Goal: Task Accomplishment & Management: Use online tool/utility

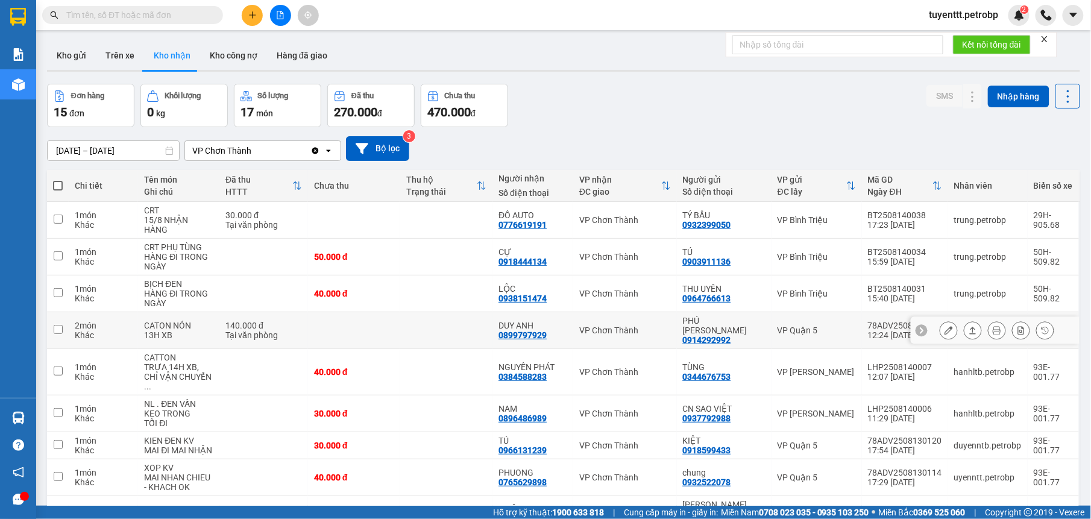
scroll to position [76, 0]
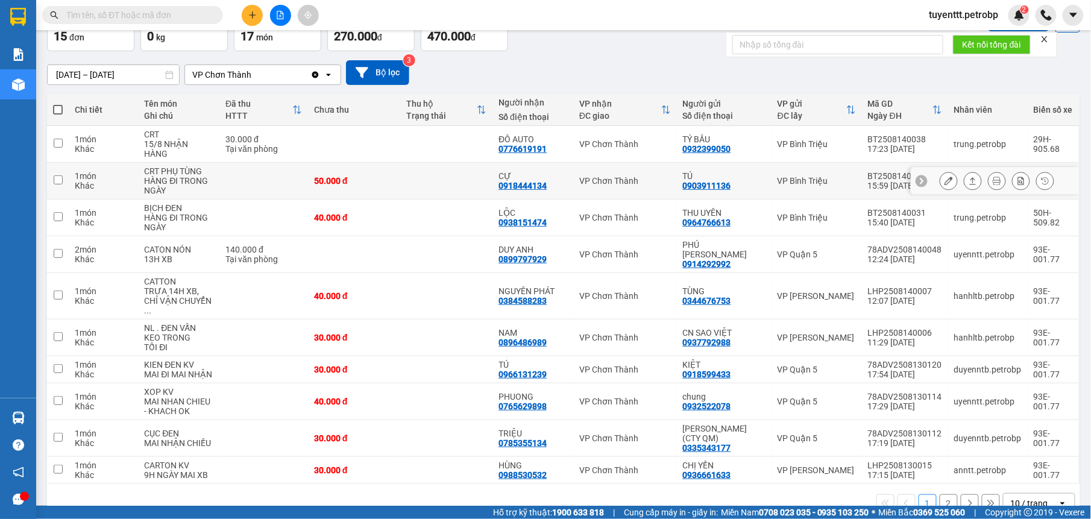
click at [565, 172] on div "CỰ" at bounding box center [533, 176] width 69 height 10
checkbox input "true"
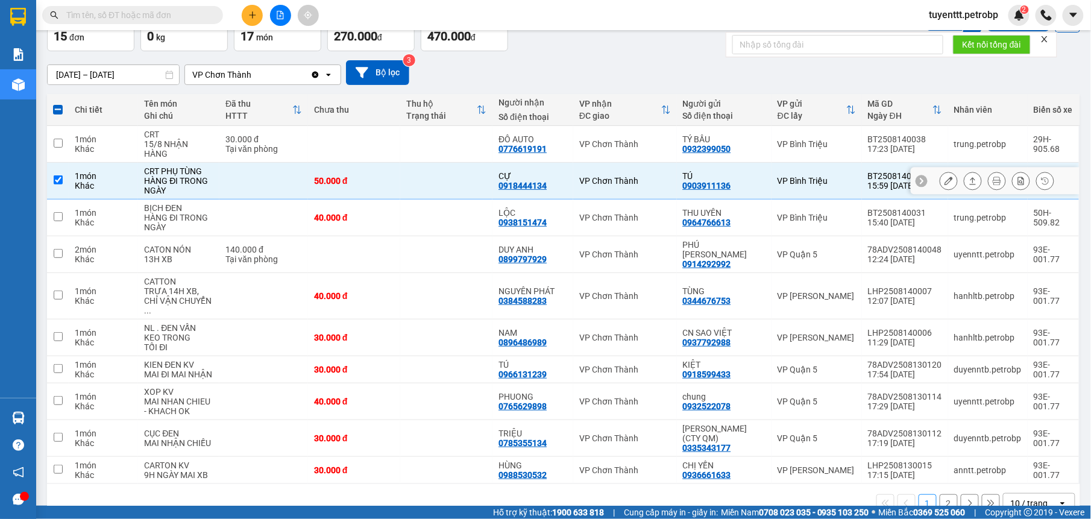
click at [940, 177] on button at bounding box center [948, 181] width 17 height 21
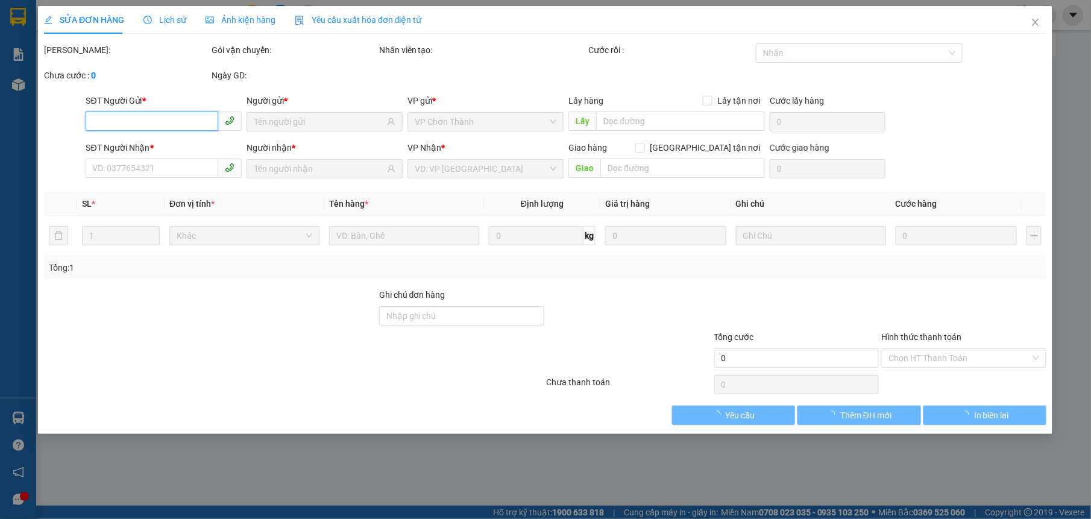
type input "0903911136"
type input "TÚ"
type input "0918444134"
type input "CỰ"
type input "50.000"
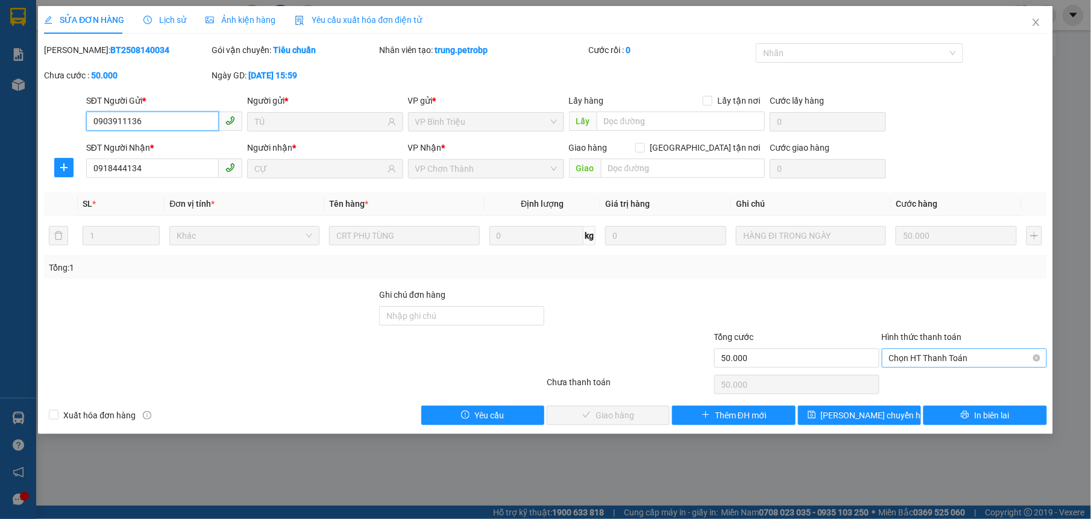
click at [953, 362] on span "Chọn HT Thanh Toán" at bounding box center [964, 358] width 151 height 18
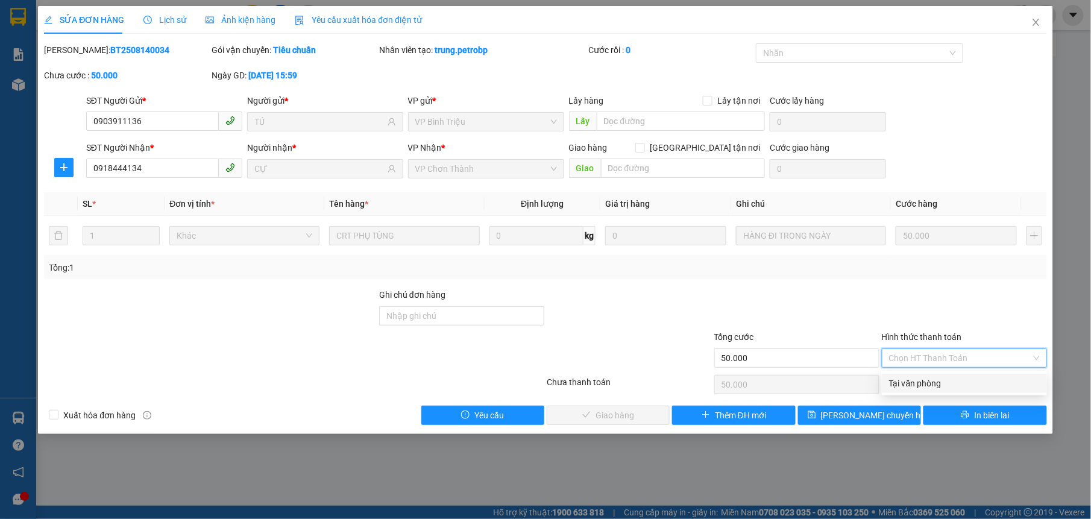
click at [953, 385] on div "Tại văn phòng" at bounding box center [964, 383] width 151 height 13
type input "0"
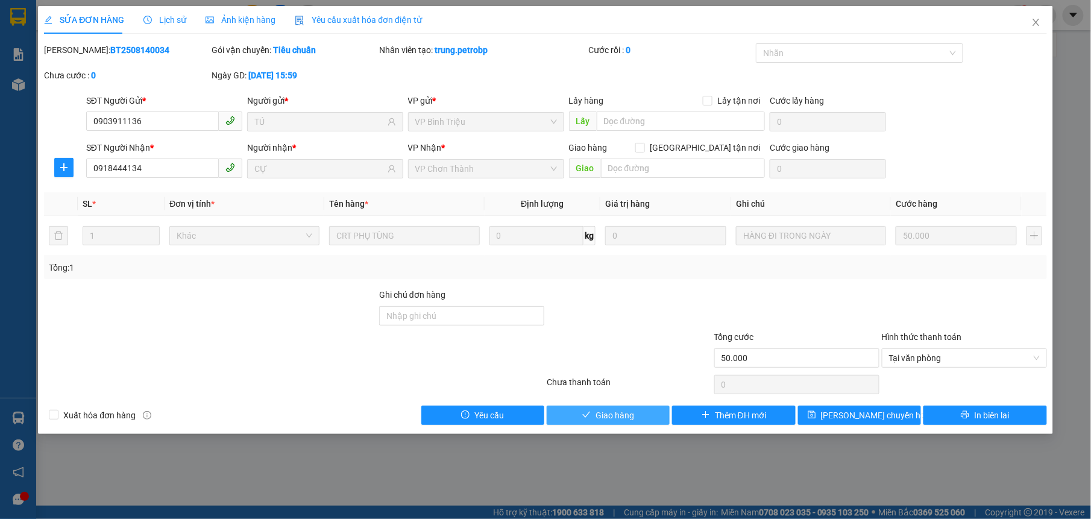
click at [625, 418] on span "Giao hàng" at bounding box center [615, 415] width 39 height 13
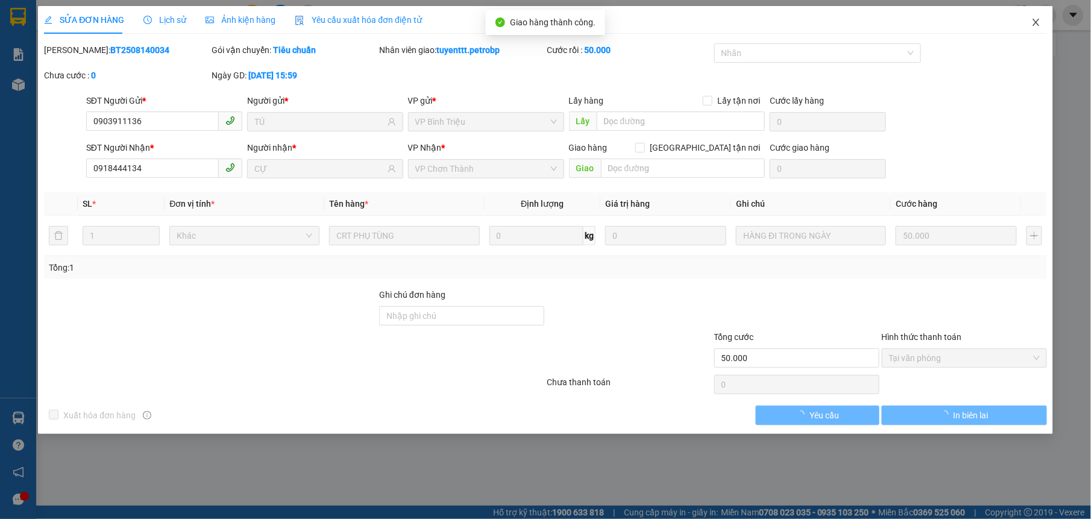
click at [1032, 20] on icon "close" at bounding box center [1037, 22] width 10 height 10
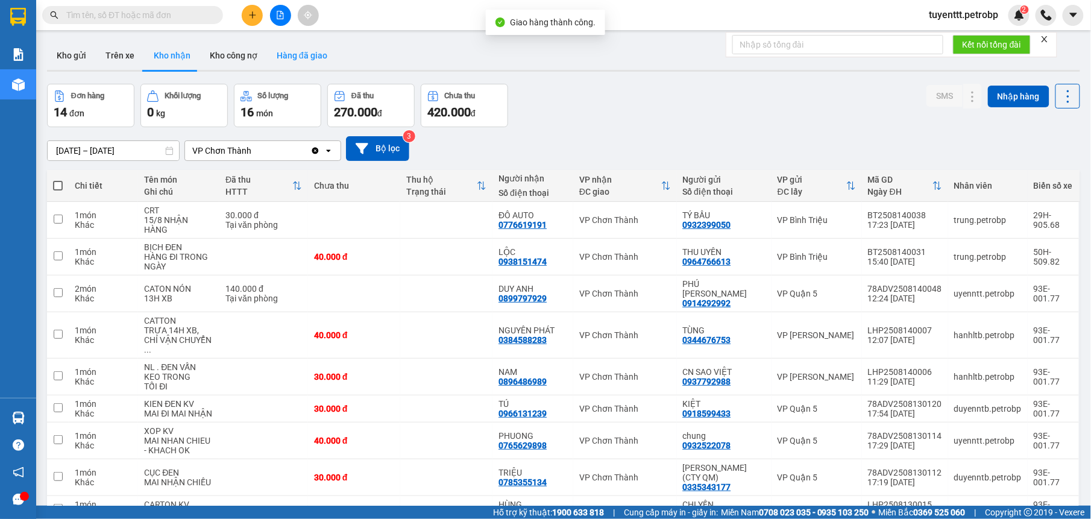
click at [299, 55] on button "Hàng đã giao" at bounding box center [302, 55] width 70 height 29
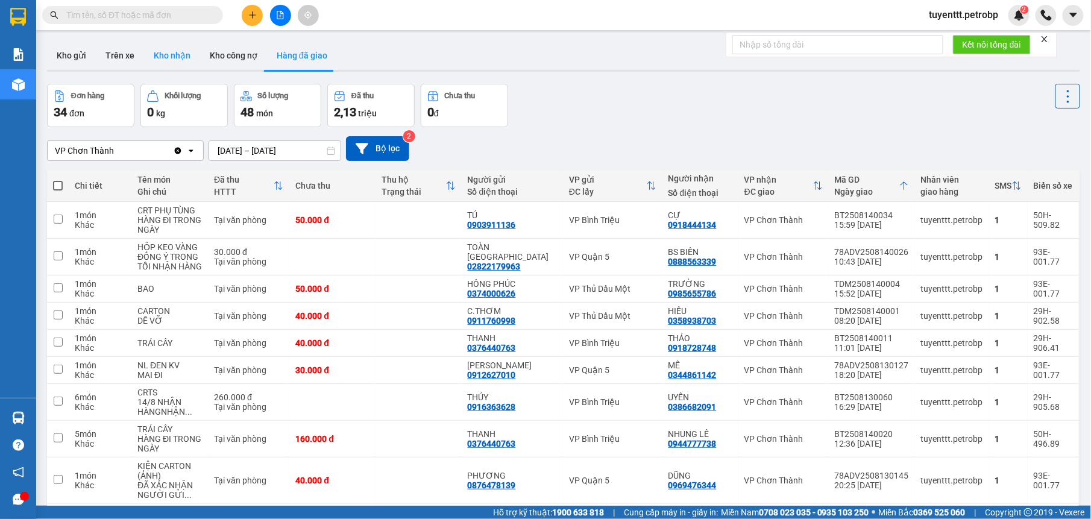
click at [172, 54] on button "Kho nhận" at bounding box center [172, 55] width 56 height 29
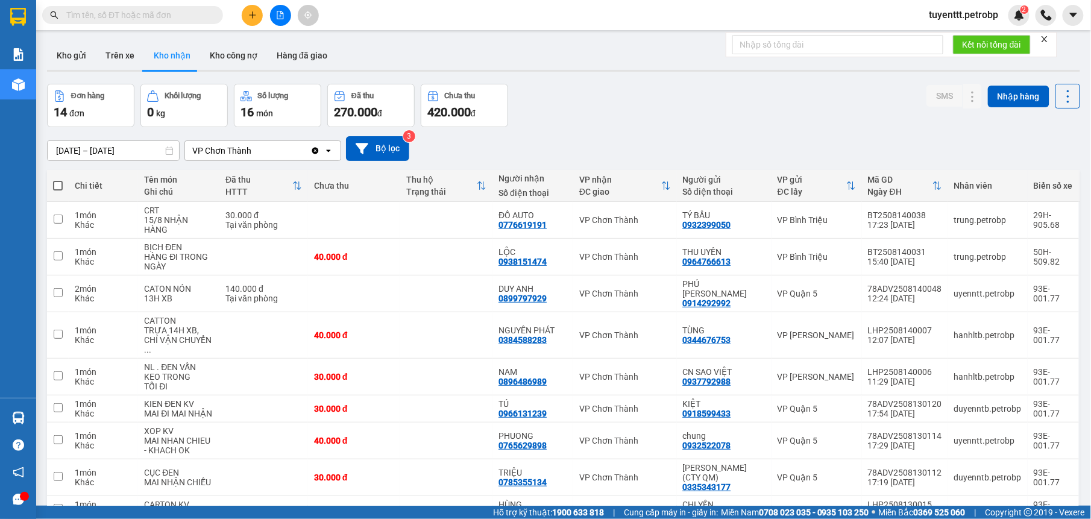
drag, startPoint x: 57, startPoint y: 58, endPoint x: 140, endPoint y: 24, distance: 90.6
click at [57, 57] on button "Kho gửi" at bounding box center [71, 55] width 49 height 29
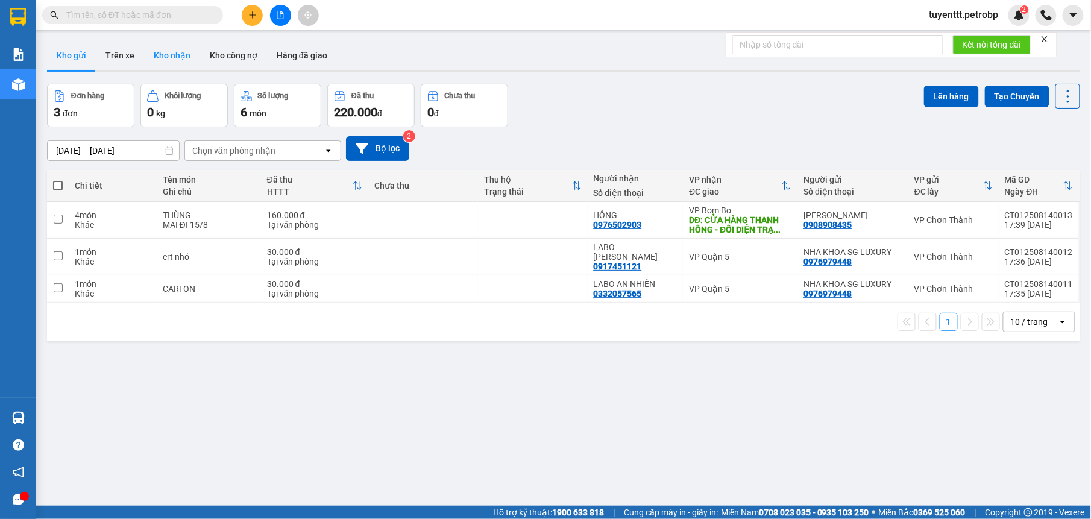
click at [183, 63] on button "Kho nhận" at bounding box center [172, 55] width 56 height 29
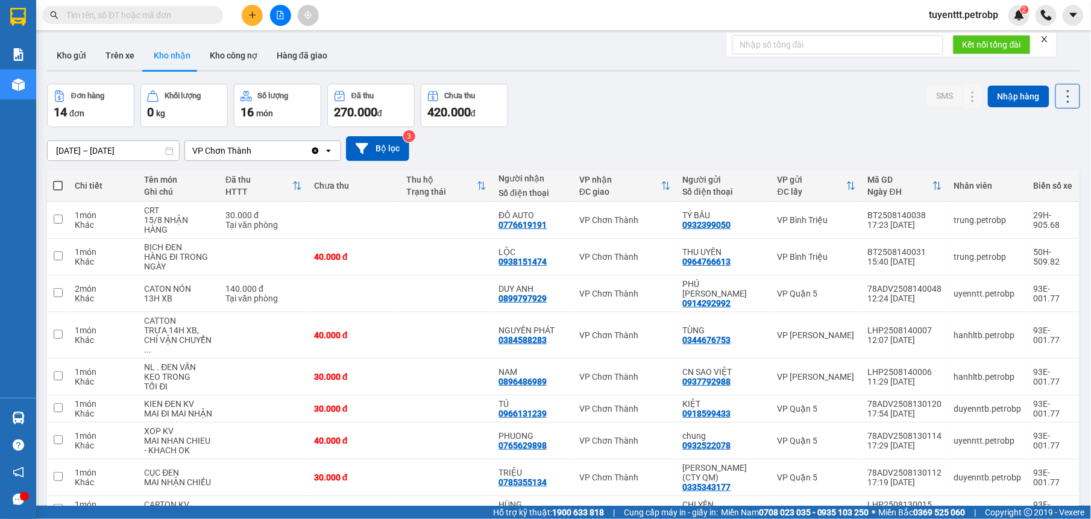
click at [192, 16] on input "text" at bounding box center [137, 14] width 142 height 13
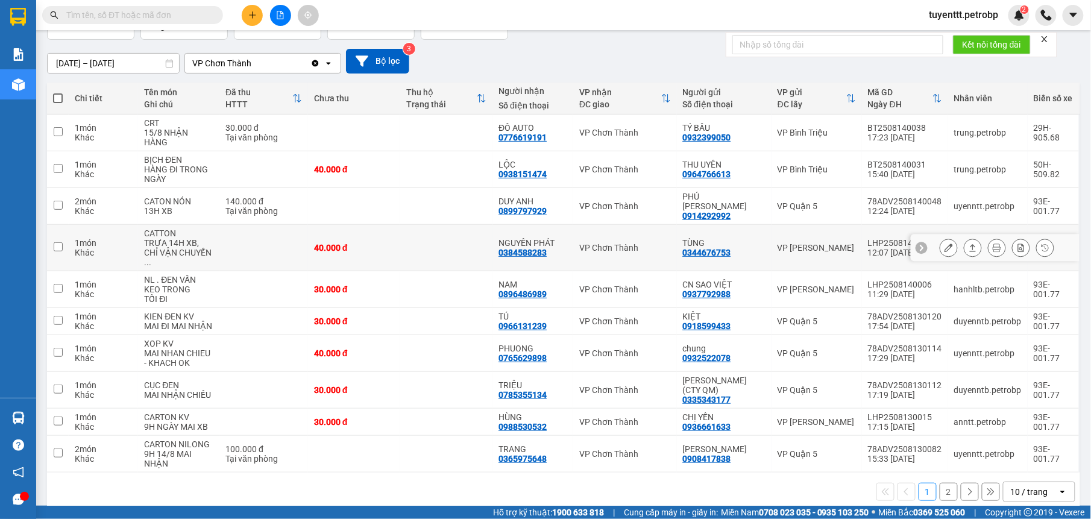
click at [537, 248] on div "0384588283" at bounding box center [523, 253] width 48 height 10
copy div "0384588283"
click at [543, 321] on div "0966131239" at bounding box center [523, 326] width 48 height 10
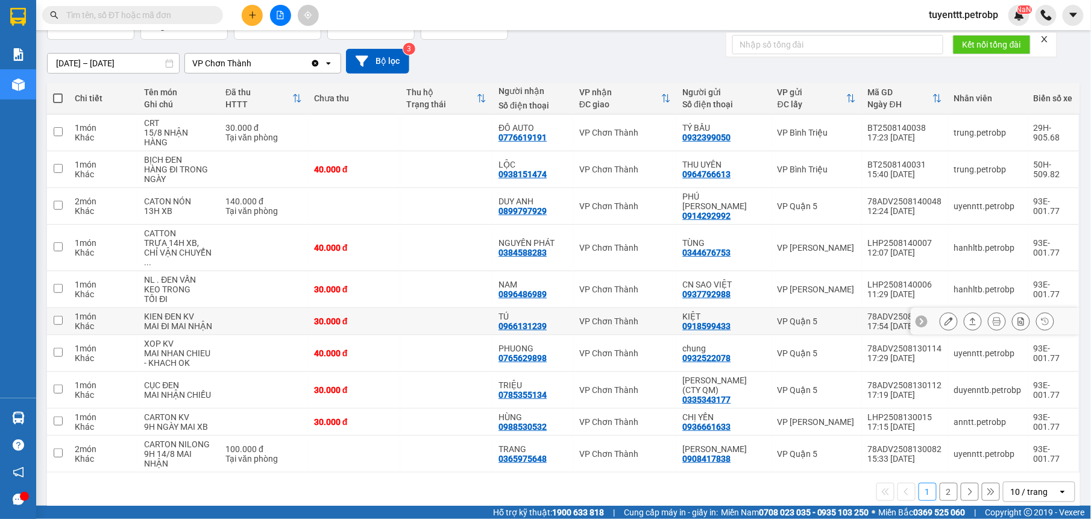
click at [531, 321] on div "0966131239" at bounding box center [523, 326] width 48 height 10
click at [578, 240] on td "VP Chơn Thành" at bounding box center [625, 248] width 104 height 46
checkbox input "true"
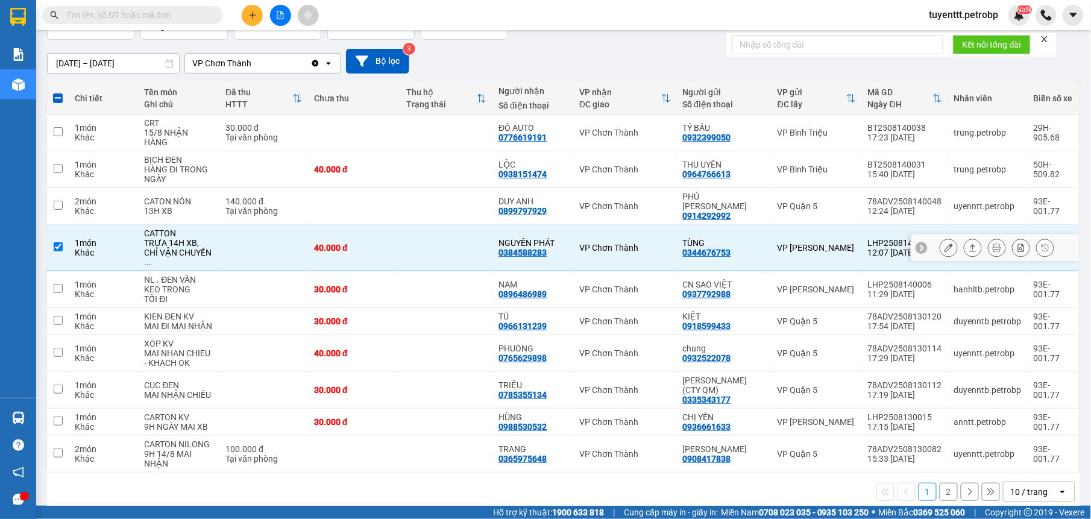
click at [945, 244] on icon at bounding box center [949, 248] width 8 height 8
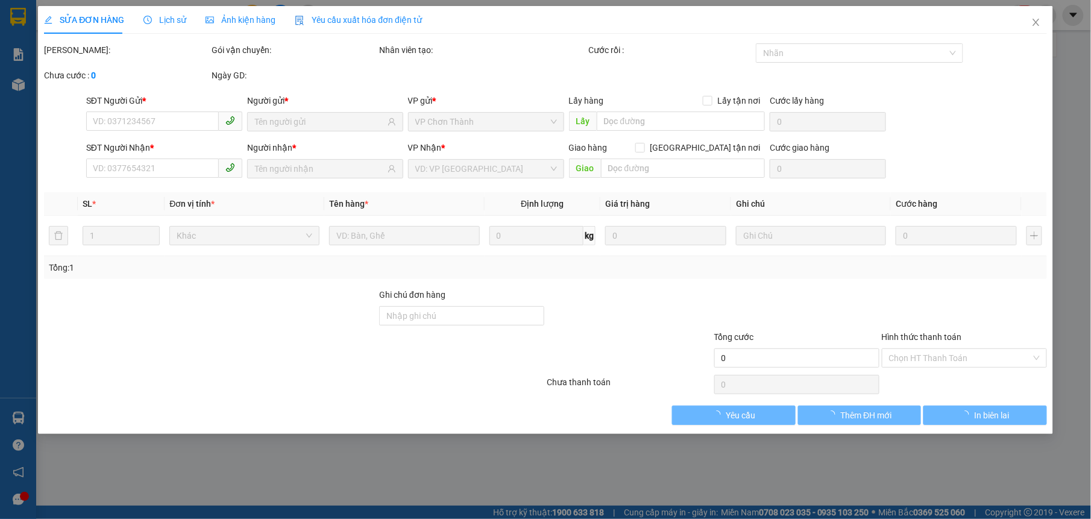
type input "0344676753"
type input "TÙNG"
type input "0384588283"
type input "NGUYÊN PHÁT"
type input "40.000"
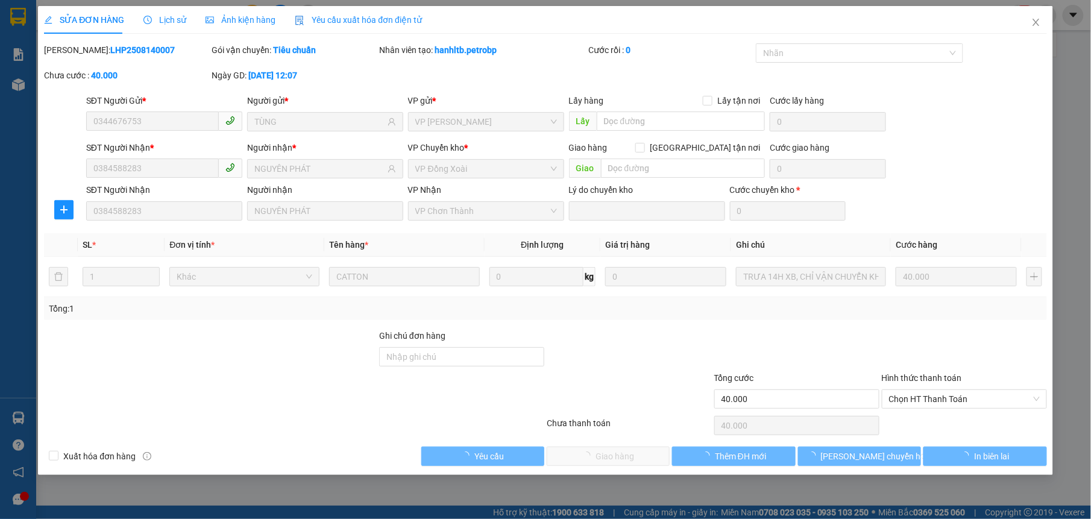
click at [975, 358] on div at bounding box center [965, 350] width 168 height 42
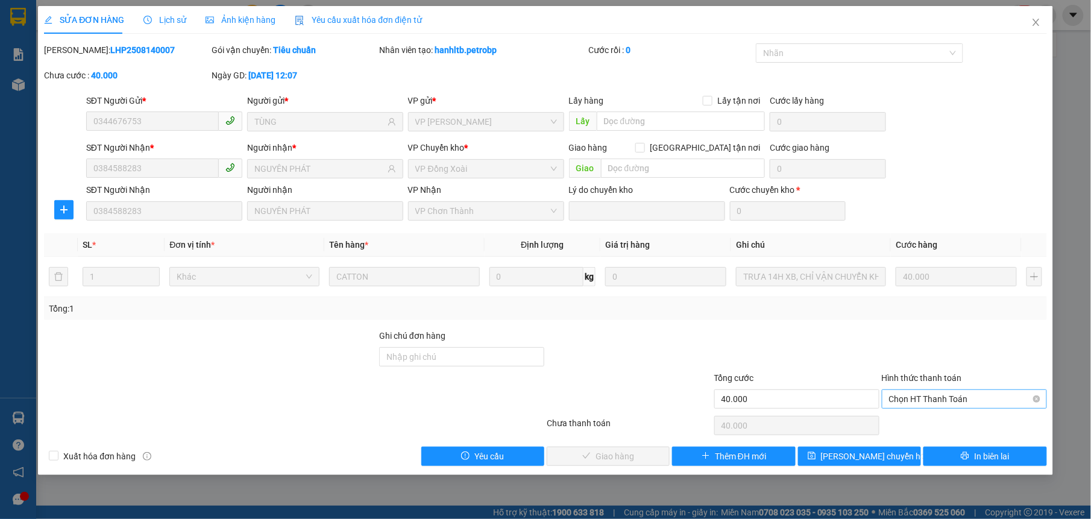
click at [972, 400] on span "Chọn HT Thanh Toán" at bounding box center [964, 399] width 151 height 18
click at [943, 433] on div "Tại văn phòng" at bounding box center [964, 424] width 165 height 19
type input "0"
click at [942, 430] on div at bounding box center [965, 426] width 168 height 24
click at [637, 461] on button "Giao hàng" at bounding box center [608, 456] width 123 height 19
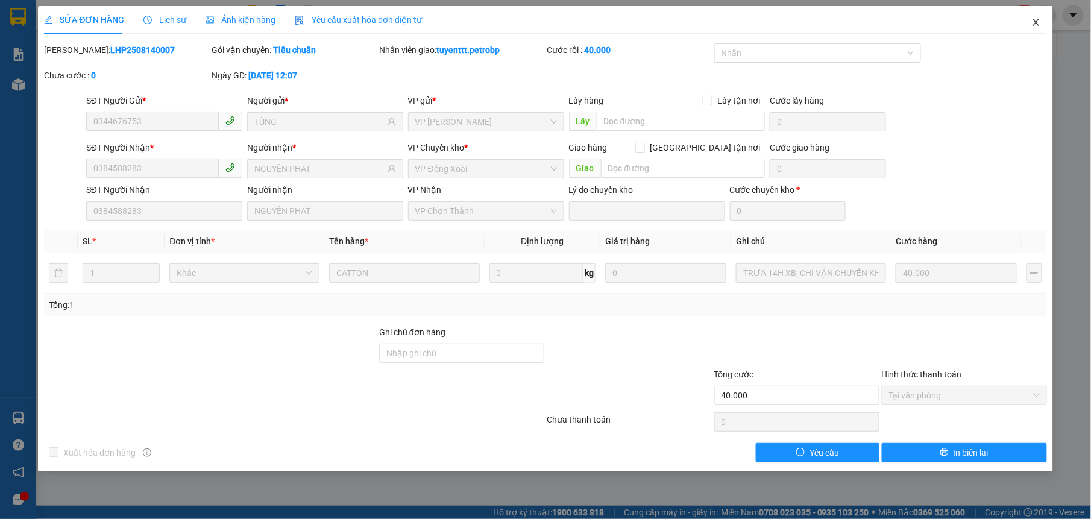
click at [1038, 23] on icon "close" at bounding box center [1037, 22] width 10 height 10
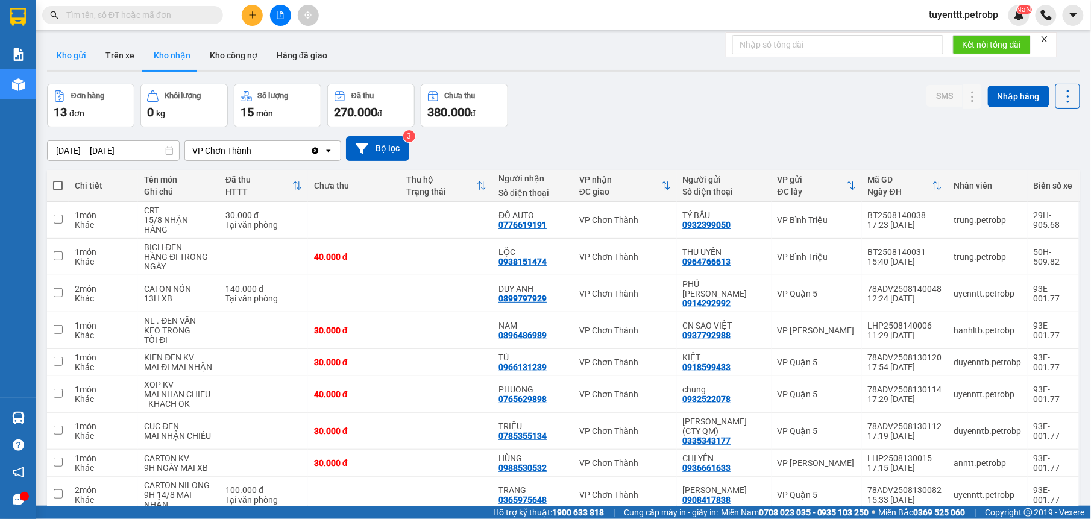
click at [76, 49] on button "Kho gửi" at bounding box center [71, 55] width 49 height 29
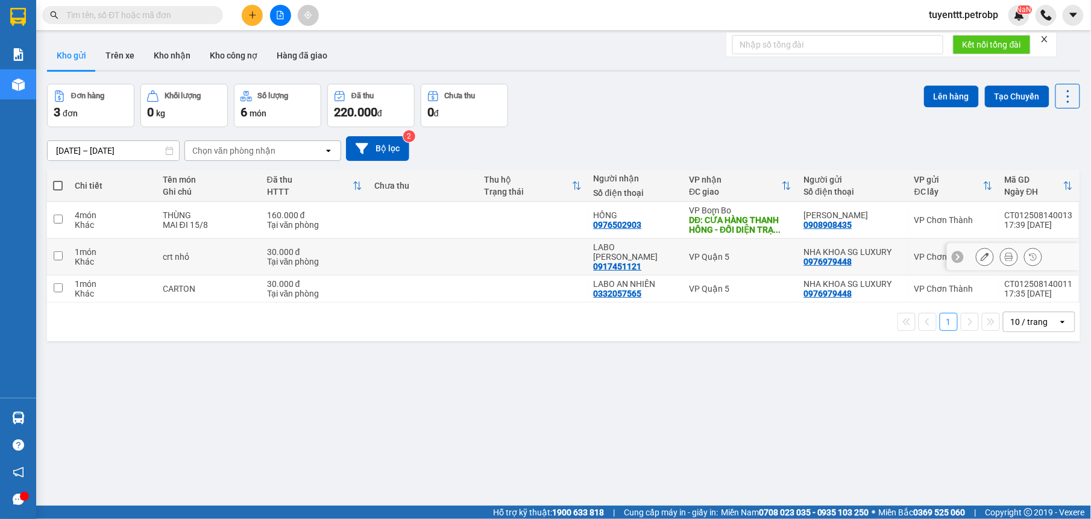
click at [715, 252] on div "VP Quận 5" at bounding box center [740, 257] width 102 height 10
checkbox input "true"
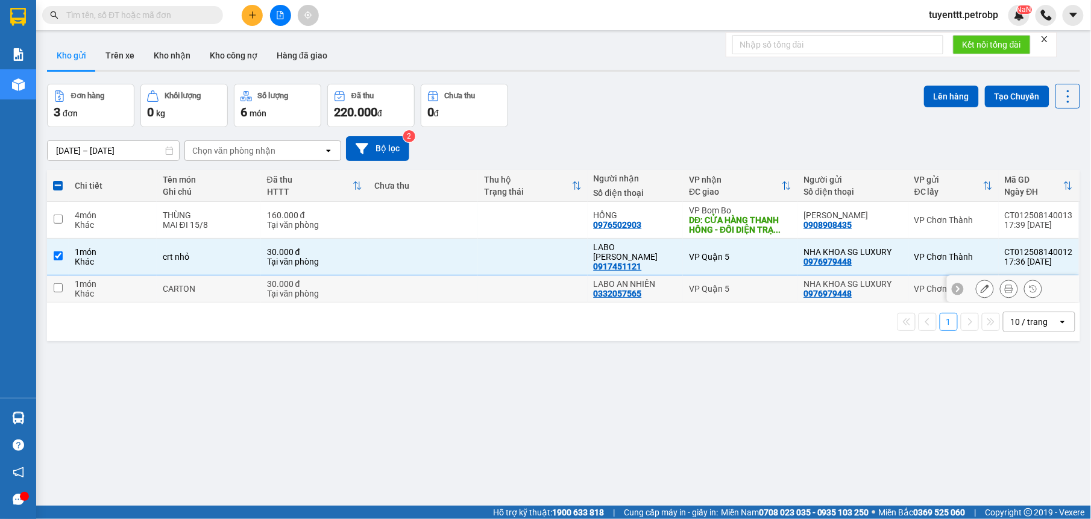
click at [724, 284] on div "VP Quận 5" at bounding box center [740, 289] width 102 height 10
checkbox input "true"
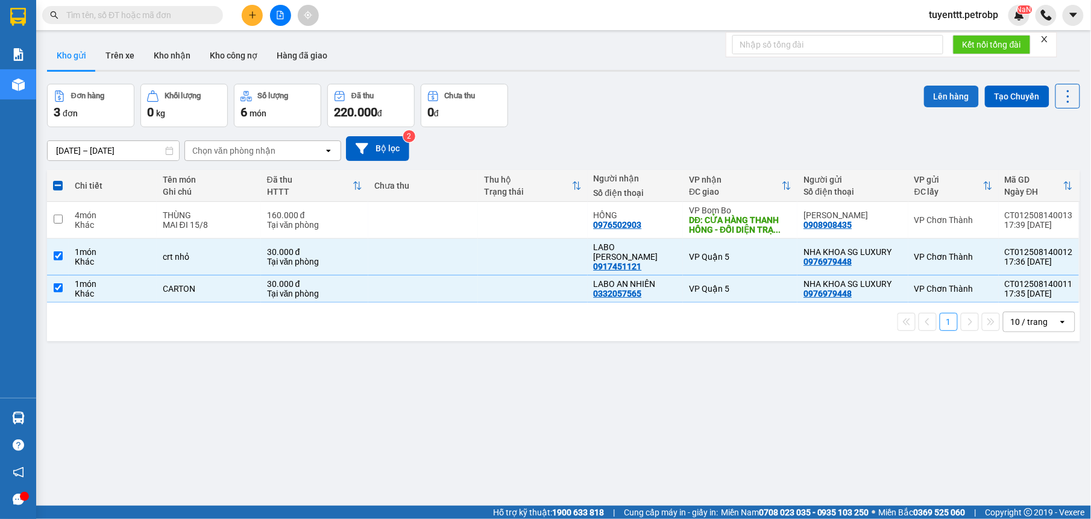
click at [944, 86] on button "Lên hàng" at bounding box center [951, 97] width 55 height 22
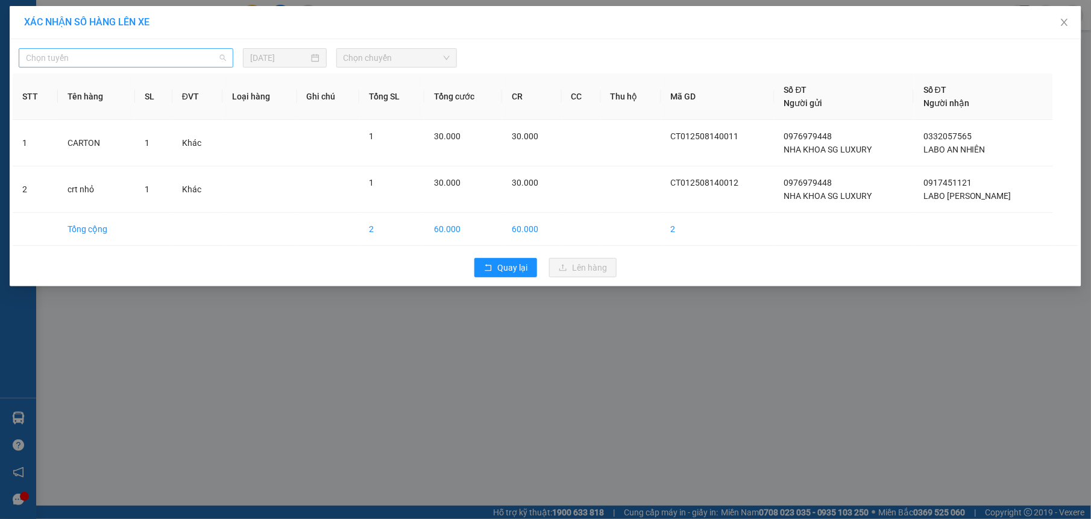
click at [199, 54] on span "Chọn tuyến" at bounding box center [126, 58] width 200 height 18
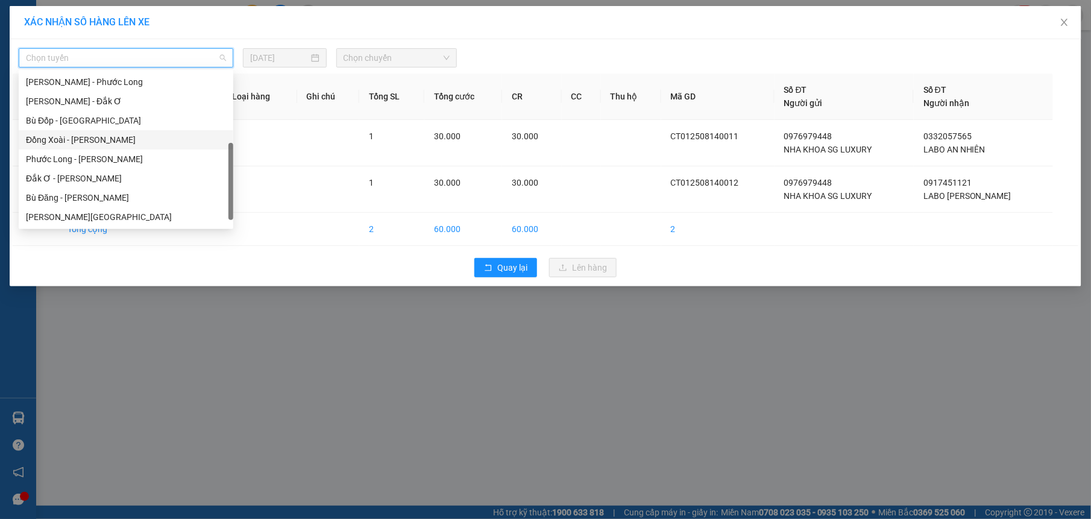
scroll to position [232, 0]
click at [128, 195] on div "[PERSON_NAME][GEOGRAPHIC_DATA]" at bounding box center [126, 197] width 200 height 13
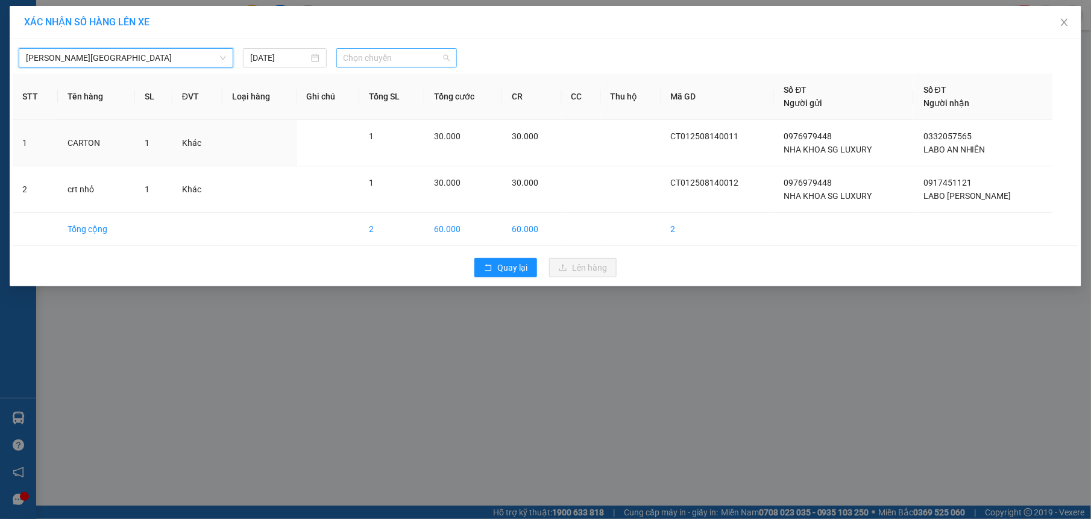
click at [432, 64] on span "Chọn chuyến" at bounding box center [397, 58] width 107 height 18
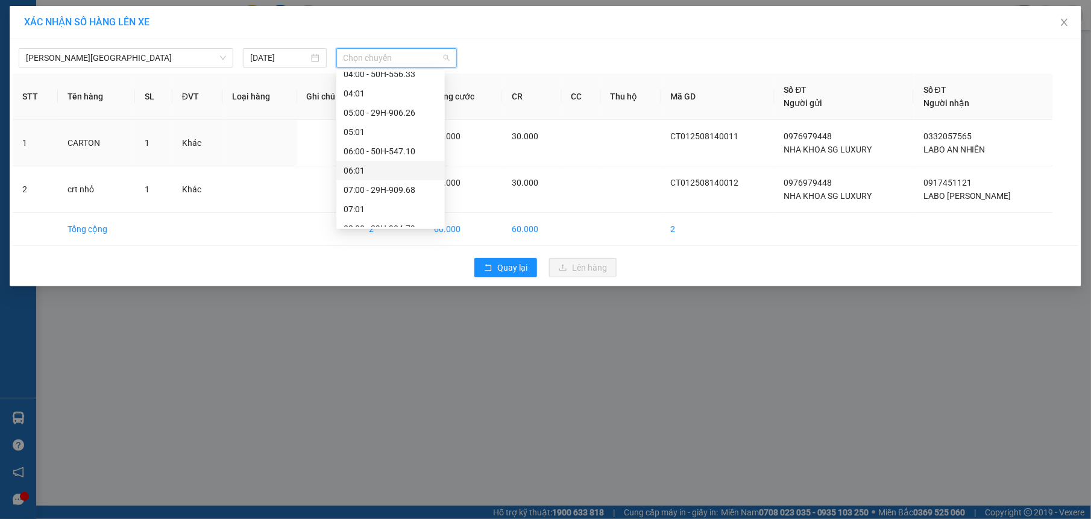
scroll to position [254, 0]
drag, startPoint x: 411, startPoint y: 101, endPoint x: 418, endPoint y: 116, distance: 16.5
click at [411, 100] on div "07:00 - 29H-909.68" at bounding box center [391, 97] width 94 height 13
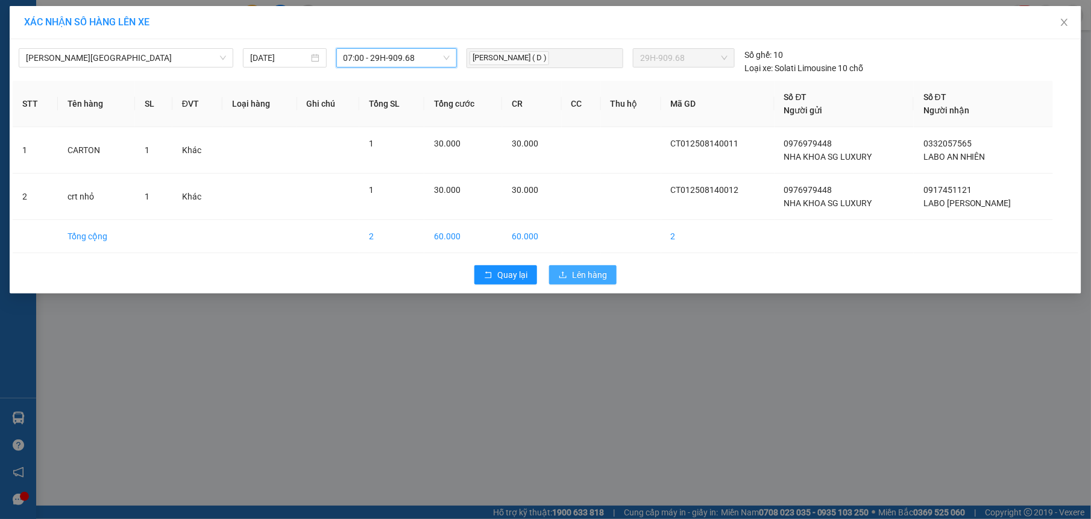
click at [596, 273] on span "Lên hàng" at bounding box center [589, 274] width 35 height 13
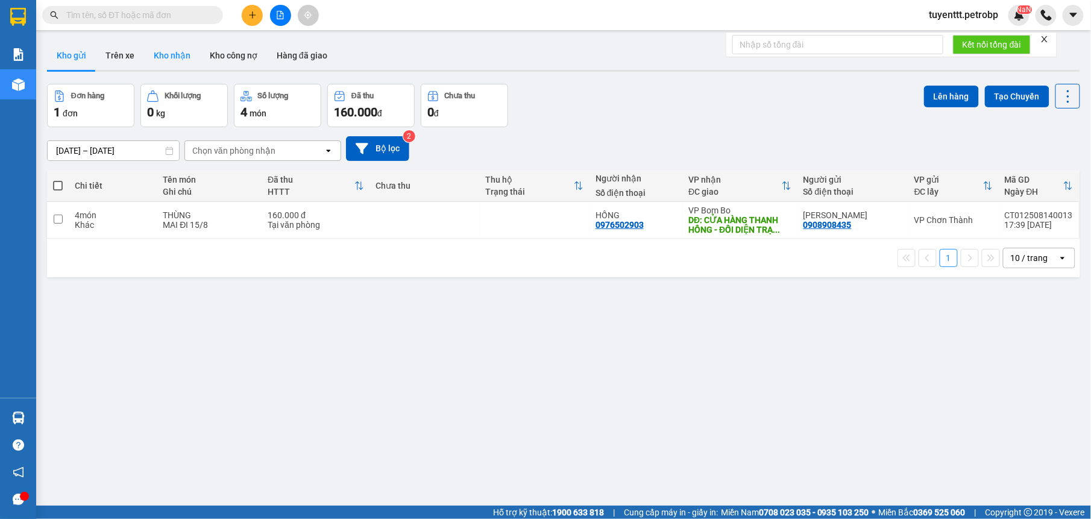
click at [178, 51] on button "Kho nhận" at bounding box center [172, 55] width 56 height 29
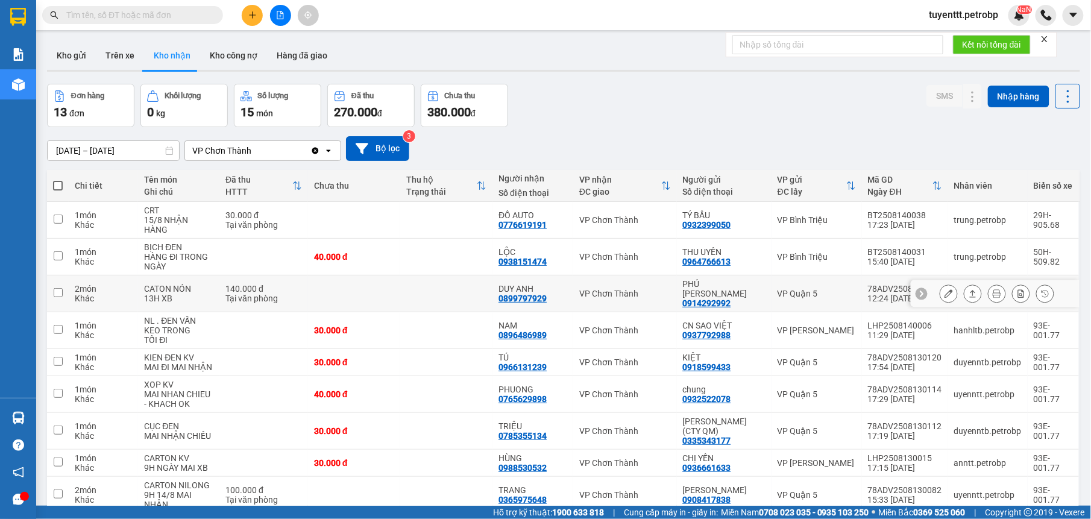
scroll to position [97, 0]
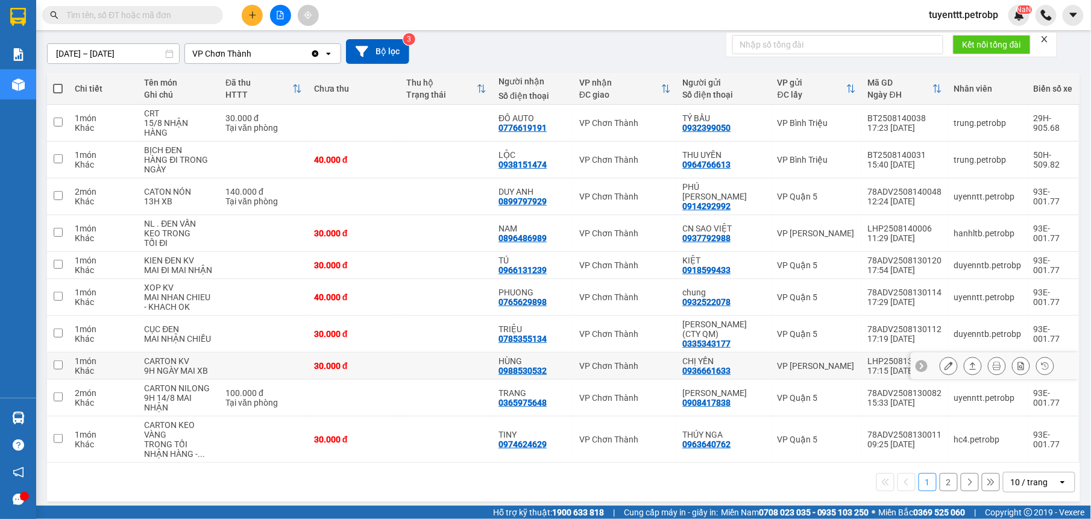
click at [553, 358] on div "HÙNG" at bounding box center [533, 361] width 69 height 10
checkbox input "true"
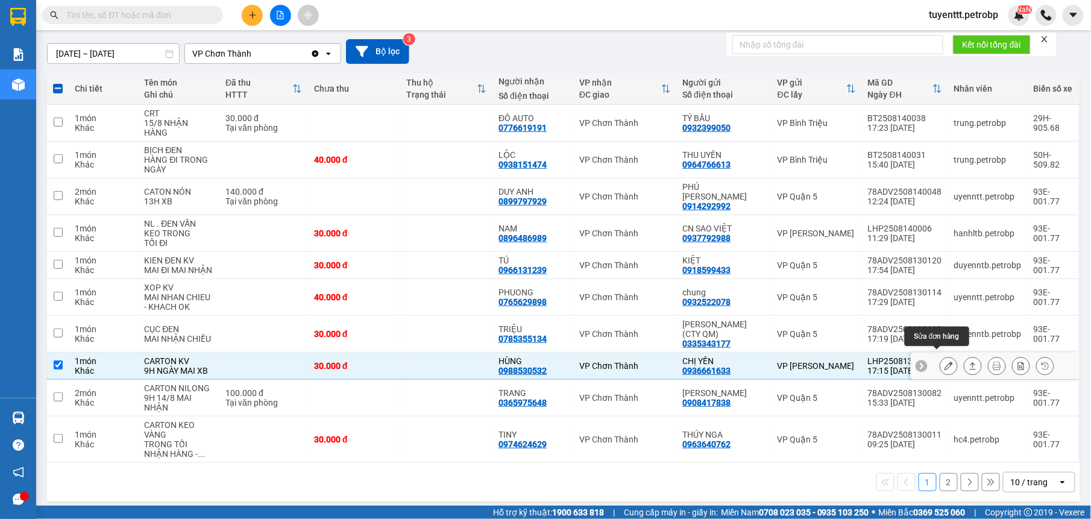
click at [945, 362] on icon at bounding box center [949, 366] width 8 height 8
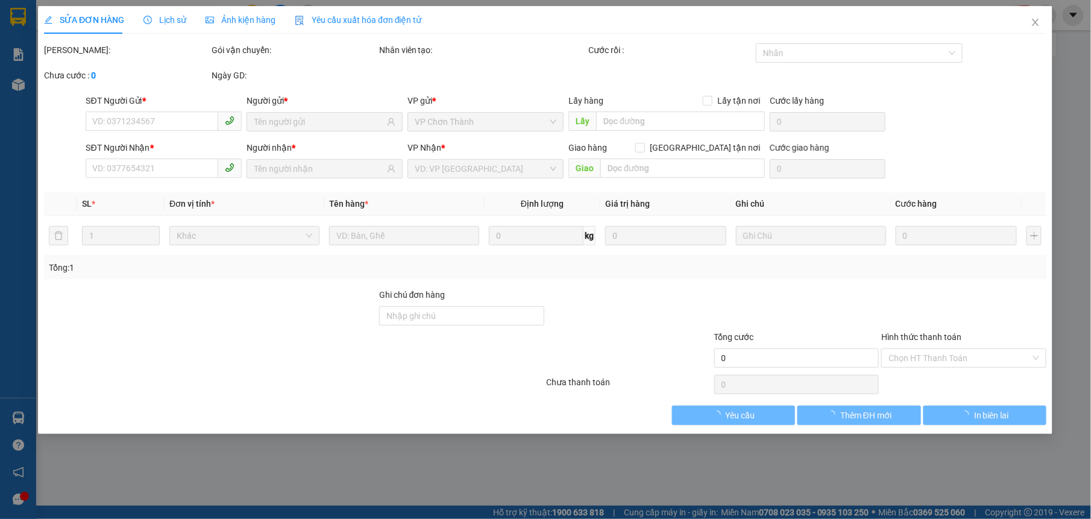
type input "0936661633"
type input "CHỊ YẾN"
type input "0988530532"
type input "HÙNG"
type input "30.000"
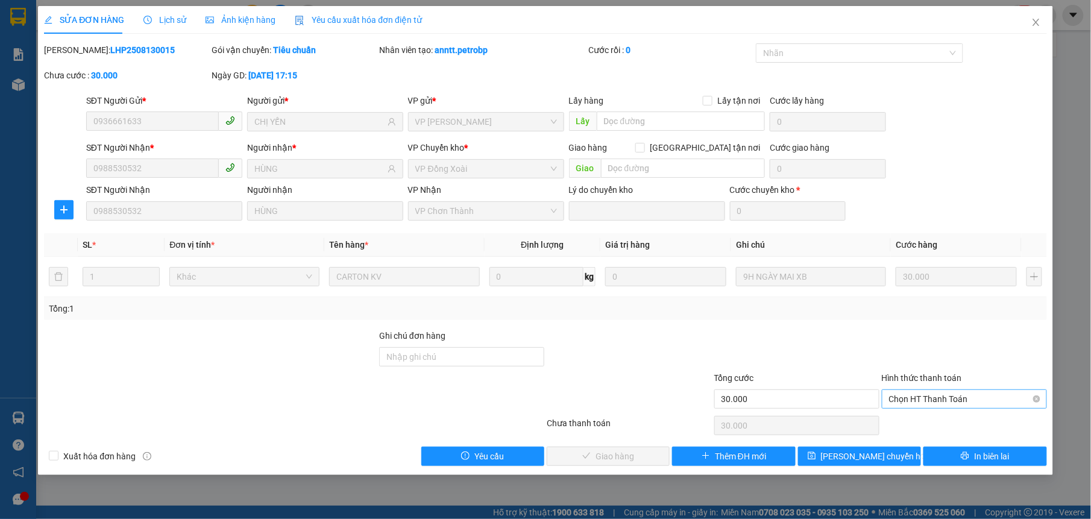
click at [926, 396] on span "Chọn HT Thanh Toán" at bounding box center [964, 399] width 151 height 18
click at [920, 430] on div "Tại văn phòng" at bounding box center [964, 424] width 151 height 13
type input "0"
click at [631, 452] on span "Giao hàng" at bounding box center [615, 456] width 39 height 13
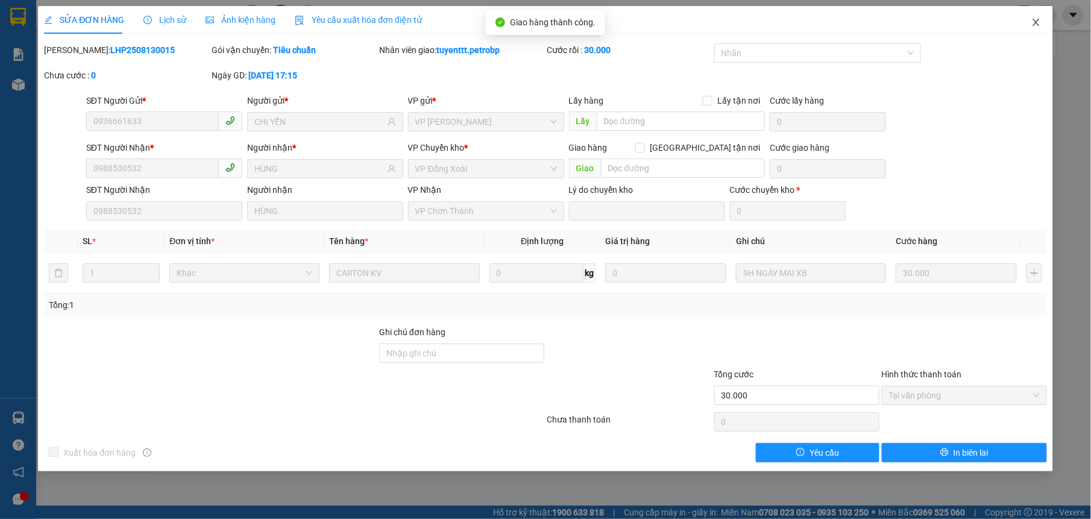
click at [1035, 20] on icon "close" at bounding box center [1036, 22] width 7 height 7
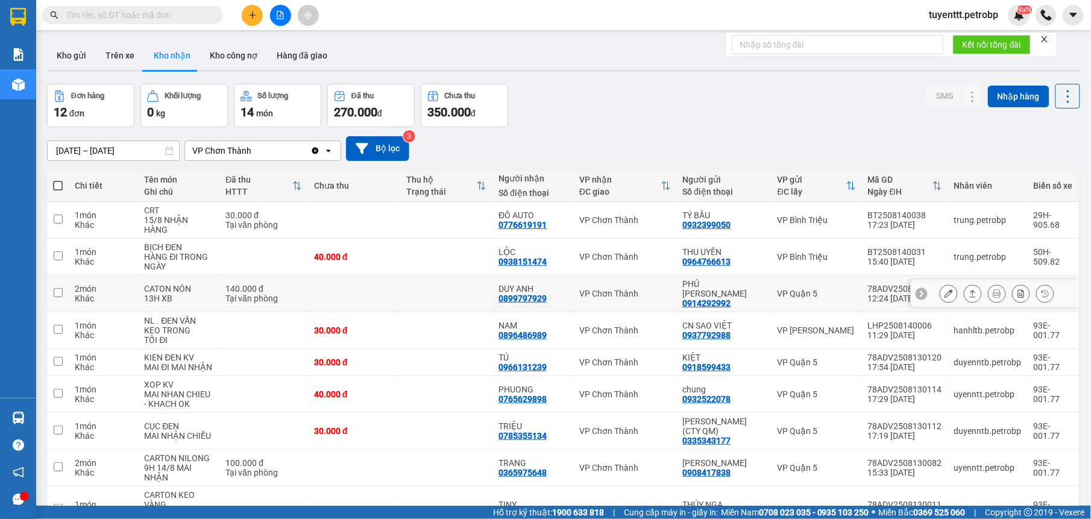
scroll to position [97, 0]
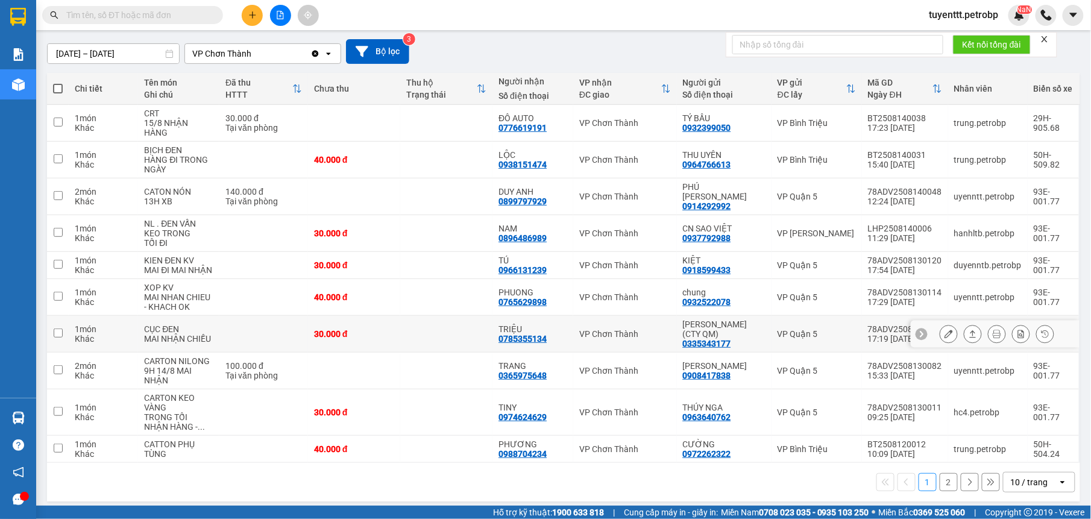
click at [565, 340] on div "TRIỆU 0785355134" at bounding box center [533, 333] width 69 height 19
checkbox input "true"
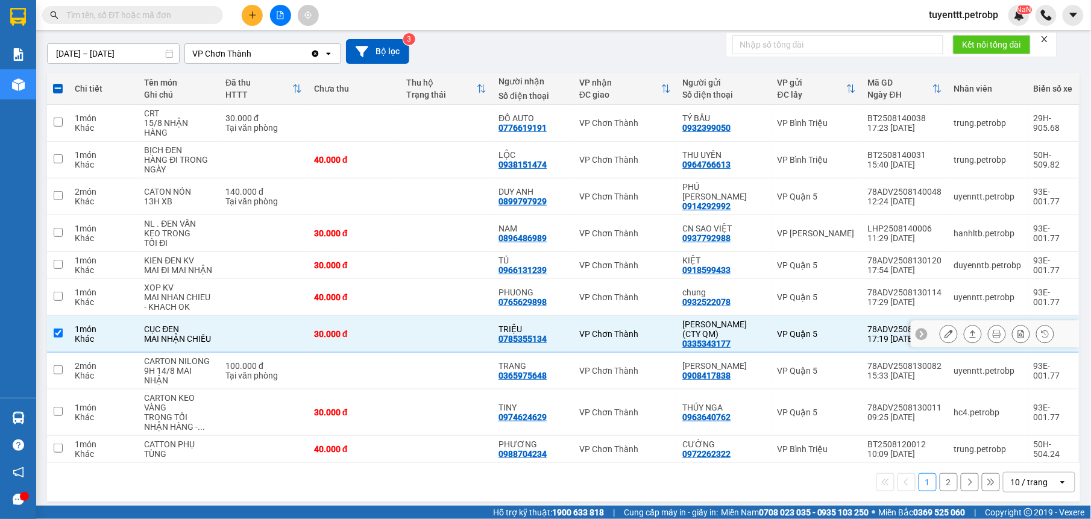
click at [945, 330] on icon at bounding box center [949, 334] width 8 height 8
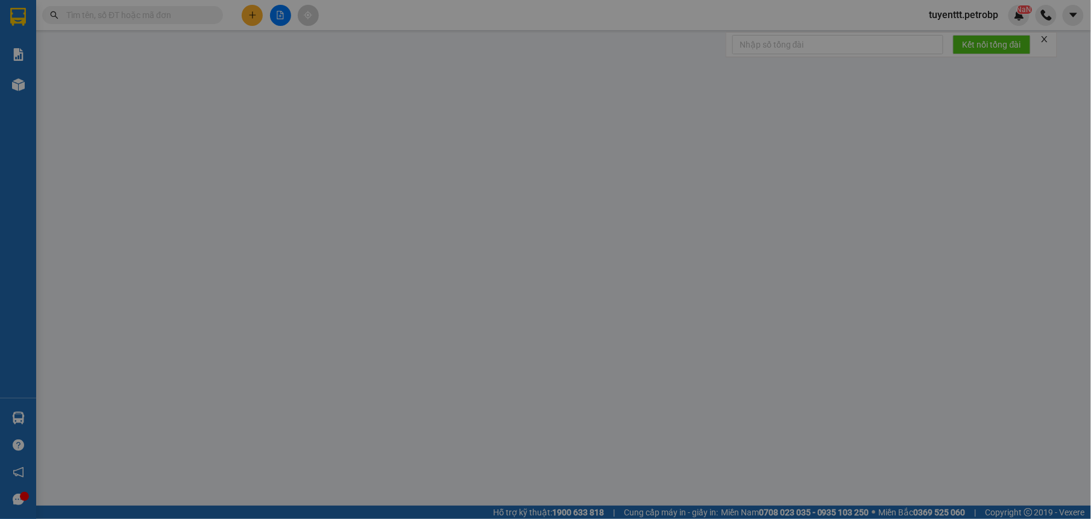
type input "0335343177"
type input "[PERSON_NAME] (CTY QM)"
type input "0785355134"
type input "TRIỆU"
type input "30.000"
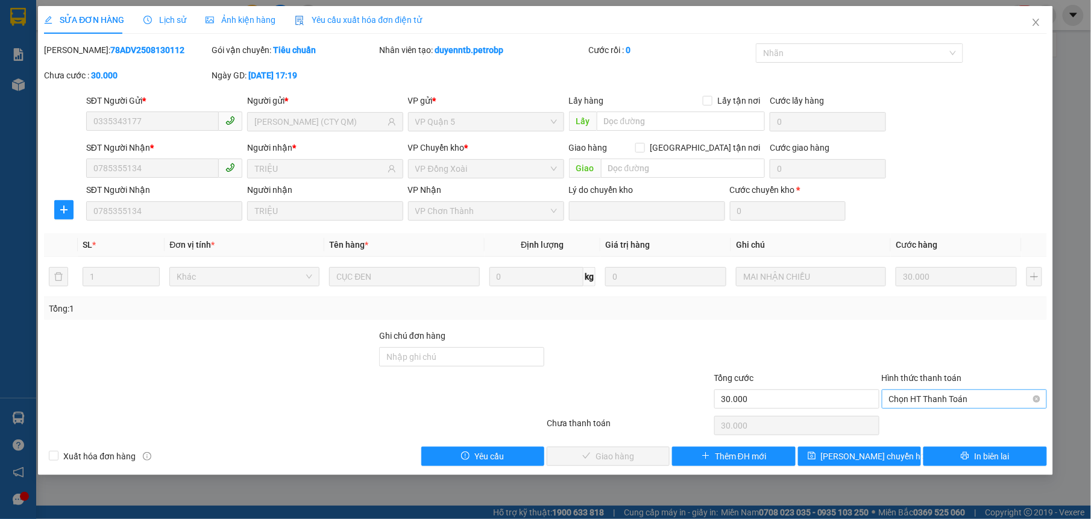
click at [953, 400] on span "Chọn HT Thanh Toán" at bounding box center [964, 399] width 151 height 18
click at [960, 416] on div "Tại văn phòng" at bounding box center [964, 424] width 165 height 19
type input "0"
click at [655, 459] on button "Giao hàng" at bounding box center [608, 456] width 123 height 19
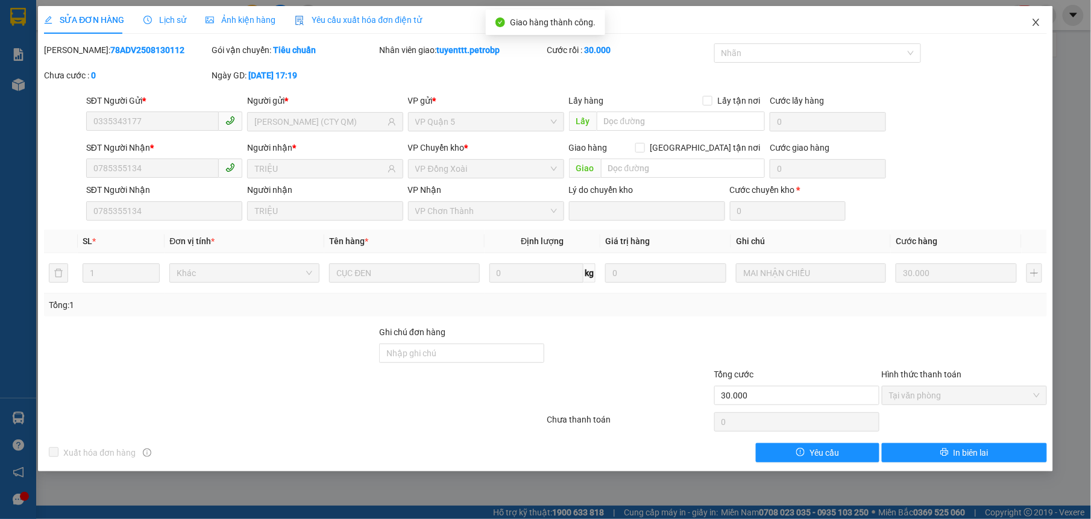
click at [1038, 22] on icon "close" at bounding box center [1037, 22] width 10 height 10
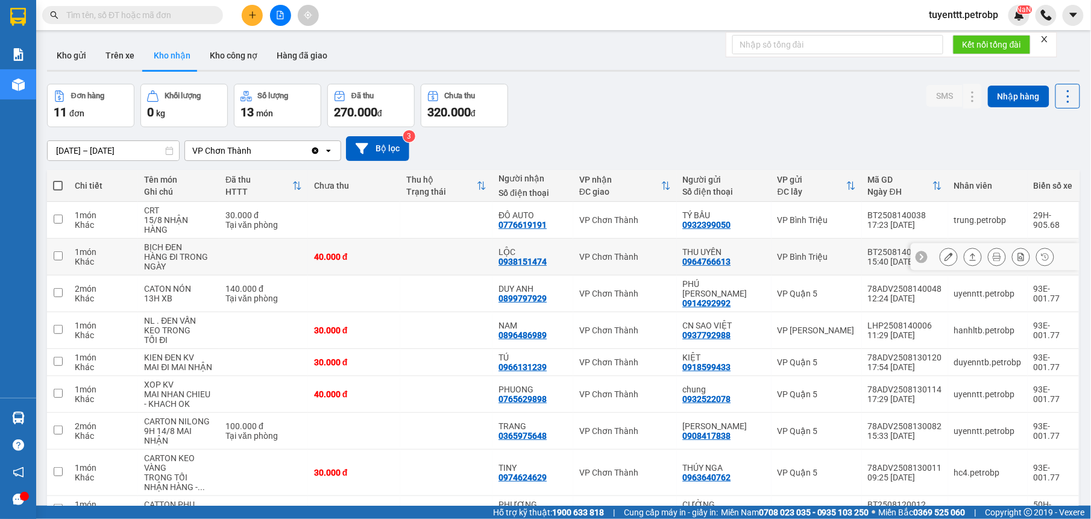
scroll to position [97, 0]
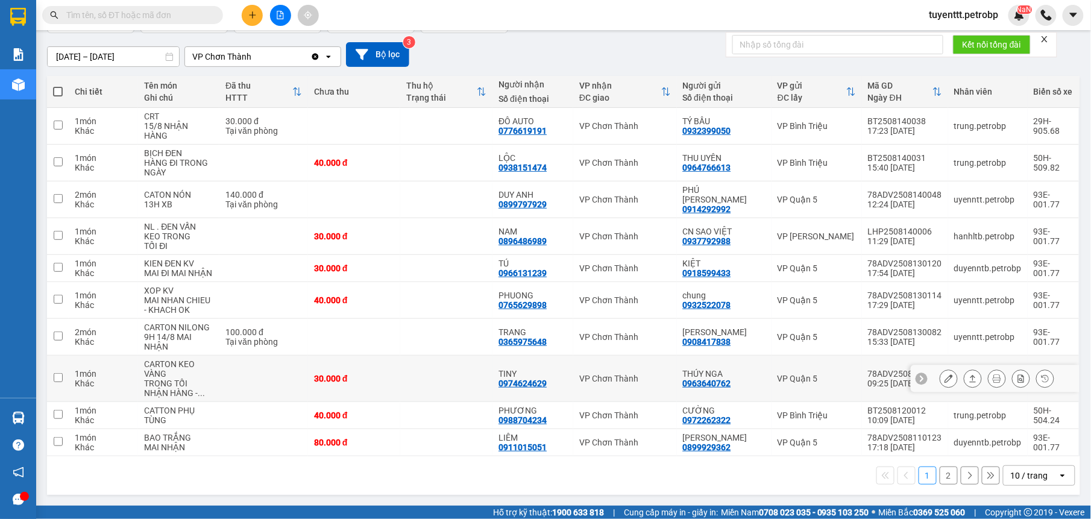
click at [533, 381] on div "0974624629" at bounding box center [523, 384] width 48 height 10
drag, startPoint x: 533, startPoint y: 381, endPoint x: 506, endPoint y: 381, distance: 26.5
click at [506, 381] on div "0974624629" at bounding box center [523, 384] width 48 height 10
click at [507, 381] on div "0974624629" at bounding box center [523, 384] width 48 height 10
drag, startPoint x: 507, startPoint y: 381, endPoint x: 570, endPoint y: 427, distance: 78.5
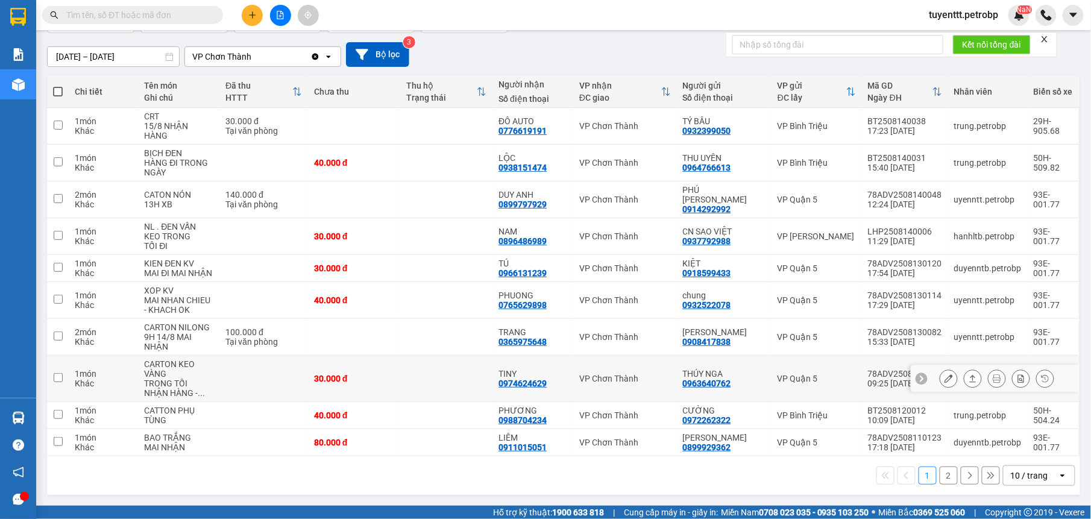
click at [579, 415] on div "VP Chơn Thành" at bounding box center [625, 416] width 92 height 10
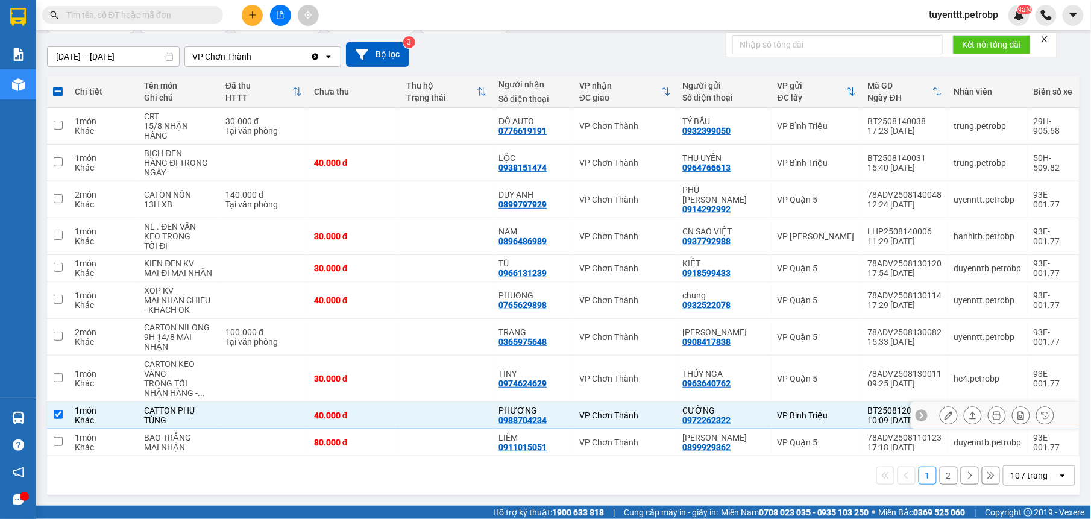
click at [550, 417] on div "PHƯƠNG 0988704234" at bounding box center [533, 415] width 69 height 19
checkbox input "false"
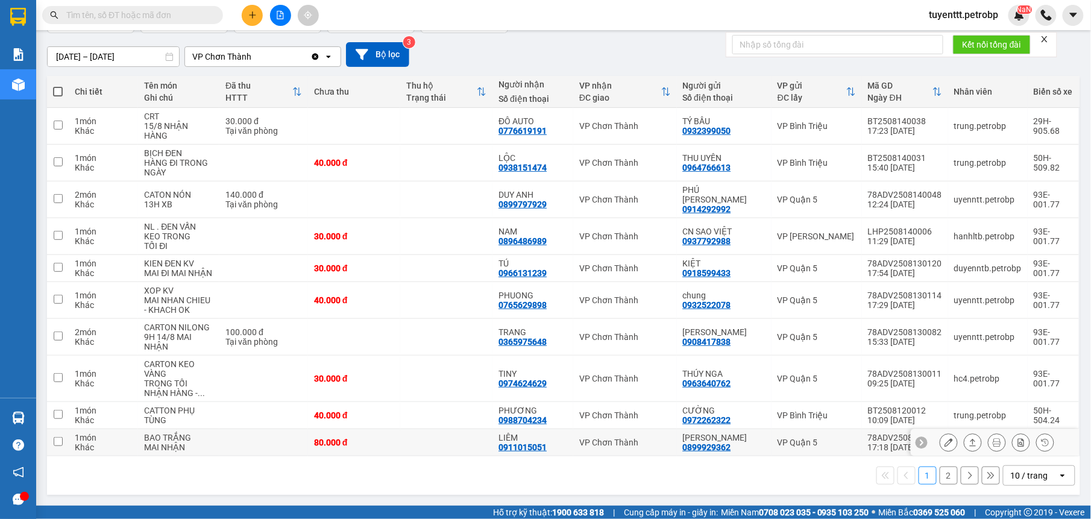
click at [549, 449] on div "LIÊM 0911015051" at bounding box center [533, 442] width 69 height 19
checkbox input "true"
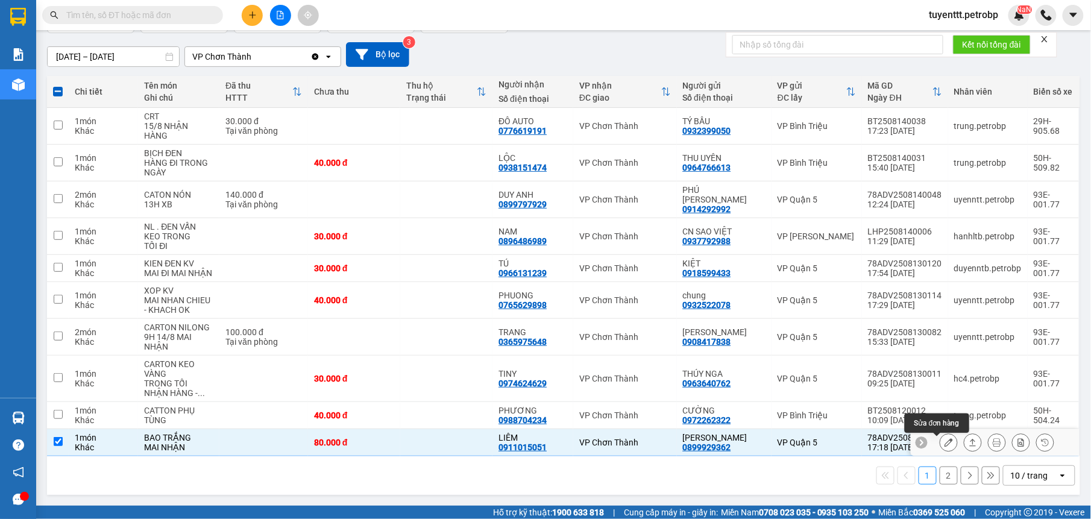
click at [945, 442] on icon at bounding box center [949, 442] width 8 height 8
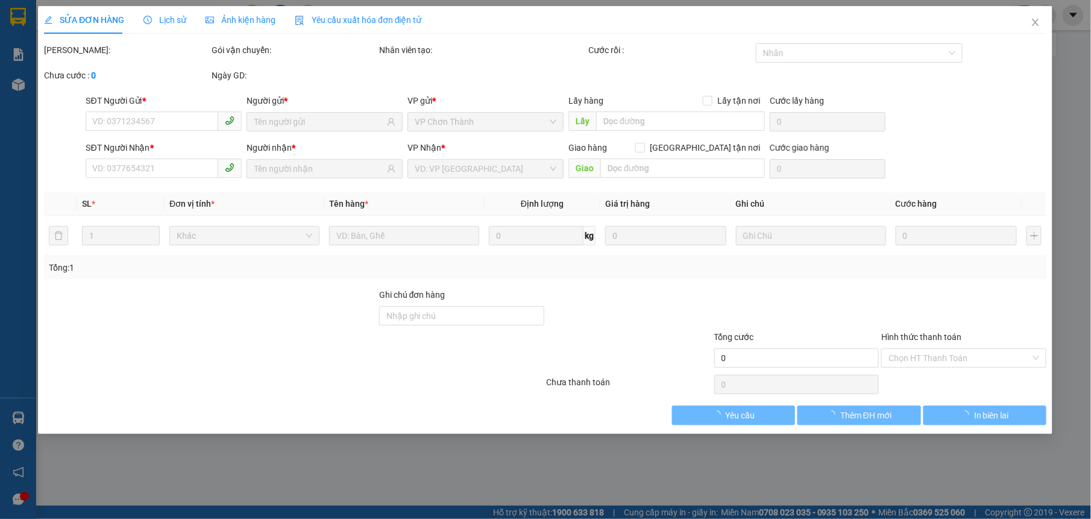
type input "0899929362"
type input "[PERSON_NAME]"
type input "0911015051"
type input "LIÊM"
type input "80.000"
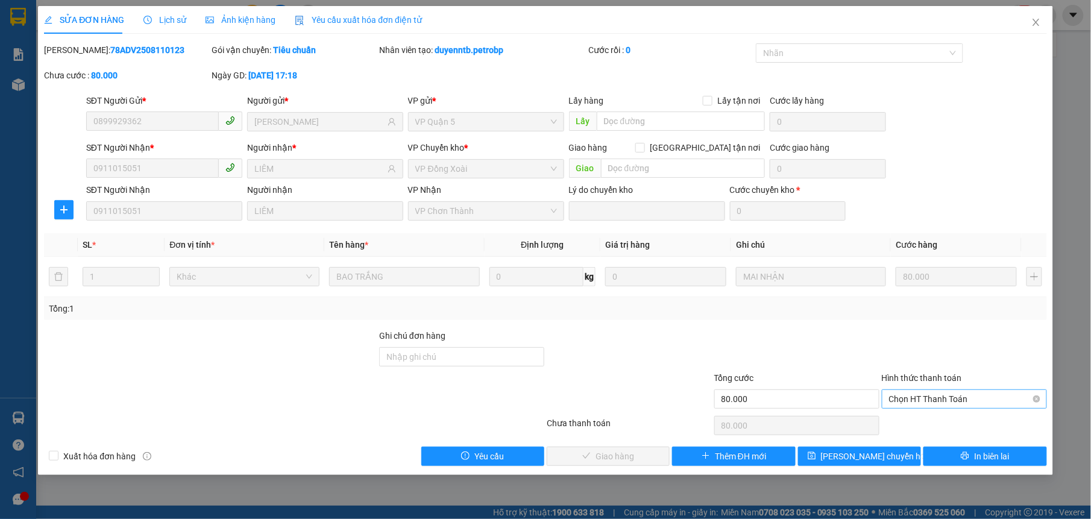
click at [932, 397] on span "Chọn HT Thanh Toán" at bounding box center [964, 399] width 151 height 18
click at [925, 437] on div "Chọn HT Thanh Toán" at bounding box center [965, 426] width 168 height 24
click at [927, 401] on span "Chọn HT Thanh Toán" at bounding box center [964, 399] width 151 height 18
click at [919, 420] on div "Tại văn phòng" at bounding box center [964, 424] width 151 height 13
type input "0"
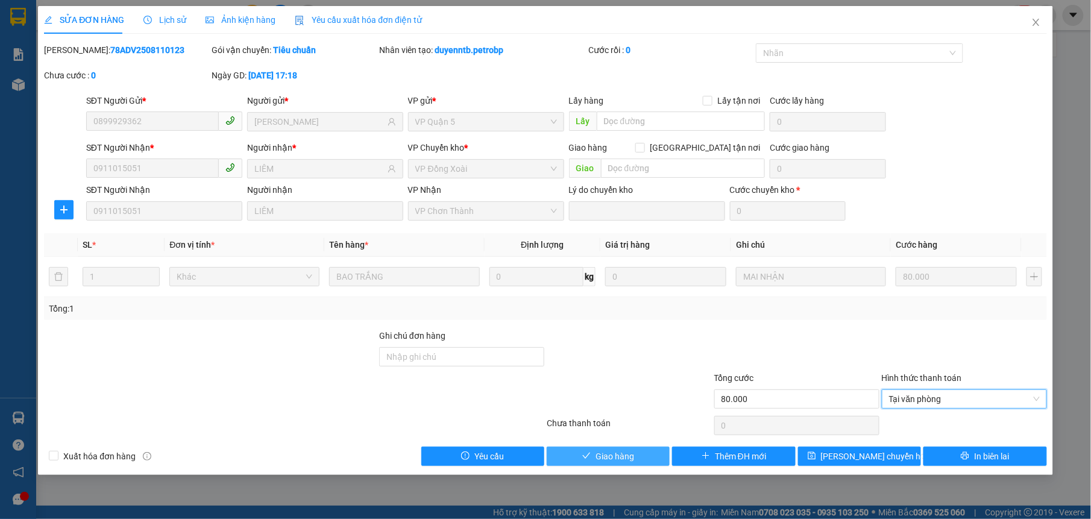
click at [608, 456] on span "Giao hàng" at bounding box center [615, 456] width 39 height 13
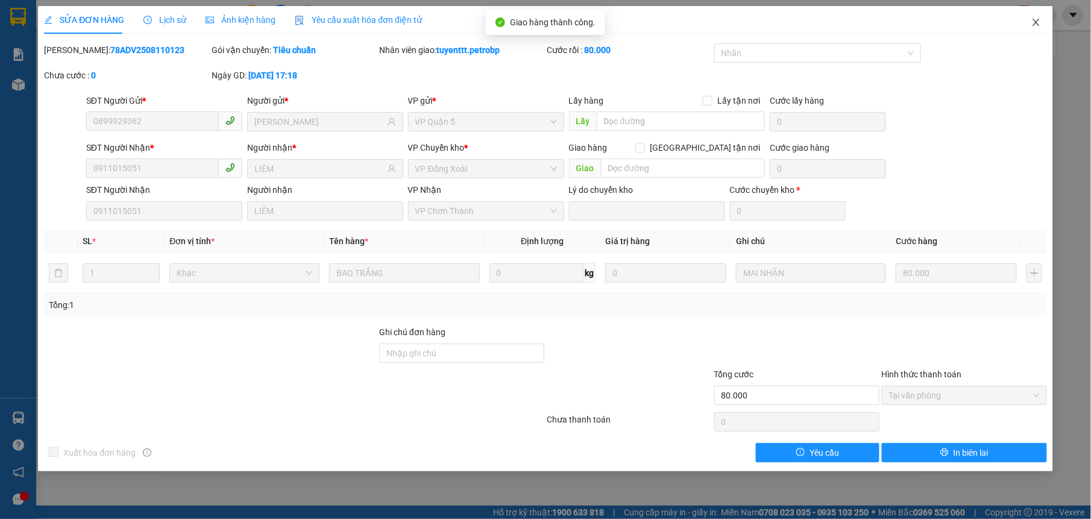
click at [1032, 17] on span "Close" at bounding box center [1036, 23] width 34 height 34
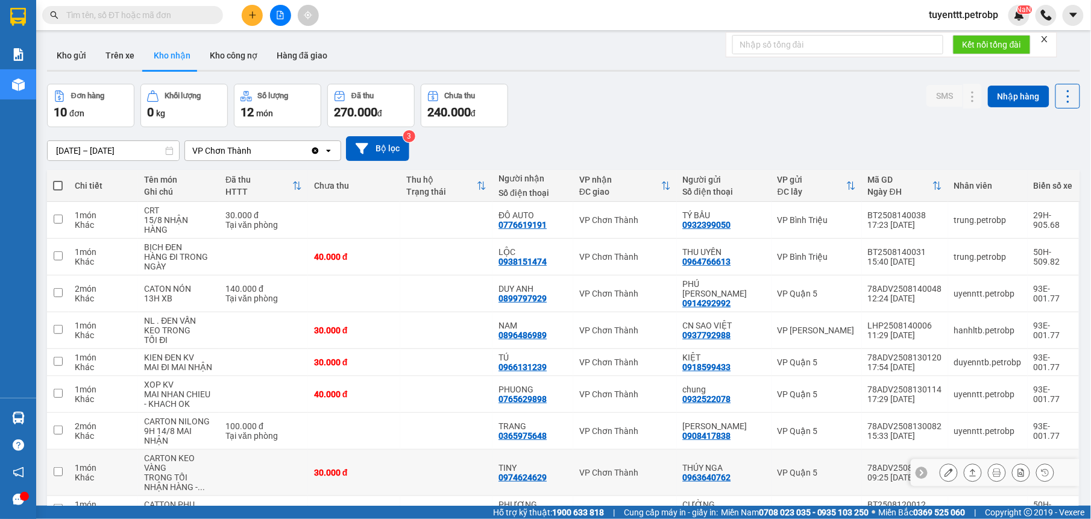
scroll to position [97, 0]
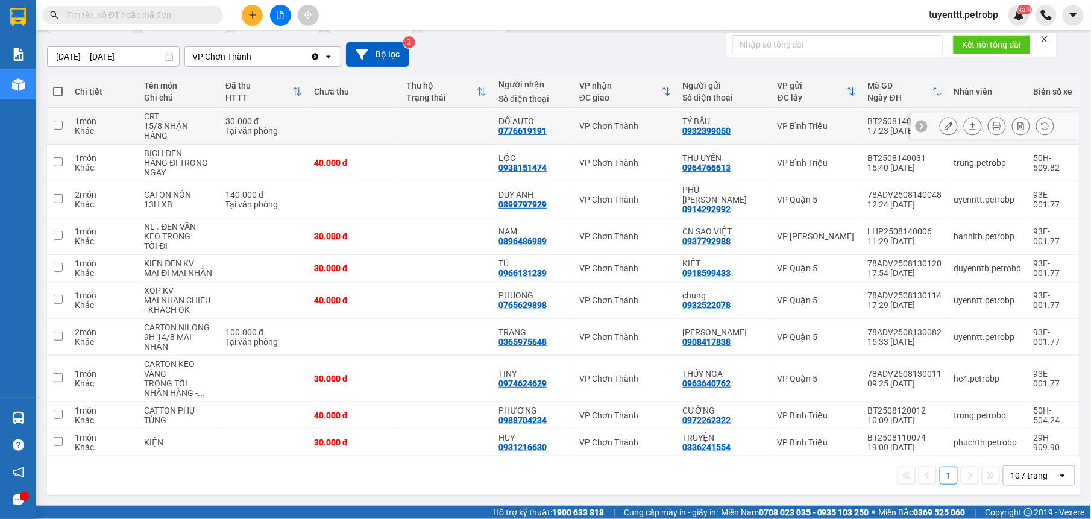
click at [440, 117] on td at bounding box center [446, 126] width 92 height 37
checkbox input "true"
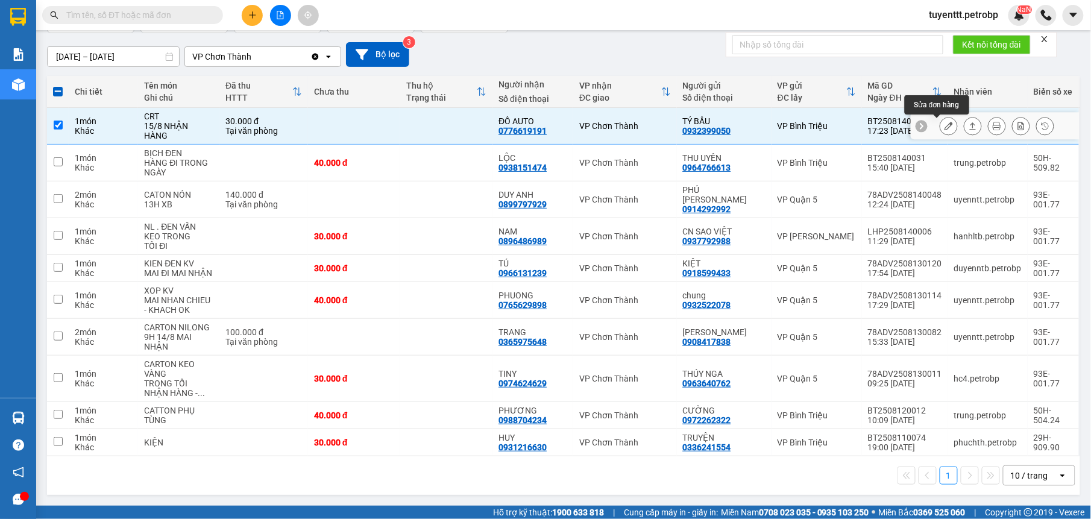
click at [940, 128] on button at bounding box center [948, 126] width 17 height 21
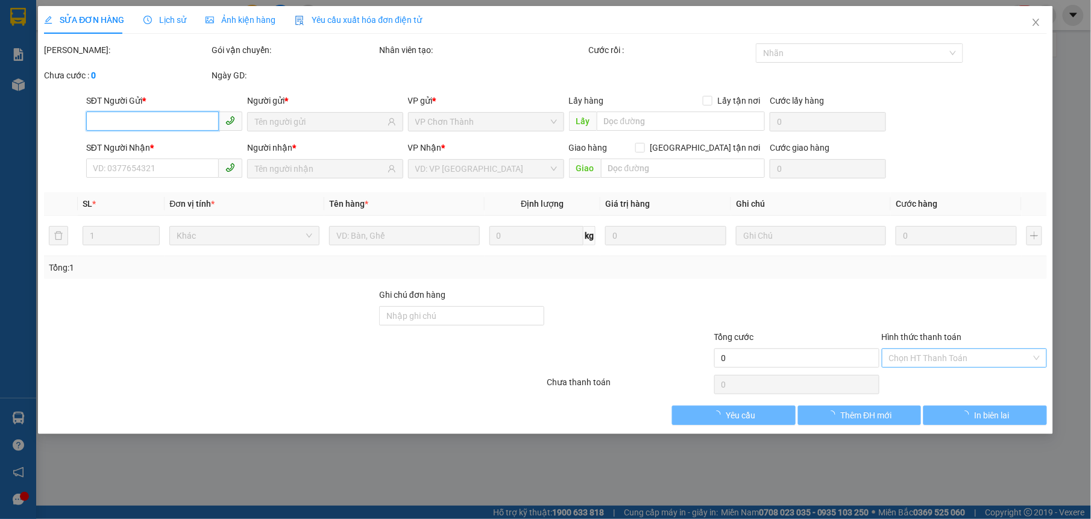
type input "0932399050"
type input "TÝ BẦU"
type input "0776619191"
type input "ĐÔ AUTO"
type input "30.000"
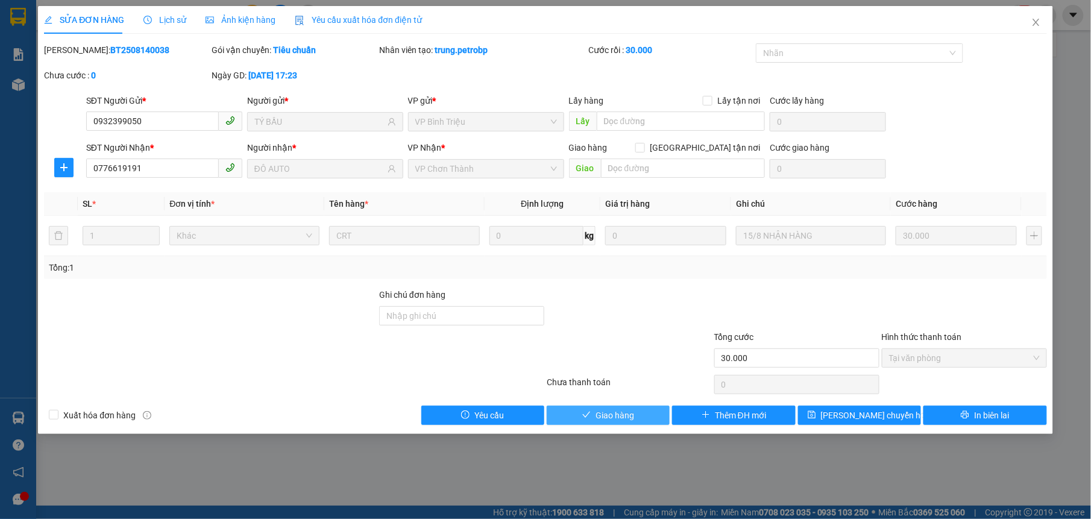
click at [631, 417] on span "Giao hàng" at bounding box center [615, 415] width 39 height 13
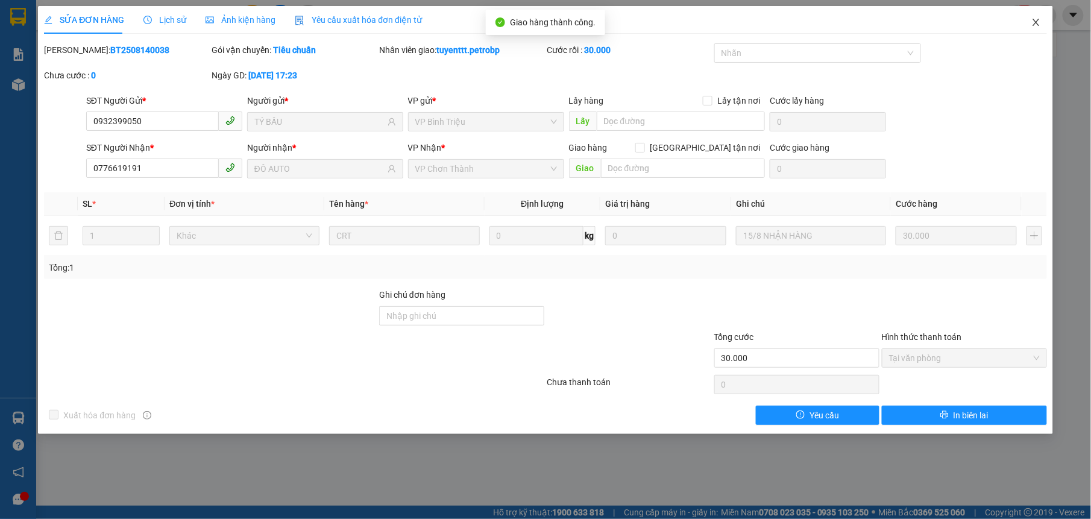
click at [1033, 17] on span "Close" at bounding box center [1036, 23] width 34 height 34
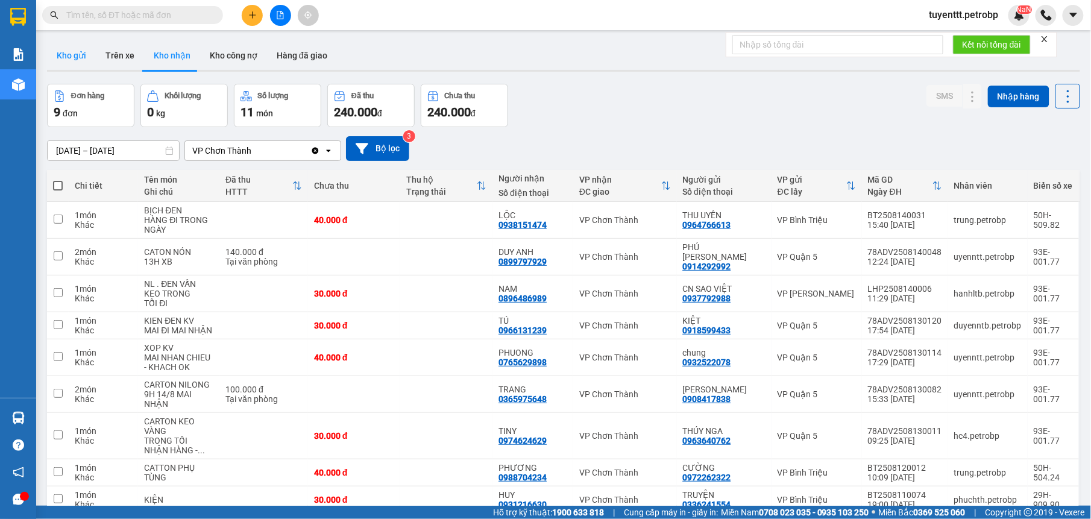
click at [69, 51] on button "Kho gửi" at bounding box center [71, 55] width 49 height 29
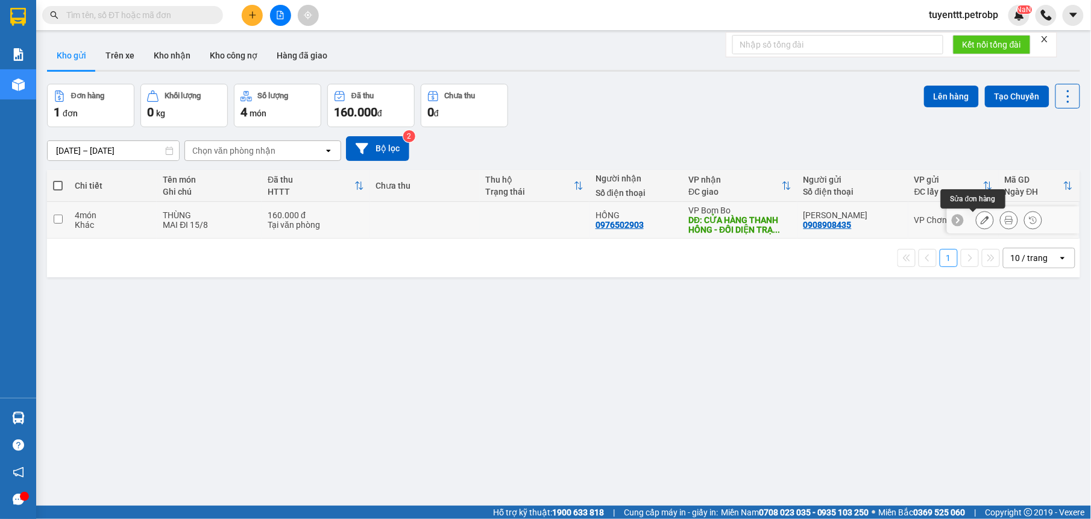
click at [977, 225] on button at bounding box center [985, 220] width 17 height 21
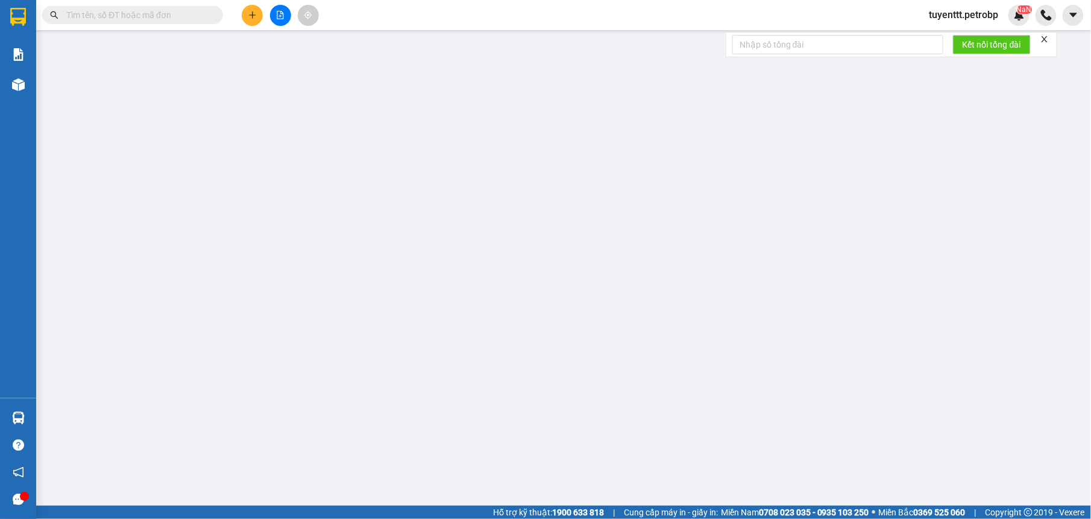
type input "0908908435"
type input "0976502903"
type input "CỬA HÀNG THANH HỒNG - ĐỐI DIỆN TRẠM XẠC VINFAT"
type input "160.000"
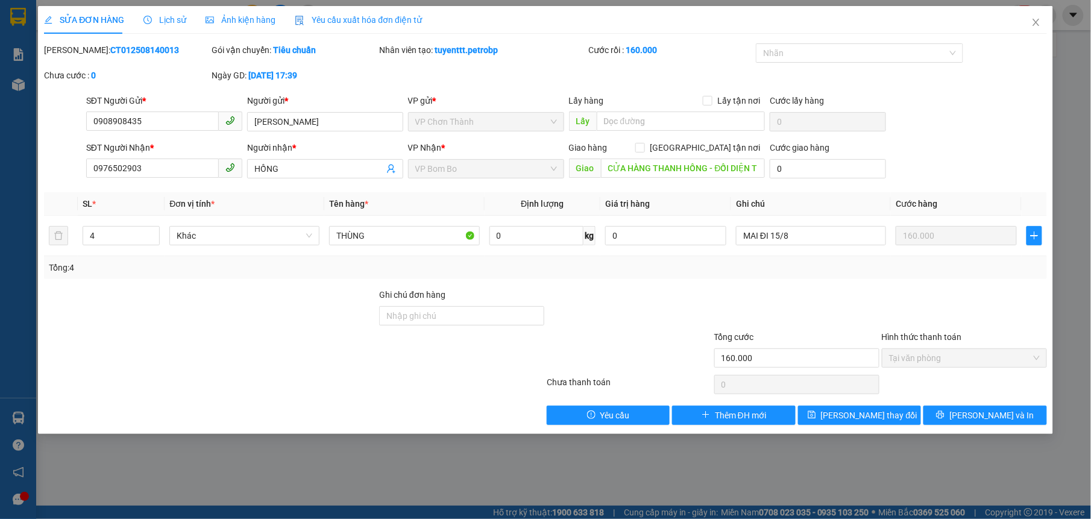
click at [133, 49] on b "CT012508140013" at bounding box center [144, 50] width 69 height 10
copy b "CT012508140013"
click at [1038, 23] on icon "close" at bounding box center [1037, 22] width 10 height 10
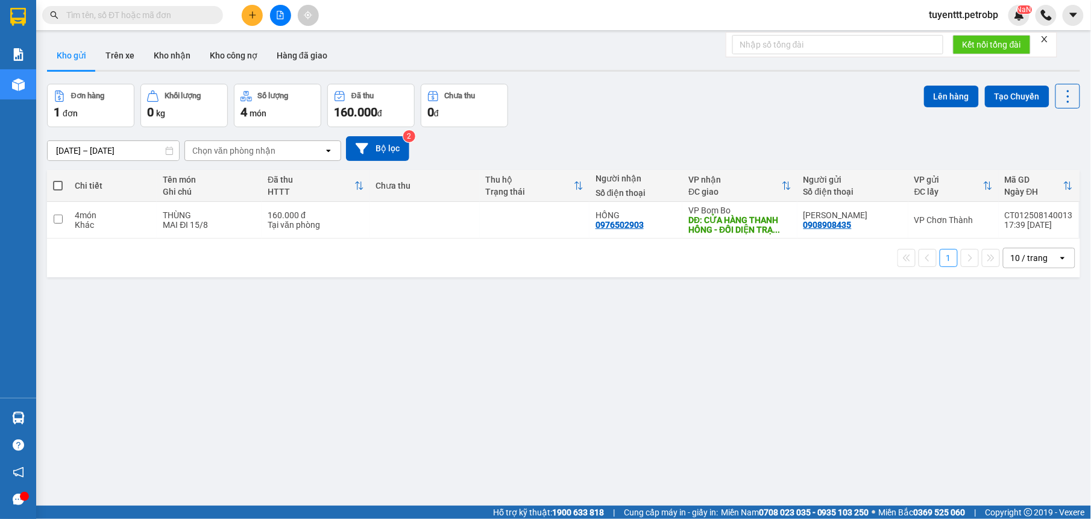
click at [136, 10] on input "text" at bounding box center [137, 14] width 142 height 13
paste input "CT012508140013"
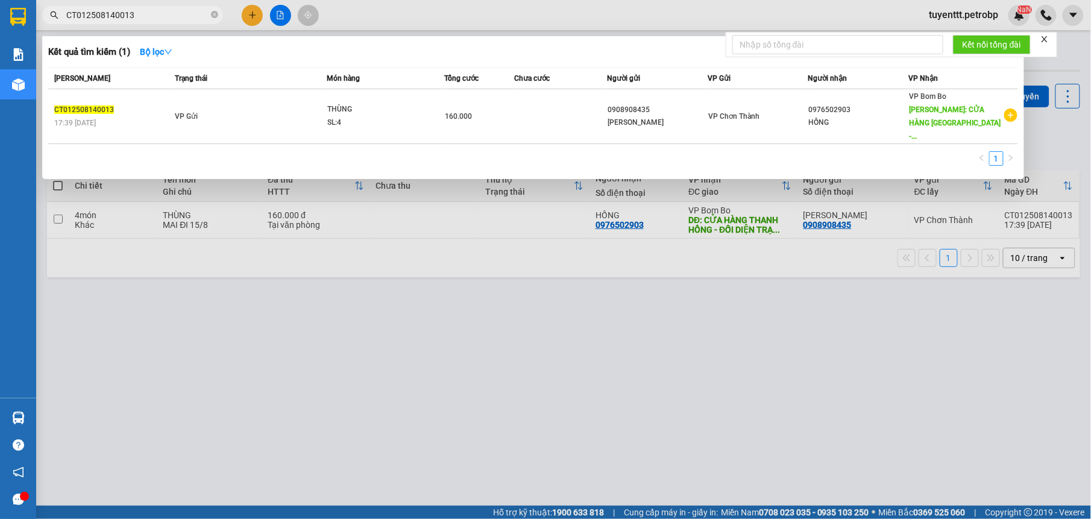
click at [156, 15] on input "CT012508140013" at bounding box center [137, 14] width 142 height 13
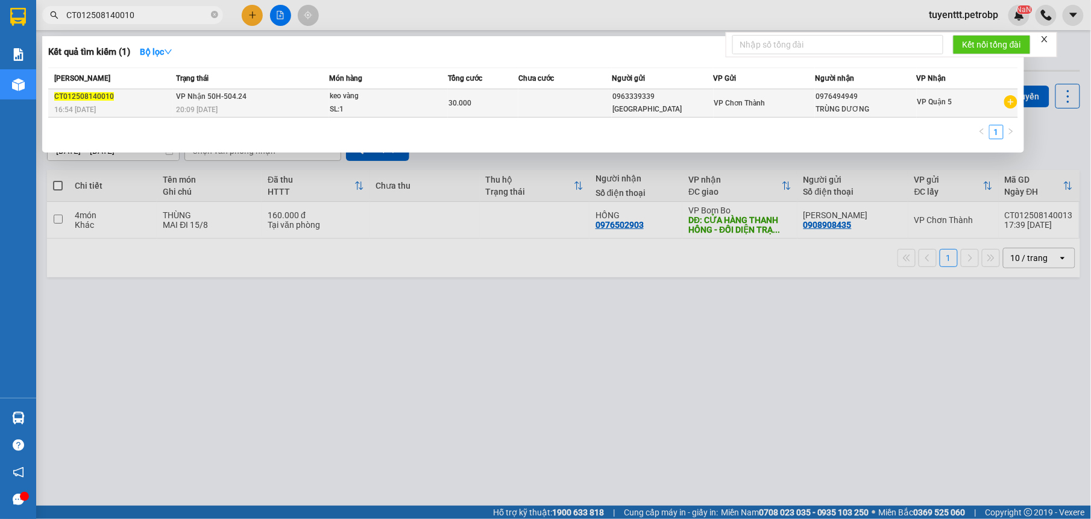
type input "CT012508140010"
click at [306, 103] on div "20:09 [DATE]" at bounding box center [252, 109] width 153 height 13
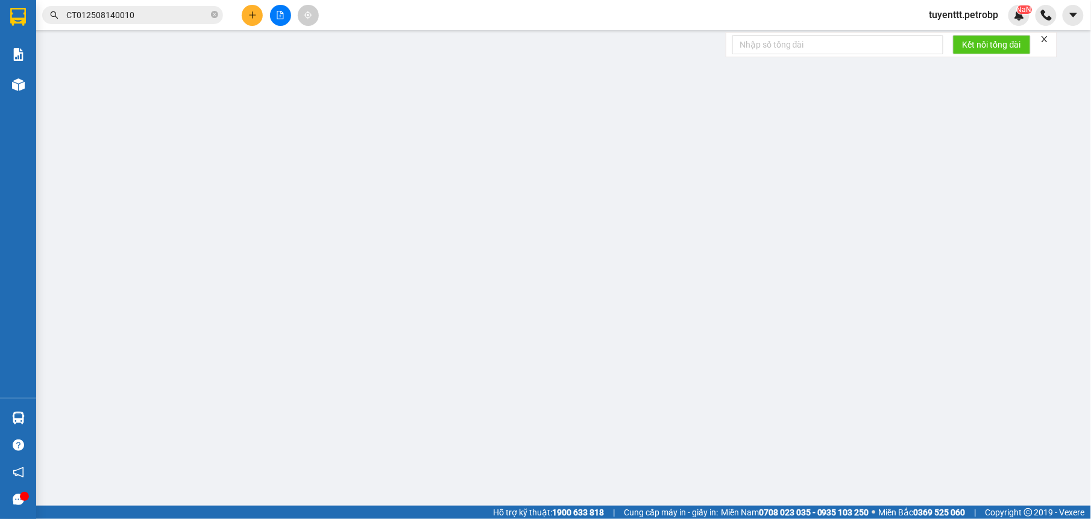
type input "0963339339"
type input "0976494949"
type input "30.000"
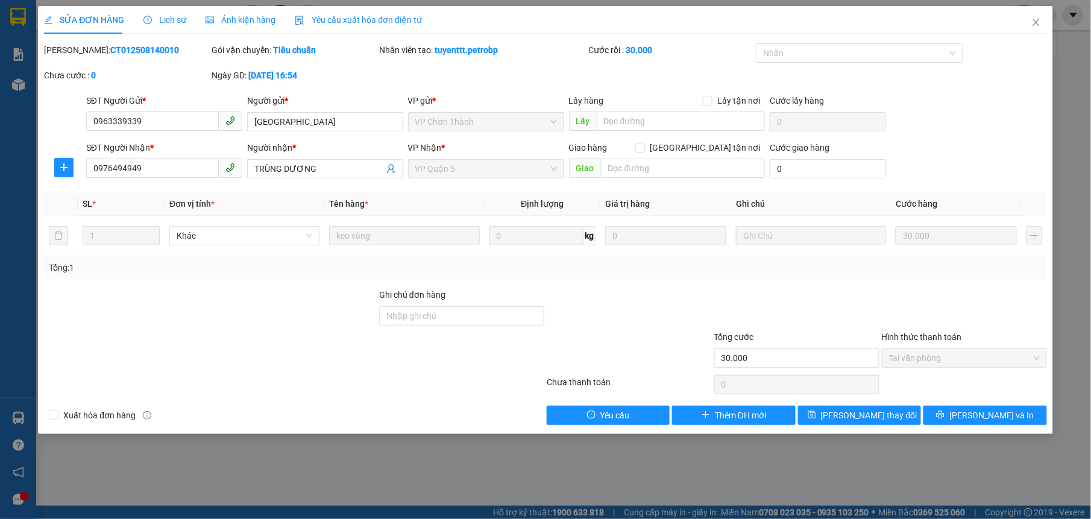
click at [165, 25] on div "Lịch sử" at bounding box center [164, 19] width 43 height 13
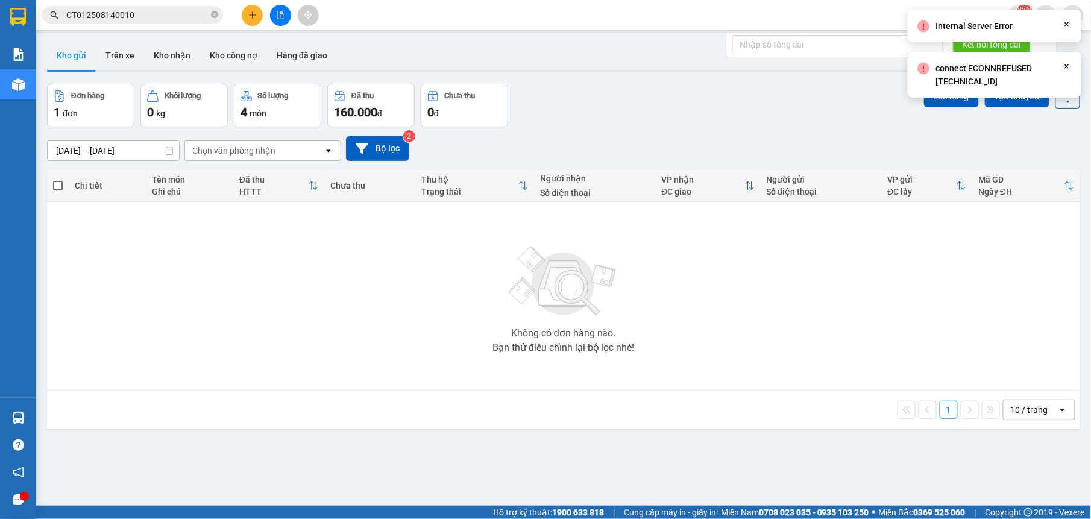
click at [153, 14] on input "CT012508140010" at bounding box center [137, 14] width 142 height 13
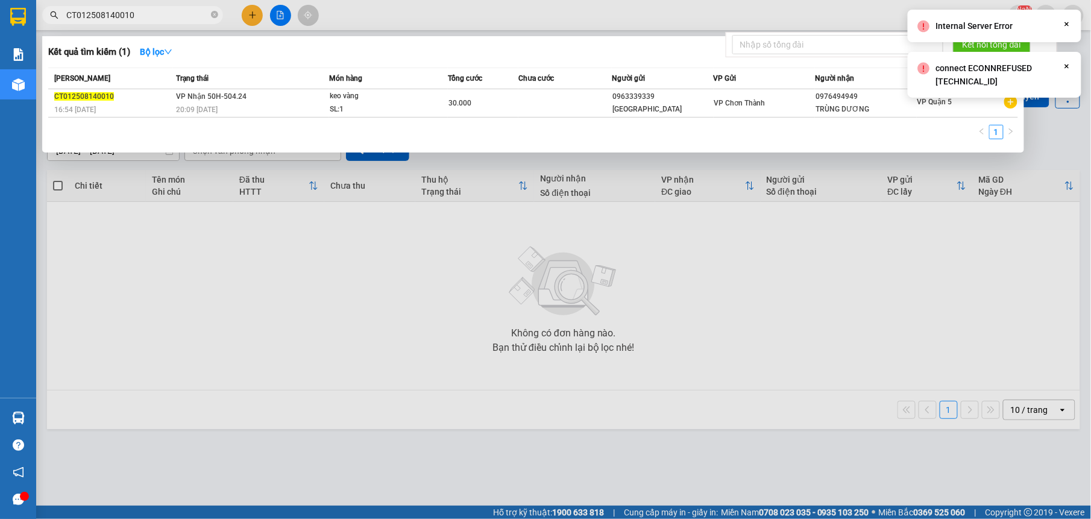
click at [153, 14] on input "CT012508140010" at bounding box center [137, 14] width 142 height 13
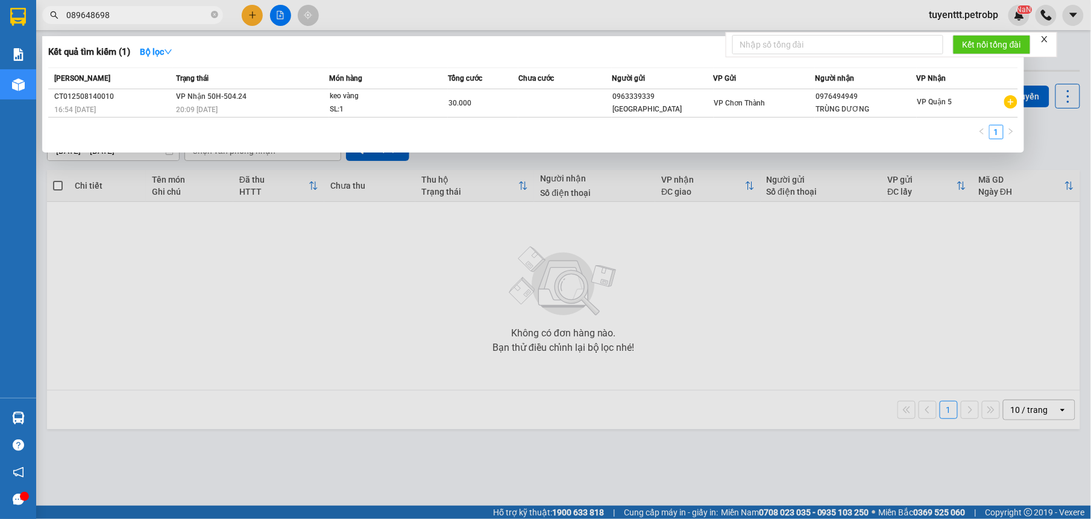
type input "0896486989"
click at [106, 13] on input "0896486989" at bounding box center [137, 14] width 142 height 13
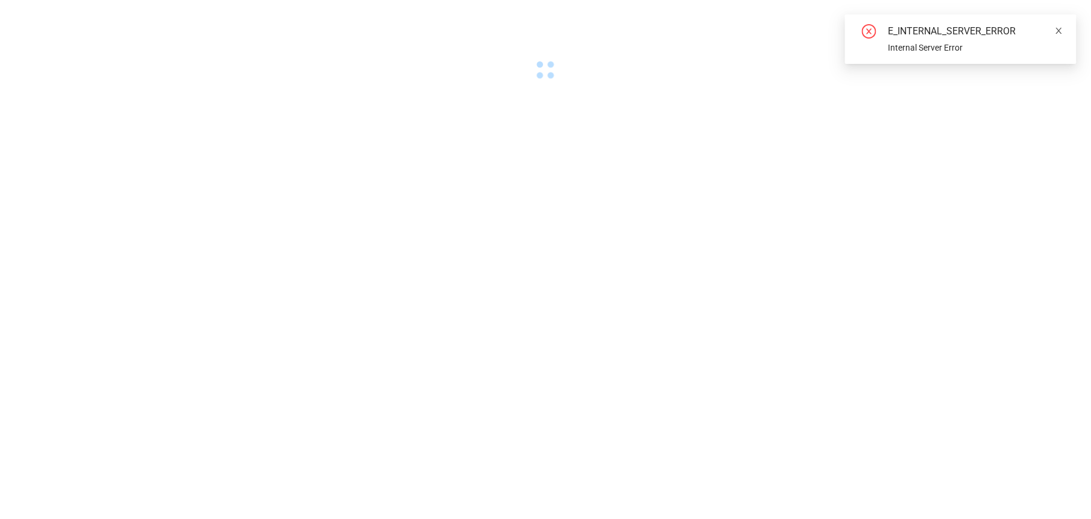
click at [1060, 28] on icon "close" at bounding box center [1059, 31] width 8 height 8
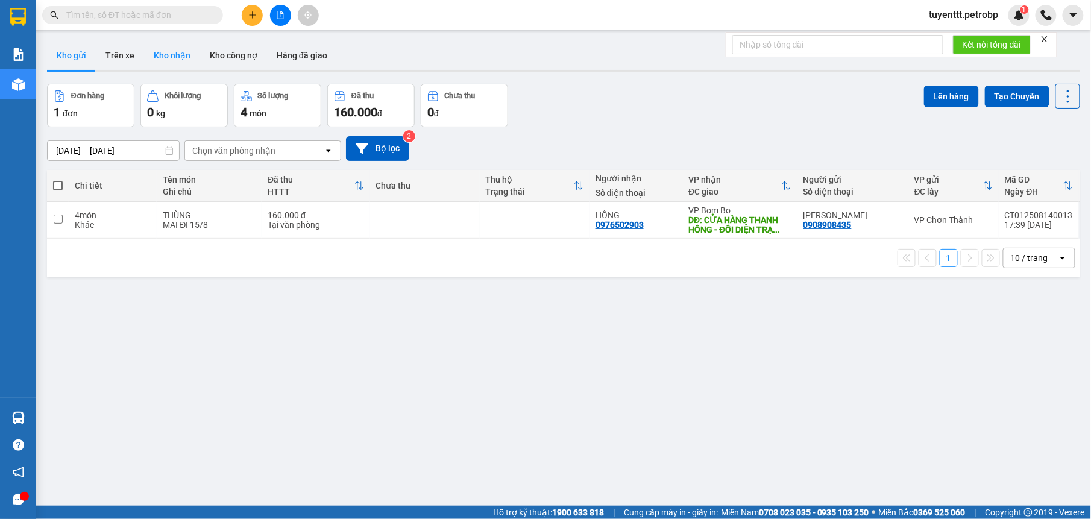
click at [174, 63] on button "Kho nhận" at bounding box center [172, 55] width 56 height 29
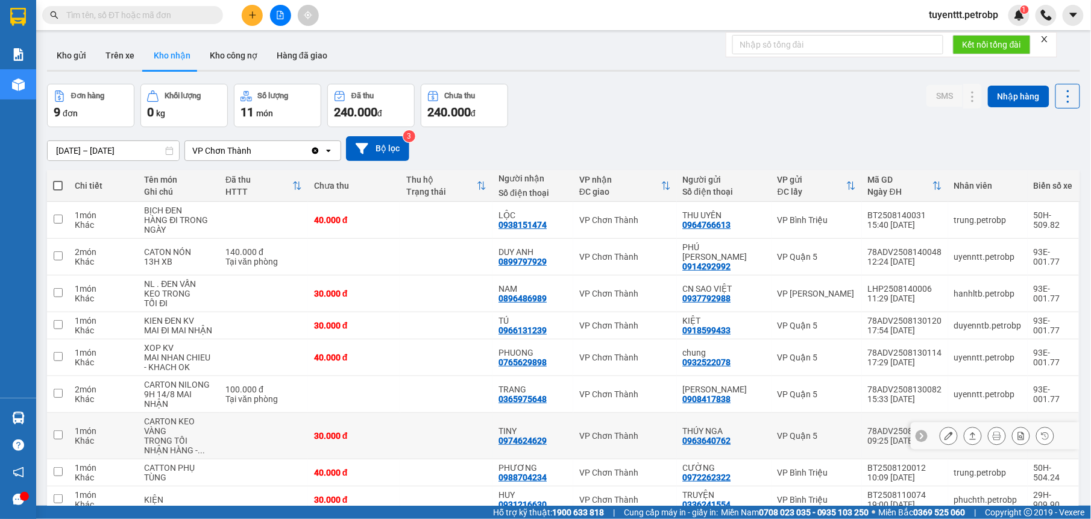
scroll to position [60, 0]
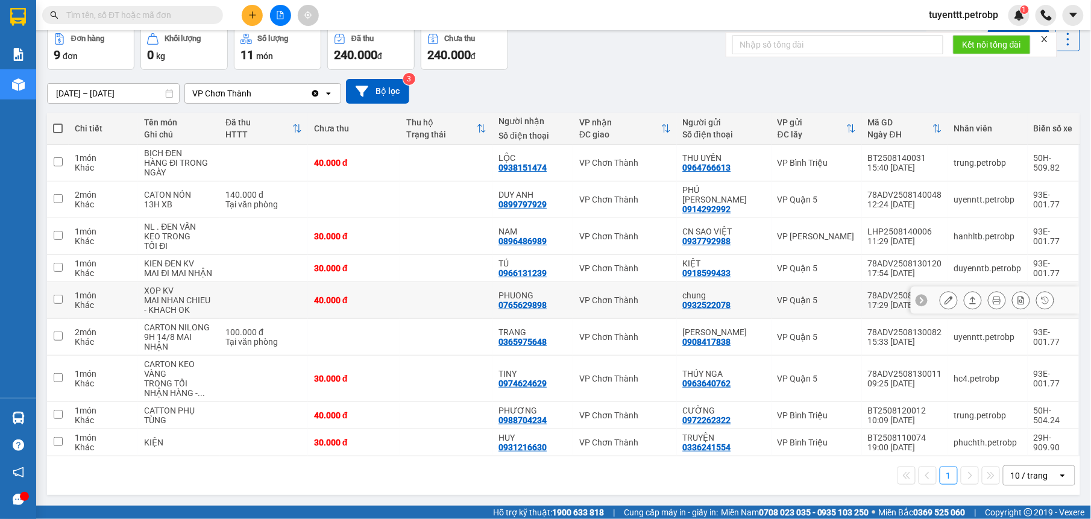
click at [547, 300] on div "PHUONG 0765629898" at bounding box center [533, 300] width 69 height 19
checkbox input "true"
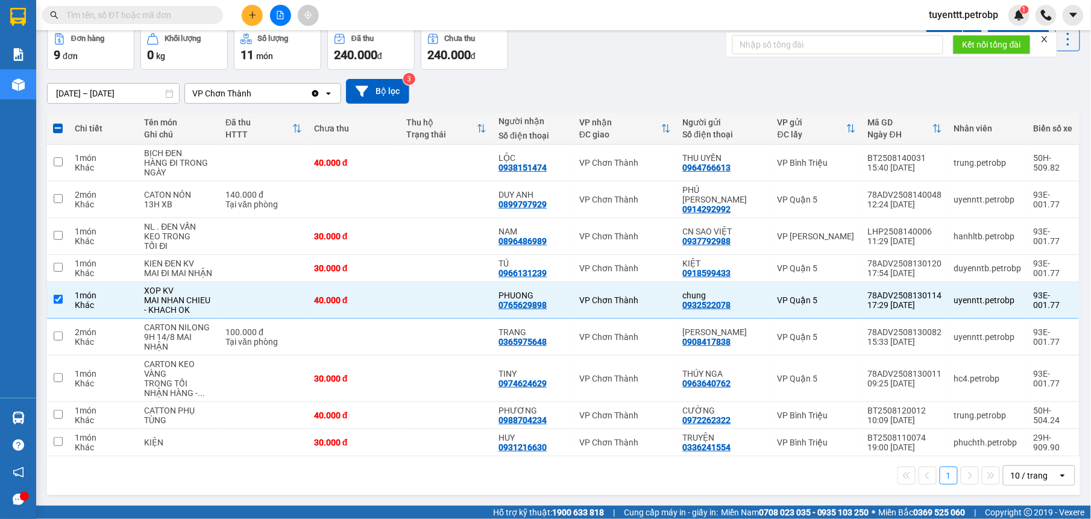
click at [159, 6] on span at bounding box center [132, 15] width 181 height 18
click at [189, 13] on input "text" at bounding box center [137, 14] width 142 height 13
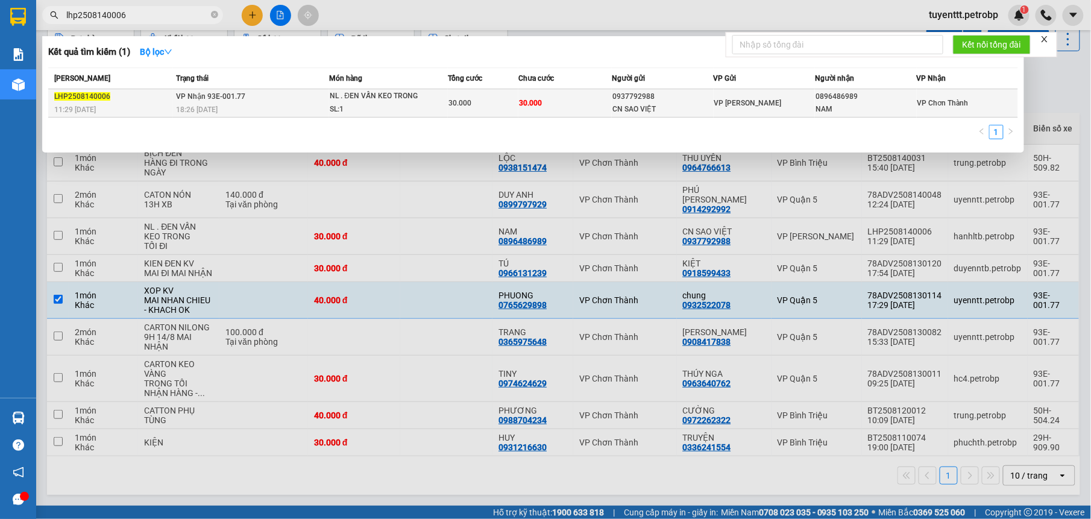
type input "lhp2508140006"
click at [291, 103] on div "18:26 - 14/08" at bounding box center [252, 109] width 153 height 13
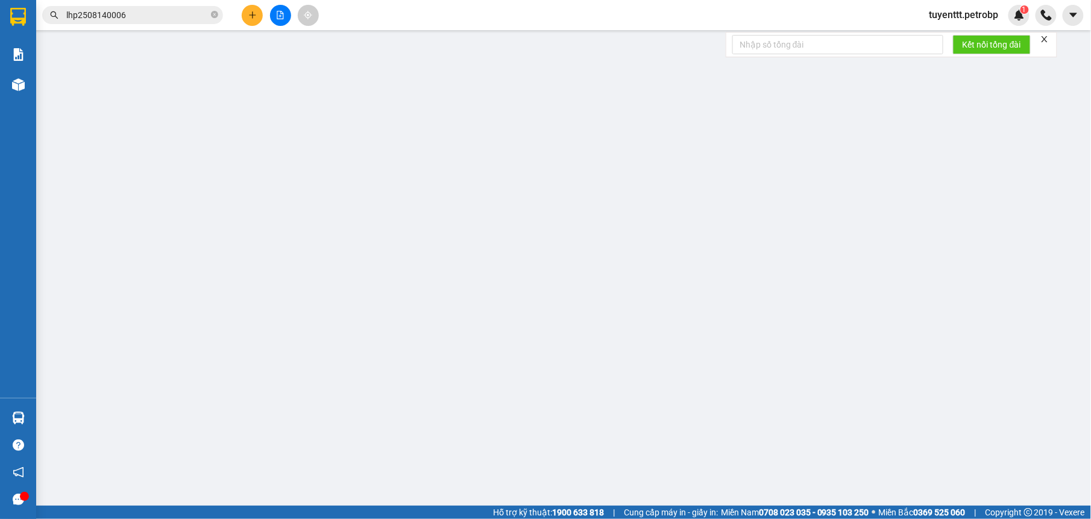
type input "0937792988"
type input "CN SAO VIỆT"
type input "0896486989"
type input "NAM"
type input "30.000"
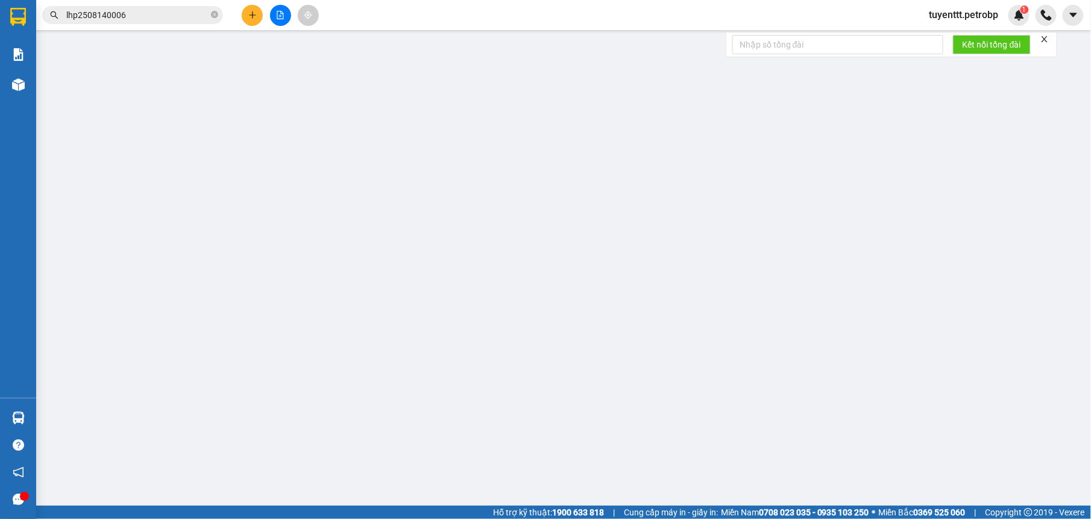
type input "30.000"
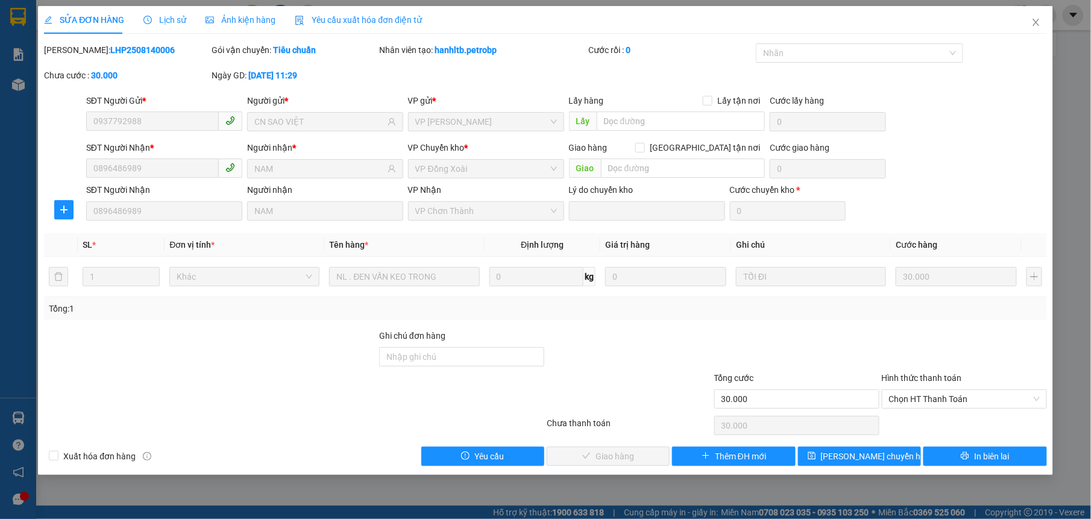
click at [162, 16] on span "Lịch sử" at bounding box center [164, 20] width 43 height 10
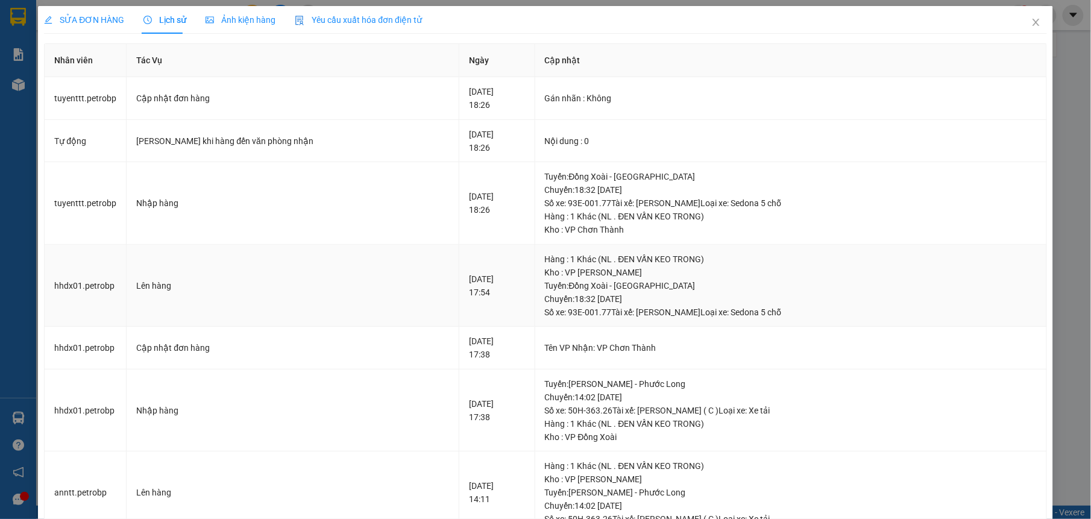
scroll to position [311, 0]
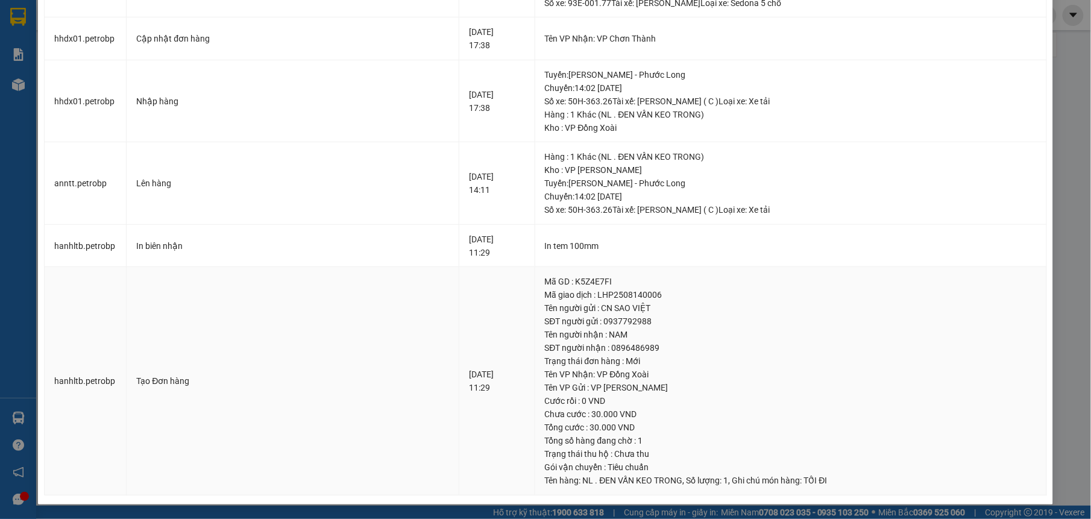
click at [629, 350] on div "SĐT người nhận : 0896486989" at bounding box center [791, 347] width 492 height 13
copy div "0896486989"
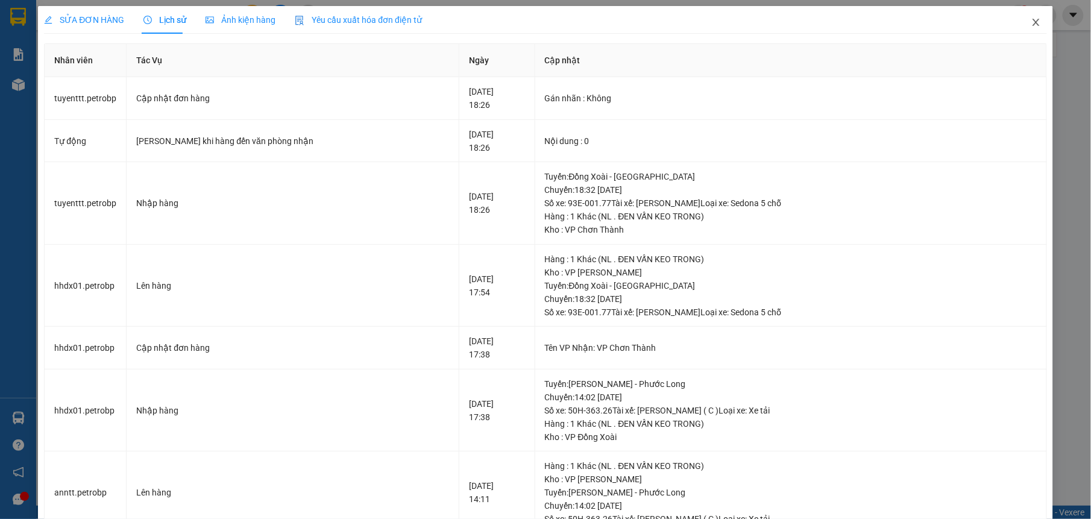
click at [1032, 18] on icon "close" at bounding box center [1037, 22] width 10 height 10
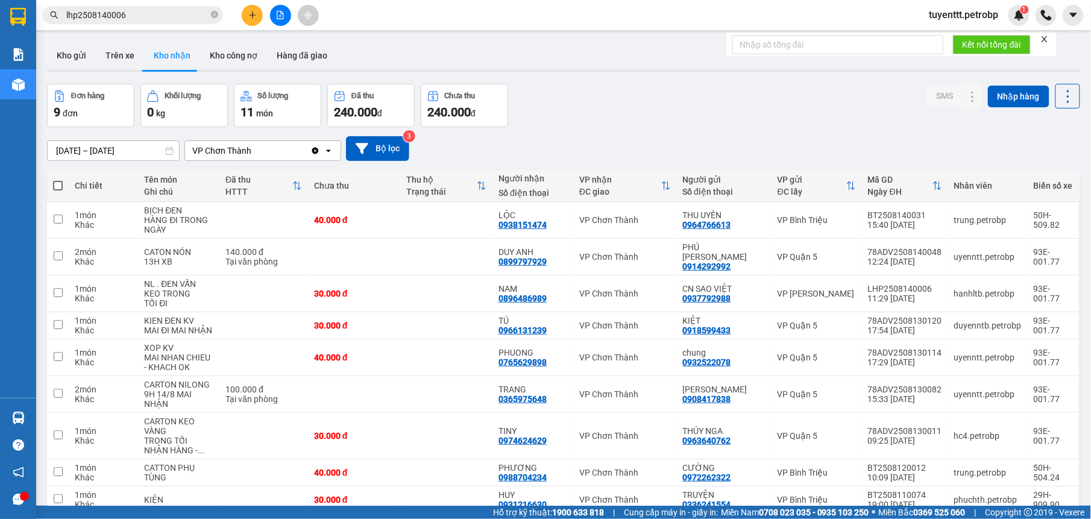
click at [141, 17] on input "lhp2508140006" at bounding box center [137, 14] width 142 height 13
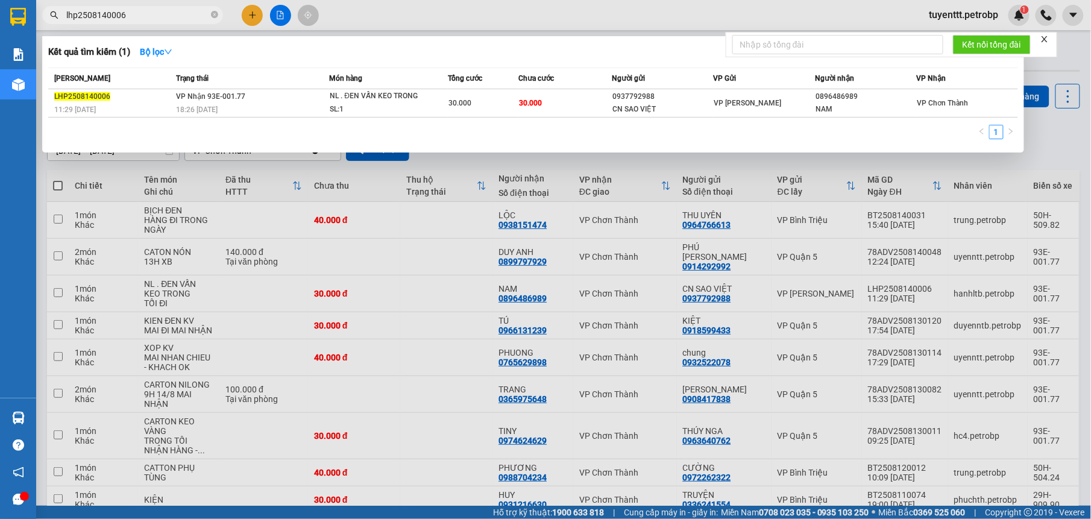
click at [141, 17] on input "lhp2508140006" at bounding box center [137, 14] width 142 height 13
paste input "0896486989"
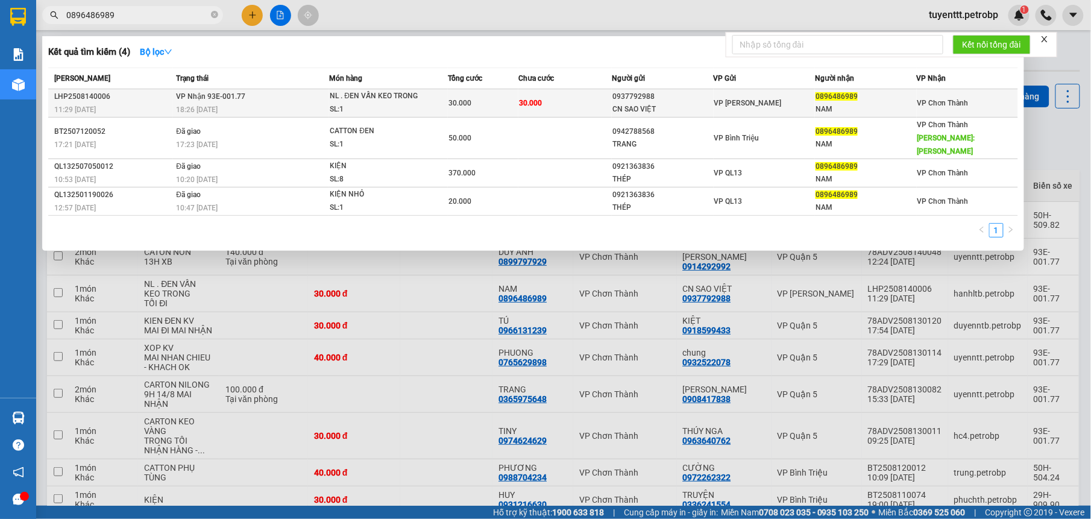
type input "0896486989"
click at [581, 104] on td "30.000" at bounding box center [564, 103] width 93 height 28
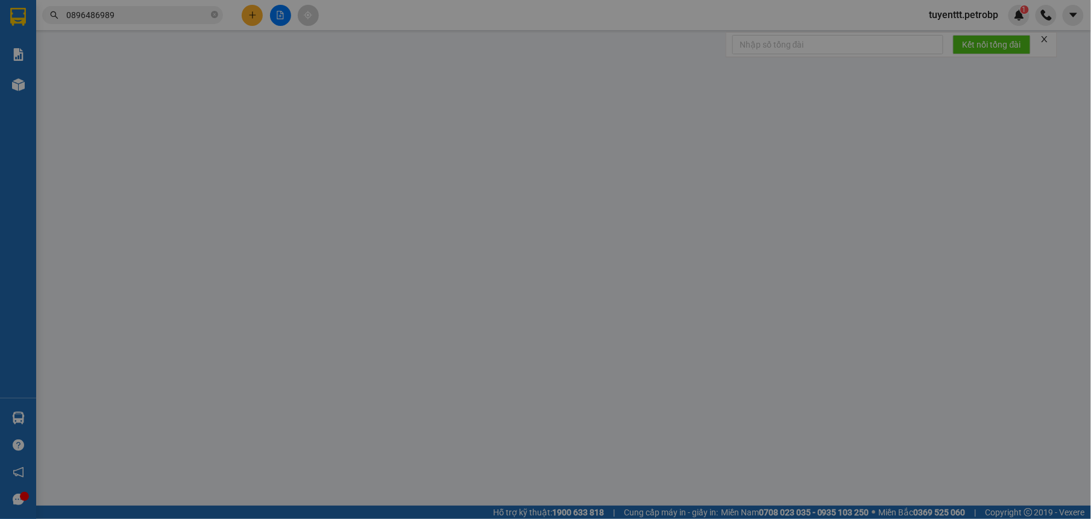
type input "0937792988"
type input "CN SAO VIỆT"
type input "0896486989"
type input "NAM"
type input "30.000"
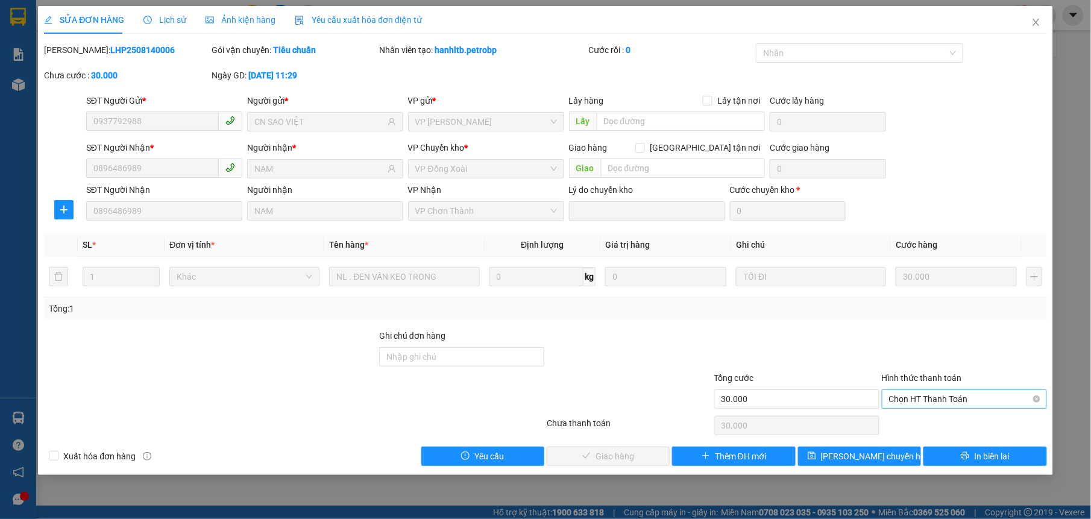
click at [933, 399] on span "Chọn HT Thanh Toán" at bounding box center [964, 399] width 151 height 18
click at [938, 428] on div "Tại văn phòng" at bounding box center [964, 424] width 151 height 13
type input "0"
click at [588, 455] on icon "check" at bounding box center [586, 456] width 8 height 8
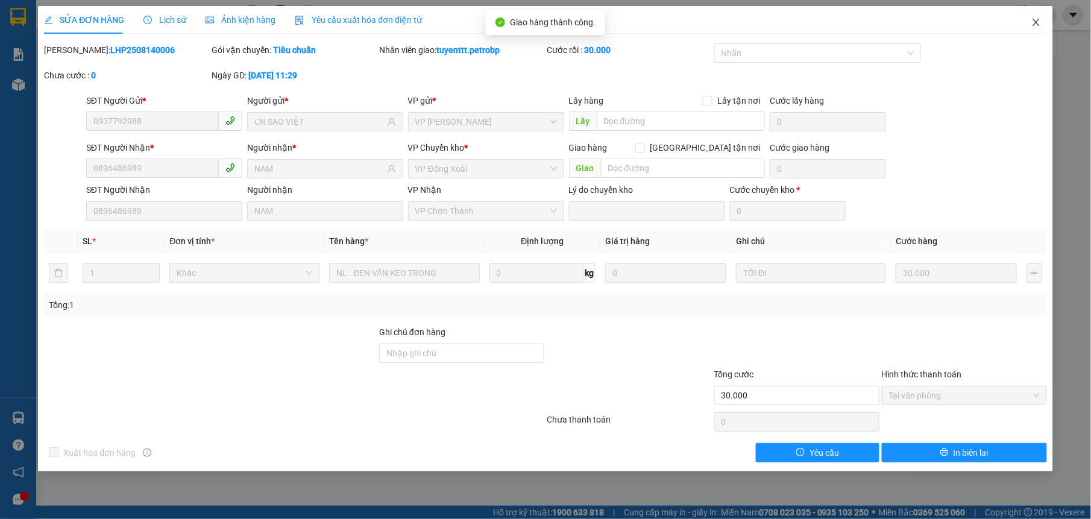
click at [1041, 25] on icon "close" at bounding box center [1037, 22] width 10 height 10
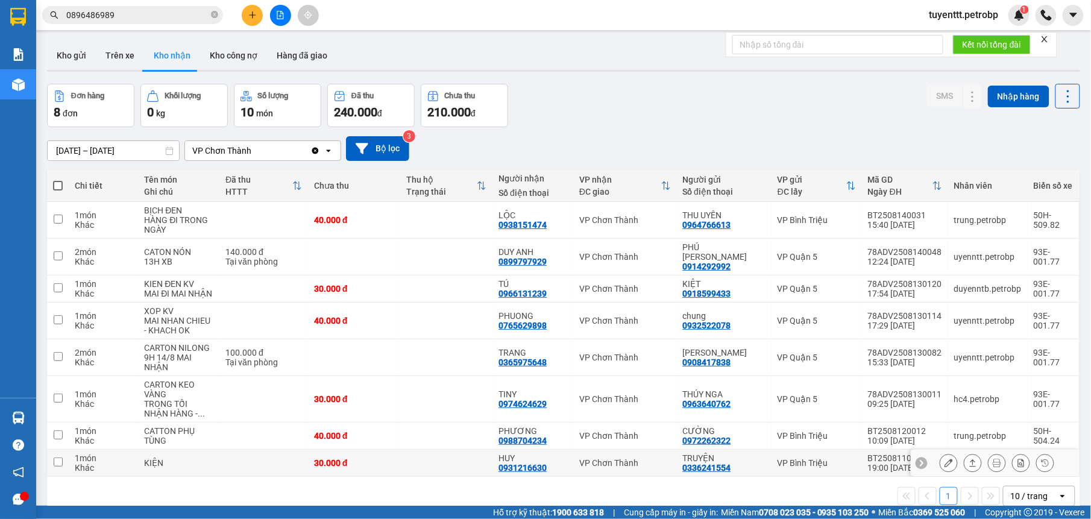
click at [548, 466] on div "HUY 0931216630" at bounding box center [533, 462] width 69 height 19
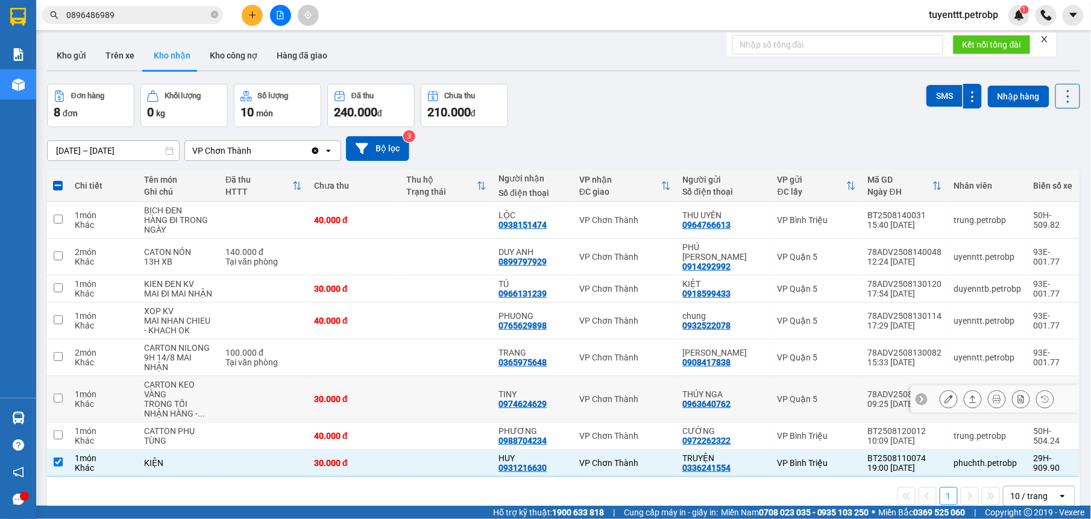
scroll to position [55, 0]
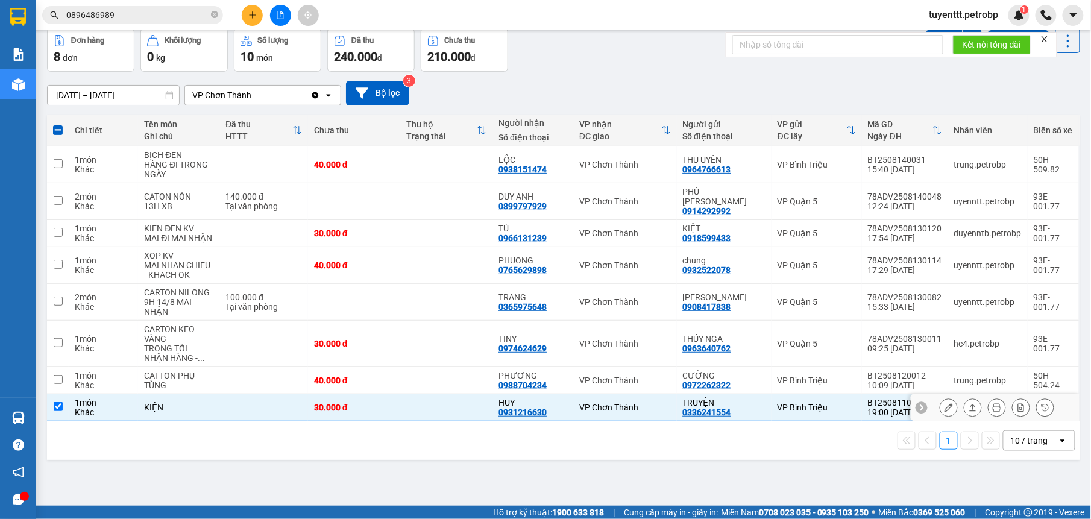
click at [707, 402] on div "TRUYỆN" at bounding box center [724, 403] width 83 height 10
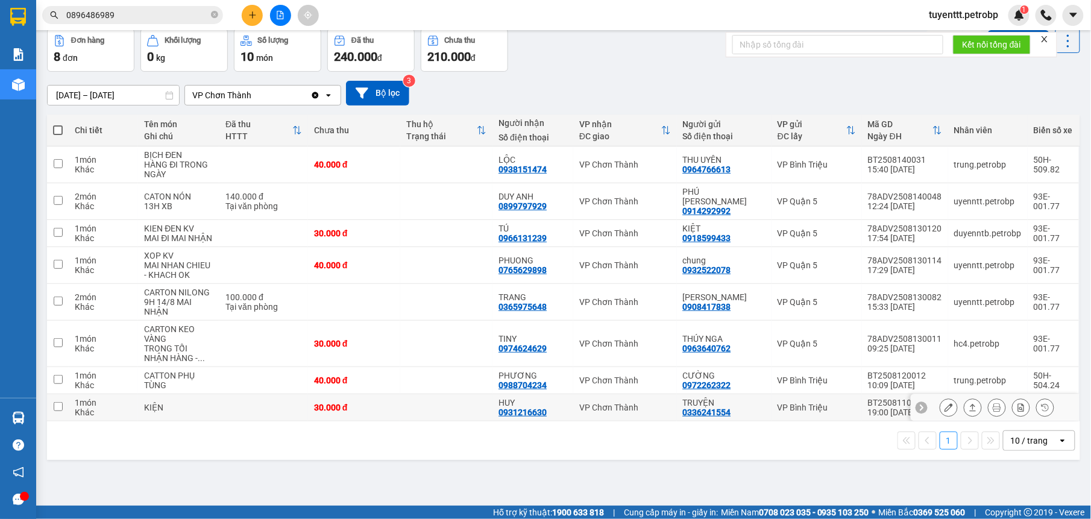
click at [869, 402] on div "BT2508110074" at bounding box center [905, 403] width 74 height 10
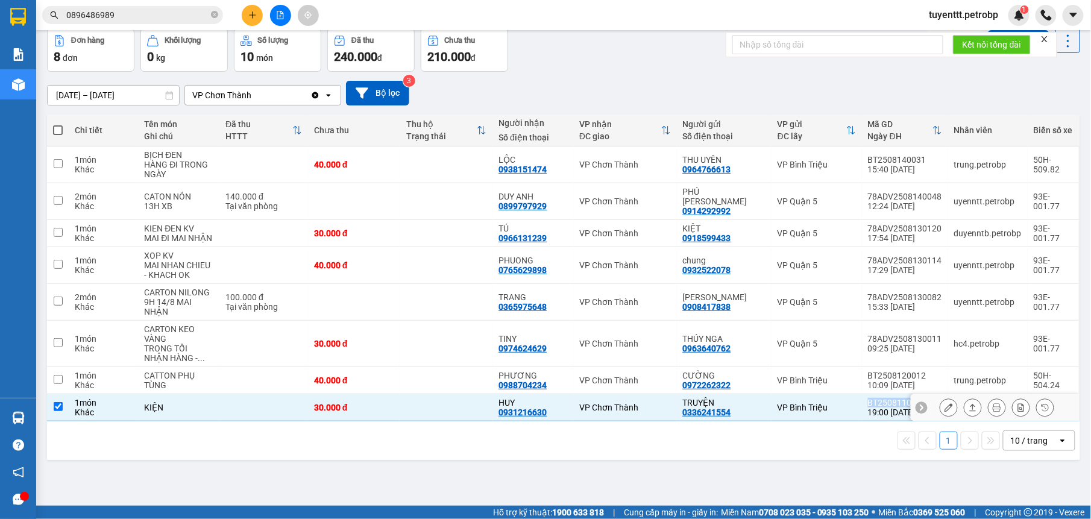
click at [869, 402] on div "BT2508110074" at bounding box center [905, 403] width 74 height 10
checkbox input "false"
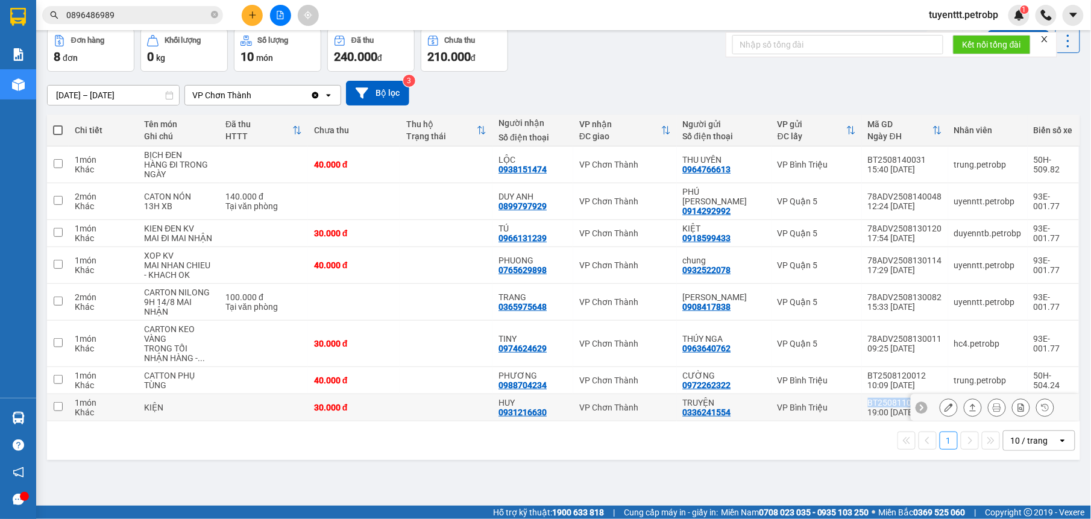
copy div "BT2508110074"
click at [533, 478] on div "ver 1.8.138 Kho gửi Trên xe Kho nhận Kho công nợ Hàng đã giao Đơn hàng 8 đơn Kh…" at bounding box center [563, 240] width 1043 height 519
click at [711, 478] on div "ver 1.8.138 Kho gửi Trên xe Kho nhận Kho công nợ Hàng đã giao Đơn hàng 8 đơn Kh…" at bounding box center [563, 240] width 1043 height 519
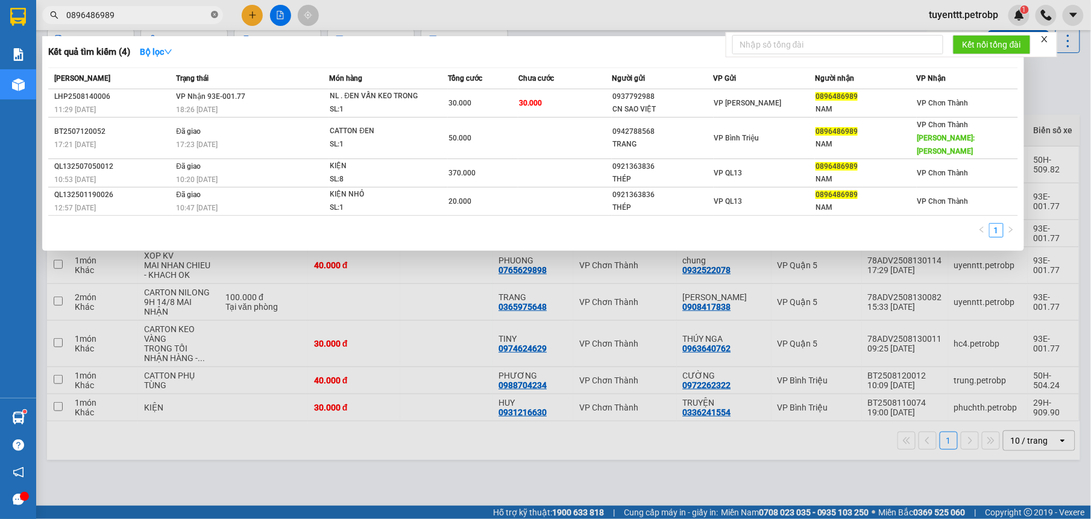
click at [215, 13] on icon "close-circle" at bounding box center [214, 14] width 7 height 7
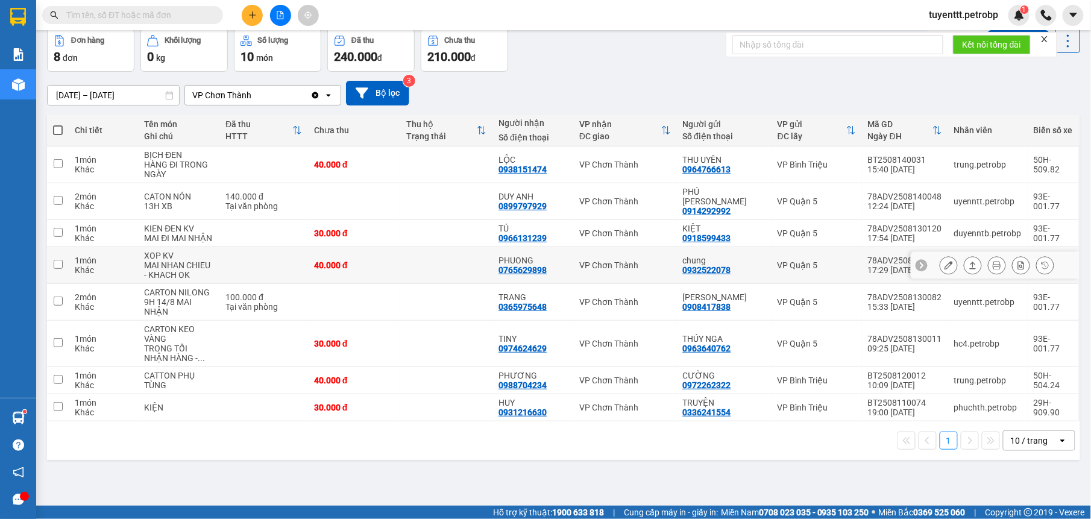
click at [560, 266] on div "PHUONG 0765629898" at bounding box center [533, 265] width 69 height 19
checkbox input "true"
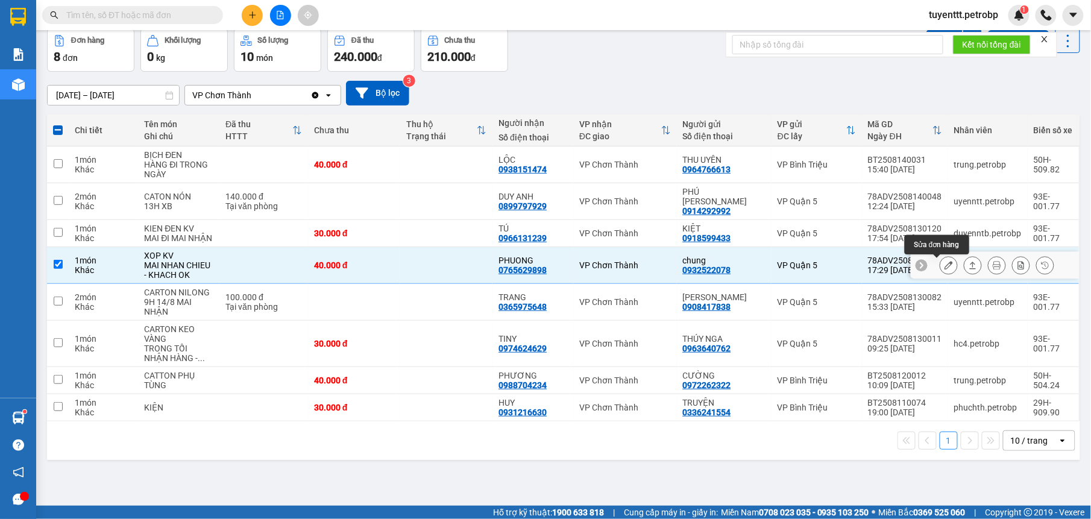
click at [945, 266] on icon at bounding box center [949, 265] width 8 height 8
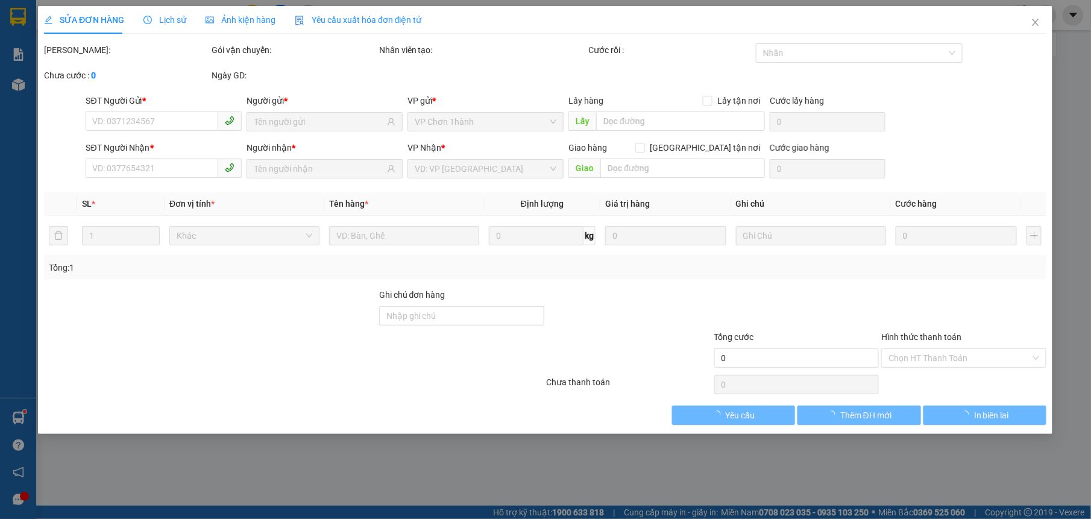
type input "0932522078"
type input "chung"
type input "0765629898"
type input "PHUONG"
type input "40.000"
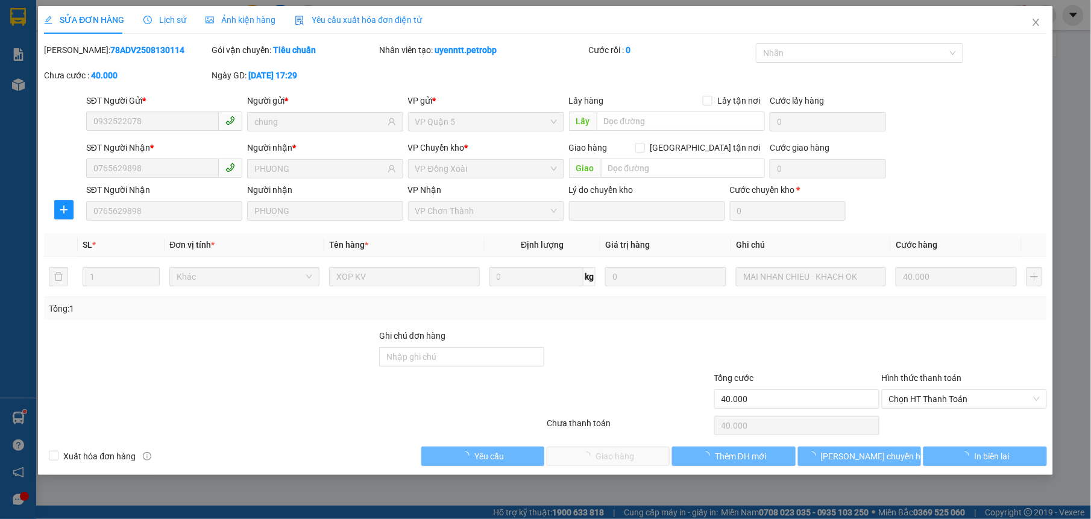
click at [945, 360] on div at bounding box center [965, 350] width 168 height 42
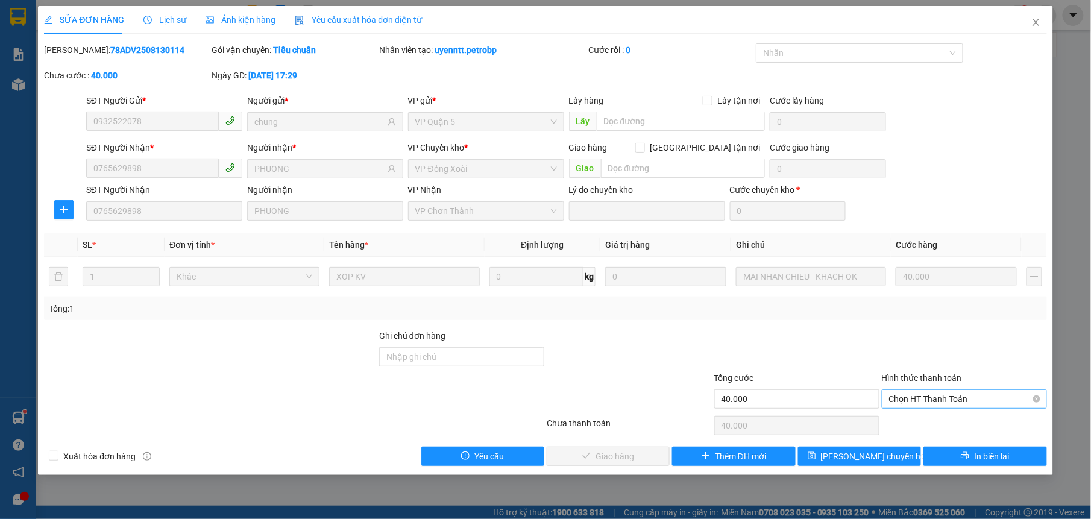
click at [946, 399] on span "Chọn HT Thanh Toán" at bounding box center [964, 399] width 151 height 18
click at [966, 418] on div "Tại văn phòng" at bounding box center [964, 424] width 151 height 13
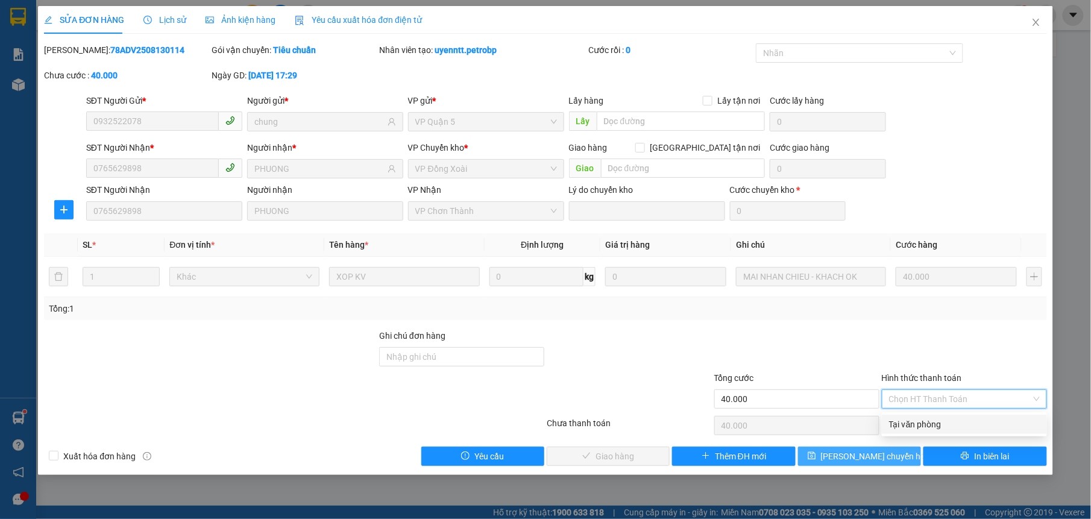
type input "0"
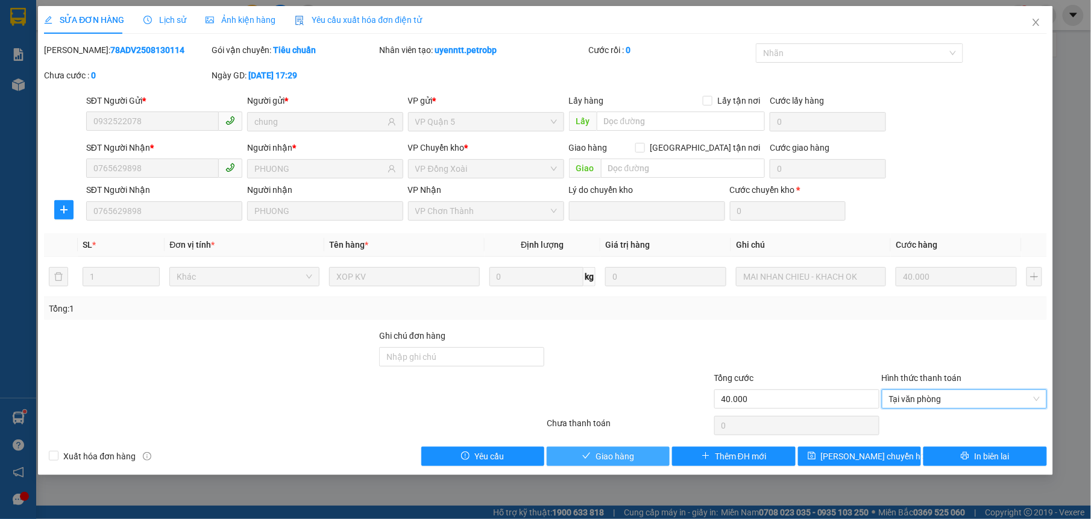
click at [615, 463] on span "Giao hàng" at bounding box center [615, 456] width 39 height 13
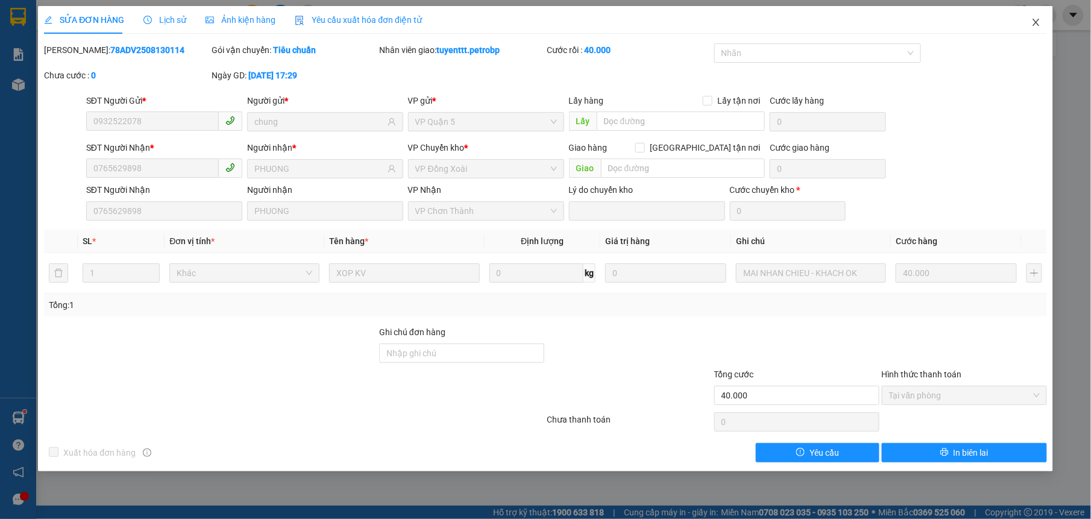
click at [1045, 18] on span "Close" at bounding box center [1036, 23] width 34 height 34
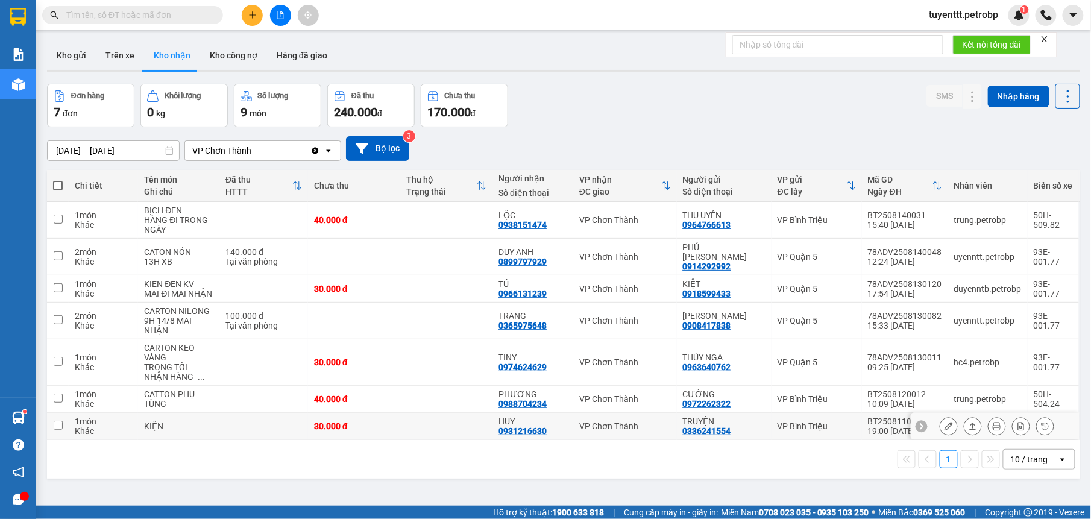
click at [709, 432] on div "0336241554" at bounding box center [707, 431] width 48 height 10
copy div "0336241554"
click at [248, 14] on icon "plus" at bounding box center [252, 15] width 8 height 8
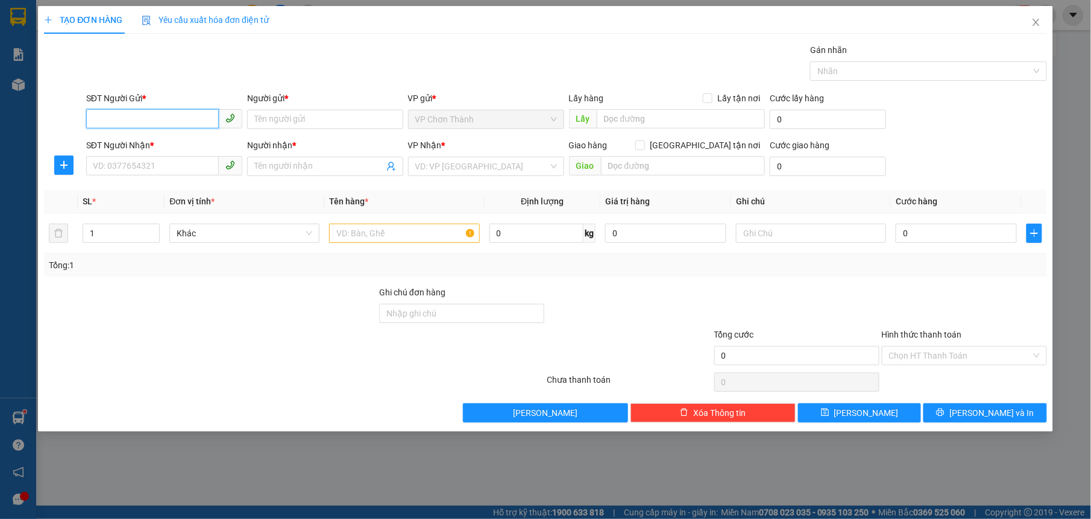
click at [172, 122] on input "SĐT Người Gửi *" at bounding box center [152, 118] width 133 height 19
paste input "0336241554"
type input "0336241554"
click at [275, 121] on input "Người gửi *" at bounding box center [325, 119] width 156 height 19
type input "truyện"
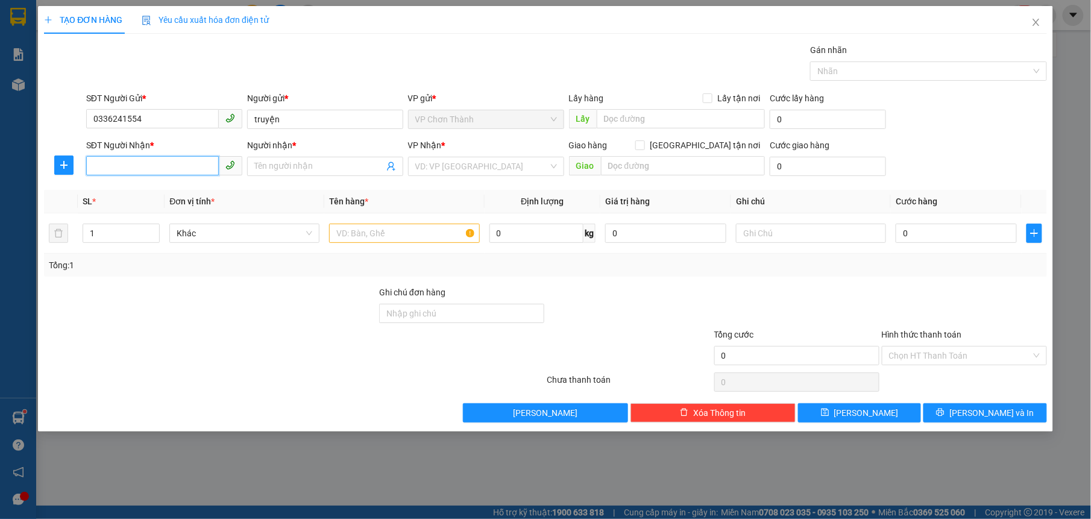
click at [163, 171] on input "SĐT Người Nhận *" at bounding box center [152, 165] width 133 height 19
paste input "0336241554"
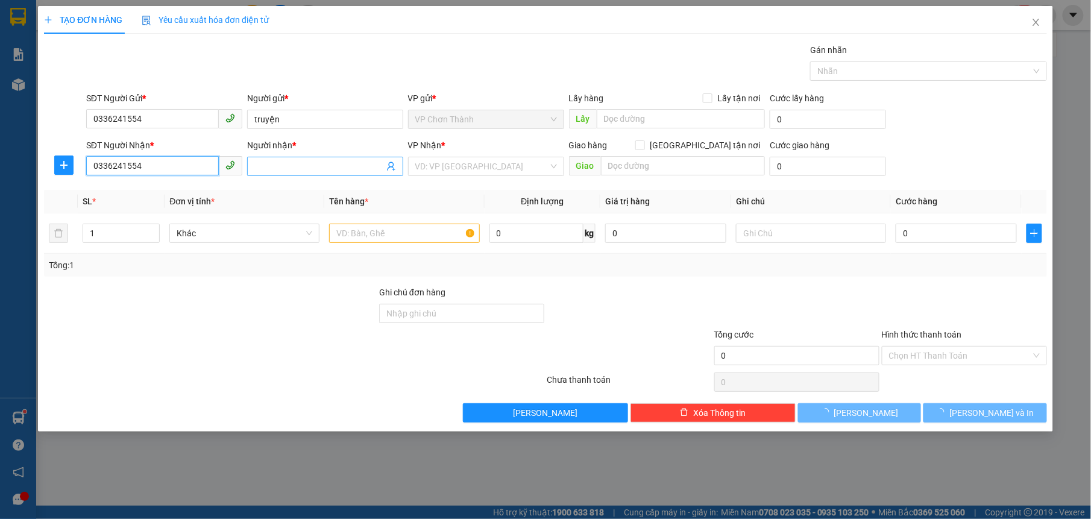
type input "0336241554"
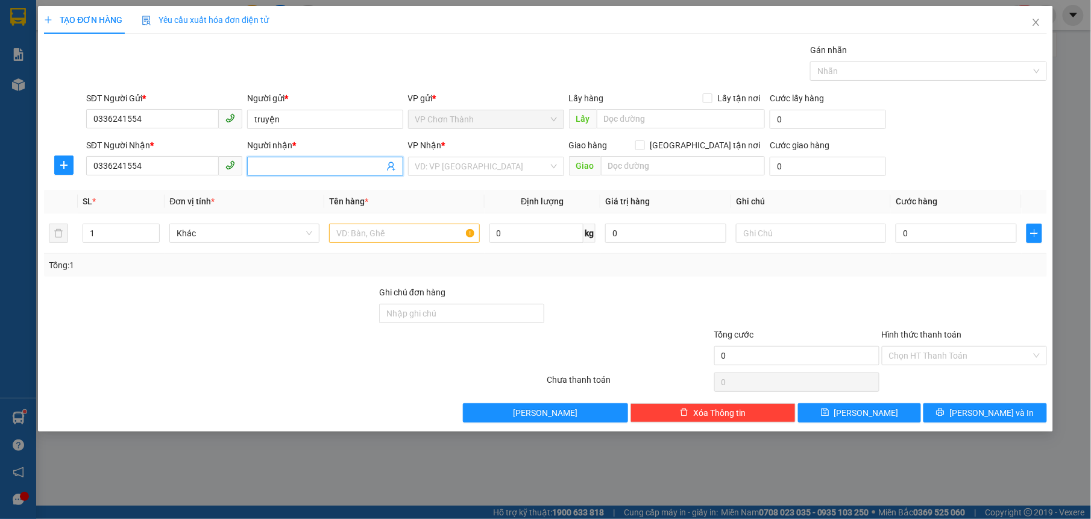
click at [274, 162] on input "Người nhận *" at bounding box center [319, 166] width 130 height 13
type input "truyện"
click at [285, 119] on input "truyện" at bounding box center [325, 119] width 156 height 19
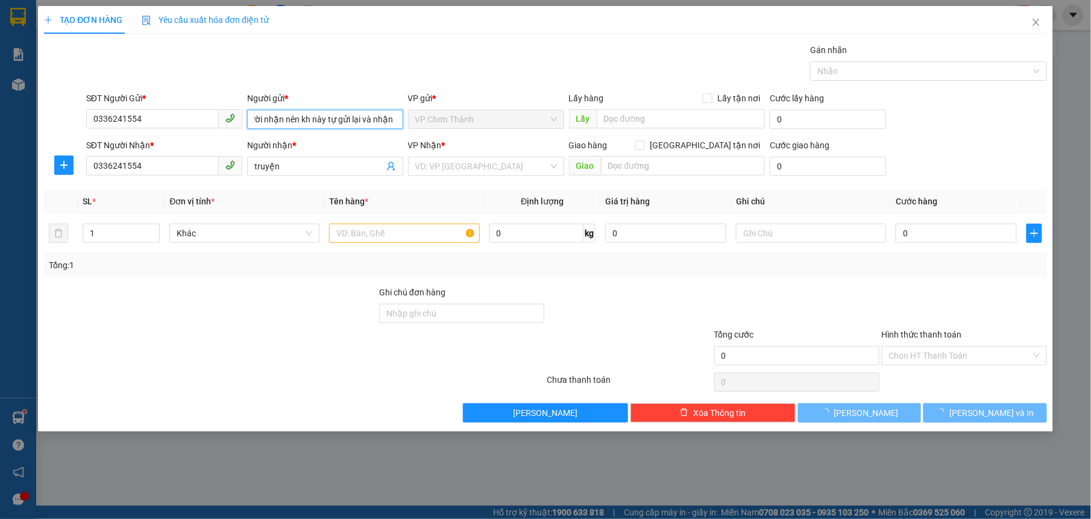
scroll to position [0, 49]
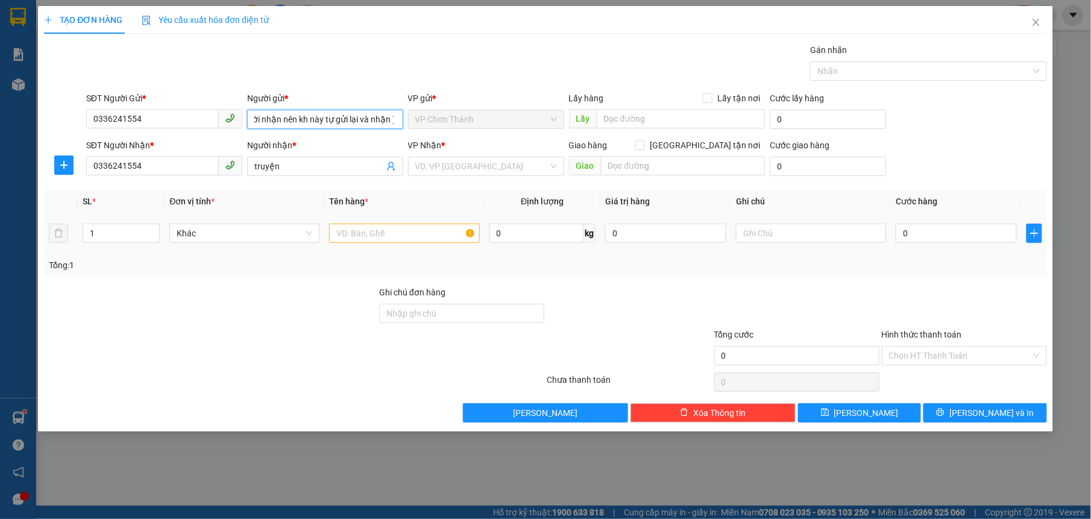
type input "truyện ( người nhận nên kh này tự gửi lại và nhận )"
click at [340, 239] on input "text" at bounding box center [404, 233] width 150 height 19
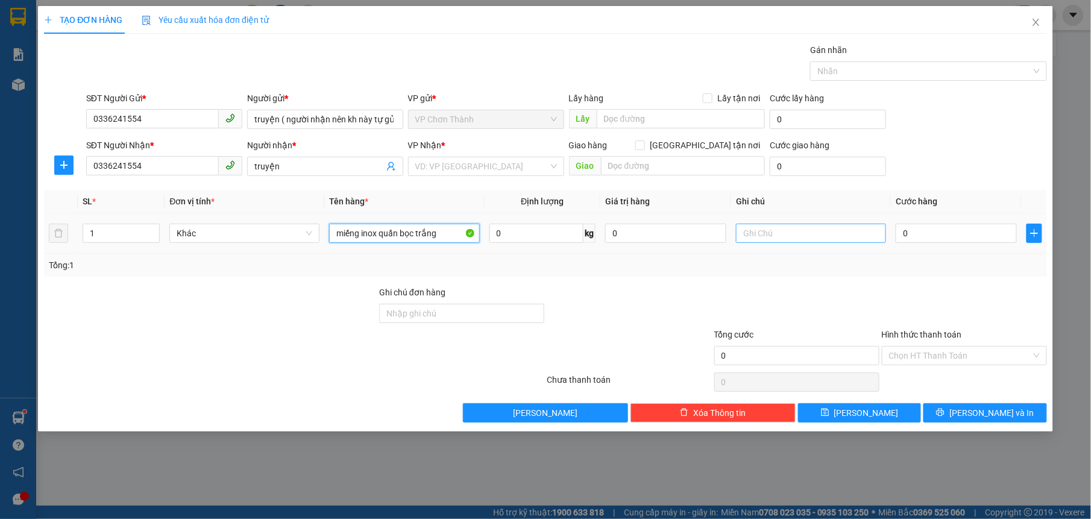
type input "miếng inox quấn bọc trắng"
click at [794, 235] on input "text" at bounding box center [811, 233] width 150 height 19
type input "S"
type input "k"
type input "người nhận của mã"
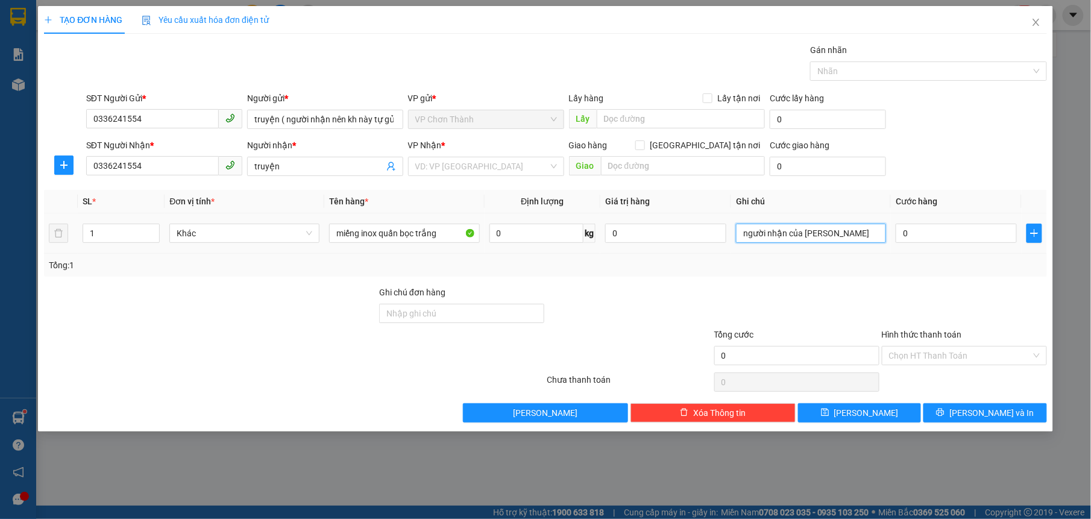
click at [780, 227] on input "người nhận của mã" at bounding box center [811, 233] width 150 height 19
paste input "BT2508110074"
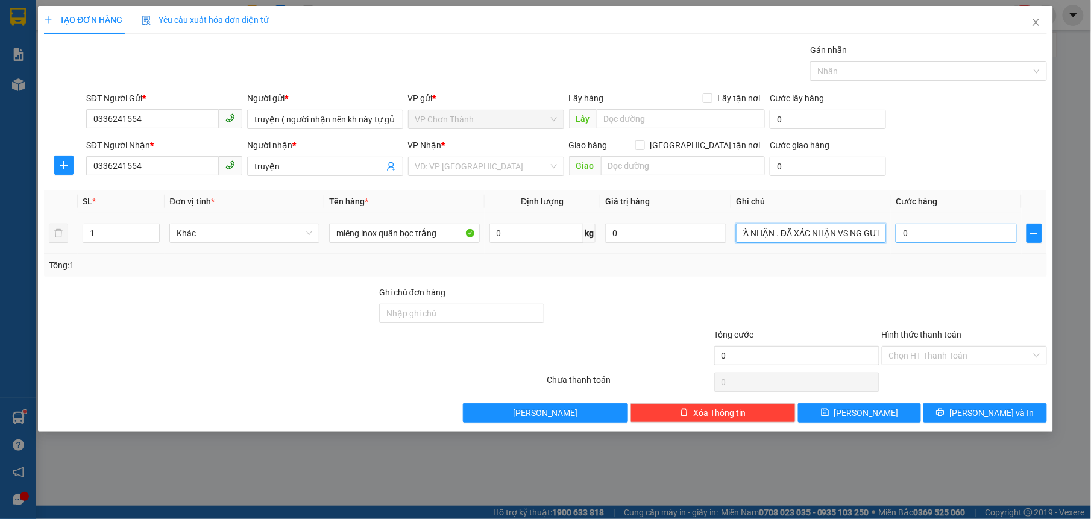
type input "NG NHẬN MÃ BT2508110074 . K NHẬN HÀNG NÊN NG GỬI BÁO TỰ GỬI LẠI VÀ NHẬN . ĐÃ XÁ…"
click at [927, 227] on input "0" at bounding box center [956, 233] width 121 height 19
type input "3"
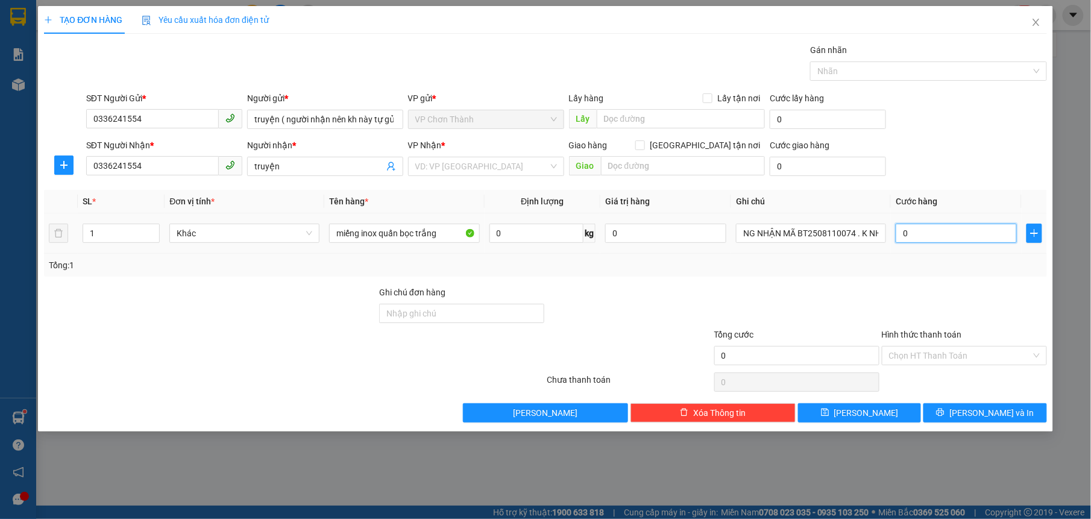
type input "3"
type input "30"
type input "300"
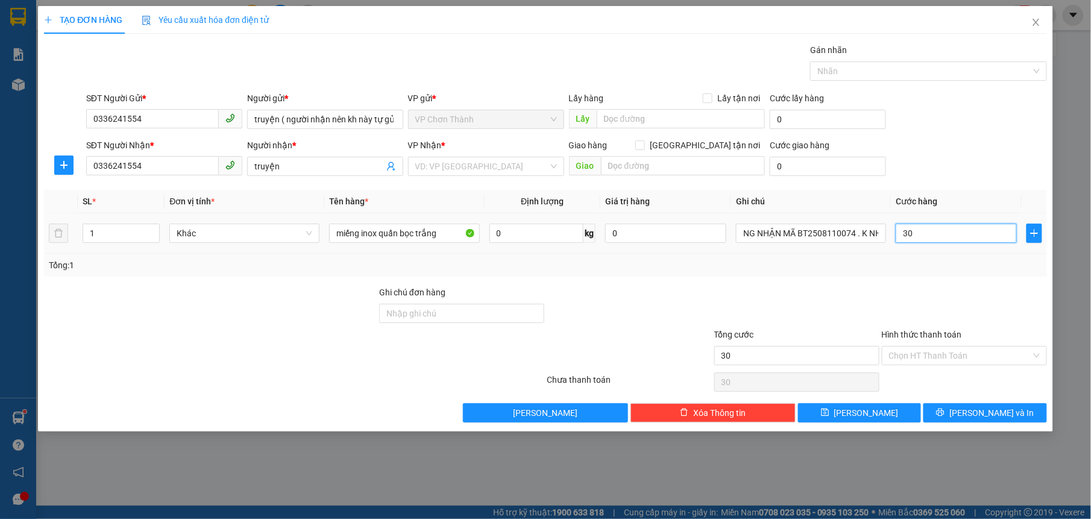
type input "300"
type input "3.000"
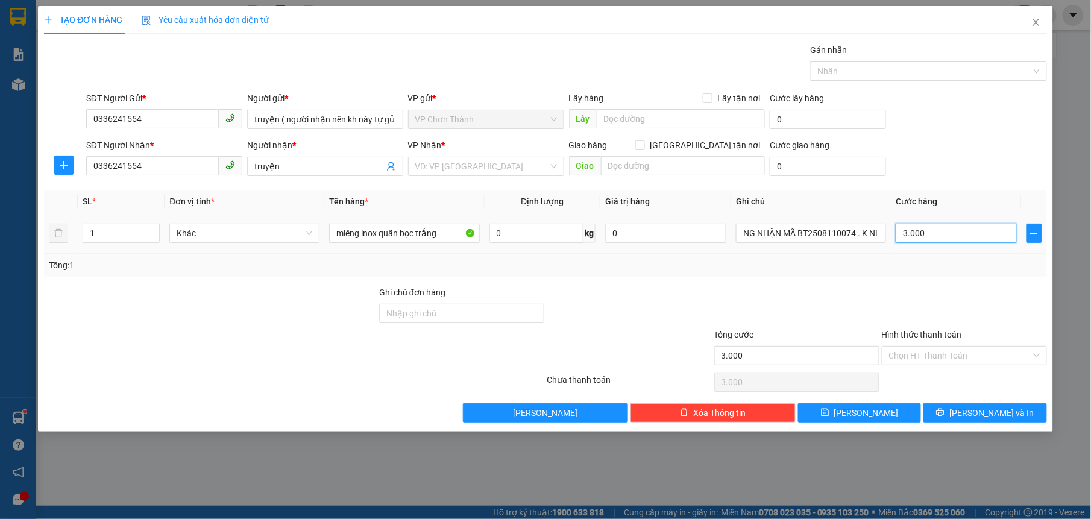
type input "30.000"
type input "300.000"
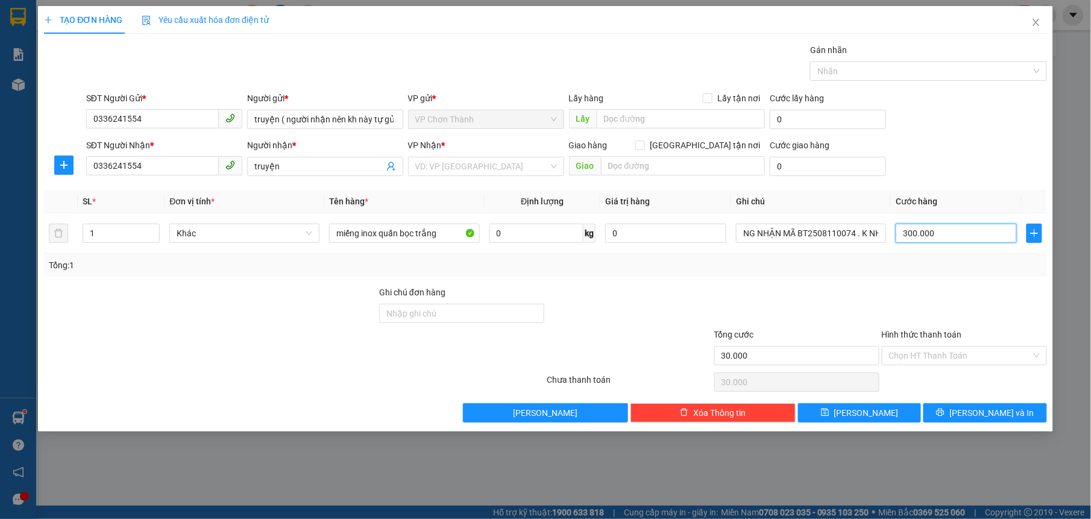
type input "300.000"
type input "30.000"
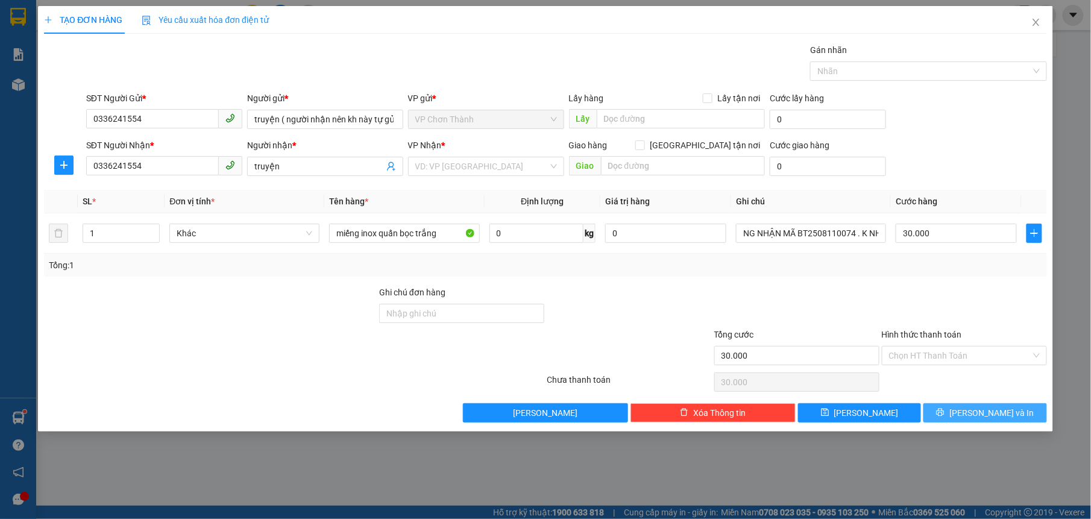
click at [966, 422] on button "[PERSON_NAME] và In" at bounding box center [985, 412] width 123 height 19
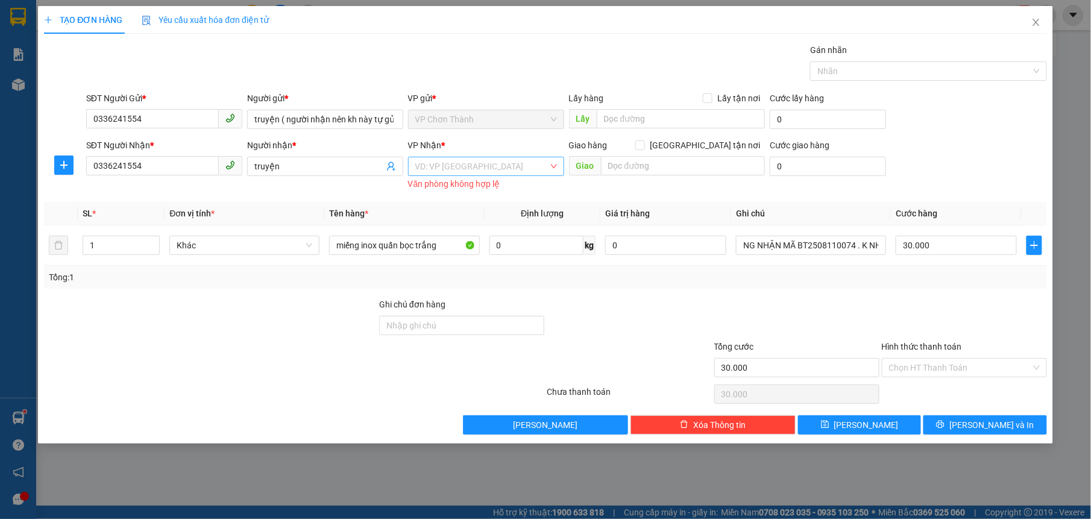
click at [469, 169] on input "search" at bounding box center [481, 166] width 133 height 18
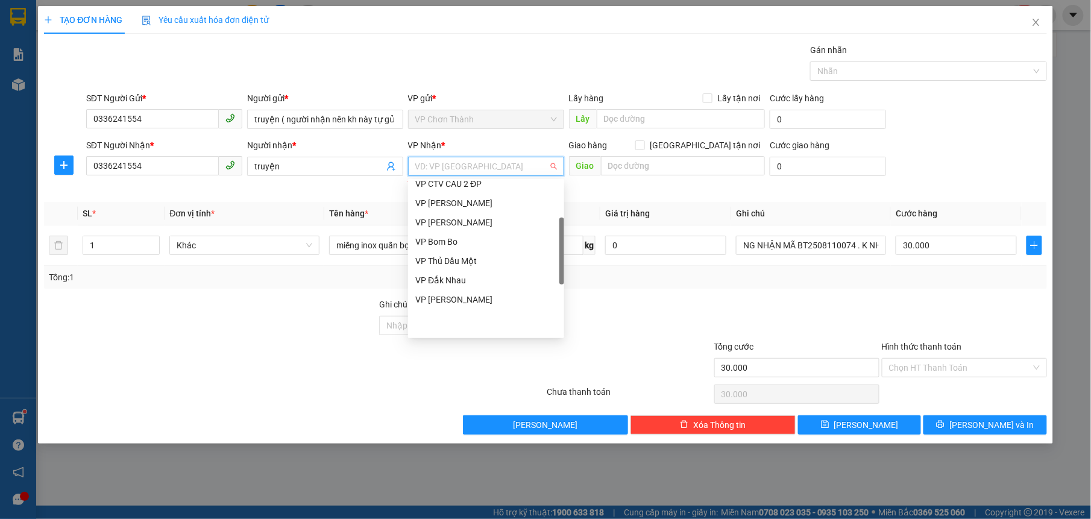
scroll to position [121, 0]
click at [458, 191] on div "VP Bình Triệu" at bounding box center [486, 186] width 142 height 13
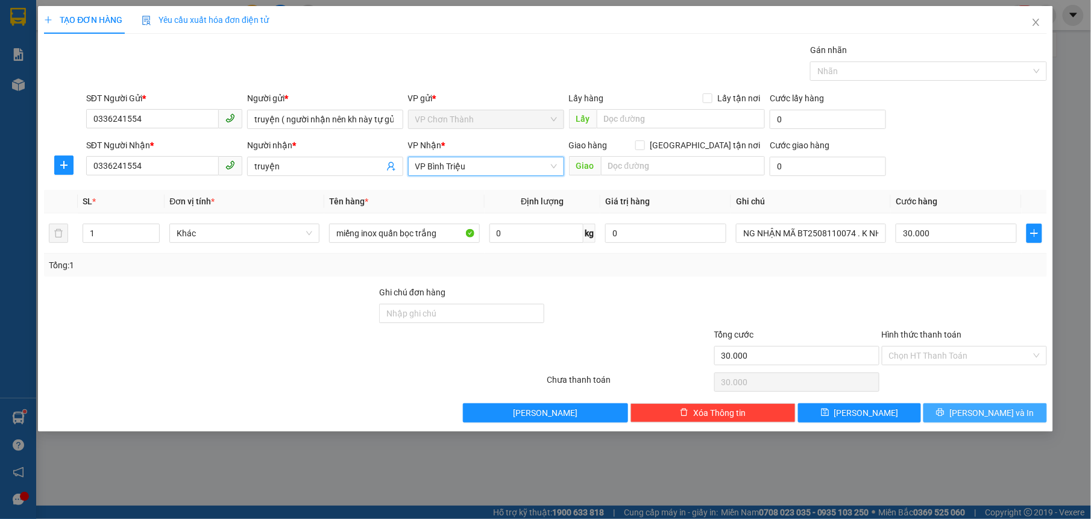
click at [979, 413] on span "[PERSON_NAME] và In" at bounding box center [992, 412] width 84 height 13
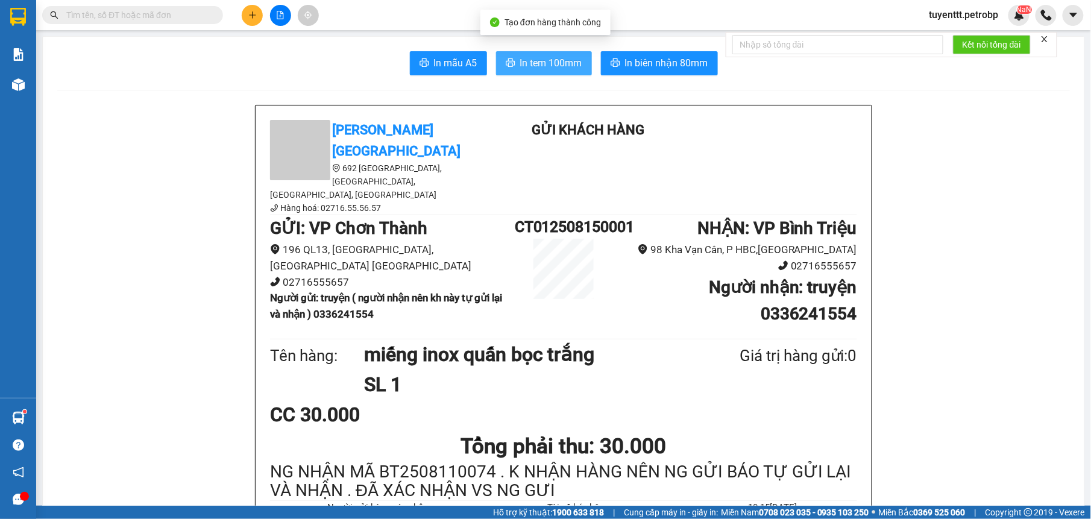
click at [536, 64] on span "In tem 100mm" at bounding box center [551, 62] width 62 height 15
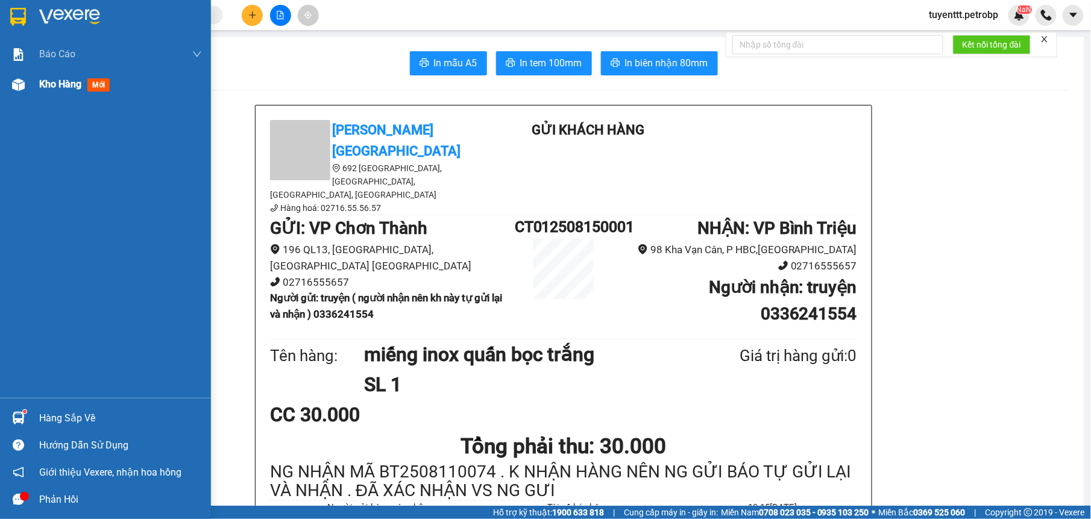
click at [39, 83] on span "Kho hàng" at bounding box center [60, 83] width 42 height 11
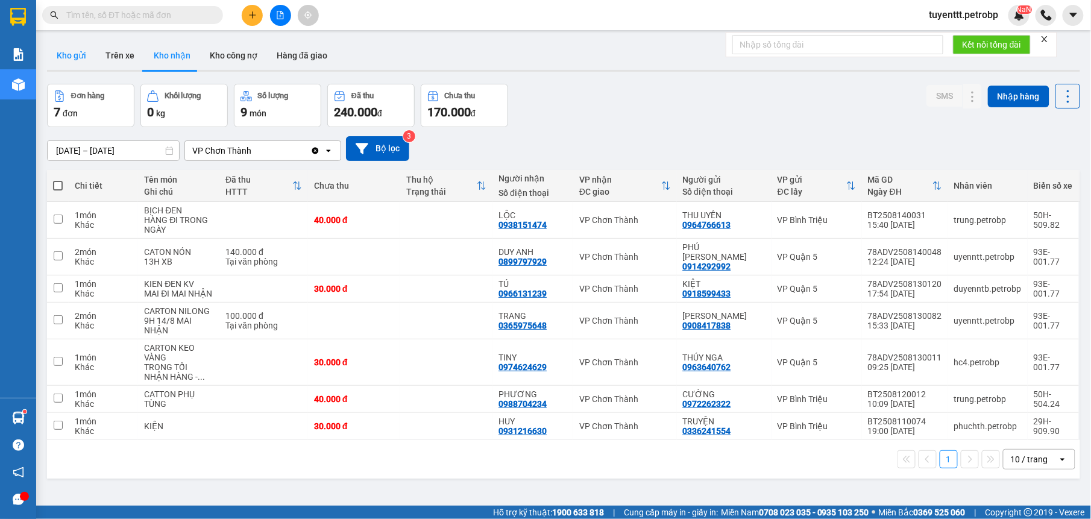
click at [68, 61] on button "Kho gửi" at bounding box center [71, 55] width 49 height 29
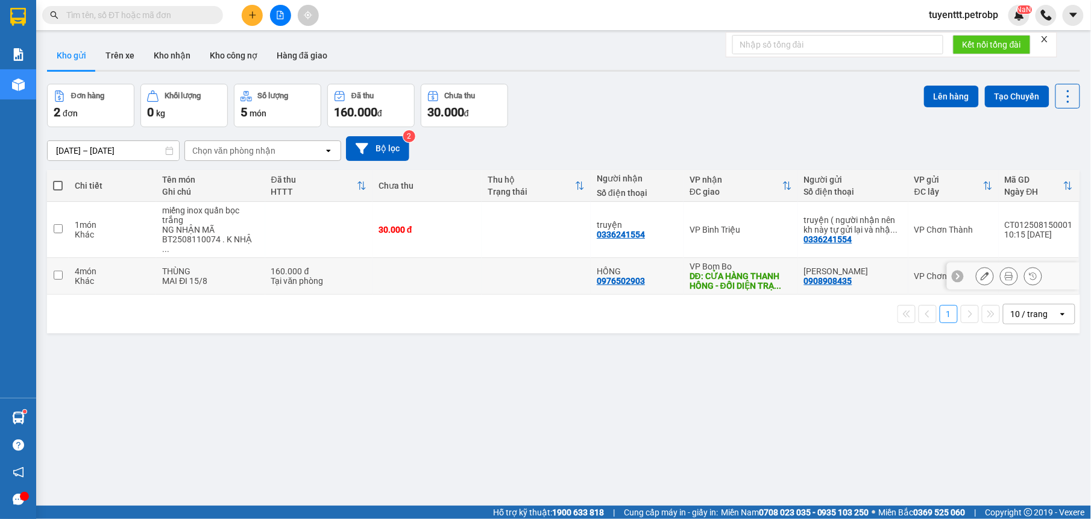
click at [698, 271] on div "DĐ: CỬA HÀNG THANH HỒNG - ĐỐI DIỆN TRẠ ..." at bounding box center [741, 280] width 102 height 19
checkbox input "true"
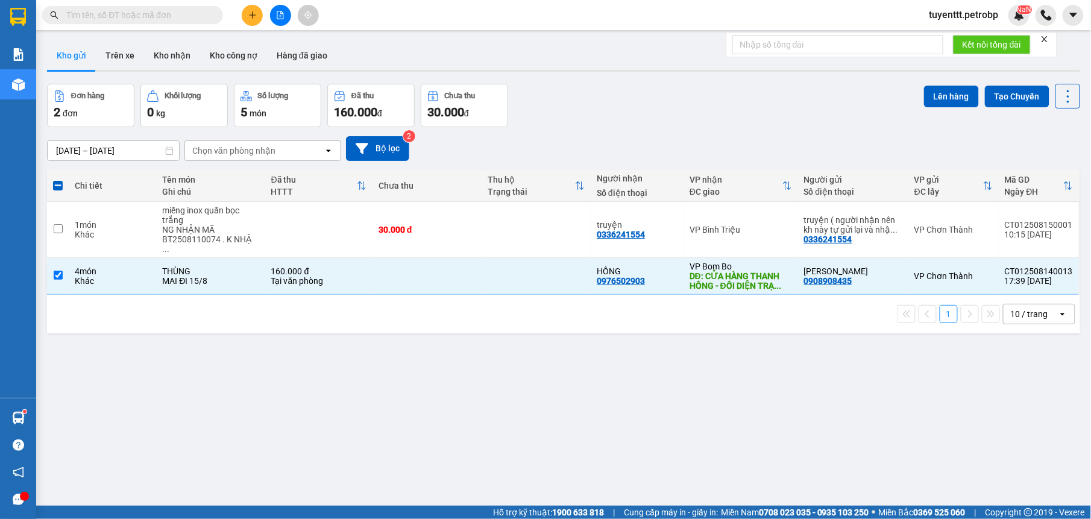
click at [720, 295] on div "1 10 / trang open" at bounding box center [563, 314] width 1033 height 39
click at [940, 94] on button "Lên hàng" at bounding box center [951, 97] width 55 height 22
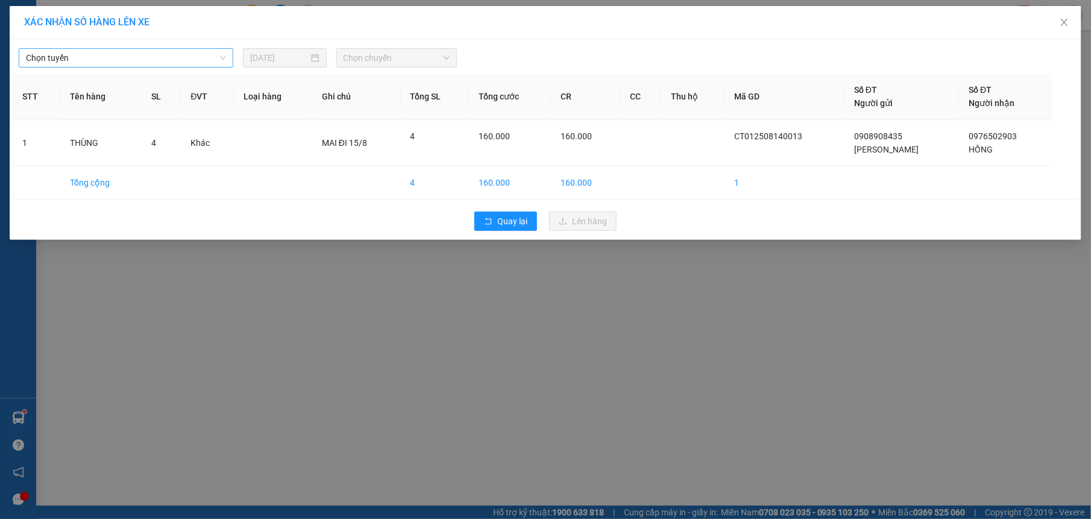
click at [174, 55] on span "Chọn tuyến" at bounding box center [126, 58] width 200 height 18
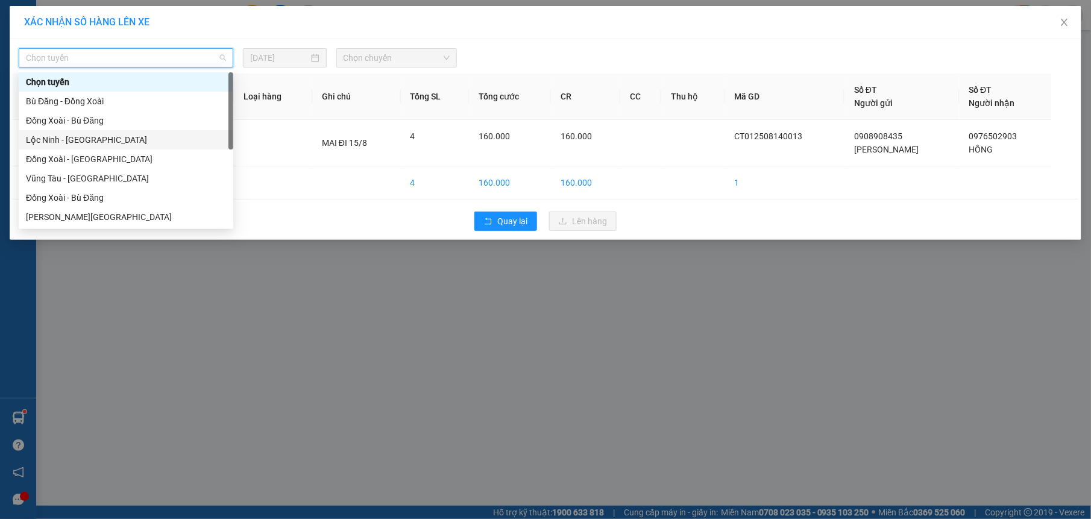
click at [121, 145] on div "Lộc Ninh - [GEOGRAPHIC_DATA]" at bounding box center [126, 139] width 200 height 13
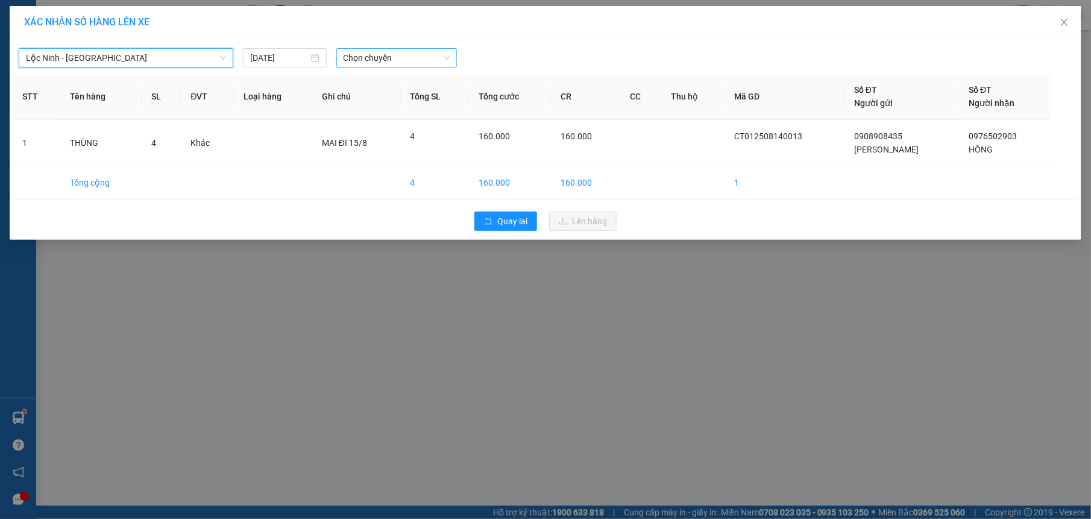
click at [411, 59] on span "Chọn chuyến" at bounding box center [397, 58] width 107 height 18
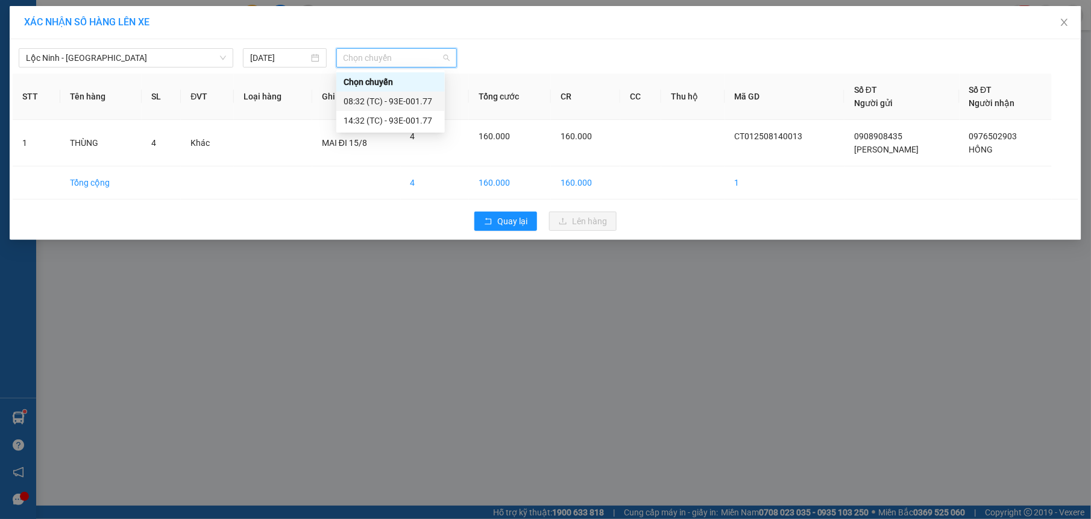
click at [398, 102] on div "08:32 (TC) - 93E-001.77" at bounding box center [391, 101] width 94 height 13
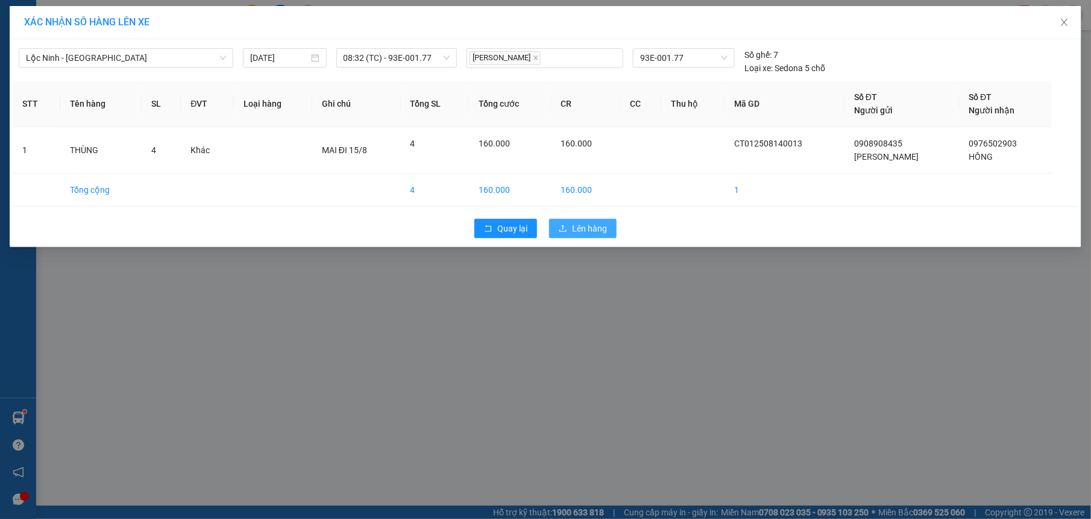
click at [579, 225] on span "Lên hàng" at bounding box center [589, 228] width 35 height 13
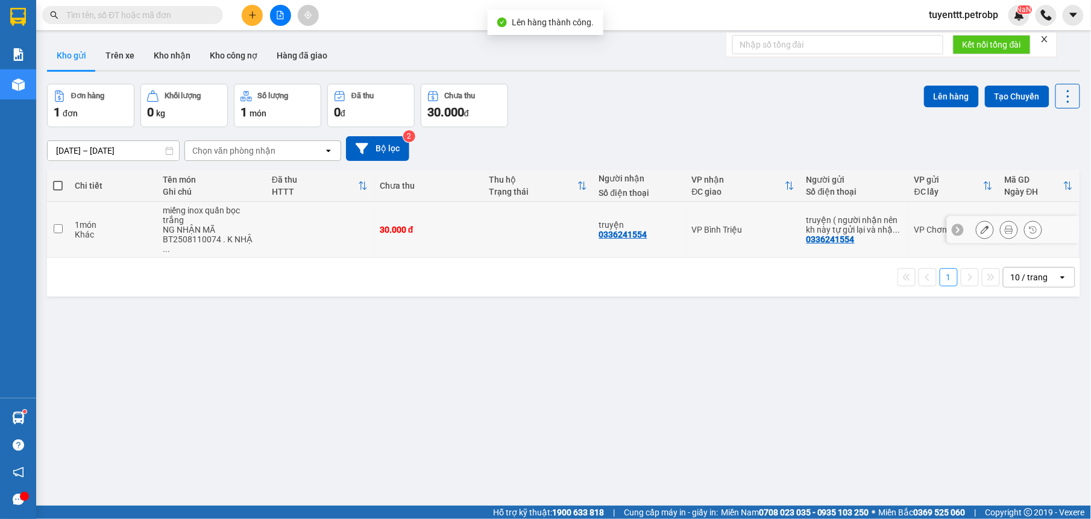
click at [774, 227] on div "VP Bình Triệu" at bounding box center [743, 230] width 102 height 10
checkbox input "true"
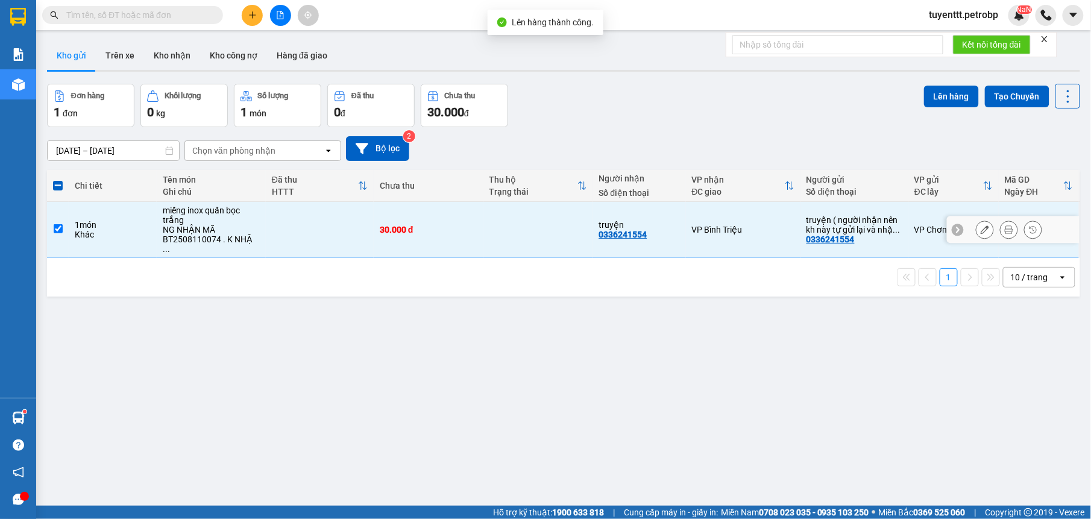
click at [981, 229] on icon at bounding box center [985, 229] width 8 height 8
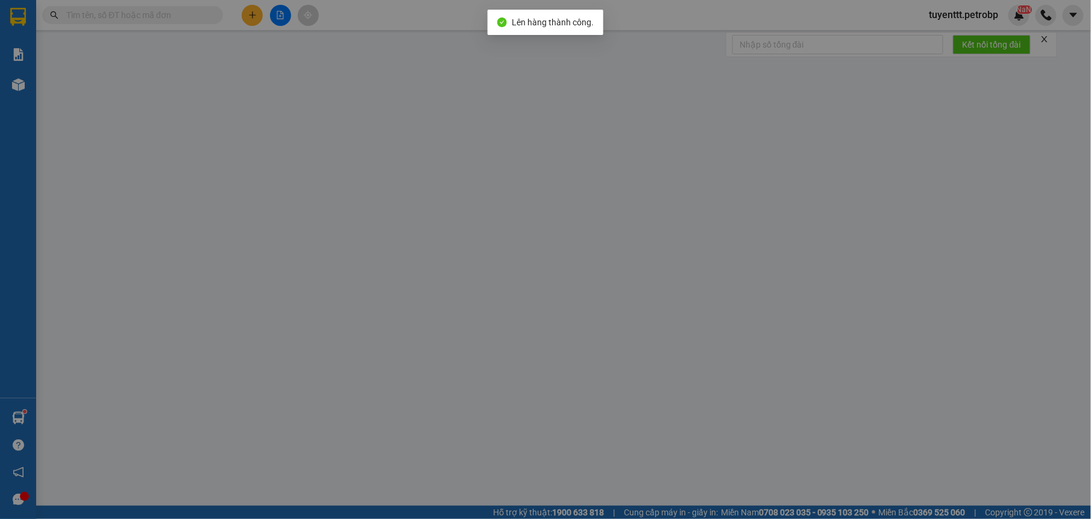
type input "0336241554"
type input "30.000"
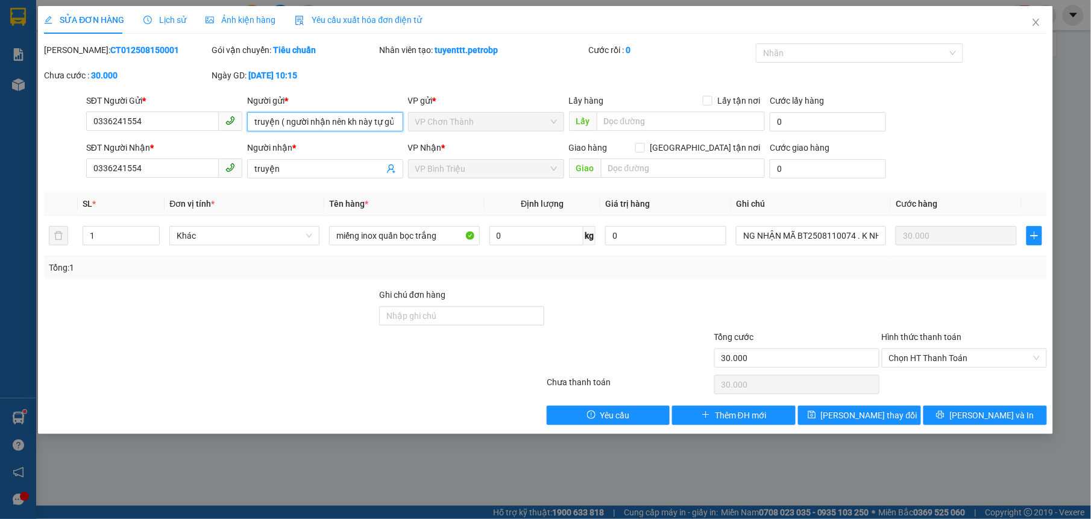
click at [258, 123] on input "truyện ( người nhận nên kh này tự gửi lại và nhận )" at bounding box center [325, 121] width 156 height 19
click at [345, 123] on input "truyện ( người nhận nên kh này tự gửi lại và nhận )" at bounding box center [325, 121] width 156 height 19
click at [359, 121] on input "truyện ( kh này tự gửi lại và nhận )" at bounding box center [325, 121] width 156 height 19
type input "truyện ( kh này tự gửi lại và TỰ nhận )"
drag, startPoint x: 884, startPoint y: 421, endPoint x: 890, endPoint y: 300, distance: 120.7
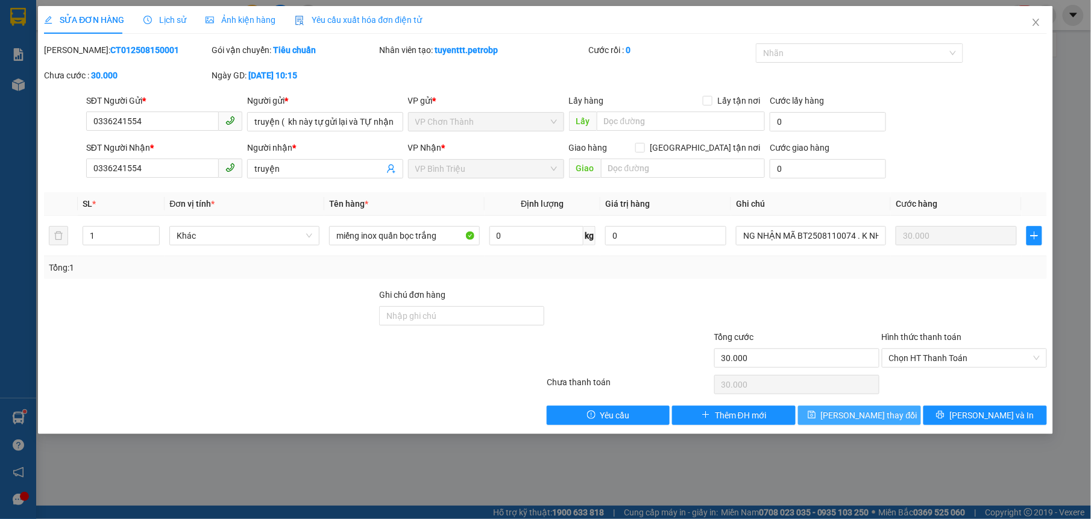
click at [884, 421] on span "[PERSON_NAME] thay đổi" at bounding box center [869, 415] width 96 height 13
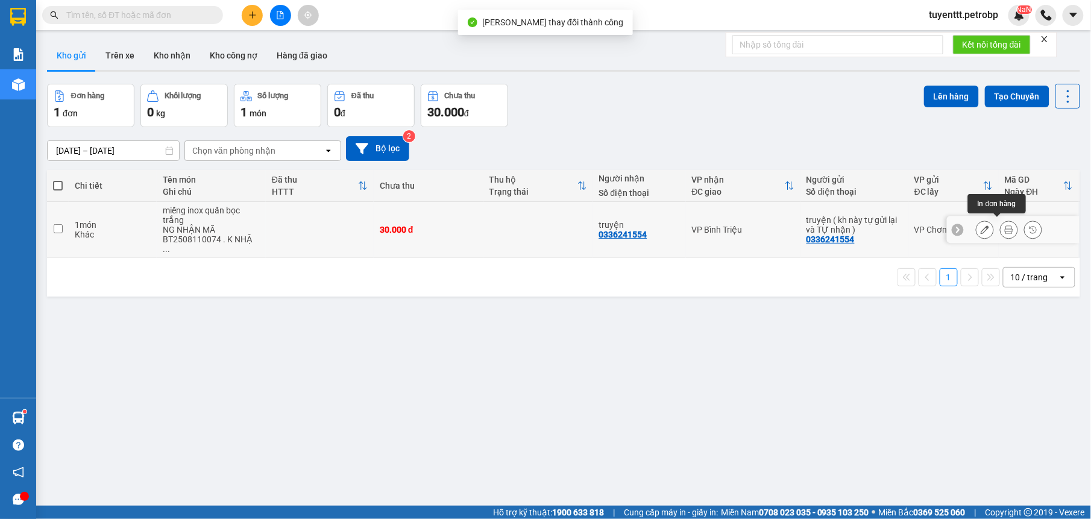
click at [1005, 227] on icon at bounding box center [1009, 229] width 8 height 8
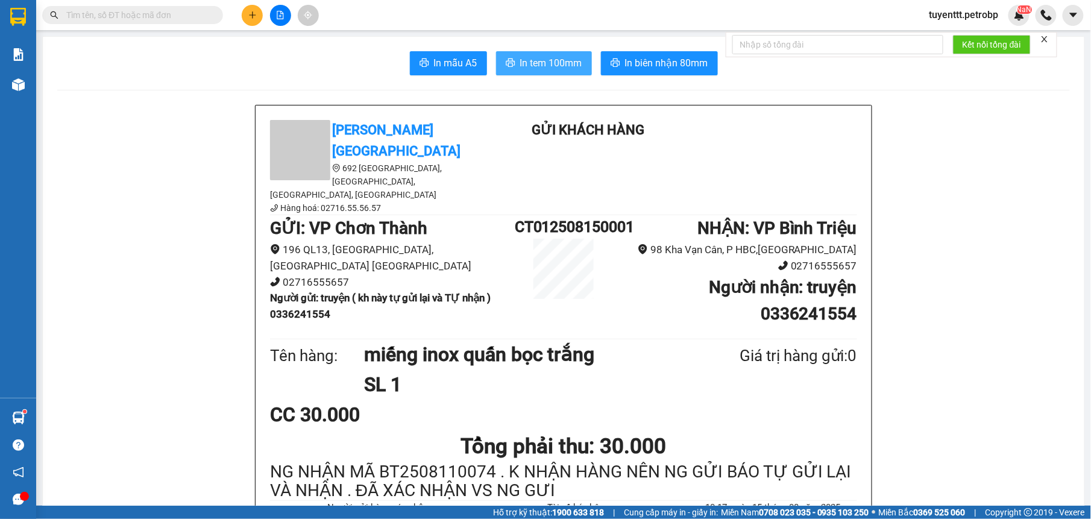
click at [525, 60] on span "In tem 100mm" at bounding box center [551, 62] width 62 height 15
click at [252, 19] on button at bounding box center [252, 15] width 21 height 21
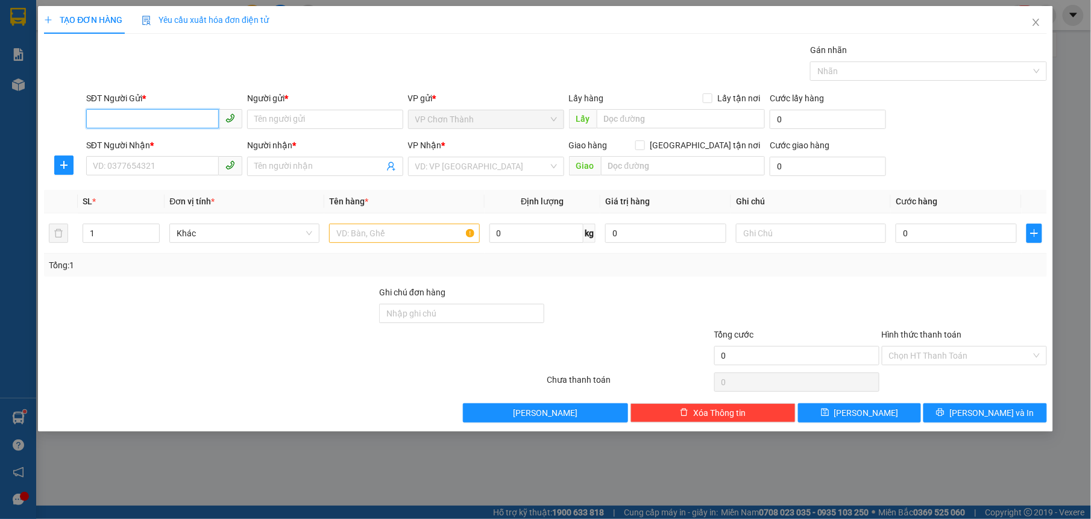
click at [167, 118] on input "SĐT Người Gửi *" at bounding box center [152, 118] width 133 height 19
click at [154, 119] on input "SĐT Người Gửi *" at bounding box center [152, 118] width 133 height 19
click at [148, 127] on input "SĐT Người Gửi *" at bounding box center [152, 118] width 133 height 19
click at [148, 138] on div "0396900838 - ANH HỮU" at bounding box center [164, 143] width 142 height 13
type input "0396900838"
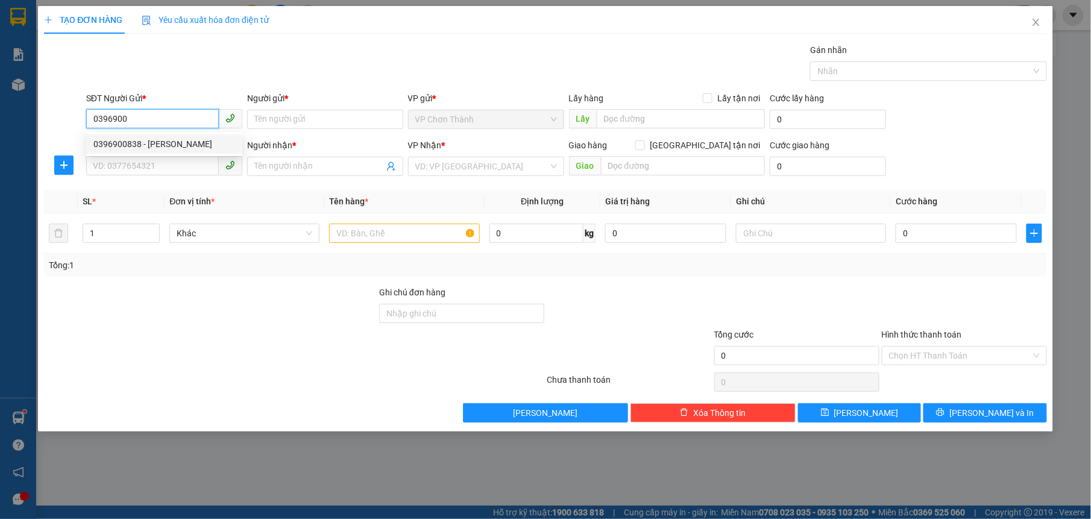
type input "ANH HỮU"
type input "0396900938"
type input "ANH HỮU"
type input "160.000"
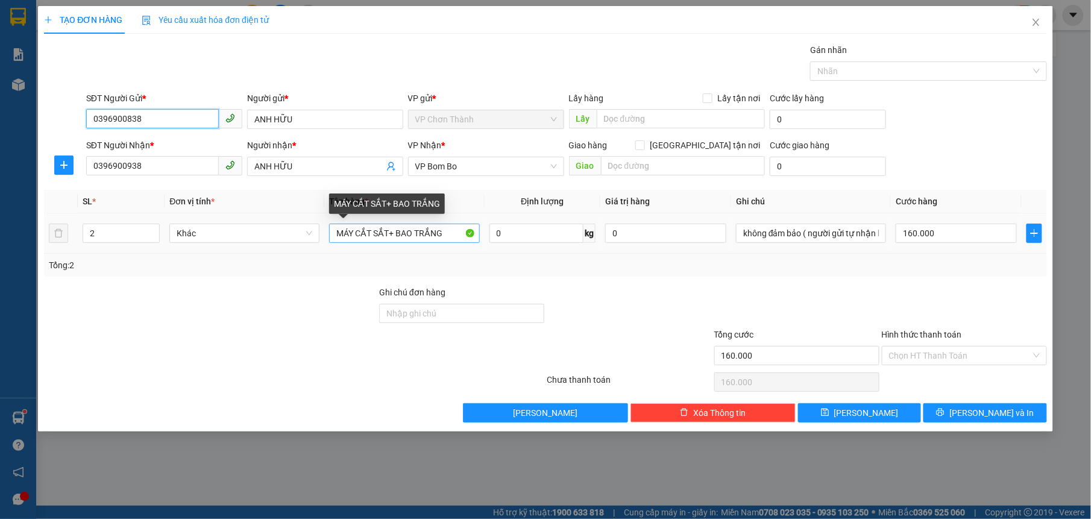
type input "0396900838"
click at [418, 235] on input "MÁY CẮT SẮT+ BAO TRẮNG" at bounding box center [404, 233] width 150 height 19
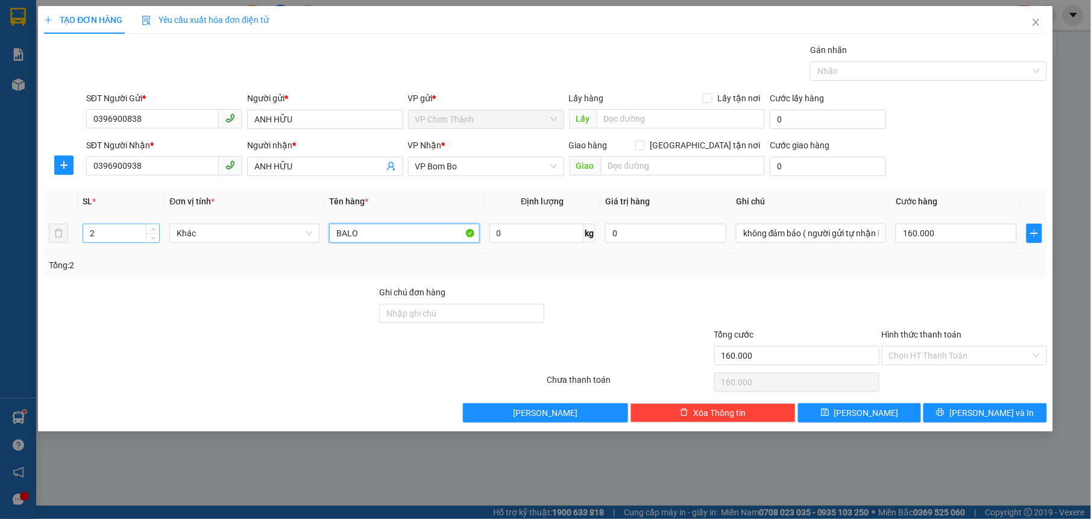
type input "BALO"
click at [136, 237] on input "2" at bounding box center [121, 233] width 77 height 18
type input "1"
click at [61, 163] on icon "plus" at bounding box center [64, 165] width 10 height 10
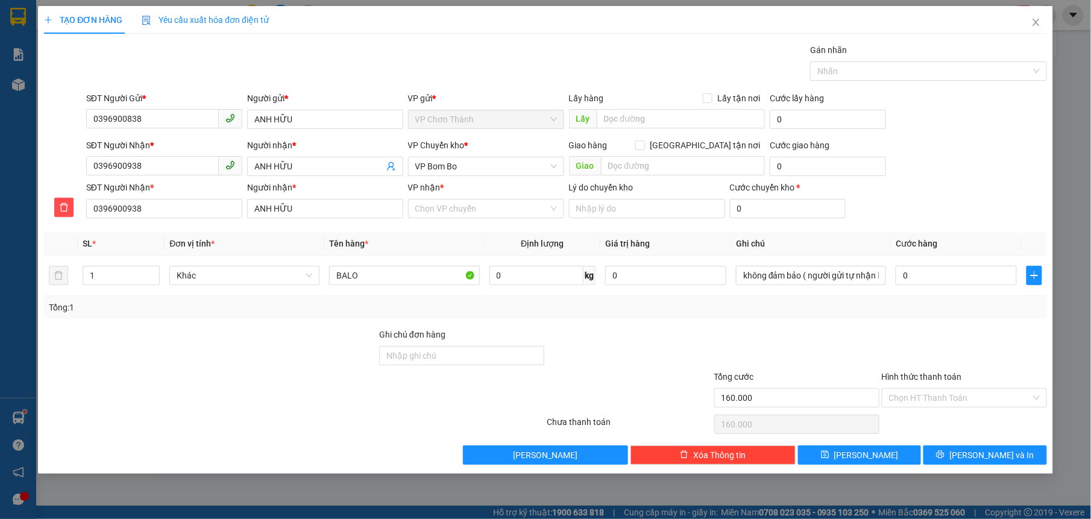
type input "0"
click at [493, 169] on span "VP Bom Bo" at bounding box center [486, 166] width 142 height 18
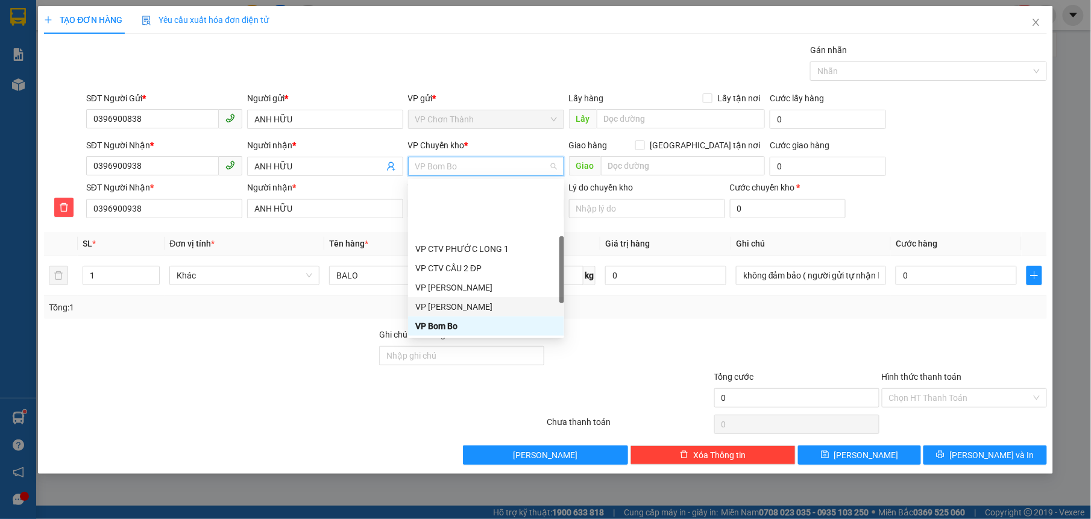
scroll to position [289, 0]
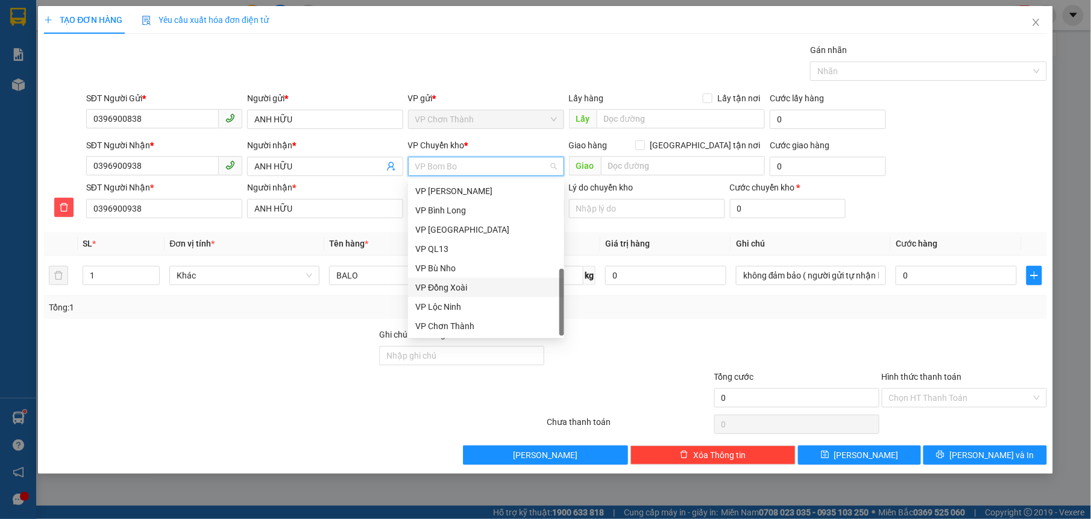
click at [470, 291] on div "VP Đồng Xoài" at bounding box center [486, 287] width 142 height 13
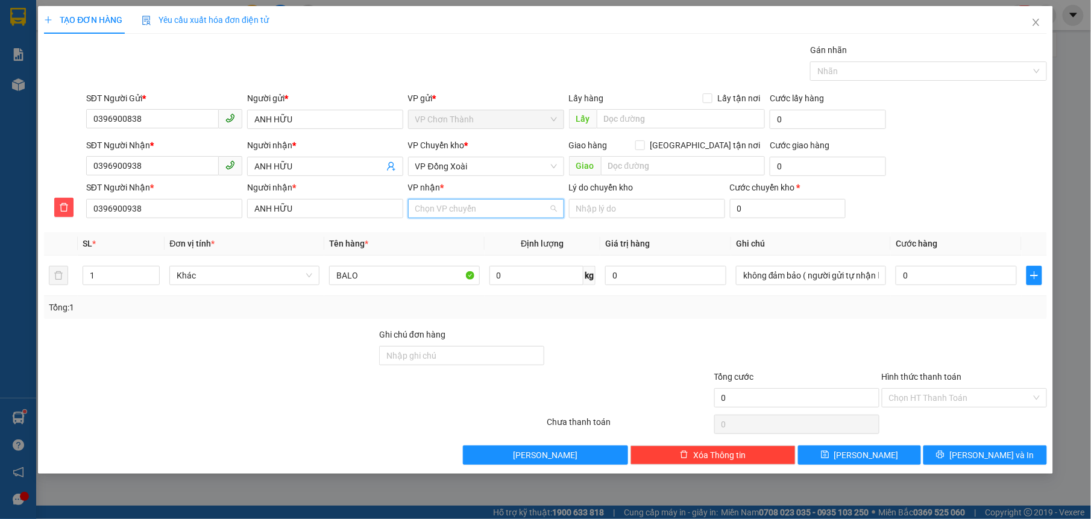
click at [446, 206] on input "VP nhận *" at bounding box center [481, 209] width 133 height 18
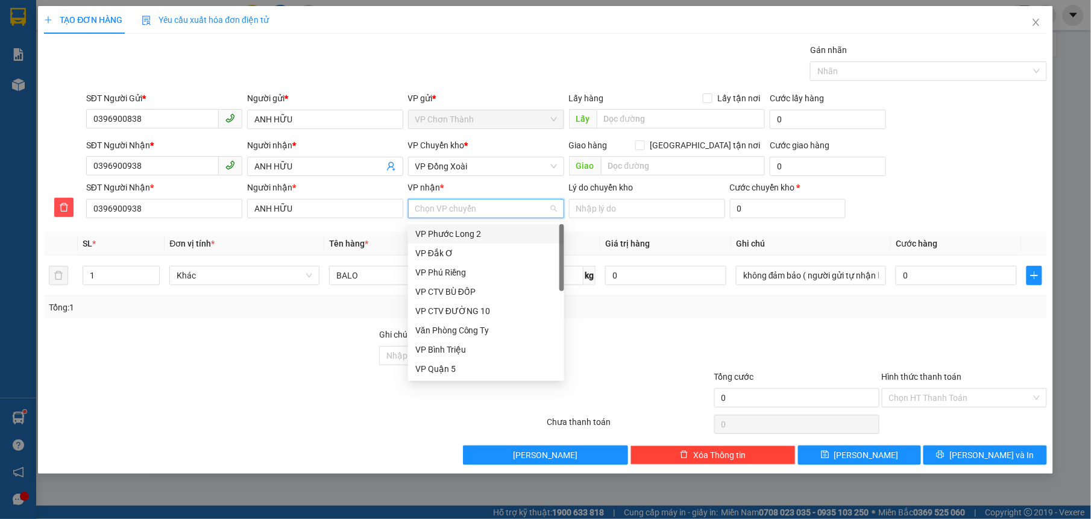
type input "B"
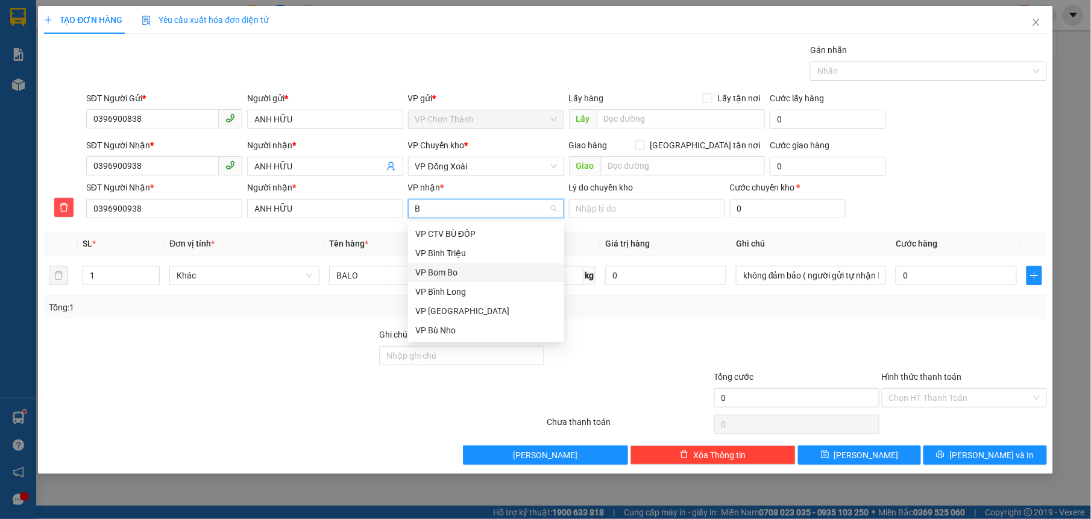
click at [465, 271] on div "VP Bom Bo" at bounding box center [486, 272] width 142 height 13
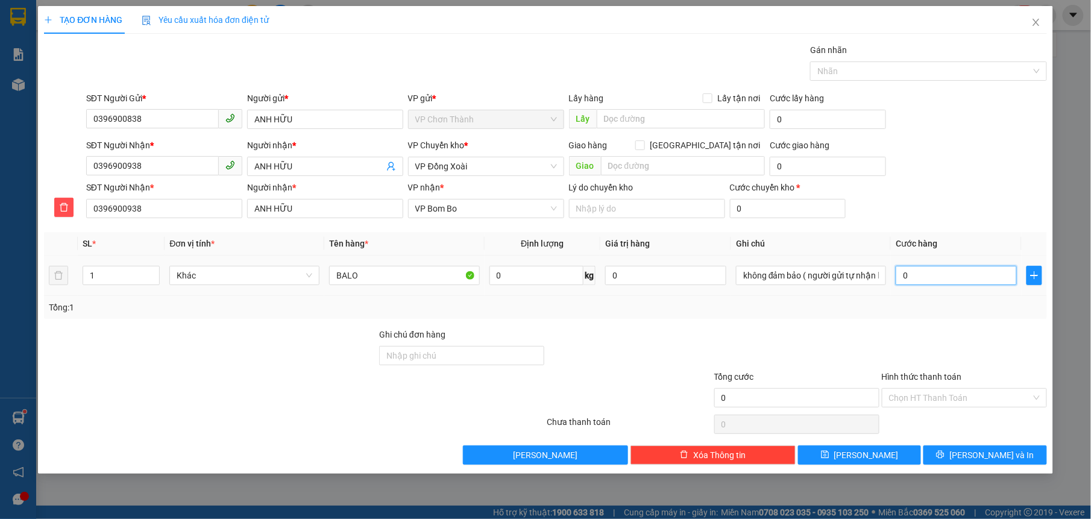
click at [932, 285] on input "0" at bounding box center [956, 275] width 121 height 19
type input "5"
type input "50"
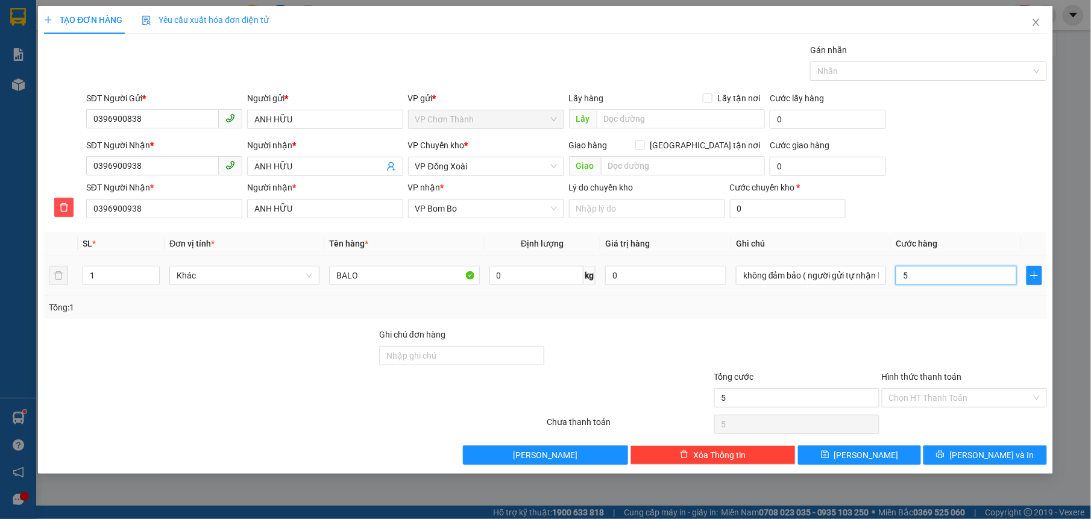
type input "50"
type input "500"
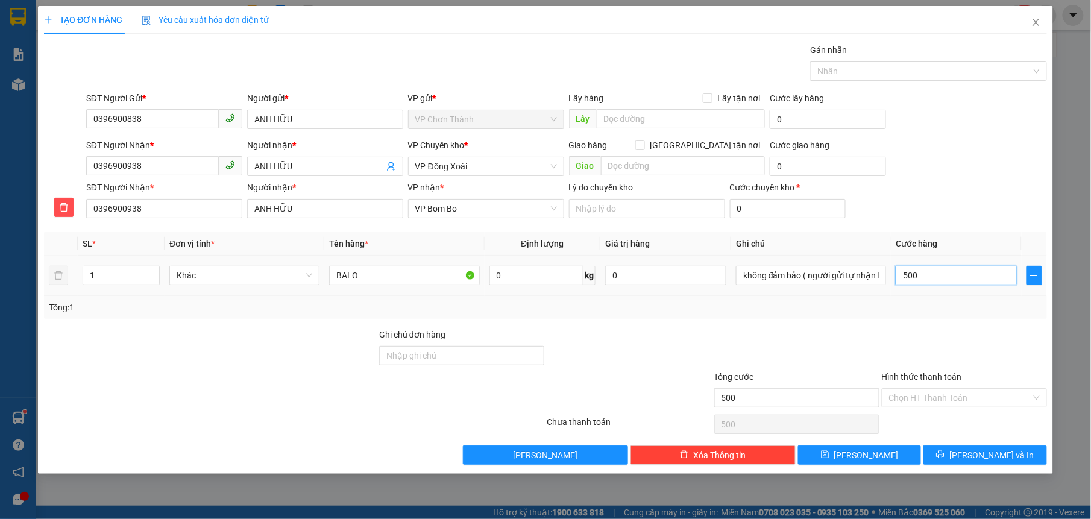
type input "5.000"
type input "50.000"
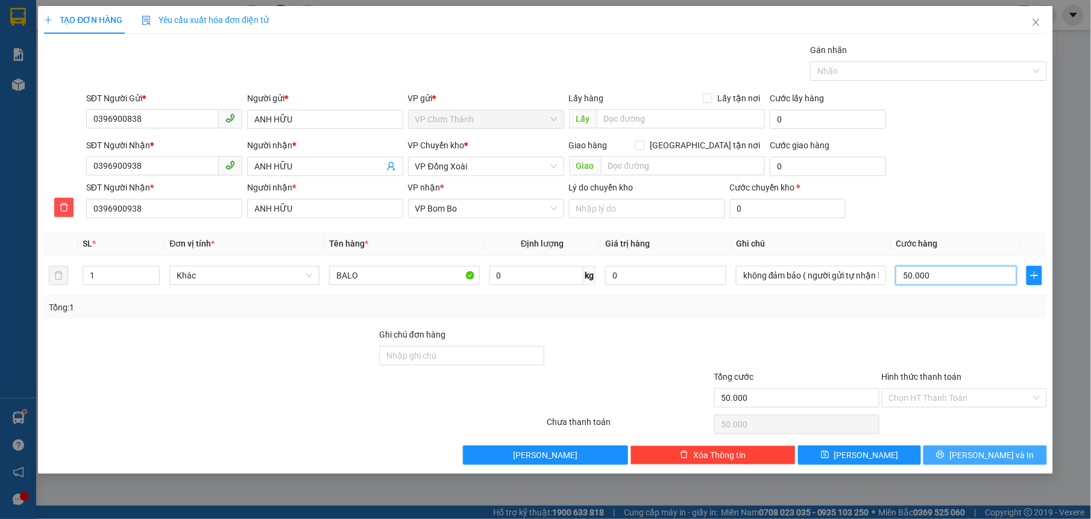
type input "50.000"
click at [988, 458] on span "[PERSON_NAME] và In" at bounding box center [992, 455] width 84 height 13
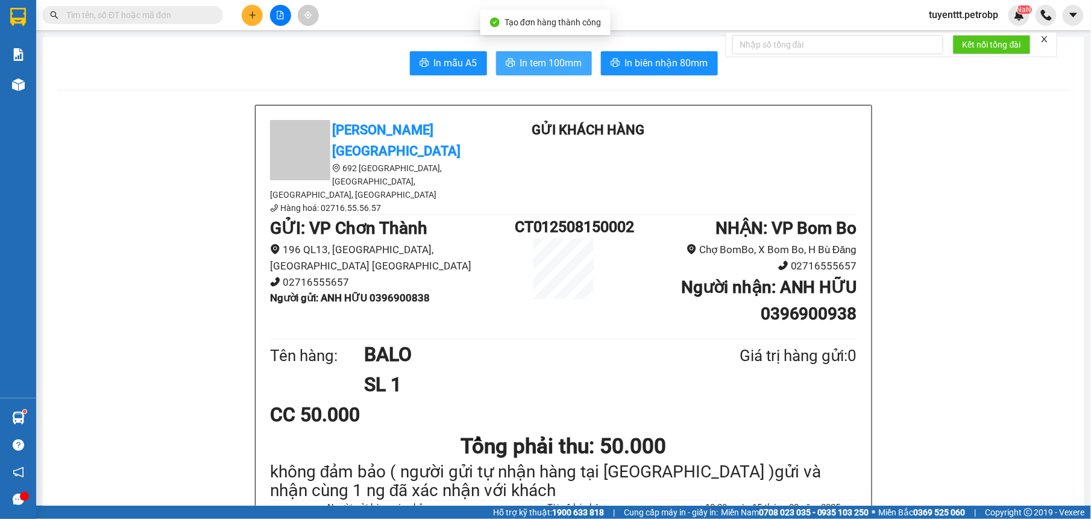
click at [509, 58] on button "In tem 100mm" at bounding box center [544, 63] width 96 height 24
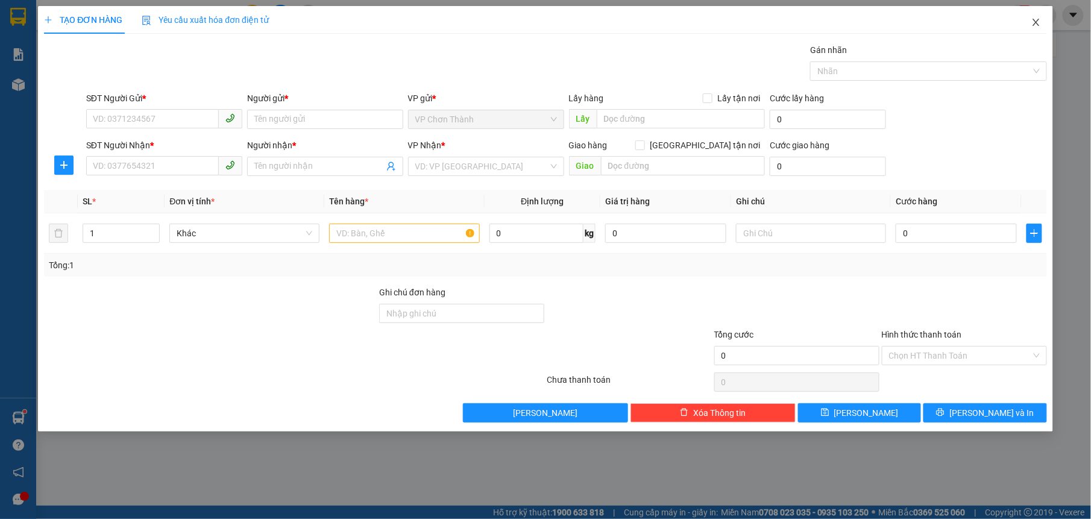
click at [1033, 22] on icon "close" at bounding box center [1037, 22] width 10 height 10
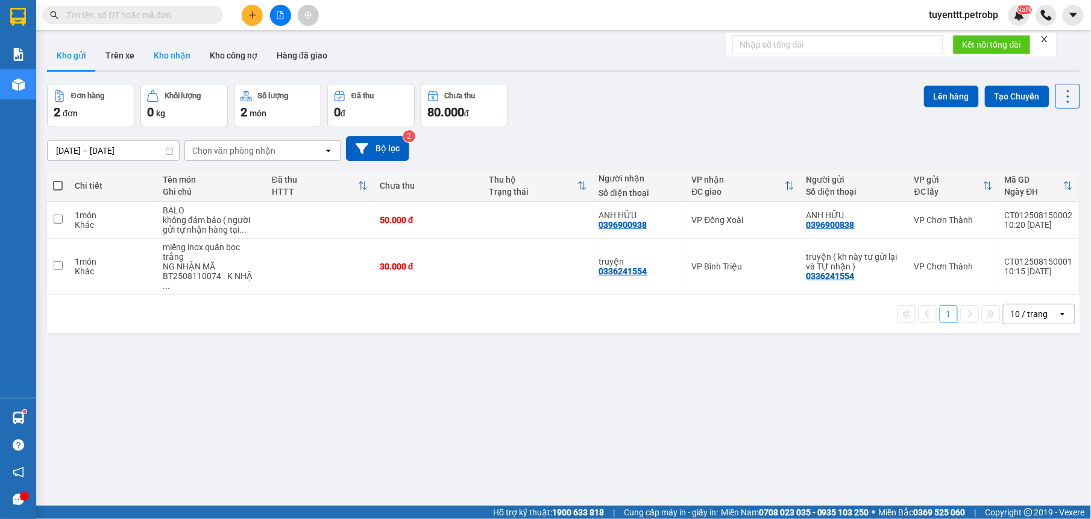
click at [169, 60] on button "Kho nhận" at bounding box center [172, 55] width 56 height 29
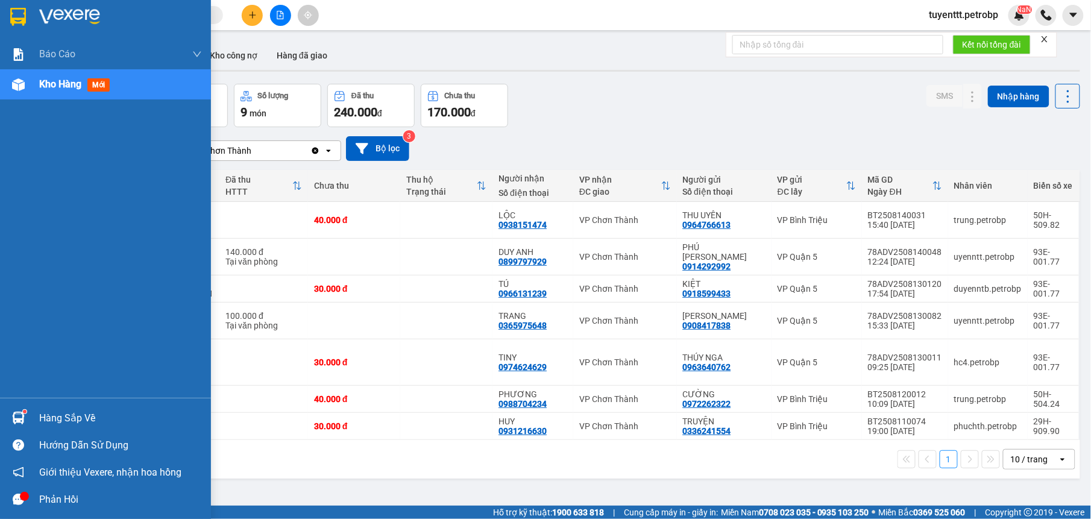
click at [13, 412] on img at bounding box center [18, 418] width 13 height 13
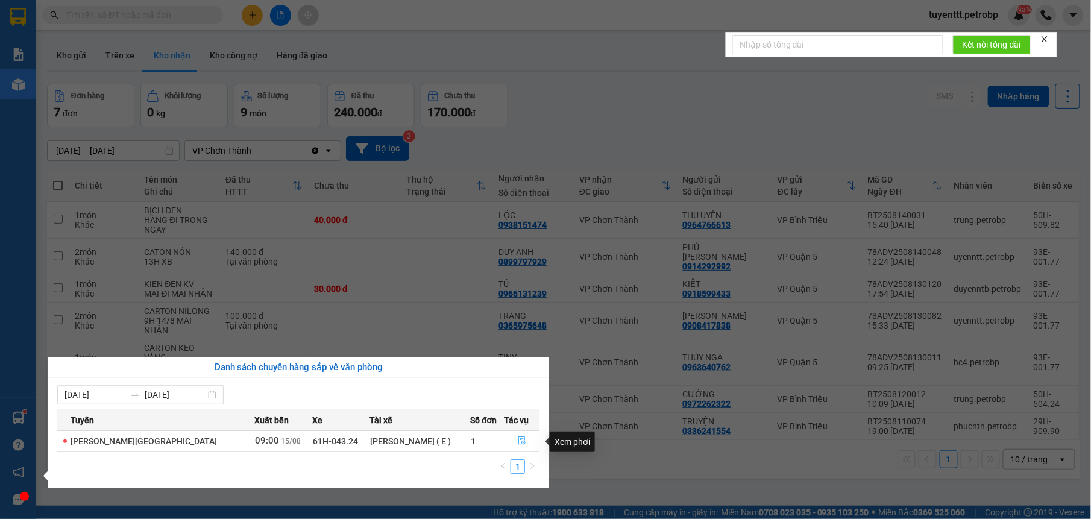
click at [521, 443] on icon "file-done" at bounding box center [521, 441] width 7 height 8
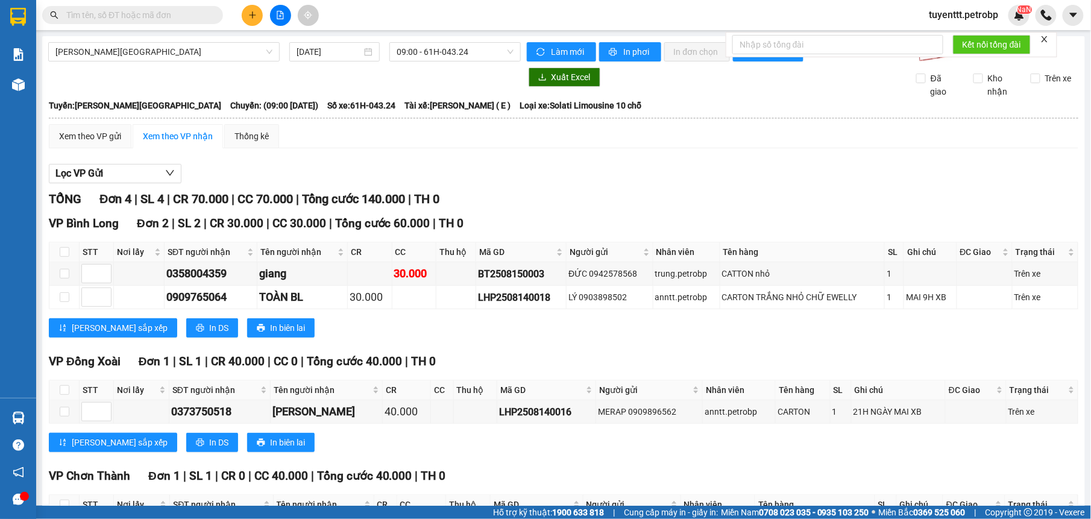
scroll to position [99, 0]
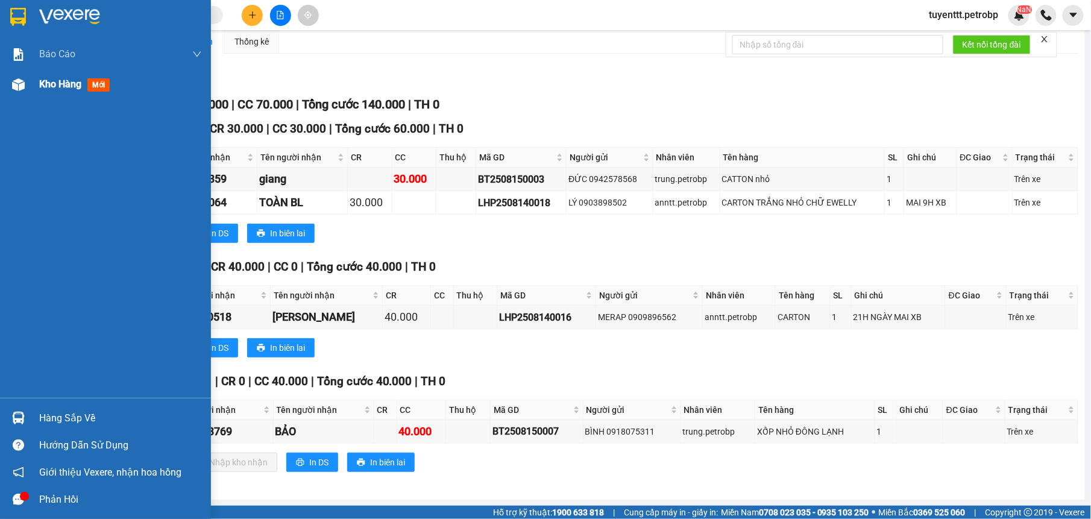
click at [20, 82] on img at bounding box center [18, 84] width 13 height 13
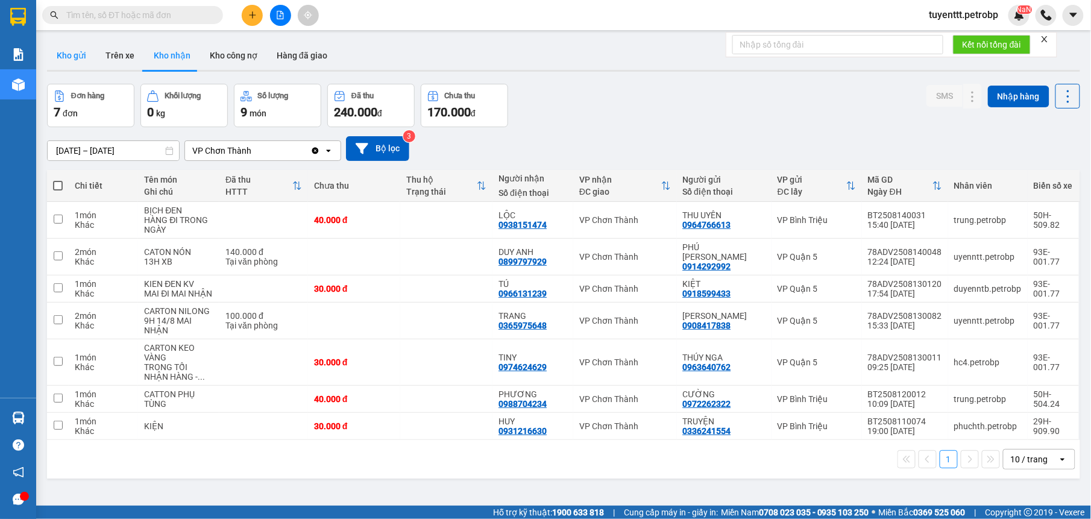
click at [80, 54] on button "Kho gửi" at bounding box center [71, 55] width 49 height 29
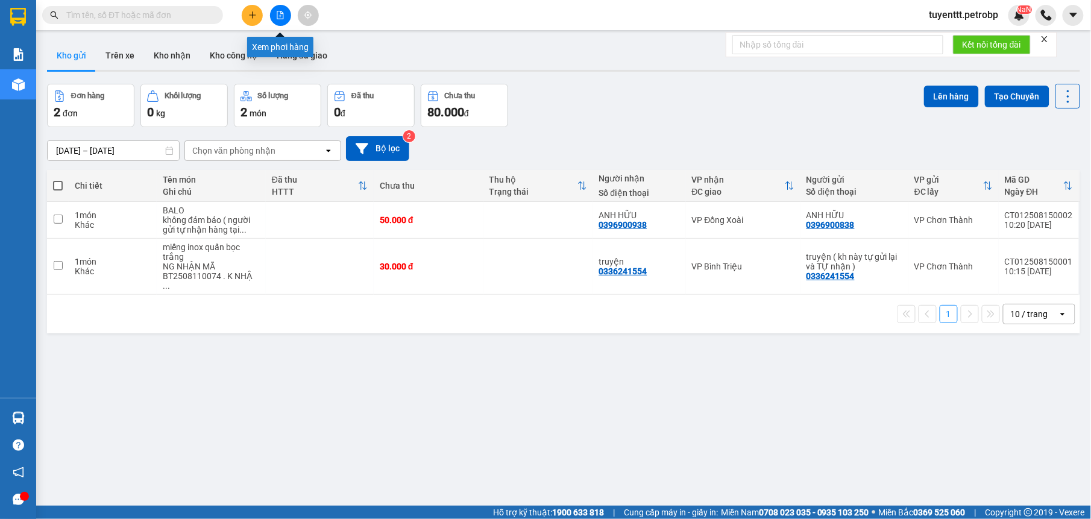
click at [279, 17] on icon "file-add" at bounding box center [280, 15] width 8 height 8
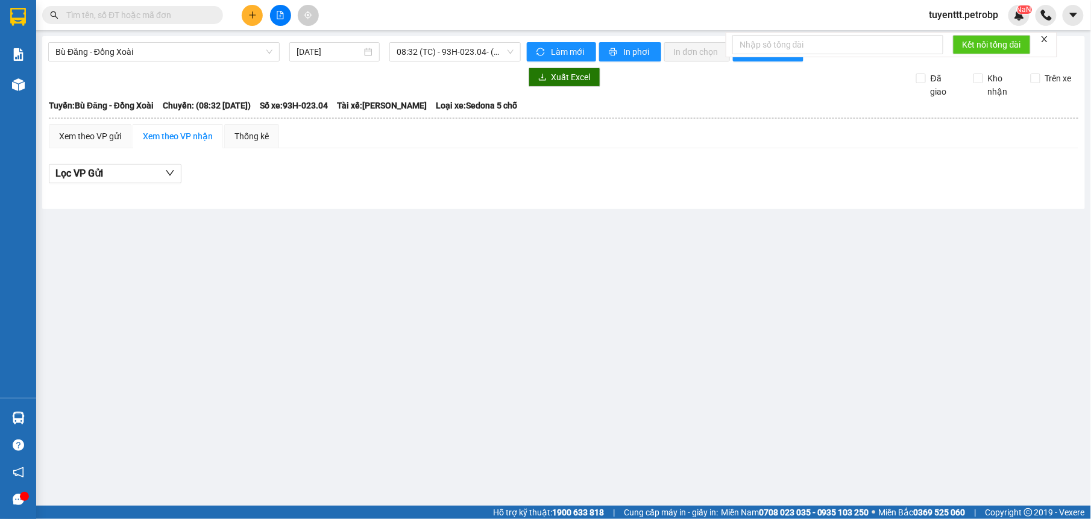
click at [89, 326] on main "Bù Đăng - Đồng Xoài 15/08/2025 08:32 (TC) - 93H-023.04 - (Đã hủy) Làm mới In ph…" at bounding box center [545, 253] width 1091 height 506
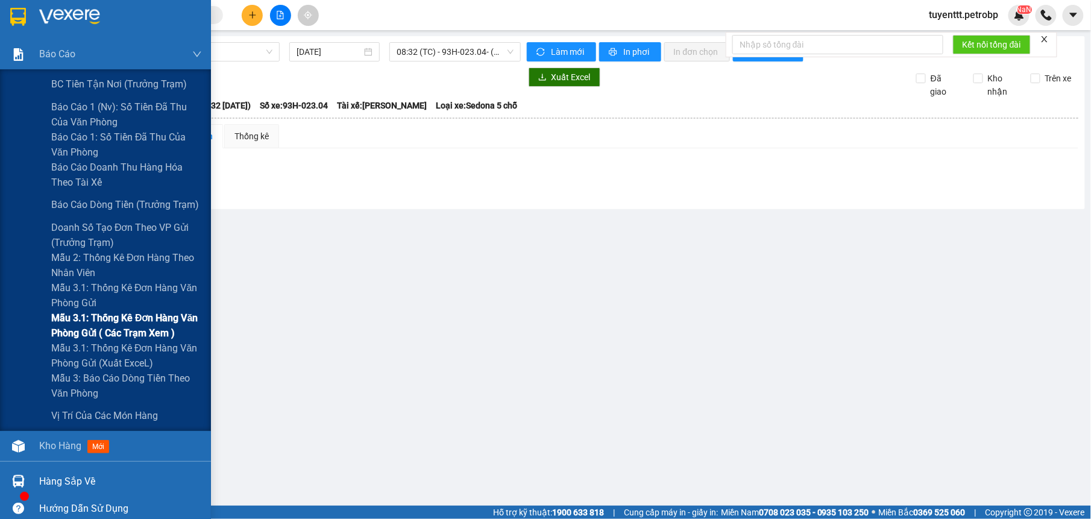
click at [54, 319] on span "Mẫu 3.1: Thống kê đơn hàng văn phòng gửi ( các trạm xem )" at bounding box center [126, 325] width 151 height 30
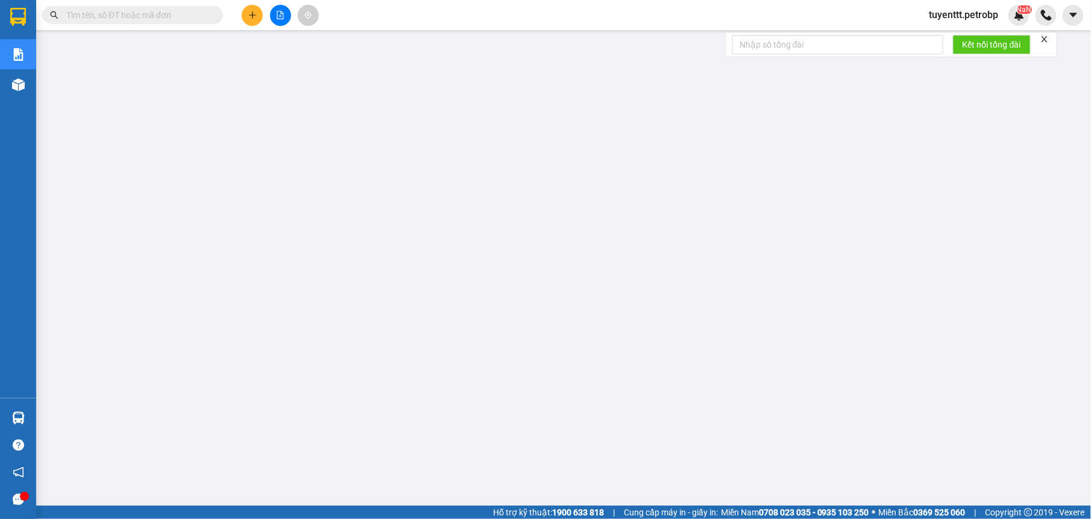
paste input "CT012508140006"
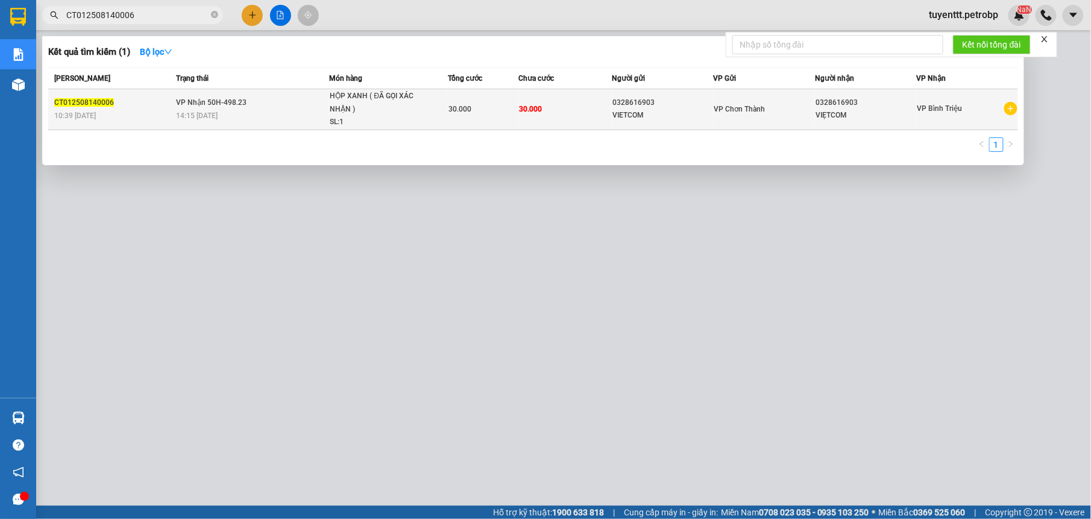
type input "CT012508140006"
click at [399, 107] on div "HỘP XANH ( ĐÃ GỌI XÁC NHẬN )" at bounding box center [375, 103] width 90 height 26
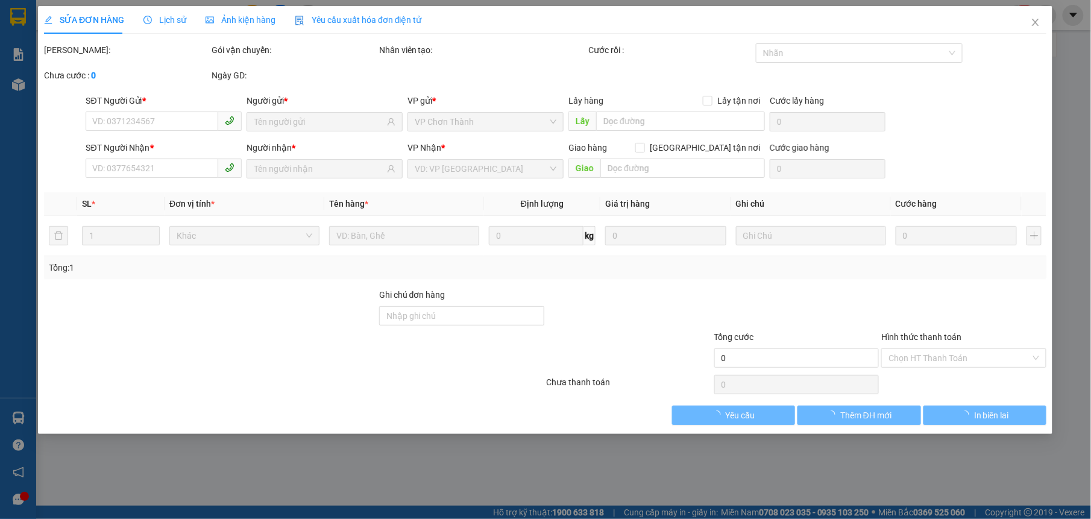
type input "0328616903"
type input "30.000"
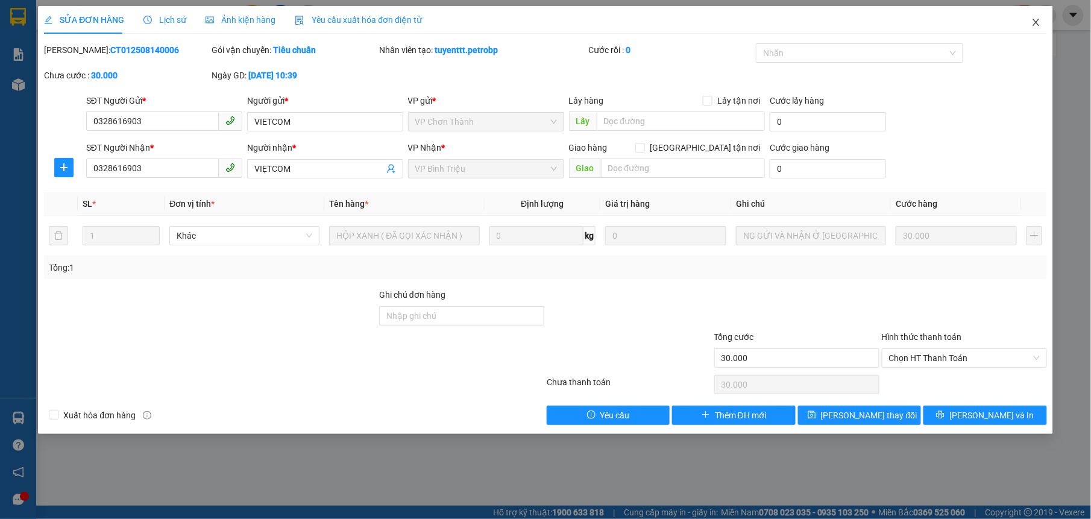
click at [1033, 17] on span "Close" at bounding box center [1036, 23] width 34 height 34
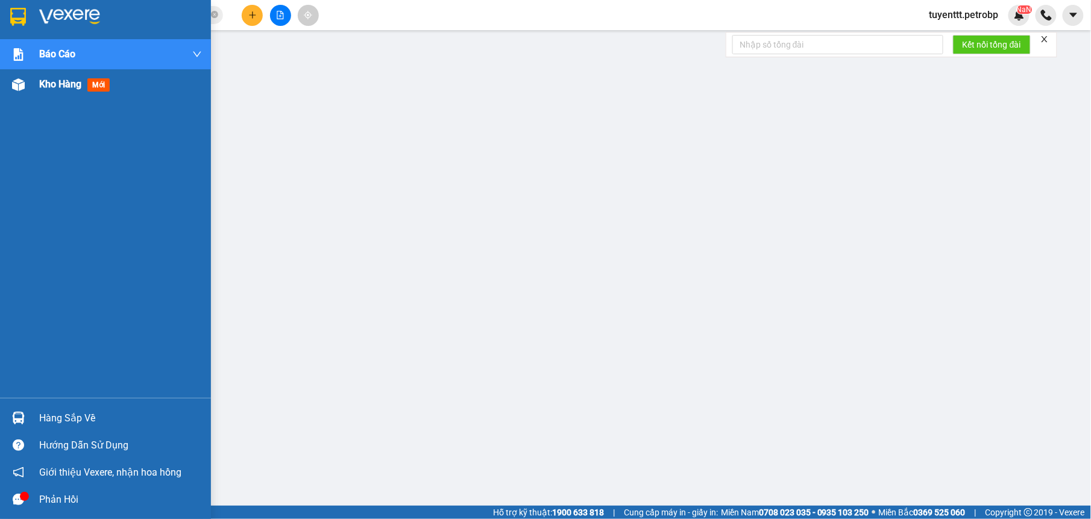
click at [15, 84] on img at bounding box center [18, 84] width 13 height 13
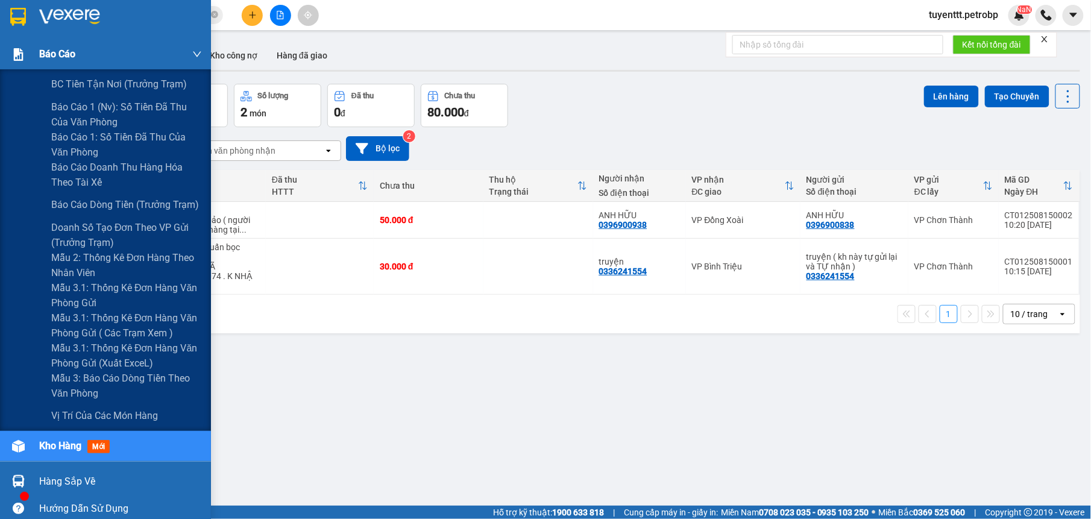
click at [61, 51] on span "Báo cáo" at bounding box center [57, 53] width 36 height 15
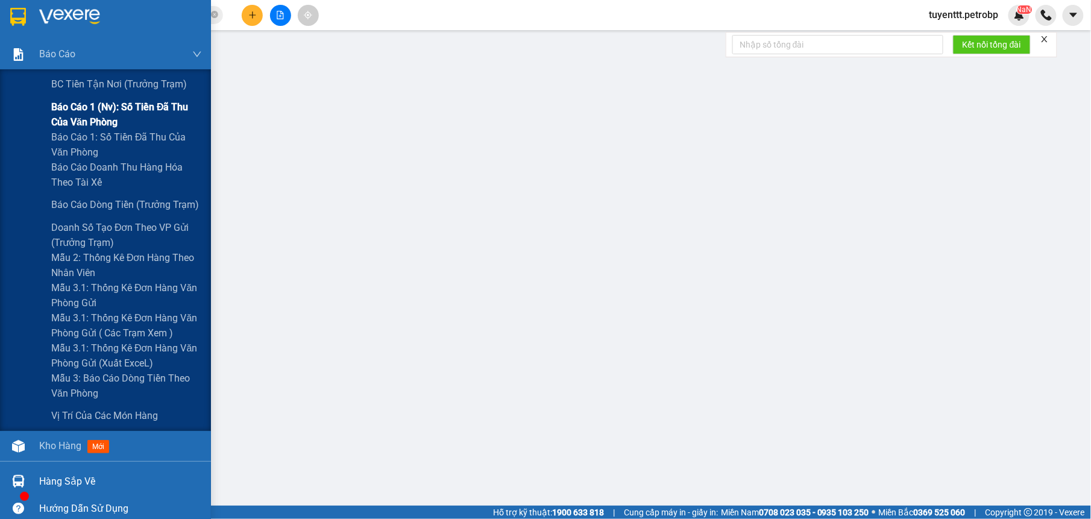
click at [101, 124] on span "Báo cáo 1 (nv): Số tiền đã thu của văn phòng" at bounding box center [126, 114] width 151 height 30
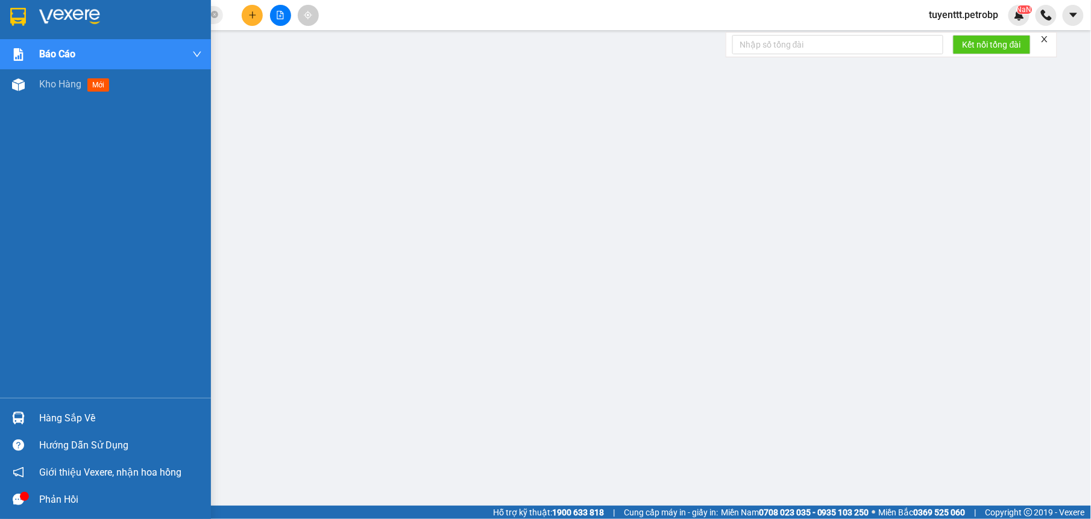
click at [31, 412] on div "Hàng sắp về" at bounding box center [105, 418] width 211 height 27
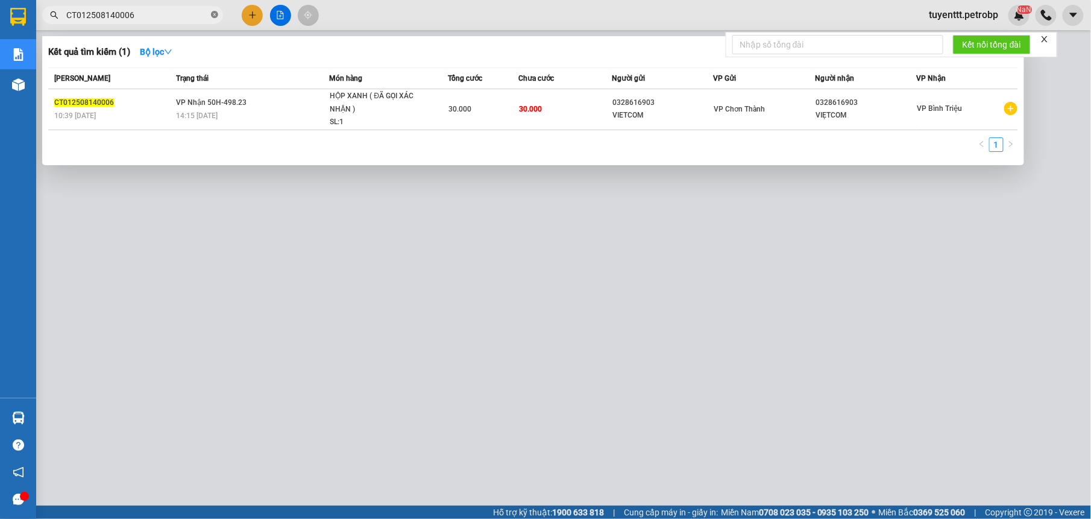
click at [211, 17] on icon "close-circle" at bounding box center [214, 14] width 7 height 7
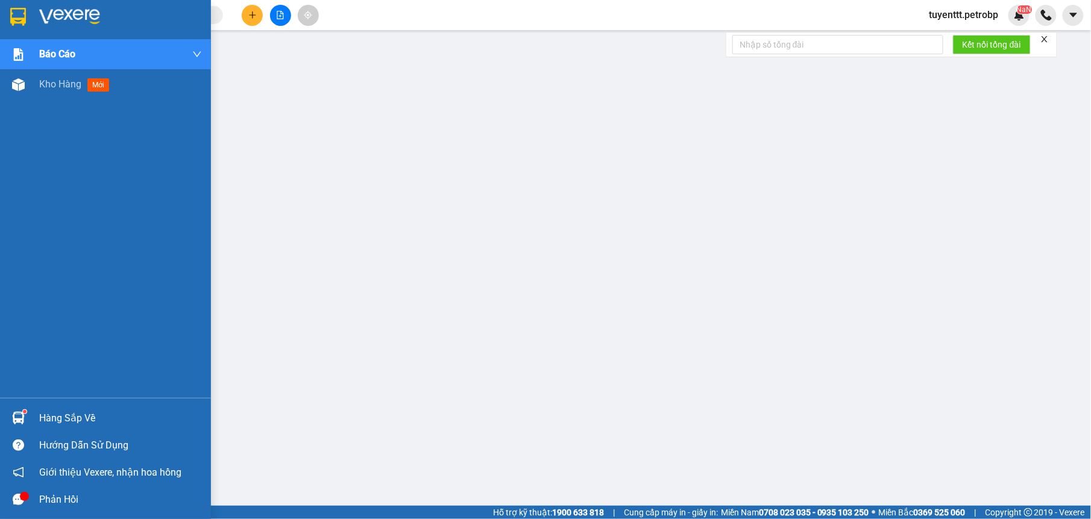
click at [28, 416] on div at bounding box center [18, 418] width 21 height 21
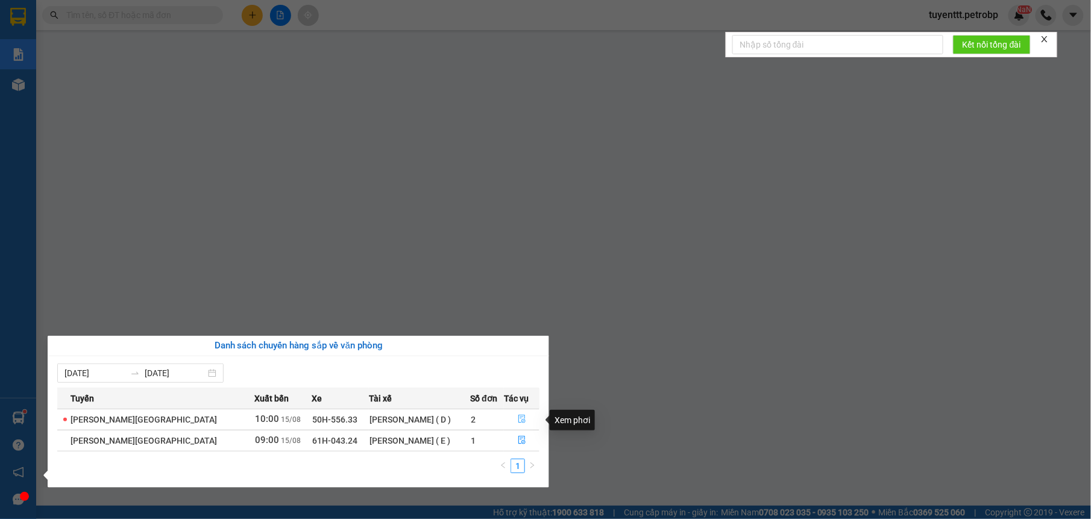
click at [519, 420] on icon "file-done" at bounding box center [522, 419] width 8 height 8
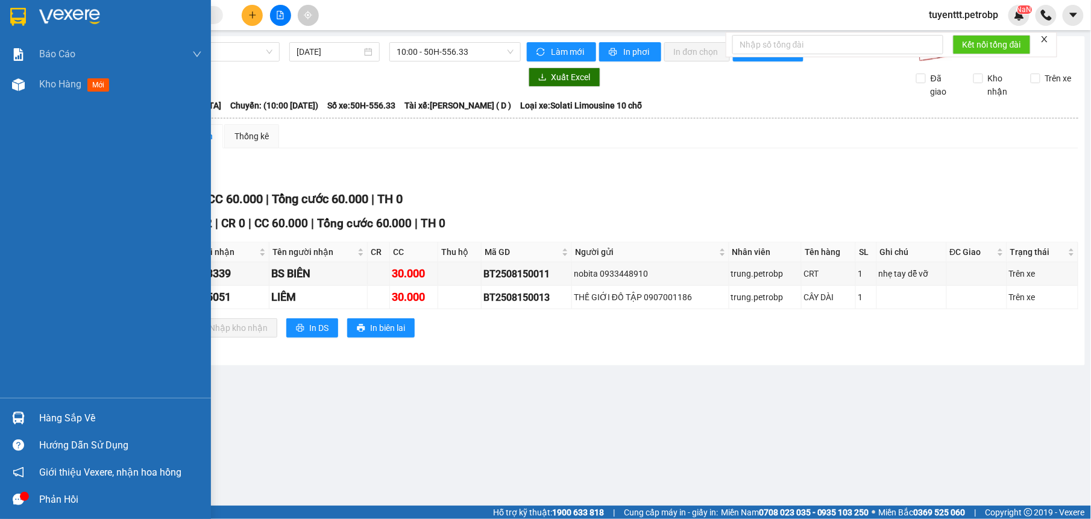
click at [36, 420] on div "Hàng sắp về" at bounding box center [105, 418] width 211 height 27
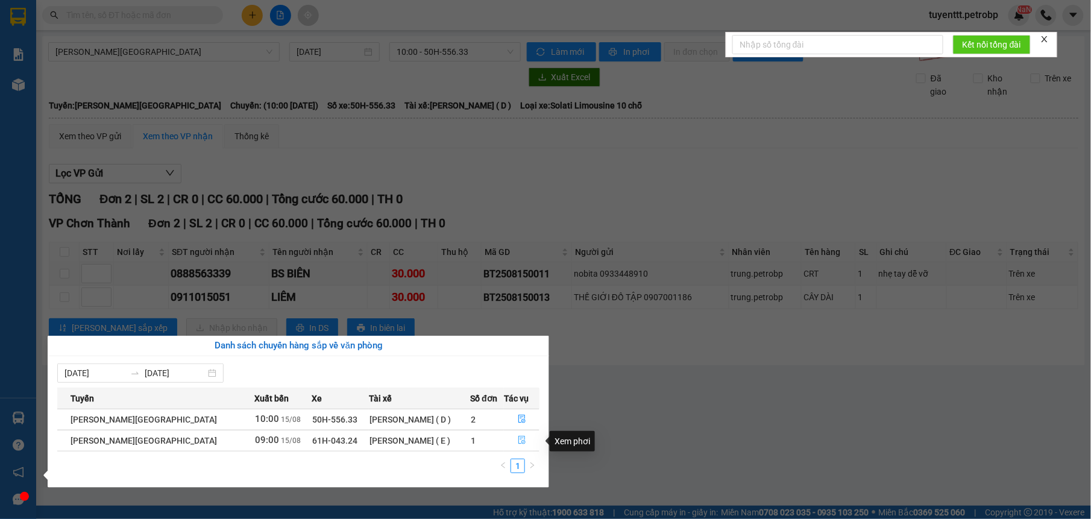
click at [519, 440] on icon "file-done" at bounding box center [522, 440] width 8 height 8
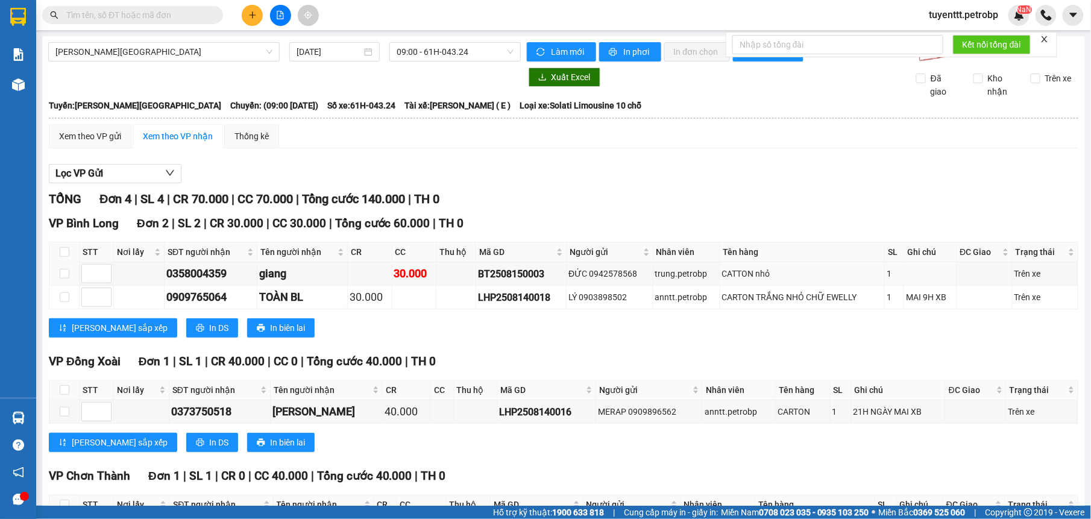
scroll to position [99, 0]
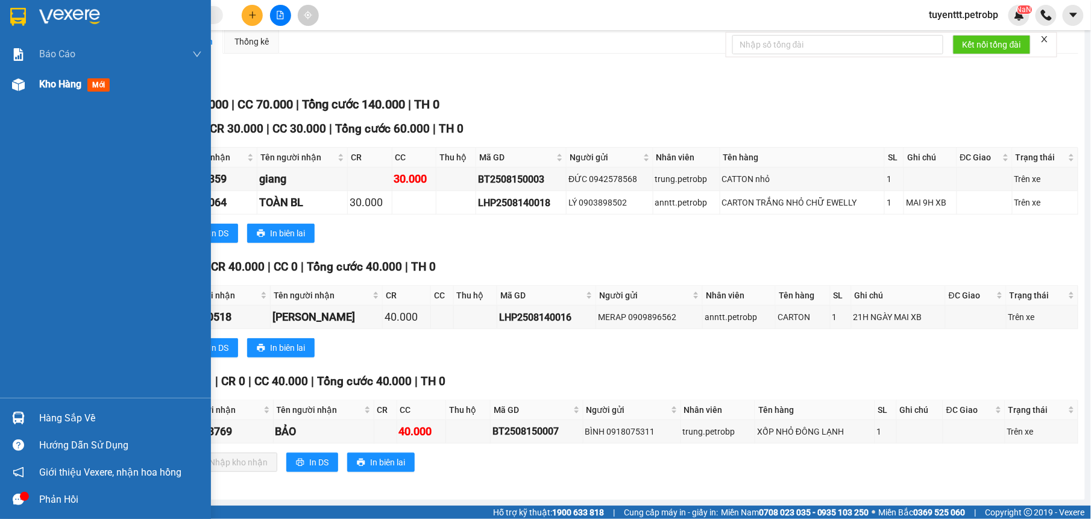
click at [20, 83] on img at bounding box center [18, 84] width 13 height 13
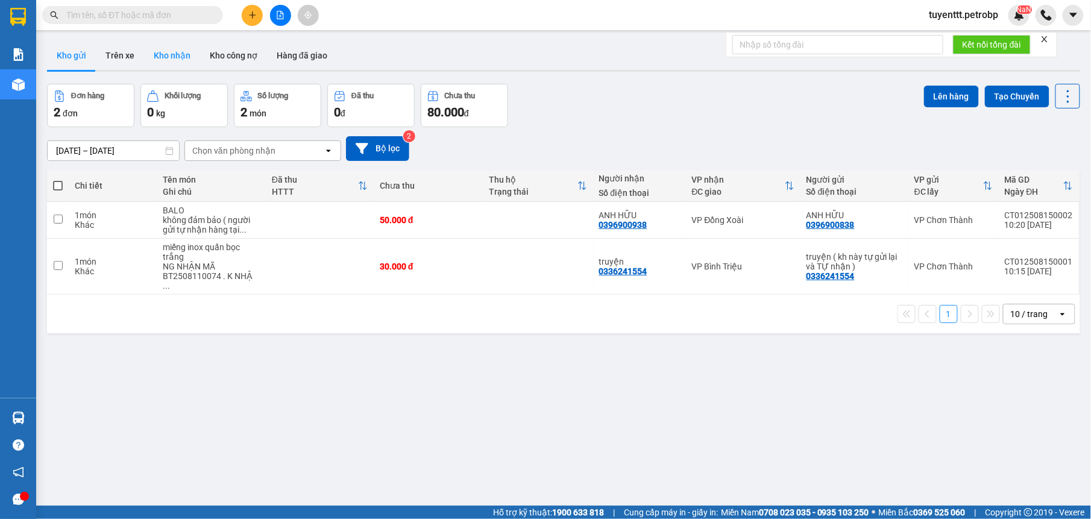
click at [184, 54] on button "Kho nhận" at bounding box center [172, 55] width 56 height 29
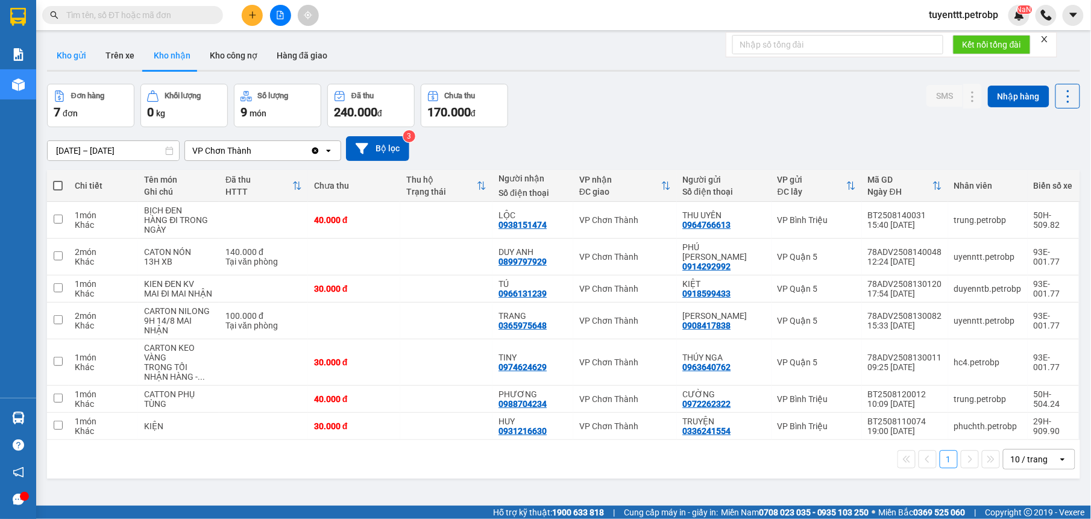
click at [78, 54] on button "Kho gửi" at bounding box center [71, 55] width 49 height 29
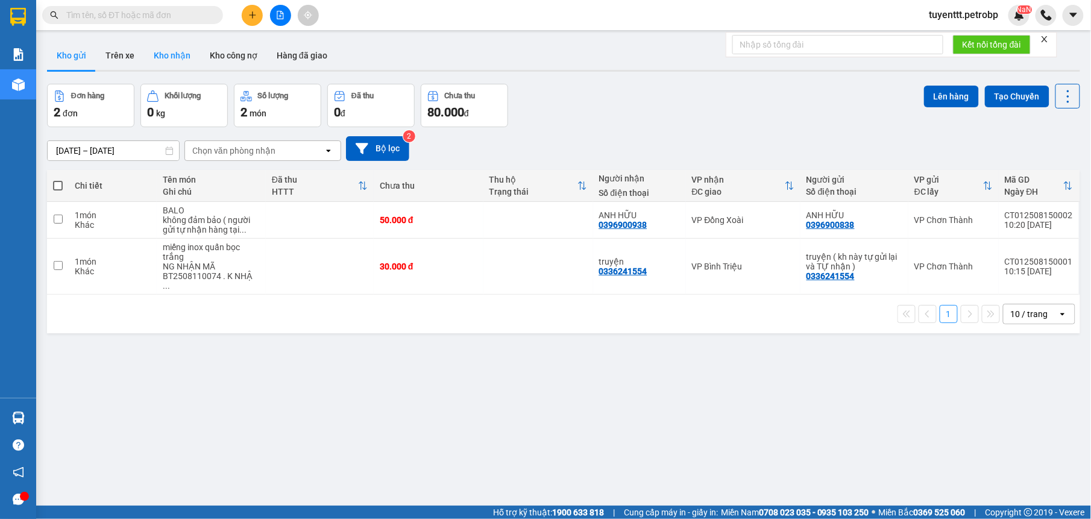
click at [183, 63] on button "Kho nhận" at bounding box center [172, 55] width 56 height 29
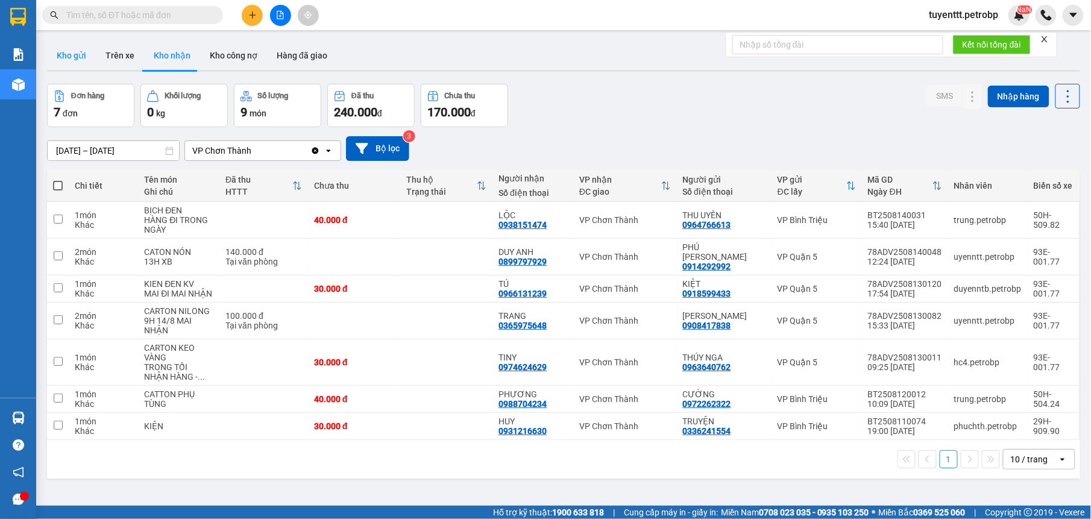
click at [75, 56] on button "Kho gửi" at bounding box center [71, 55] width 49 height 29
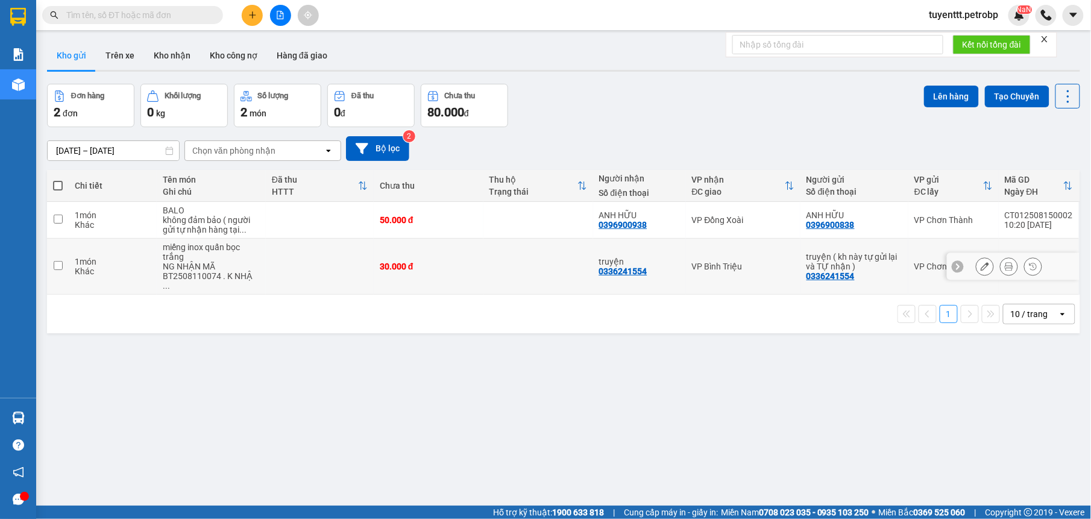
drag, startPoint x: 578, startPoint y: 260, endPoint x: 757, endPoint y: 235, distance: 181.5
click at [590, 260] on tr "1 món Khác miếng inox quấn bọc trắng NG NHẬN MÃ BT2508110074 . K NHẬ ... 30.000…" at bounding box center [563, 267] width 1033 height 56
checkbox input "true"
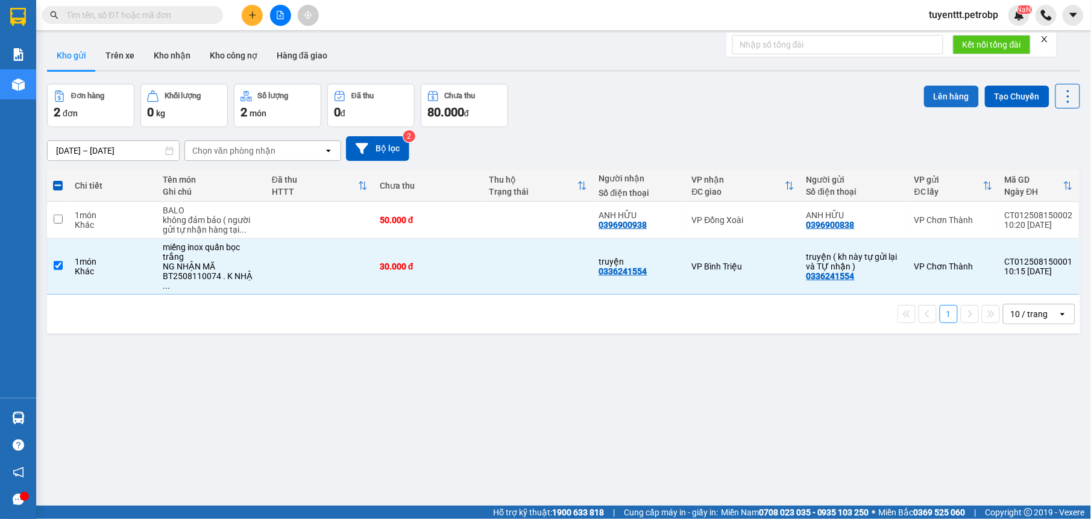
click at [927, 89] on button "Lên hàng" at bounding box center [951, 97] width 55 height 22
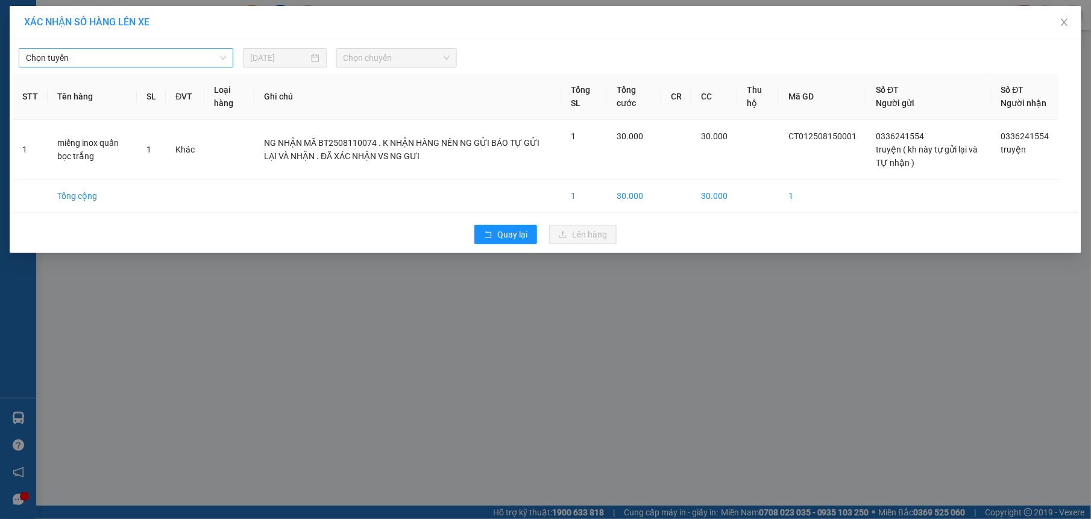
click at [139, 56] on span "Chọn tuyến" at bounding box center [126, 58] width 200 height 18
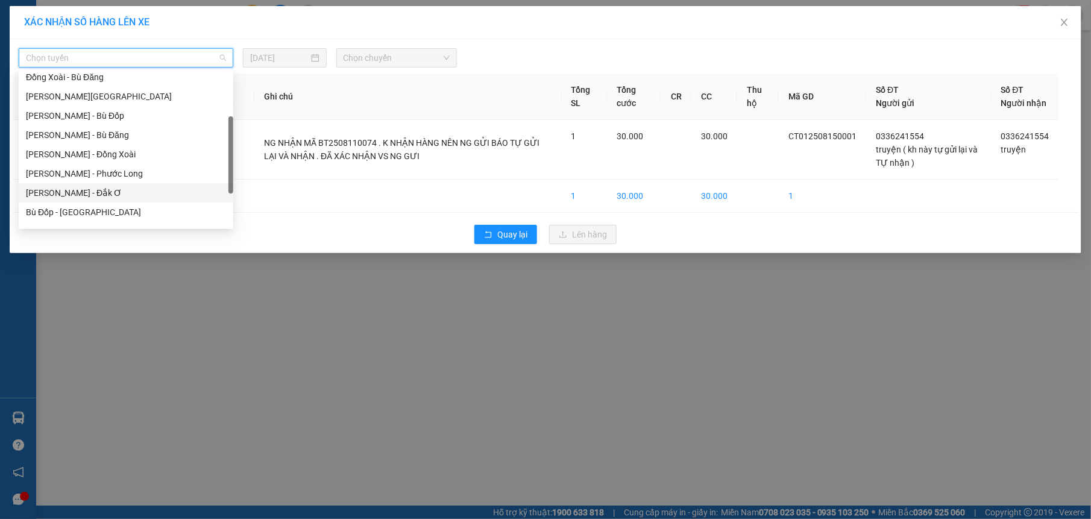
scroll to position [232, 0]
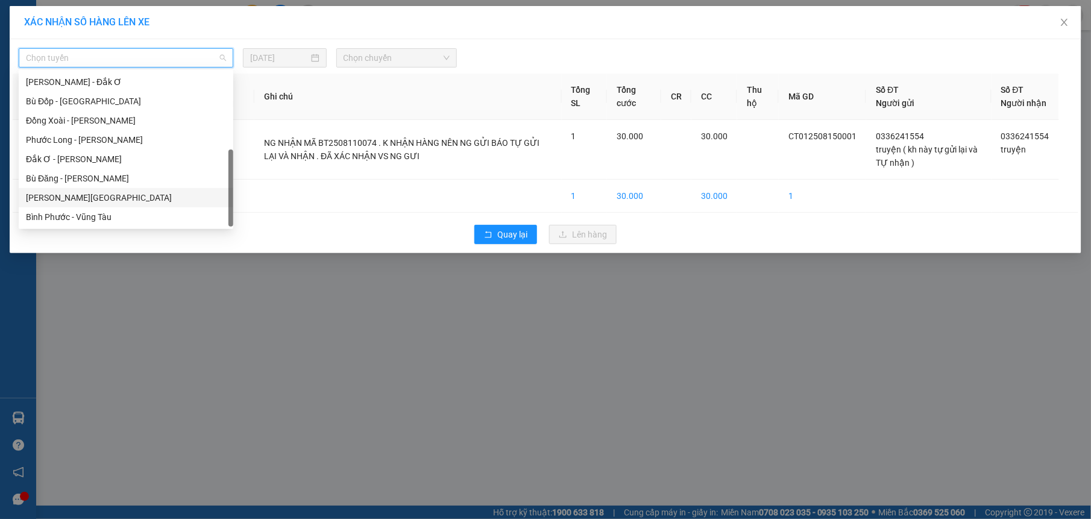
click at [87, 194] on div "[PERSON_NAME][GEOGRAPHIC_DATA]" at bounding box center [126, 197] width 200 height 13
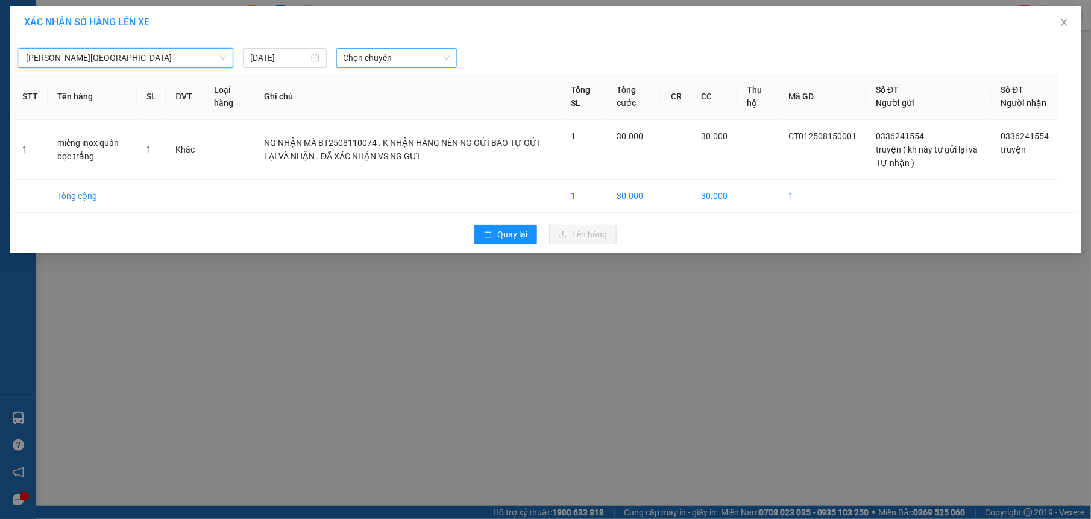
click at [360, 61] on span "Chọn chuyến" at bounding box center [397, 58] width 107 height 18
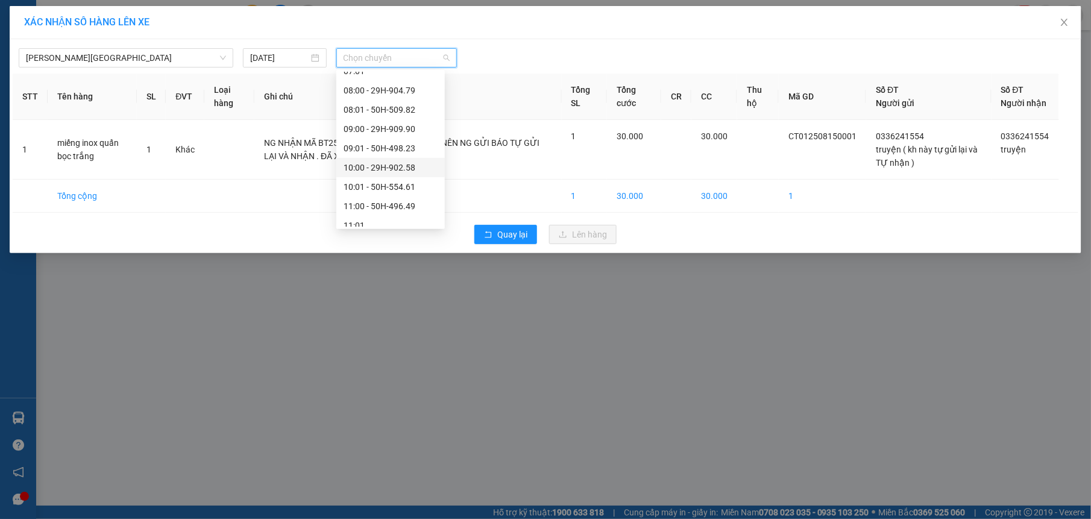
scroll to position [347, 0]
click at [403, 162] on div "11:00 - 50H-496.49" at bounding box center [391, 159] width 94 height 13
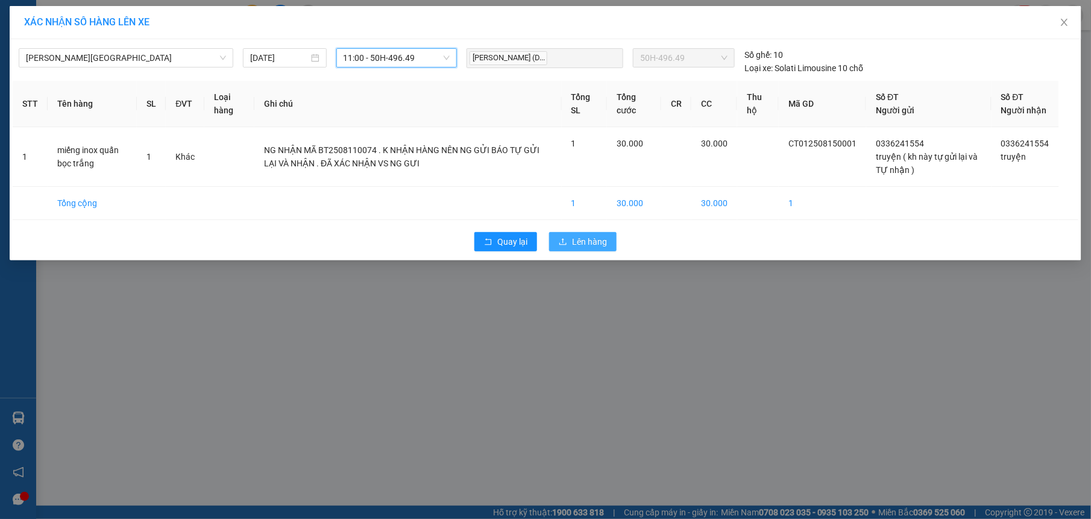
click at [577, 248] on span "Lên hàng" at bounding box center [589, 241] width 35 height 13
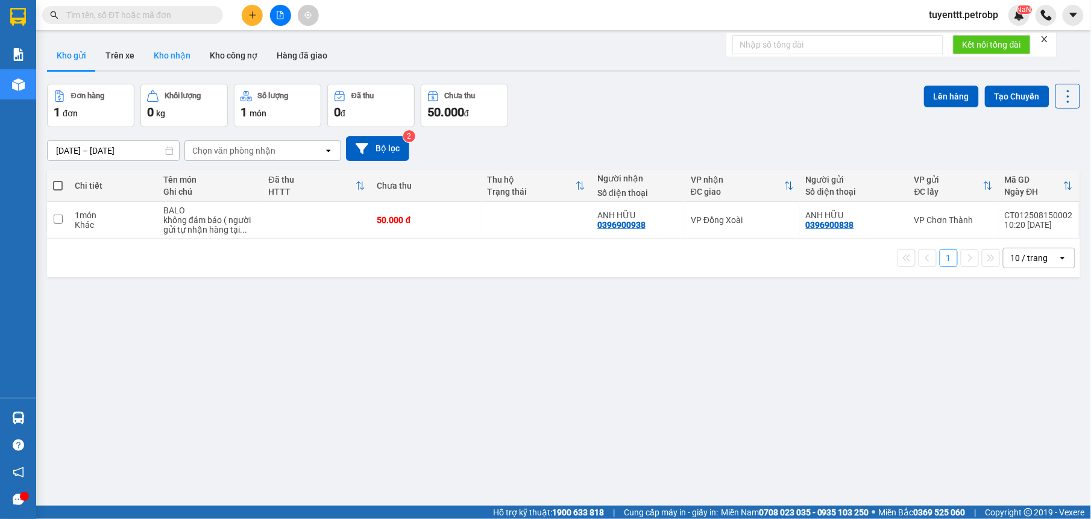
click at [177, 48] on button "Kho nhận" at bounding box center [172, 55] width 56 height 29
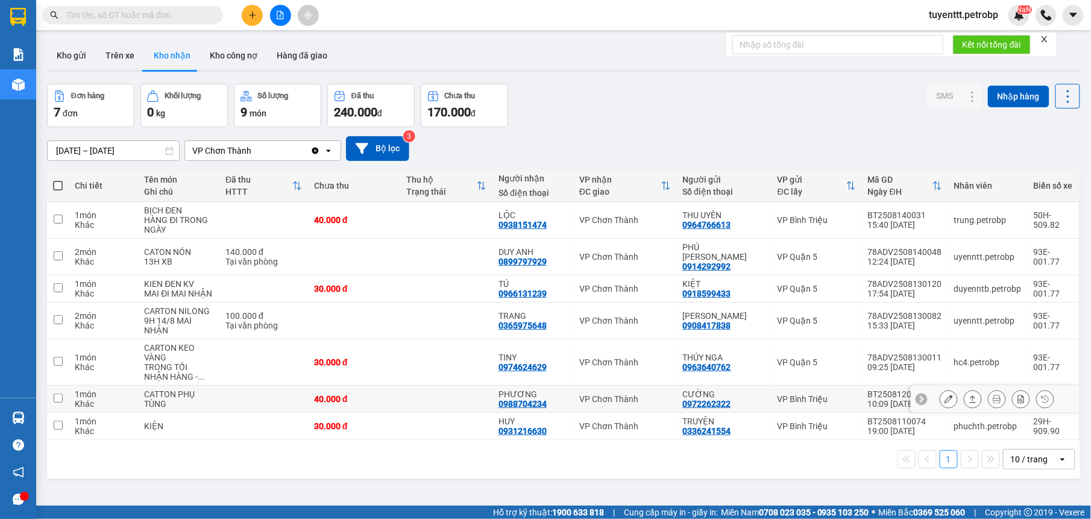
scroll to position [55, 0]
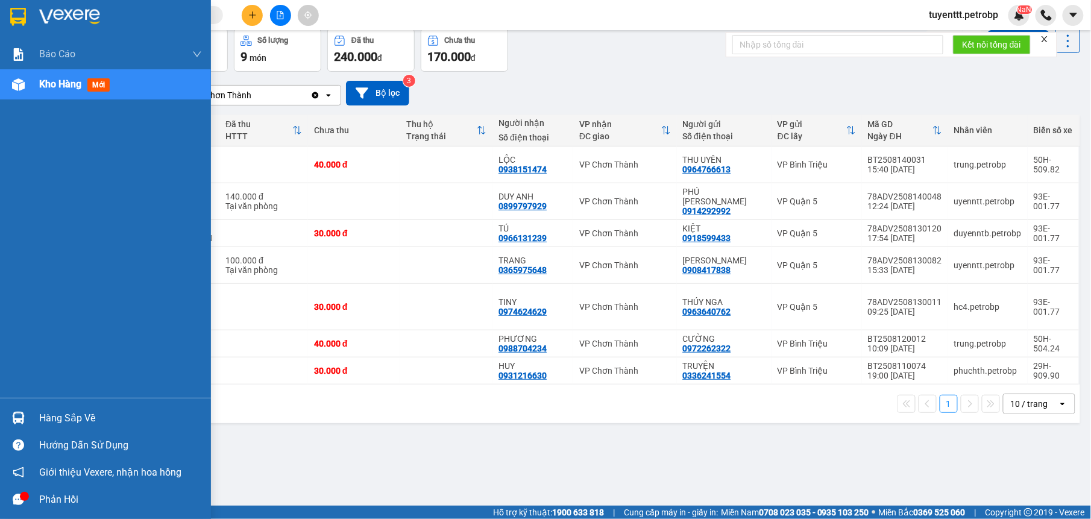
click at [27, 423] on div at bounding box center [18, 418] width 21 height 21
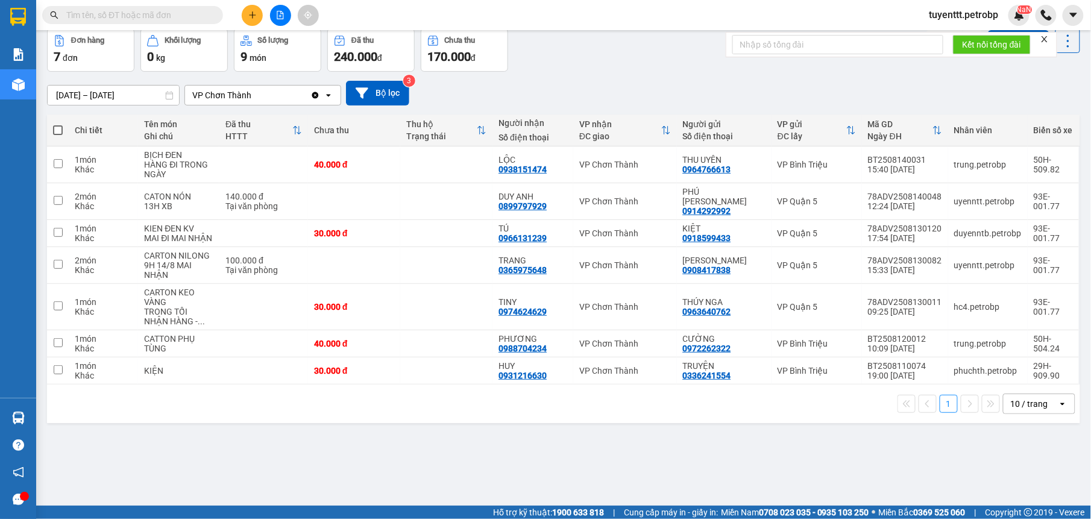
drag, startPoint x: 611, startPoint y: 441, endPoint x: 680, endPoint y: 518, distance: 103.7
click at [613, 443] on section "Kết quả tìm kiếm ( 1 ) Bộ lọc Mã ĐH Trạng thái Món hàng Tổng cước Chưa cước Ngư…" at bounding box center [545, 259] width 1091 height 519
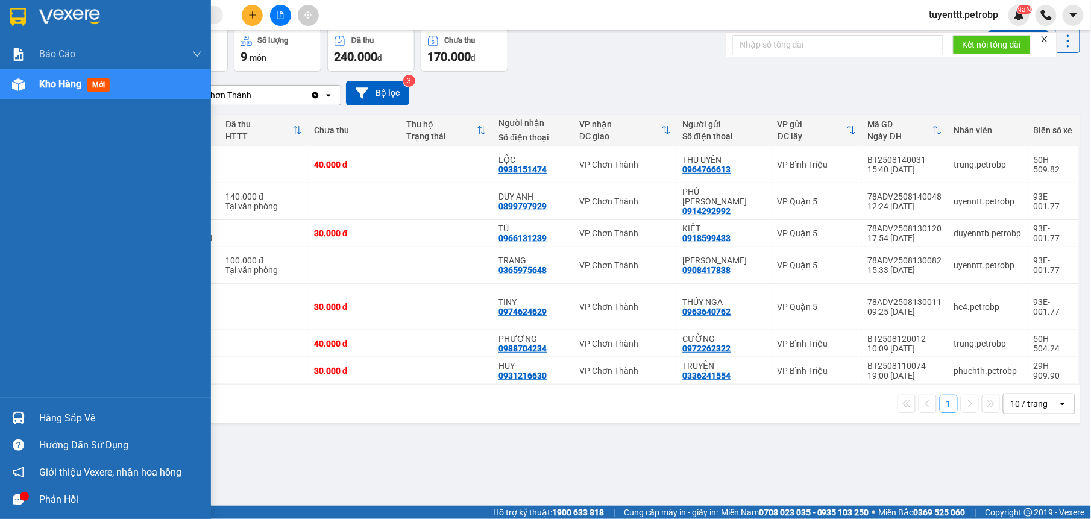
click at [27, 405] on div "Hàng sắp về" at bounding box center [105, 418] width 211 height 27
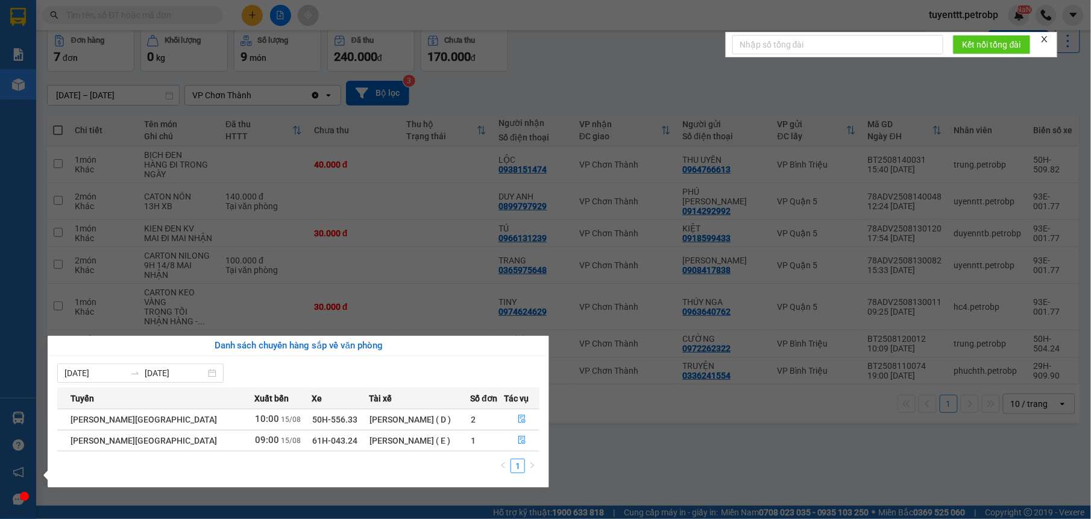
click at [684, 451] on section "Kết quả tìm kiếm ( 1 ) Bộ lọc Mã ĐH Trạng thái Món hàng Tổng cước Chưa cước Ngư…" at bounding box center [545, 259] width 1091 height 519
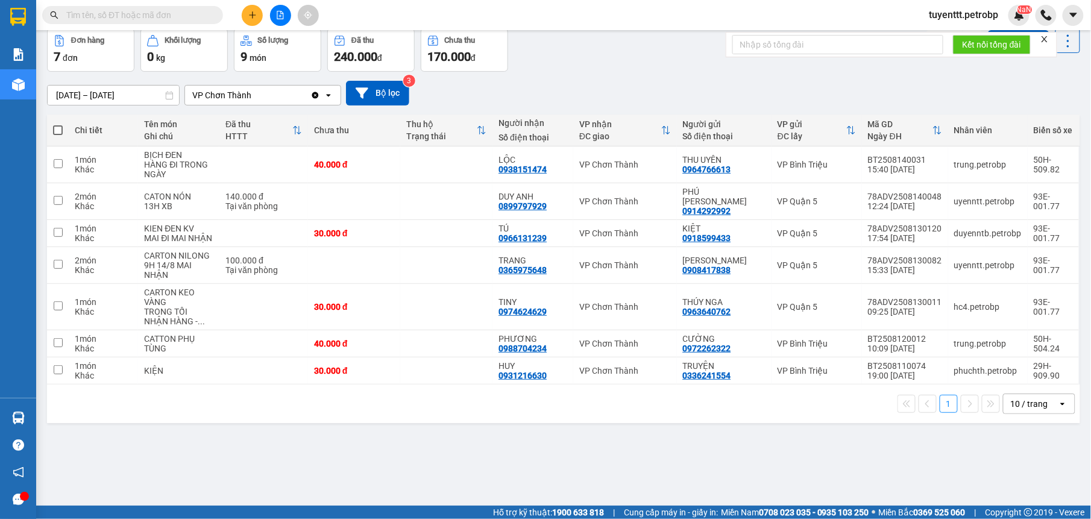
click at [259, 5] on div at bounding box center [280, 15] width 90 height 21
click at [251, 11] on icon "plus" at bounding box center [252, 15] width 8 height 8
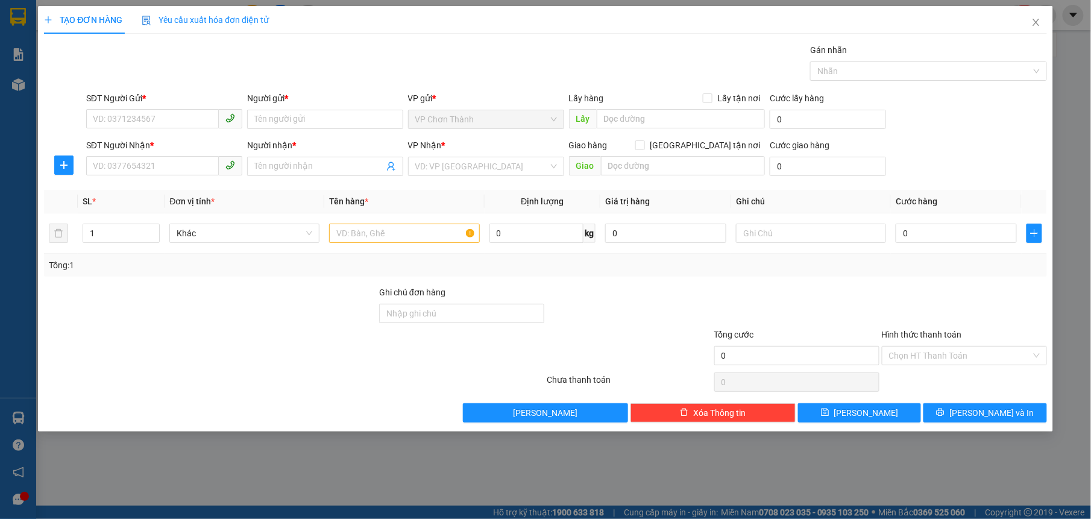
click at [162, 106] on div "SĐT Người Gửi *" at bounding box center [164, 101] width 156 height 18
click at [164, 116] on input "SĐT Người Gửi *" at bounding box center [152, 118] width 133 height 19
type input "0914560884"
click at [164, 143] on div "0914560884 - hải" at bounding box center [164, 143] width 142 height 13
type input "hải"
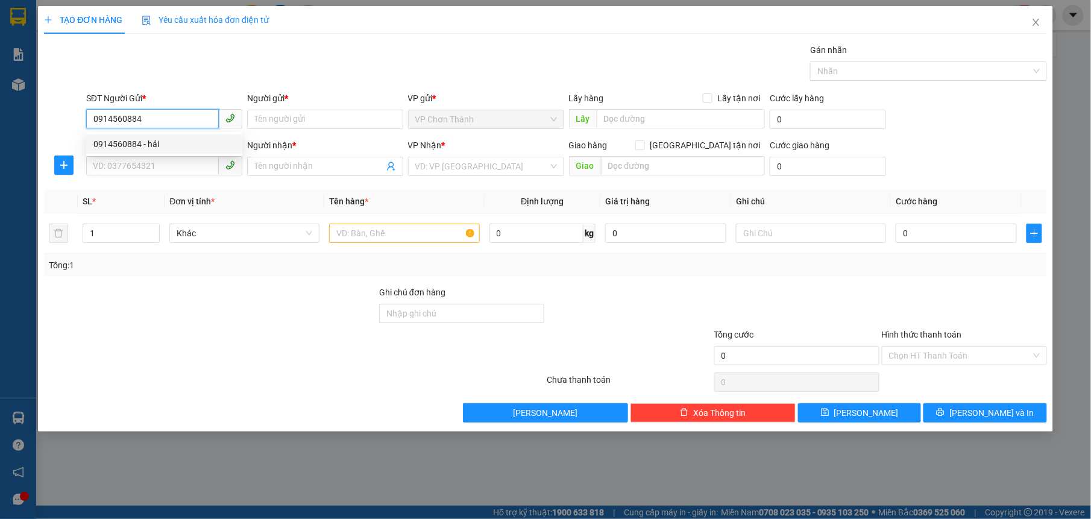
type input "0932525004"
type input "phấn"
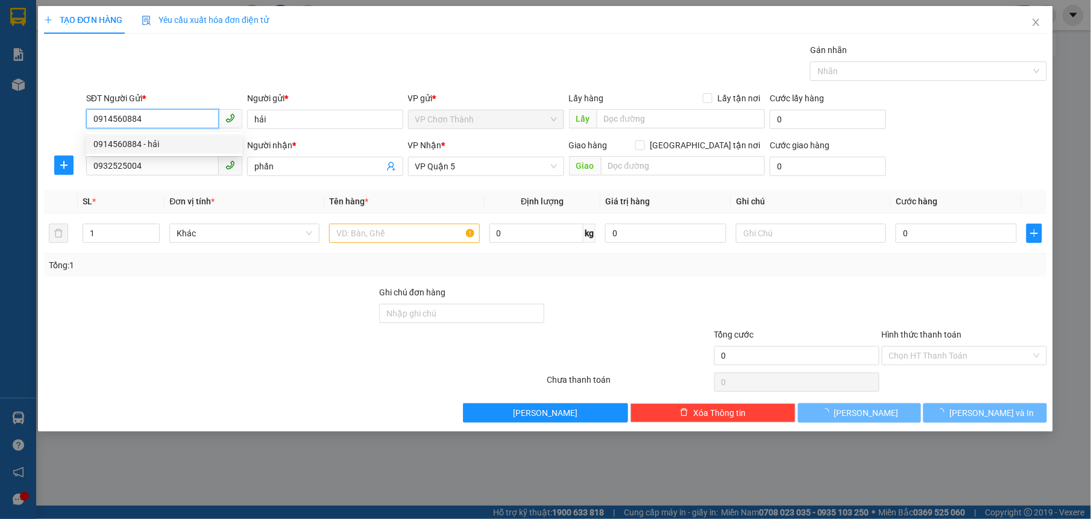
type input "40.000"
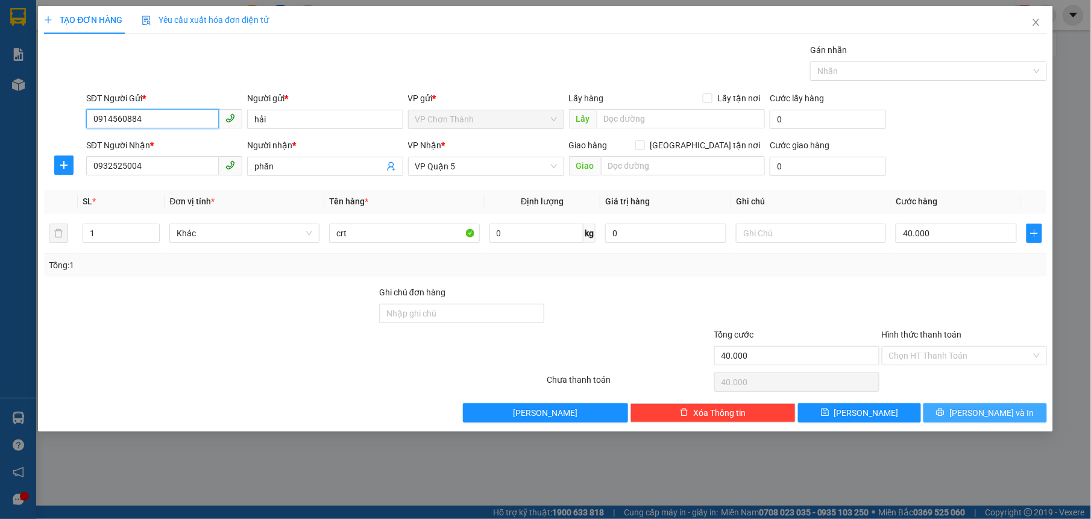
type input "0914560884"
click at [963, 408] on button "[PERSON_NAME] và In" at bounding box center [985, 412] width 123 height 19
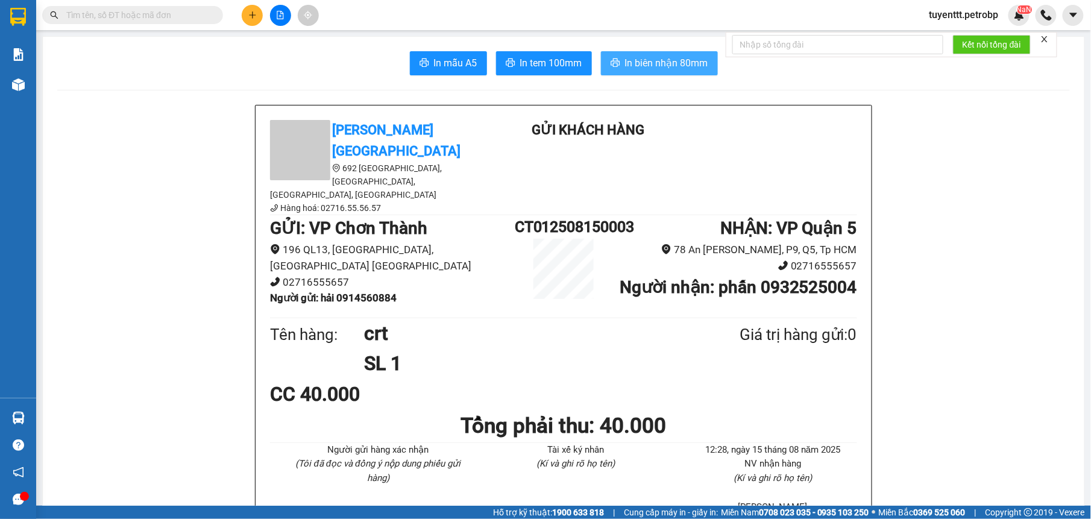
click at [657, 63] on span "In biên nhận 80mm" at bounding box center [666, 62] width 83 height 15
click at [551, 54] on button "In tem 100mm" at bounding box center [544, 63] width 96 height 24
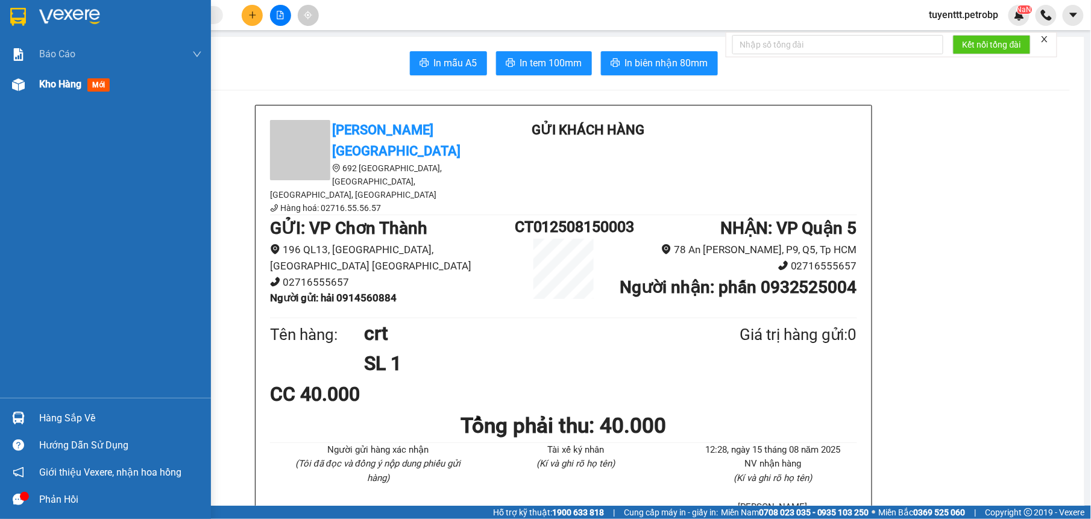
click at [13, 83] on img at bounding box center [18, 84] width 13 height 13
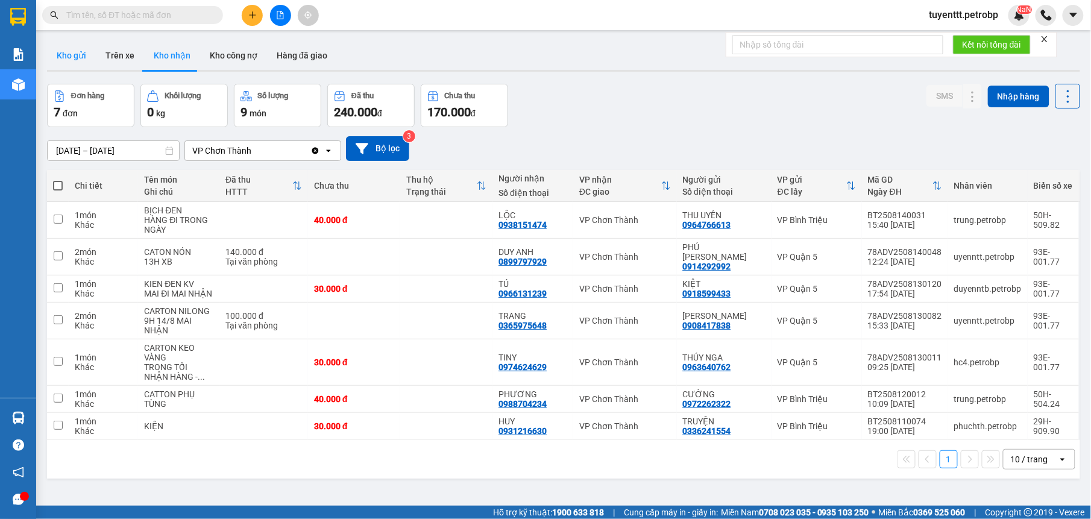
click at [63, 60] on button "Kho gửi" at bounding box center [71, 55] width 49 height 29
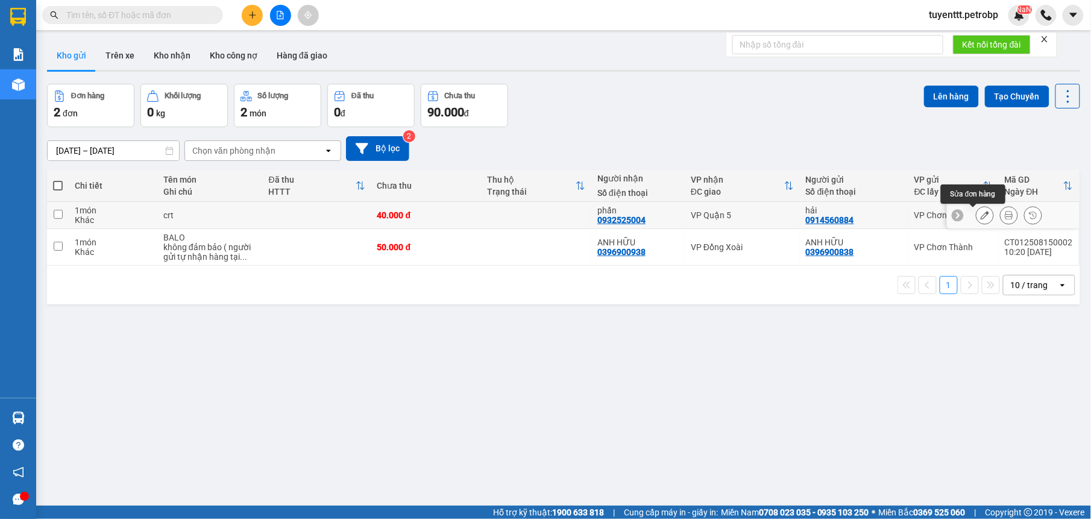
click at [981, 217] on icon at bounding box center [985, 215] width 8 height 8
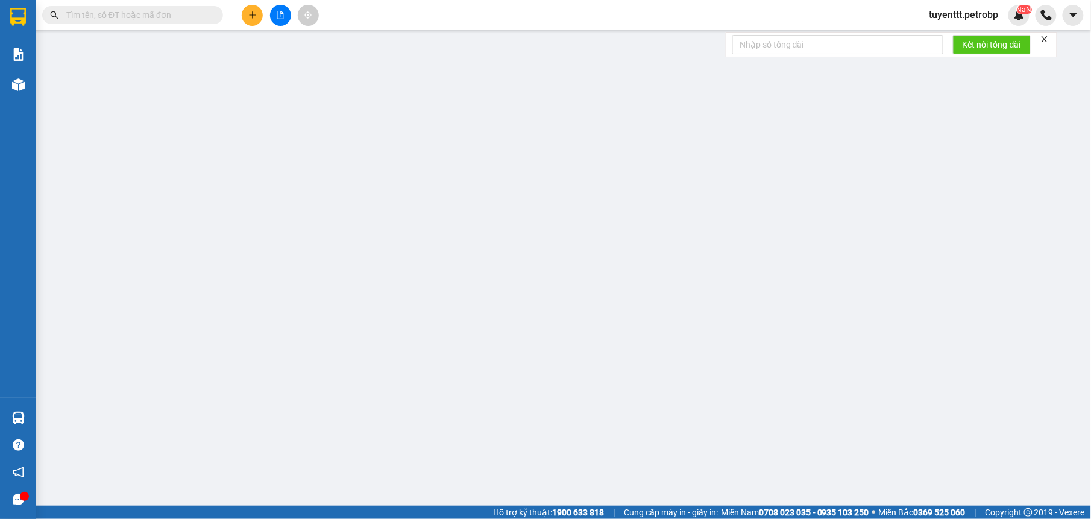
type input "0914560884"
type input "0932525004"
type input "40.000"
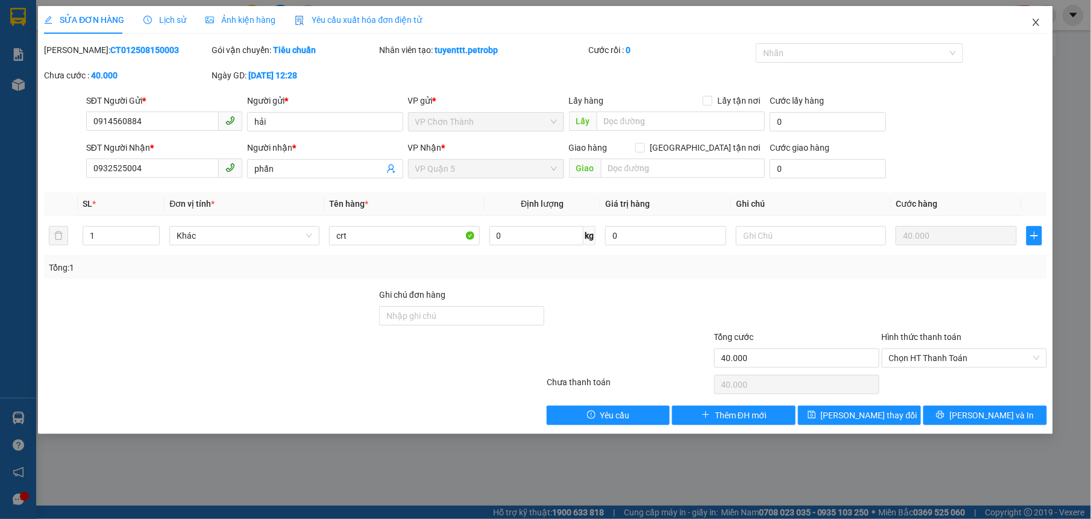
click at [1029, 20] on span "Close" at bounding box center [1036, 23] width 34 height 34
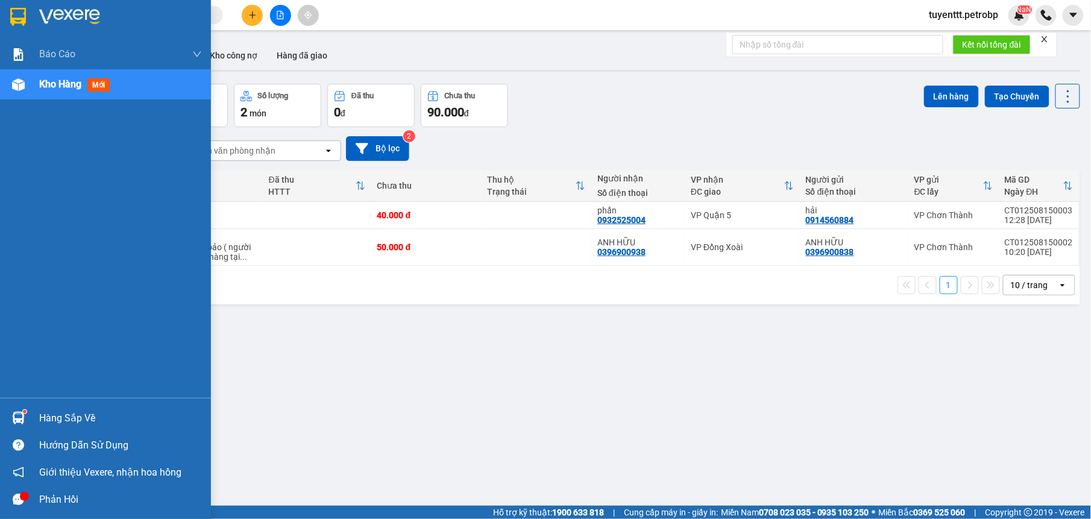
click at [15, 418] on img at bounding box center [18, 418] width 13 height 13
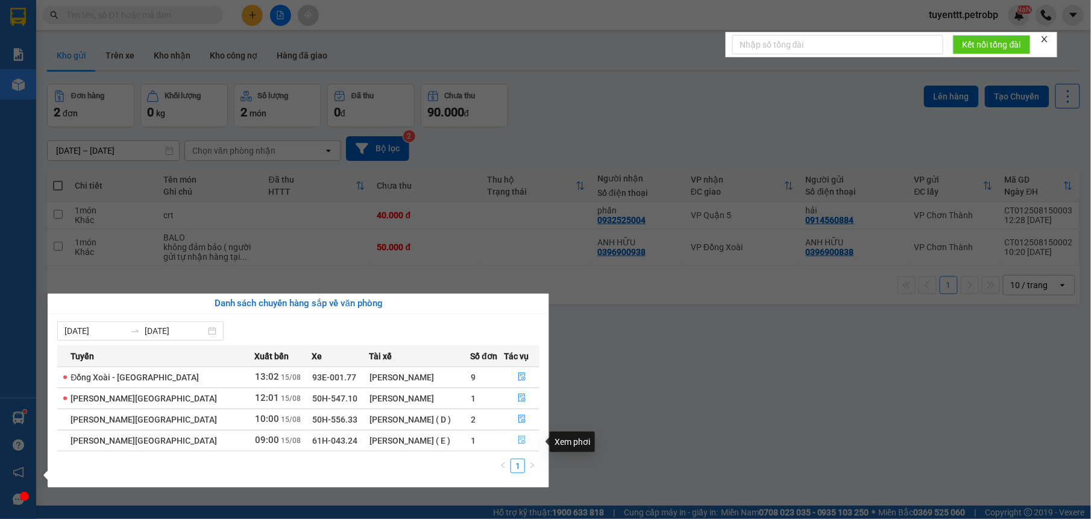
click at [520, 444] on icon "file-done" at bounding box center [522, 440] width 8 height 8
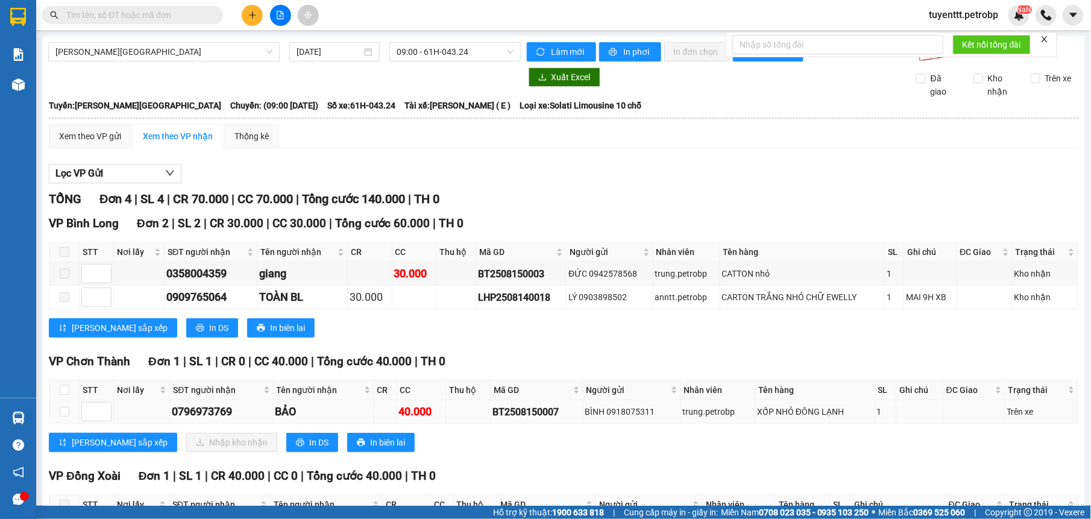
click at [66, 406] on td at bounding box center [64, 412] width 30 height 24
click at [64, 414] on input "checkbox" at bounding box center [65, 412] width 10 height 10
checkbox input "true"
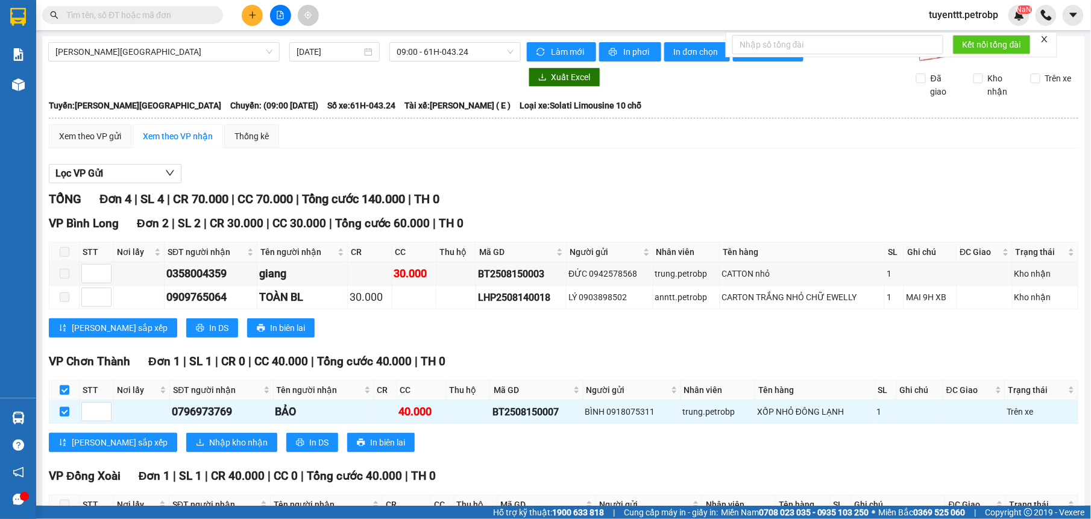
click at [162, 429] on div "VP Chơn Thành Đơn 1 | SL 1 | CR 0 | CC 40.000 | Tổng cước 40.000 | TH 0 STT Nơi…" at bounding box center [564, 407] width 1030 height 109
click at [186, 438] on button "Nhập kho nhận" at bounding box center [231, 442] width 91 height 19
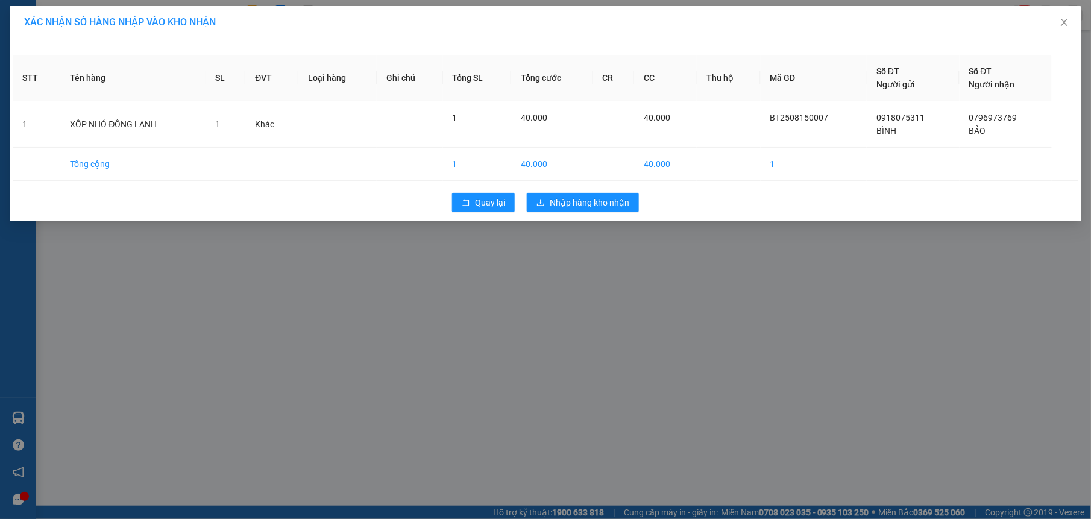
click at [594, 213] on div "Quay lại Nhập hàng kho nhận" at bounding box center [546, 202] width 1066 height 31
click at [536, 209] on button "Nhập hàng kho nhận" at bounding box center [583, 202] width 112 height 19
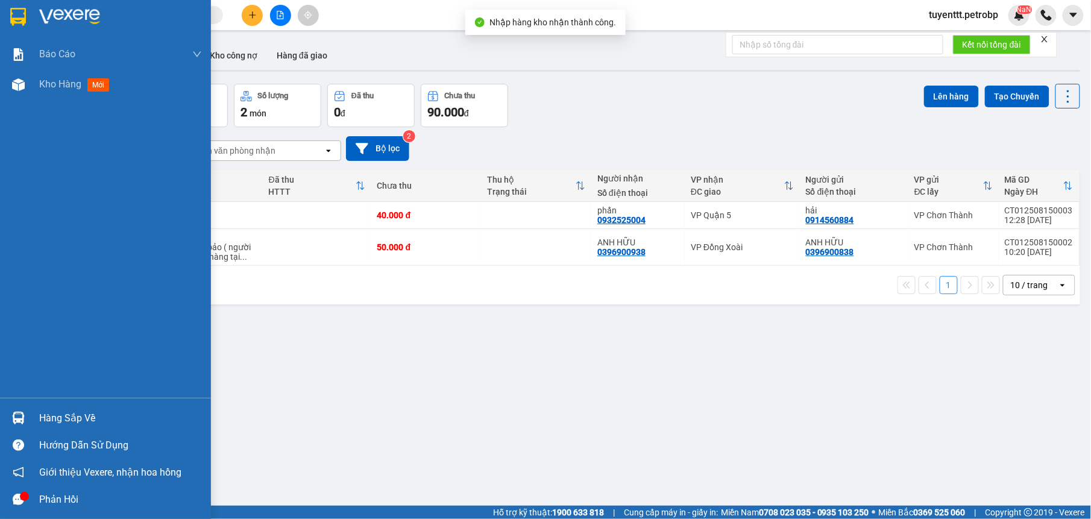
click at [23, 414] on img at bounding box center [18, 418] width 13 height 13
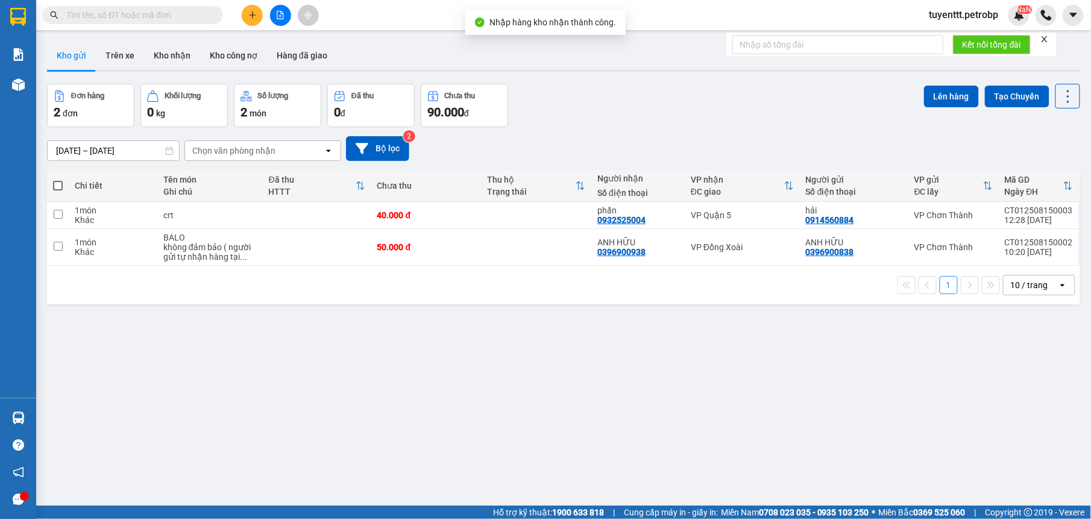
click at [614, 402] on section "Kết quả tìm kiếm ( 1 ) Bộ lọc Mã ĐH Trạng thái Món hàng Tổng cước Chưa cước Ngư…" at bounding box center [545, 259] width 1091 height 519
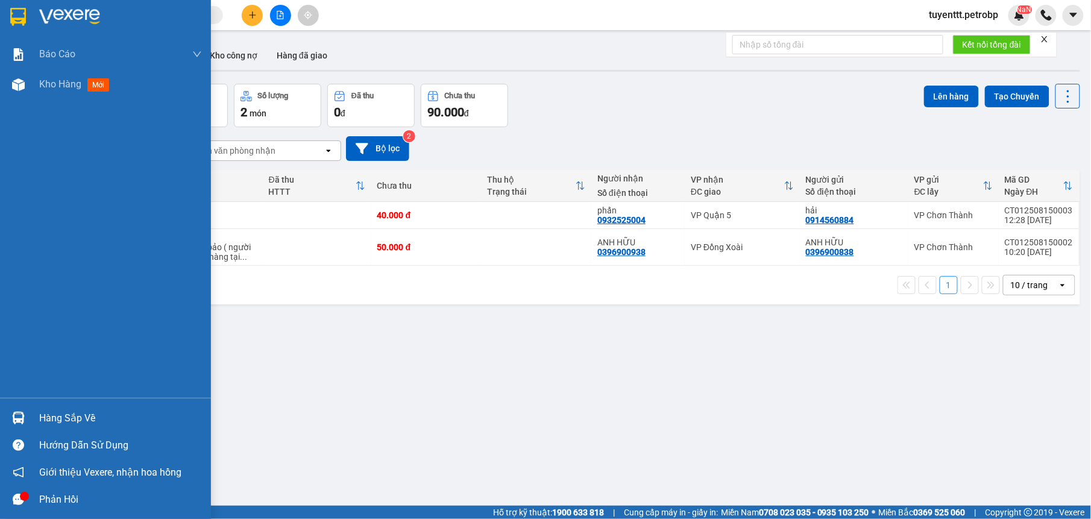
click at [25, 415] on div at bounding box center [18, 418] width 21 height 21
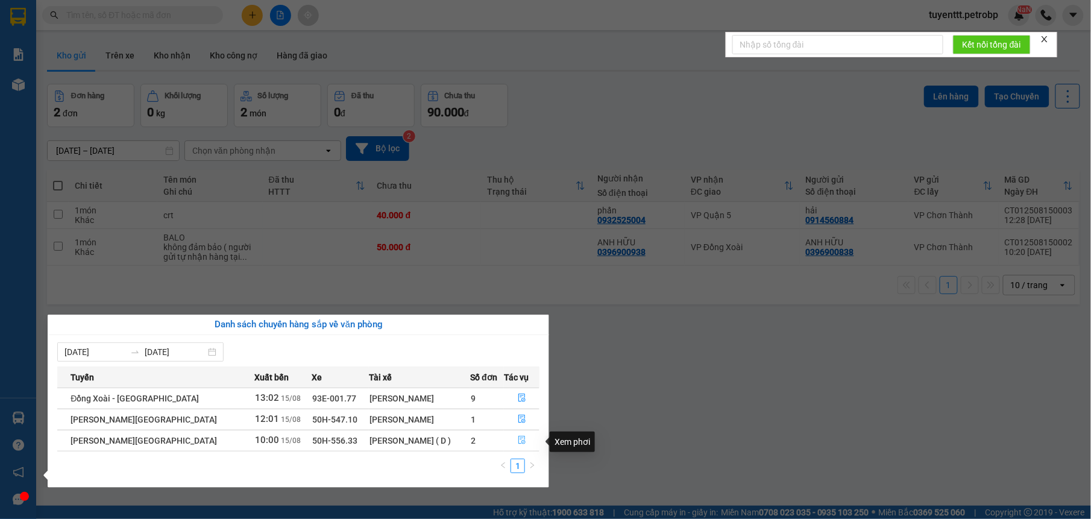
click at [521, 442] on icon "file-done" at bounding box center [522, 440] width 8 height 8
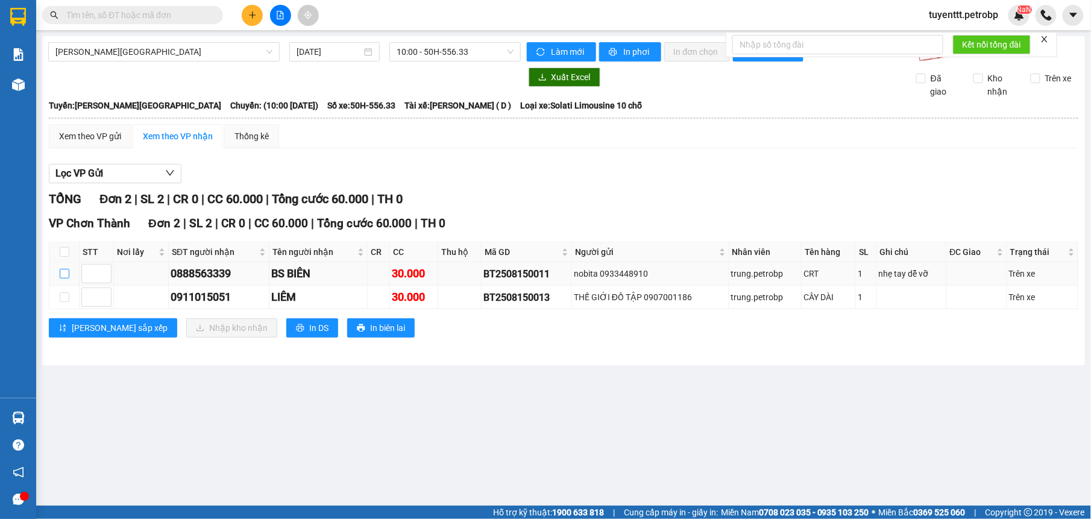
click at [66, 273] on input "checkbox" at bounding box center [65, 274] width 10 height 10
checkbox input "true"
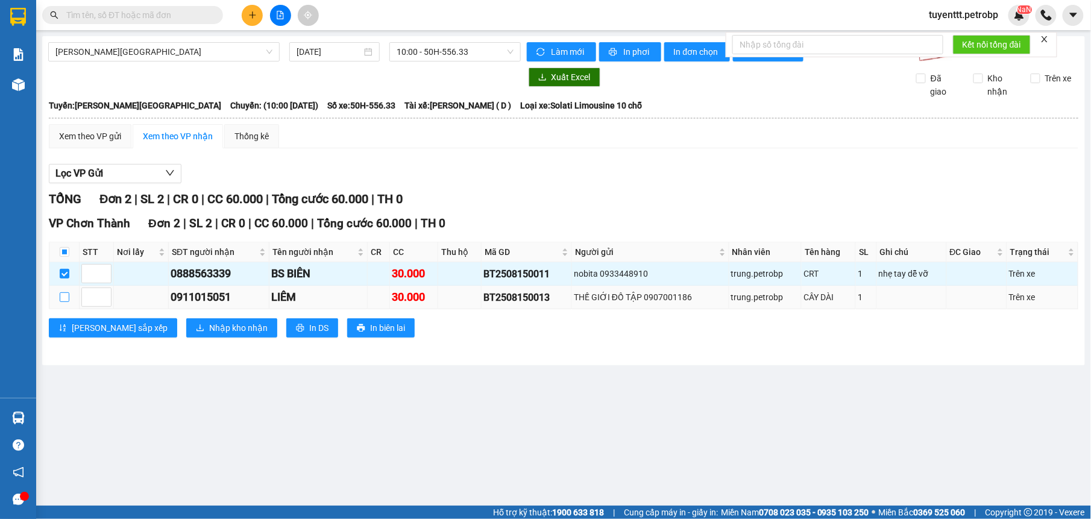
click at [63, 298] on input "checkbox" at bounding box center [65, 297] width 10 height 10
checkbox input "true"
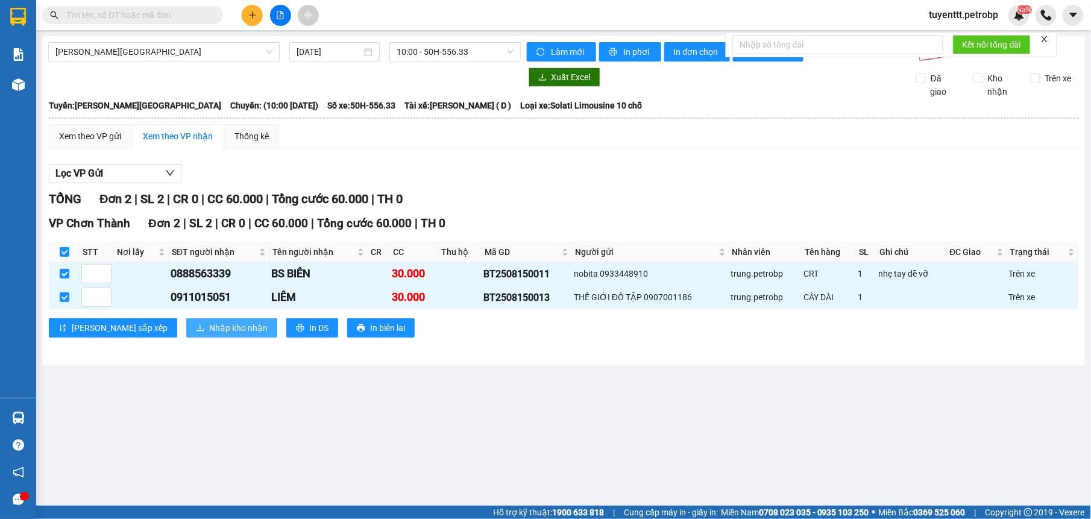
click at [209, 329] on span "Nhập kho nhận" at bounding box center [238, 327] width 58 height 13
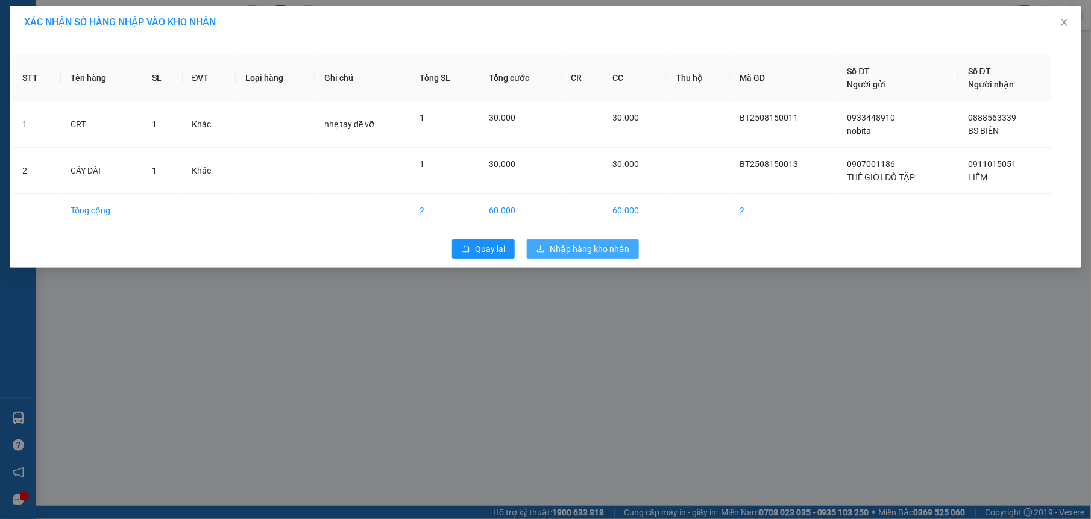
click at [553, 242] on button "Nhập hàng kho nhận" at bounding box center [583, 248] width 112 height 19
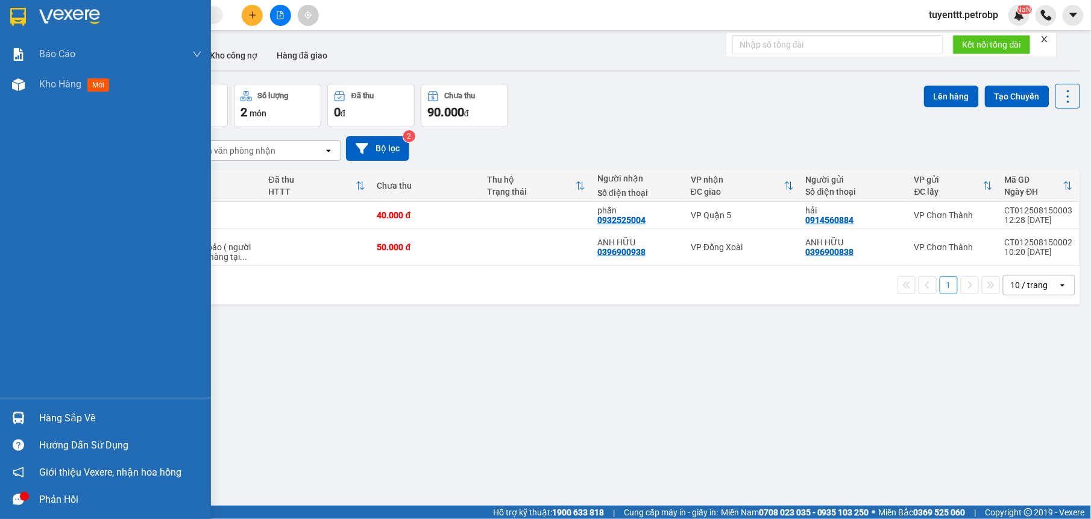
click at [22, 412] on img at bounding box center [18, 418] width 13 height 13
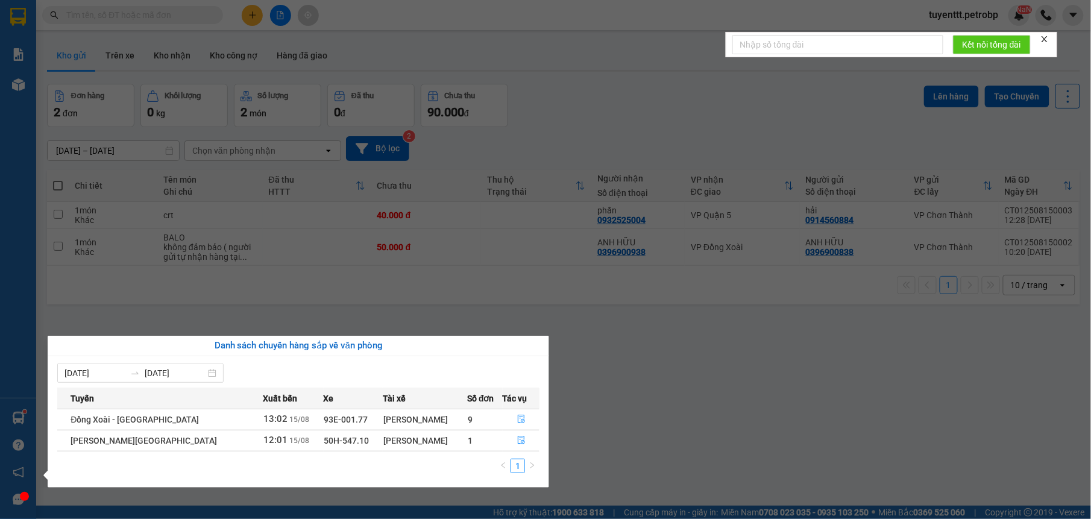
click at [693, 297] on section "Kết quả tìm kiếm ( 1 ) Bộ lọc Mã ĐH Trạng thái Món hàng Tổng cước Chưa cước Ngư…" at bounding box center [545, 259] width 1091 height 519
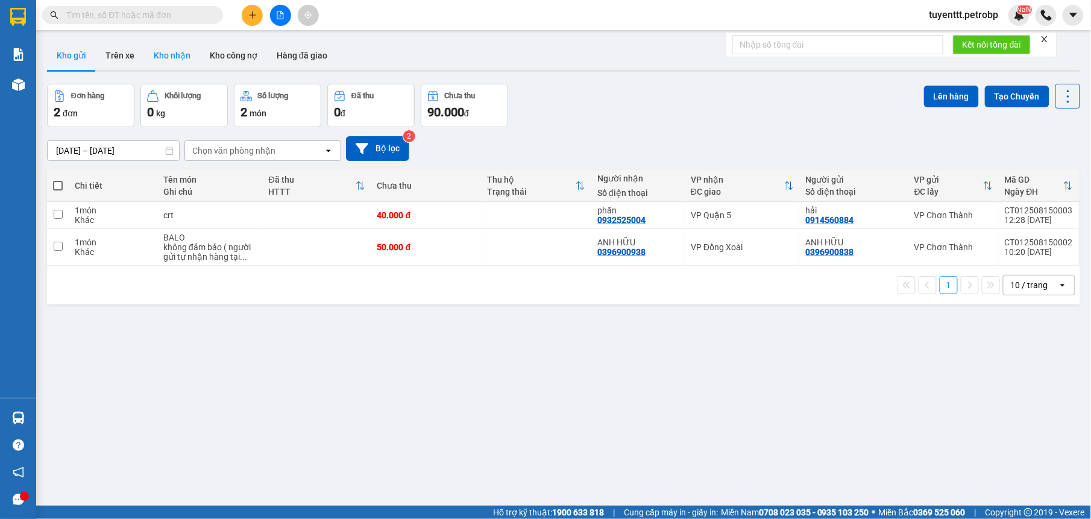
click at [169, 63] on button "Kho nhận" at bounding box center [172, 55] width 56 height 29
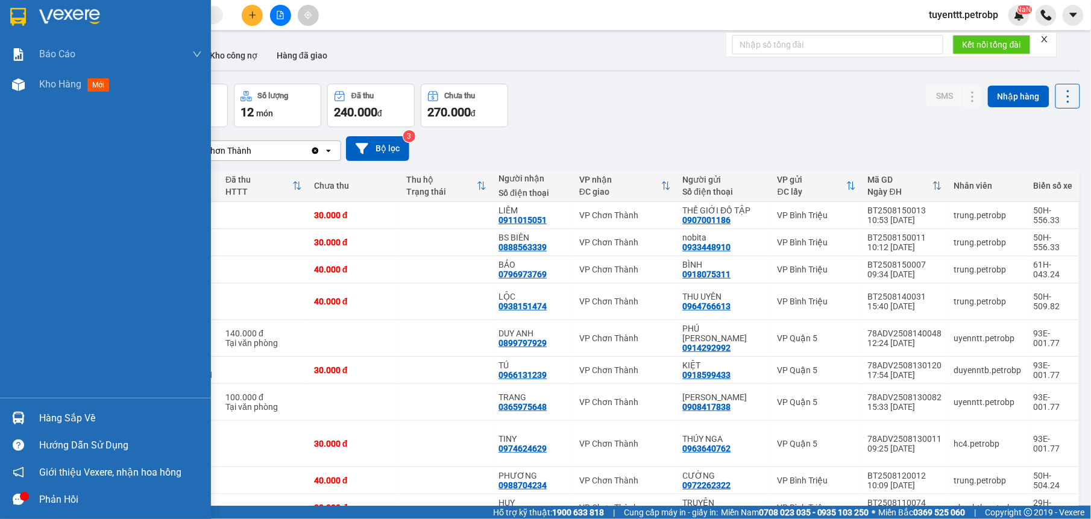
click at [8, 418] on div at bounding box center [18, 418] width 21 height 21
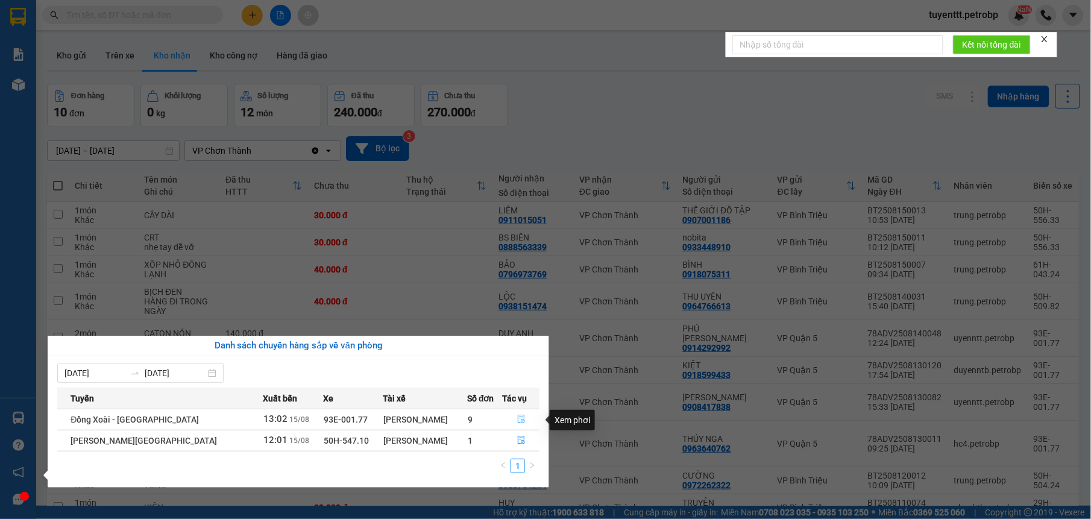
click at [517, 420] on icon "file-done" at bounding box center [521, 419] width 8 height 8
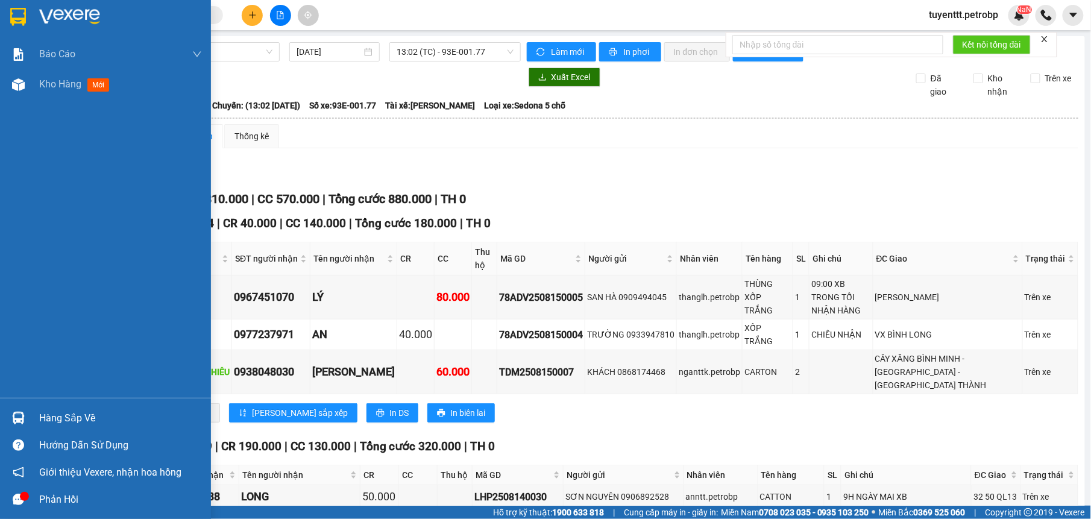
click at [22, 418] on img at bounding box center [18, 418] width 13 height 13
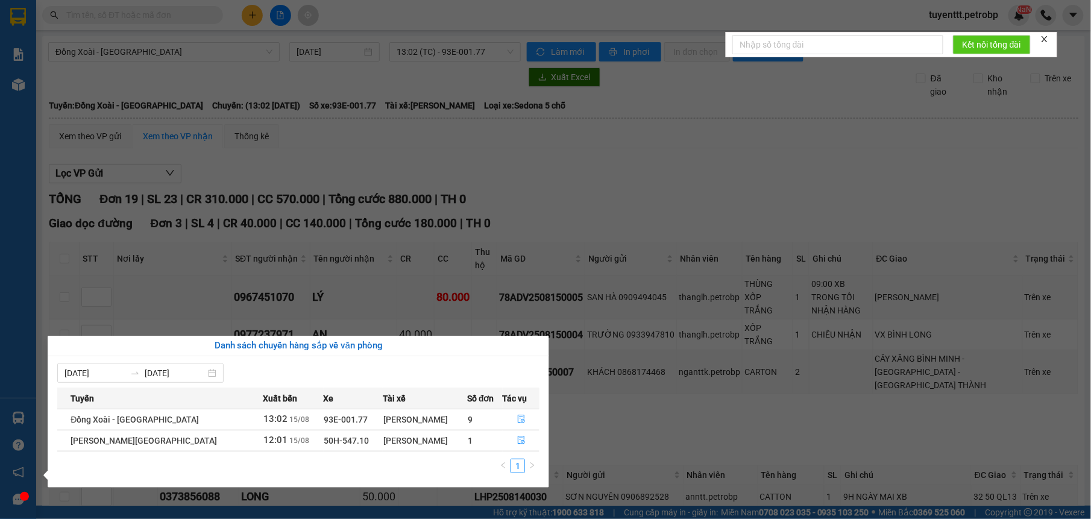
click at [662, 188] on section "Kết quả tìm kiếm ( 1 ) Bộ lọc Mã ĐH Trạng thái Món hàng Tổng cước Chưa cước Ngư…" at bounding box center [545, 259] width 1091 height 519
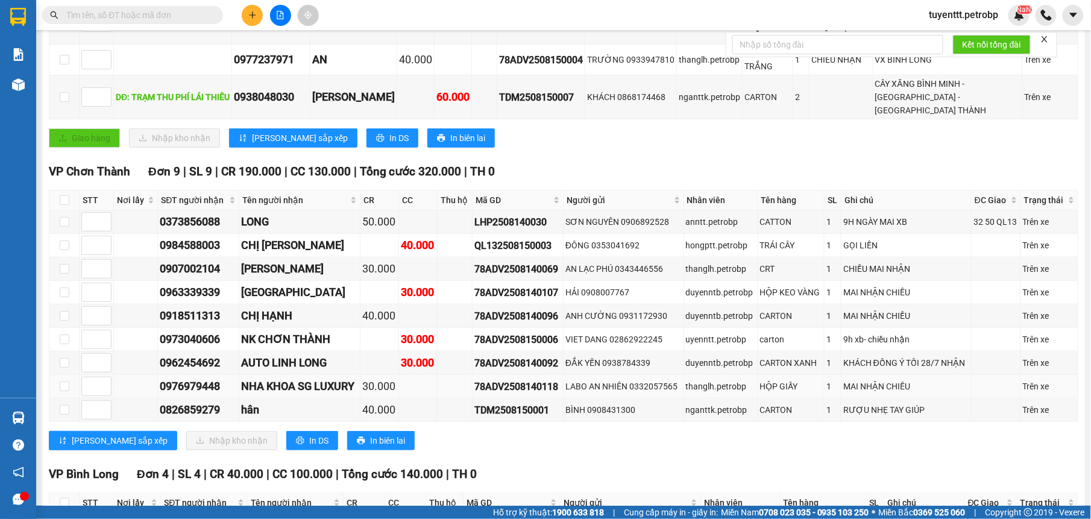
scroll to position [123, 0]
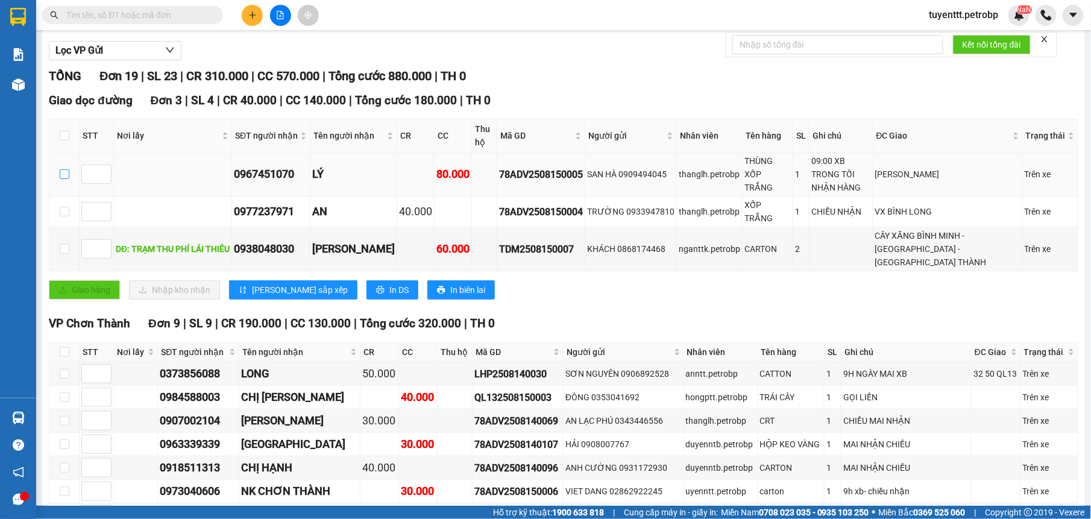
click at [65, 169] on input "checkbox" at bounding box center [65, 174] width 10 height 10
checkbox input "true"
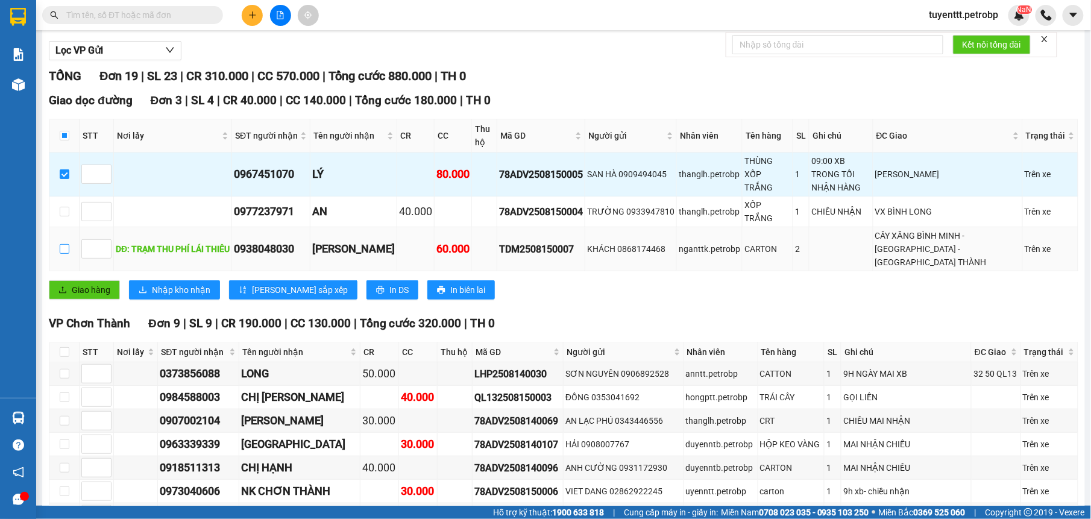
click at [65, 244] on input "checkbox" at bounding box center [65, 249] width 10 height 10
checkbox input "true"
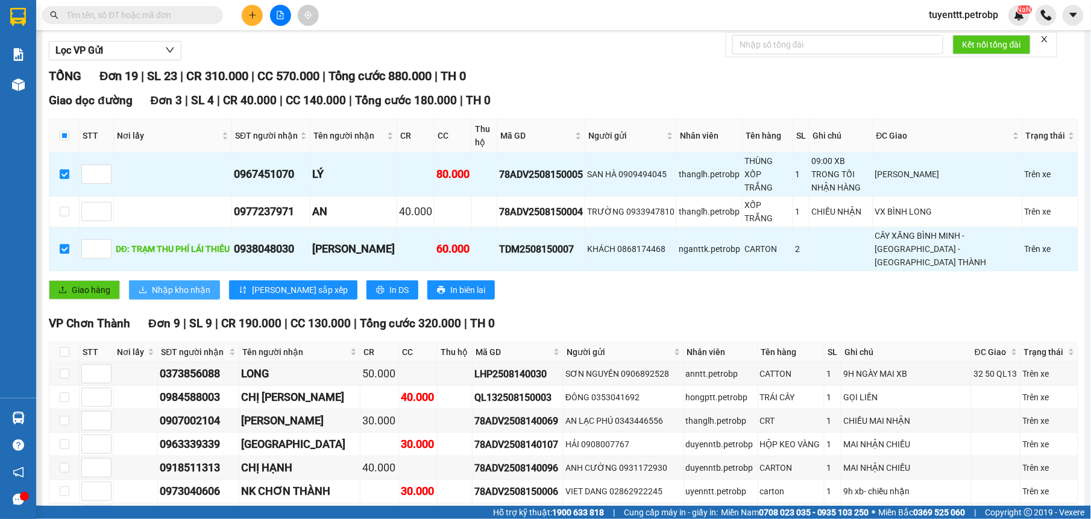
click at [186, 283] on span "Nhập kho nhận" at bounding box center [181, 289] width 58 height 13
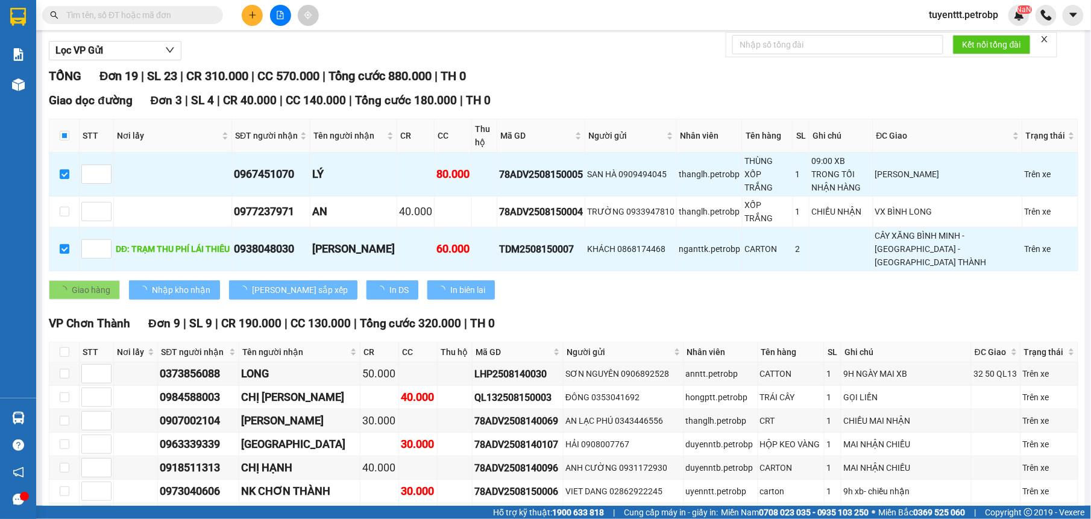
checkbox input "false"
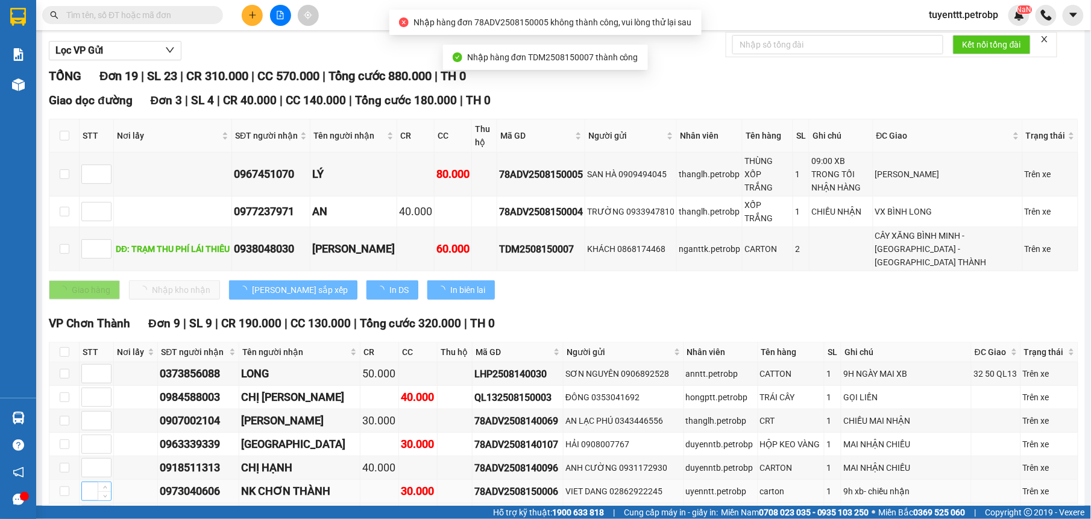
scroll to position [275, 0]
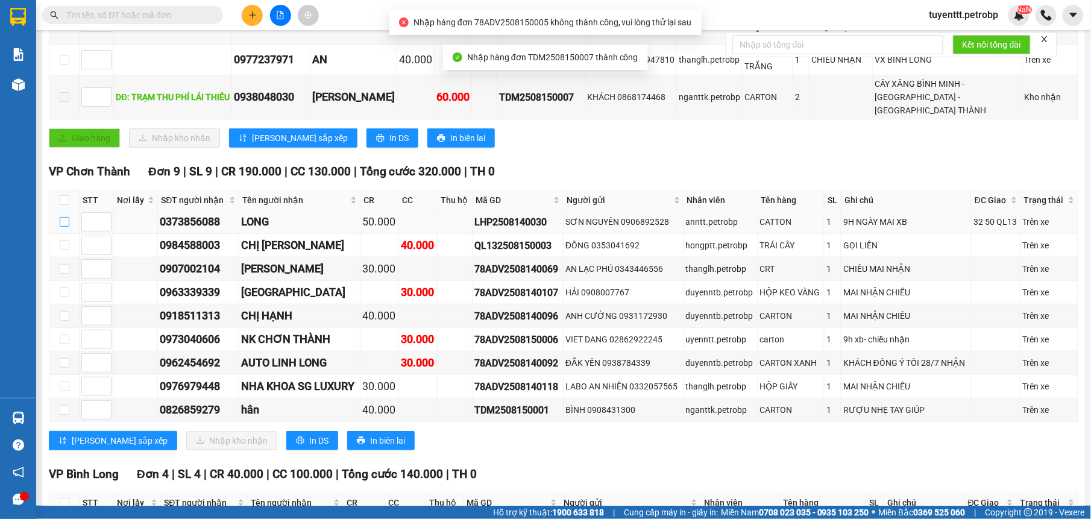
click at [65, 217] on input "checkbox" at bounding box center [65, 222] width 10 height 10
checkbox input "true"
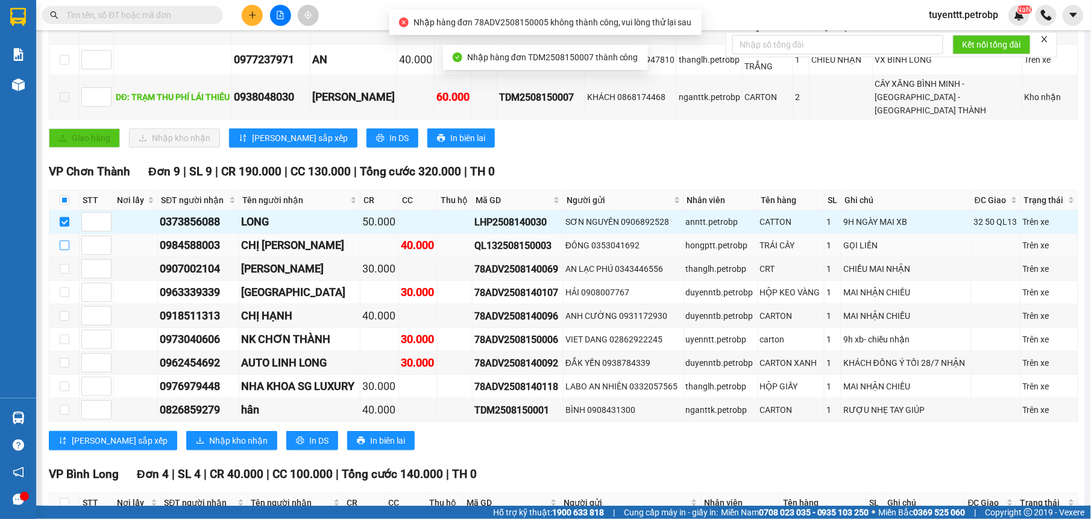
click at [64, 241] on input "checkbox" at bounding box center [65, 246] width 10 height 10
checkbox input "true"
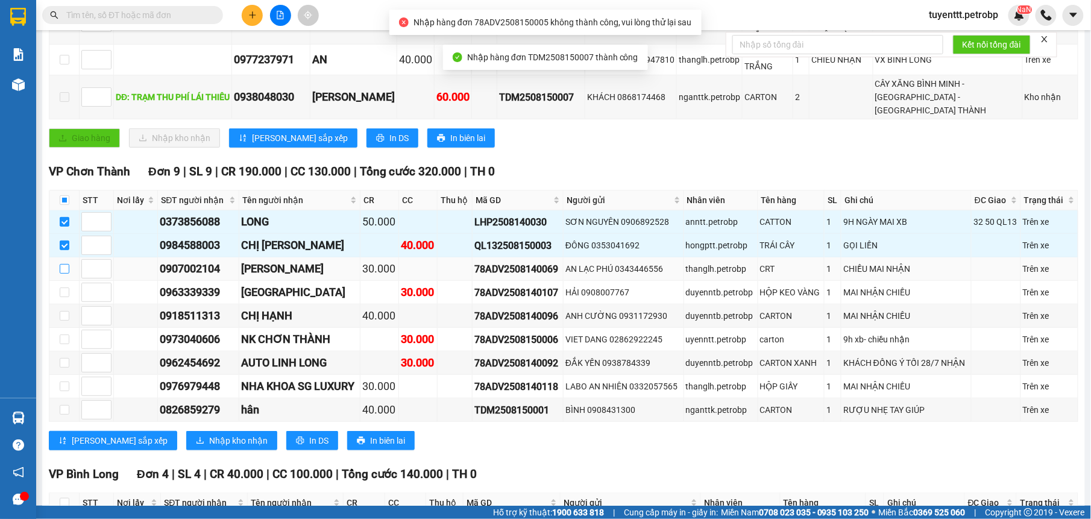
click at [66, 264] on input "checkbox" at bounding box center [65, 269] width 10 height 10
checkbox input "true"
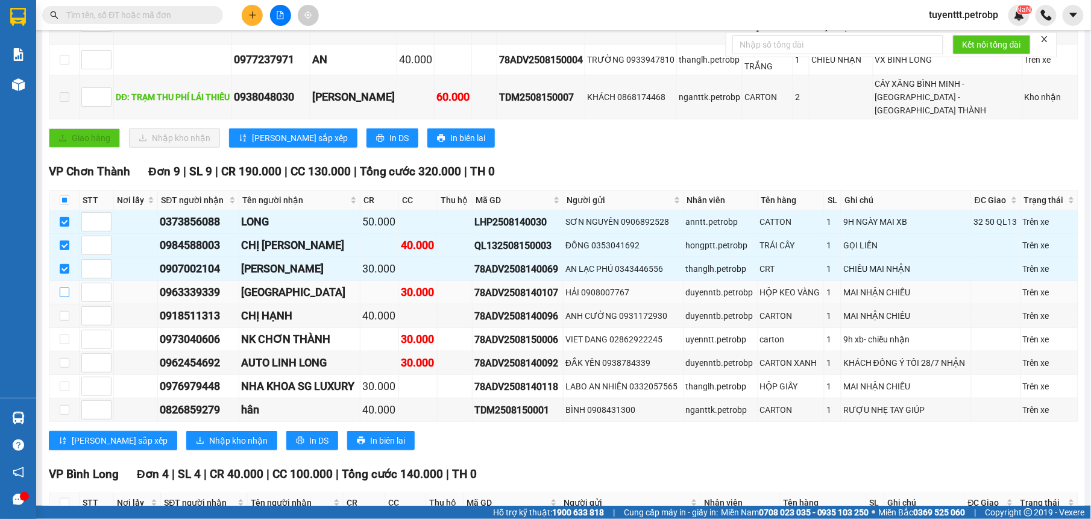
click at [66, 288] on input "checkbox" at bounding box center [65, 293] width 10 height 10
checkbox input "true"
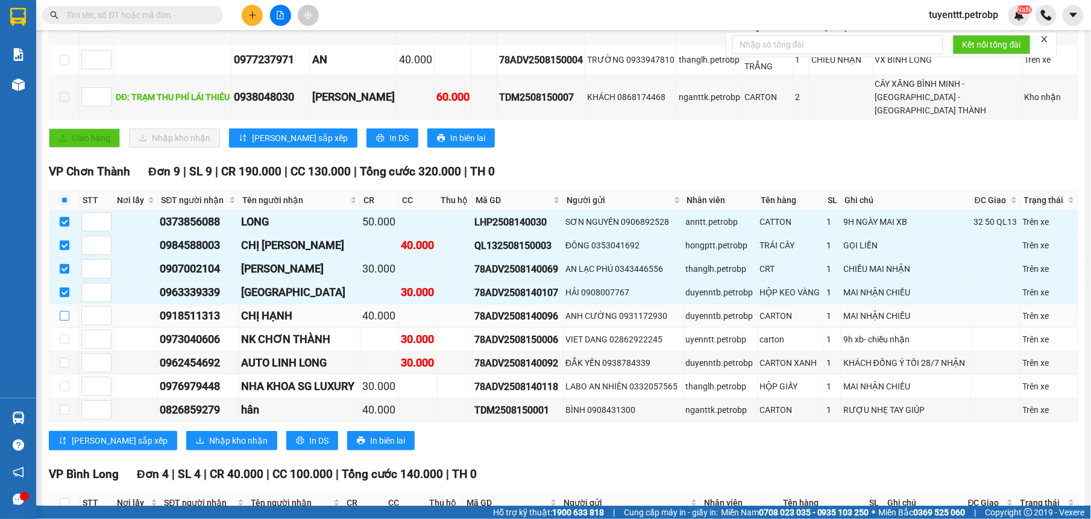
click at [64, 311] on input "checkbox" at bounding box center [65, 316] width 10 height 10
checkbox input "true"
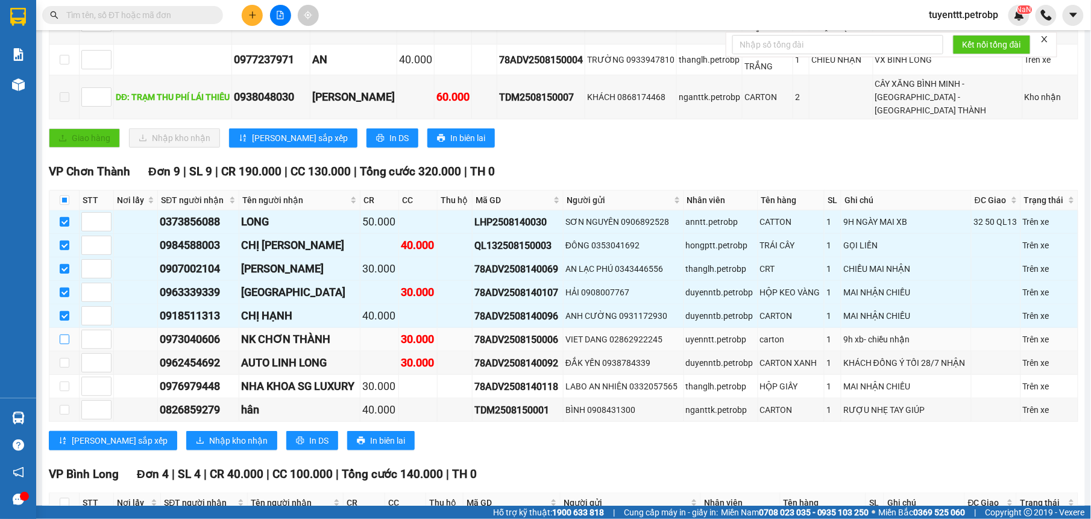
click at [66, 335] on input "checkbox" at bounding box center [65, 340] width 10 height 10
checkbox input "true"
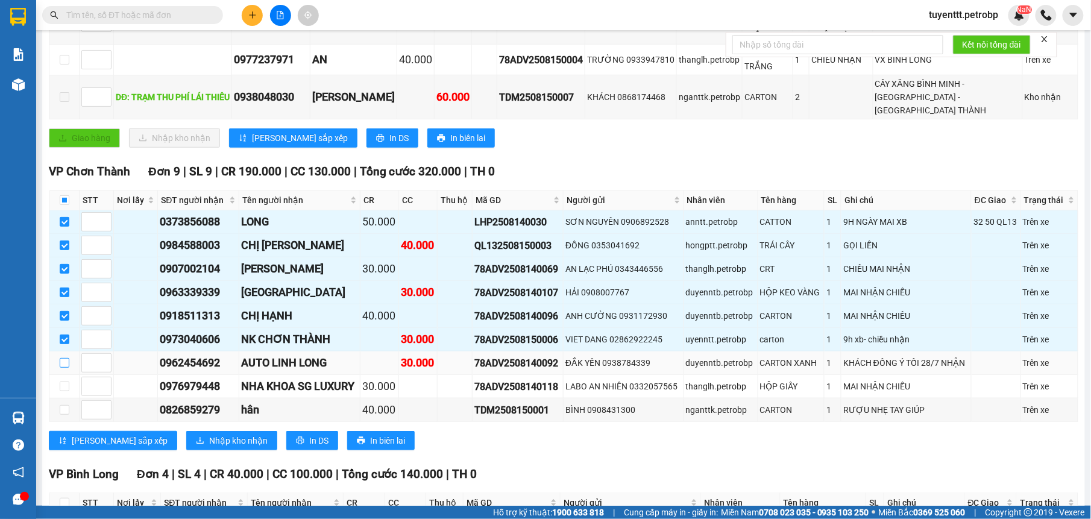
click at [68, 356] on label at bounding box center [65, 362] width 10 height 13
click at [68, 358] on input "checkbox" at bounding box center [65, 363] width 10 height 10
checkbox input "true"
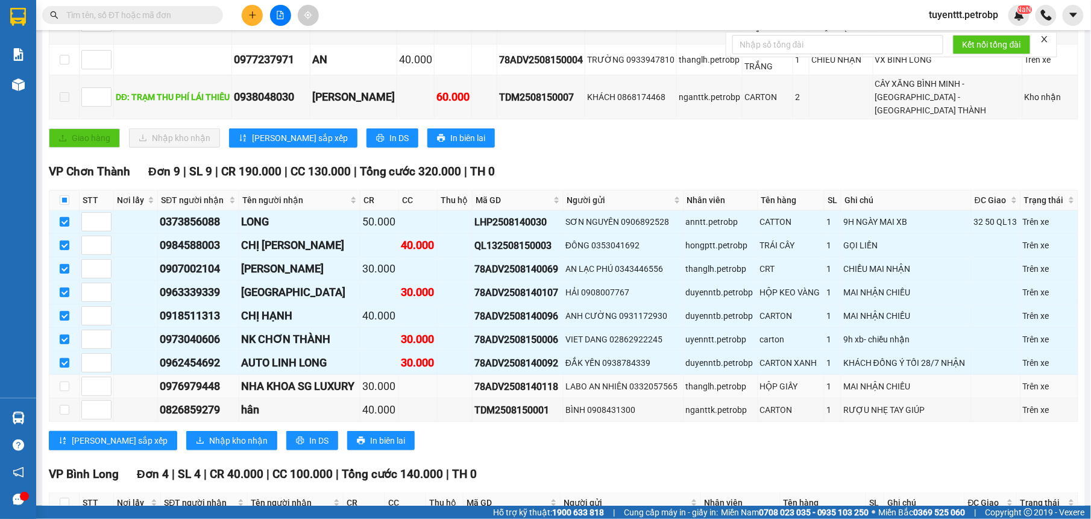
click at [70, 375] on td at bounding box center [64, 387] width 30 height 24
click at [66, 380] on label at bounding box center [65, 386] width 10 height 13
click at [66, 382] on input "checkbox" at bounding box center [65, 387] width 10 height 10
checkbox input "true"
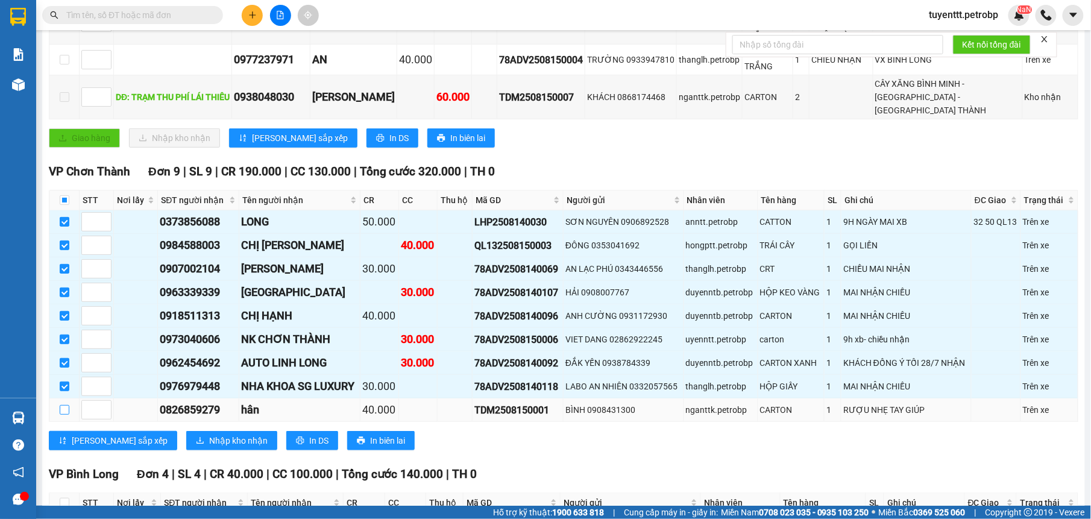
click at [63, 405] on input "checkbox" at bounding box center [65, 410] width 10 height 10
checkbox input "true"
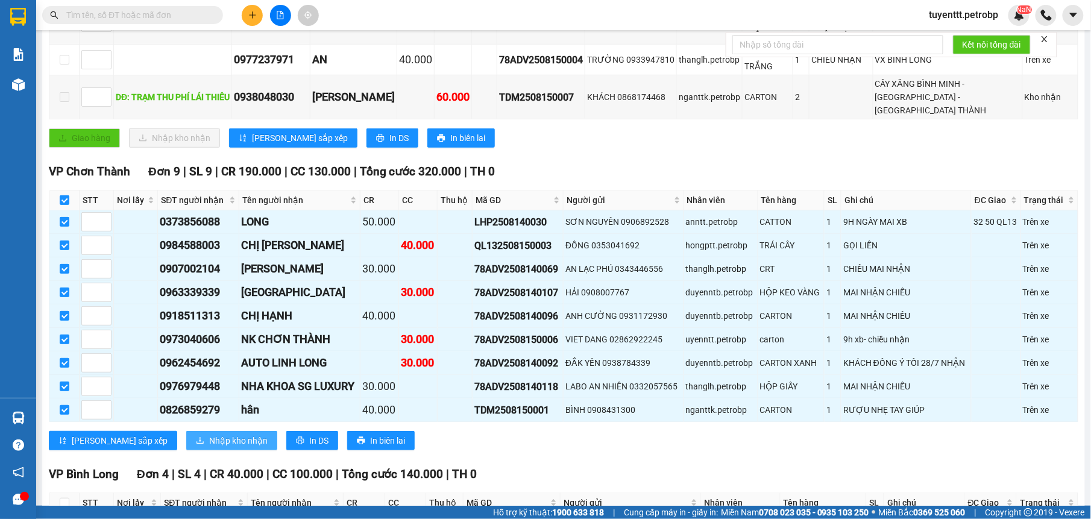
click at [209, 434] on span "Nhập kho nhận" at bounding box center [238, 440] width 58 height 13
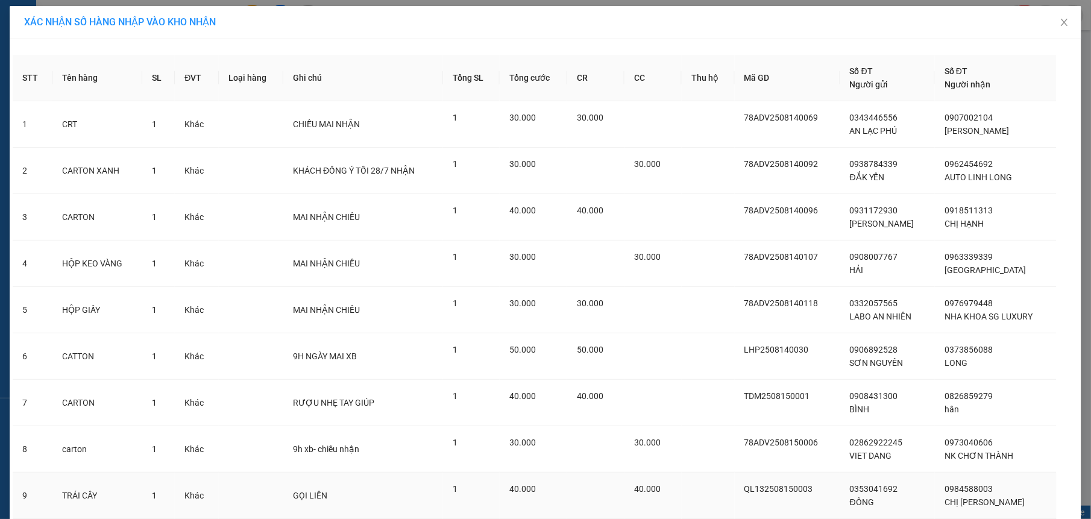
scroll to position [90, 0]
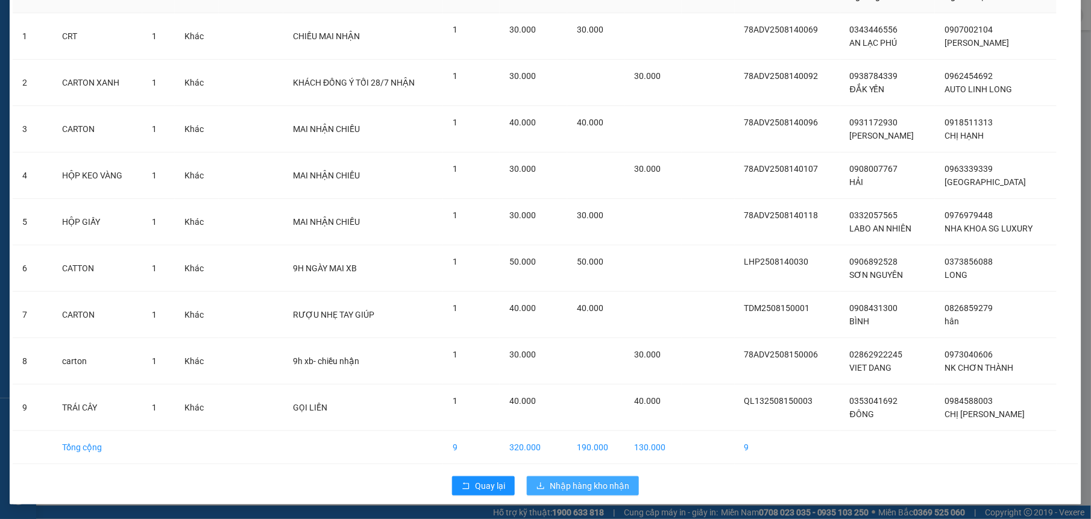
click at [578, 486] on span "Nhập hàng kho nhận" at bounding box center [590, 485] width 80 height 13
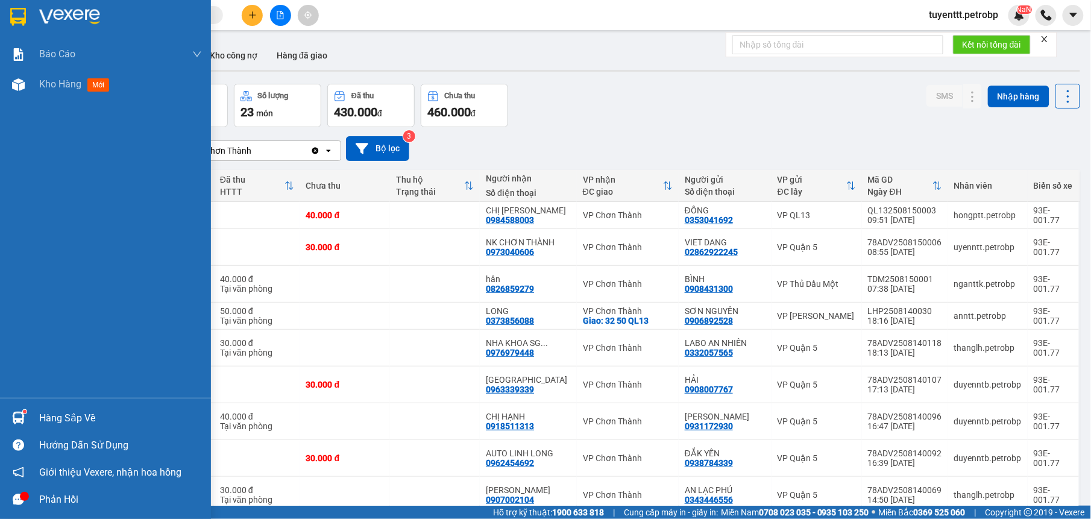
click at [30, 417] on div "Hàng sắp về" at bounding box center [105, 418] width 211 height 27
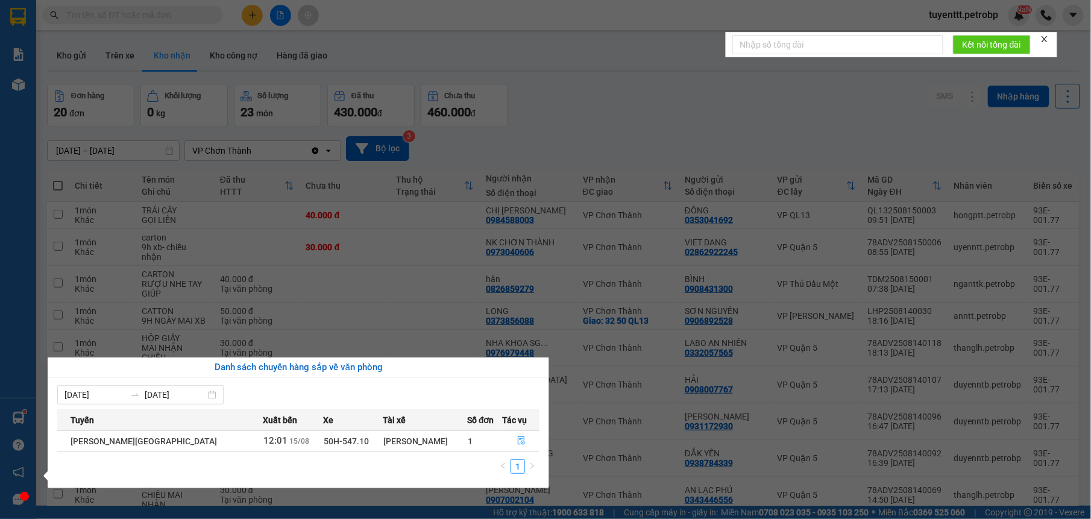
click at [562, 119] on section "Kết quả tìm kiếm ( 1 ) Bộ lọc Mã ĐH Trạng thái Món hàng Tổng cước Chưa cước Ngư…" at bounding box center [545, 259] width 1091 height 519
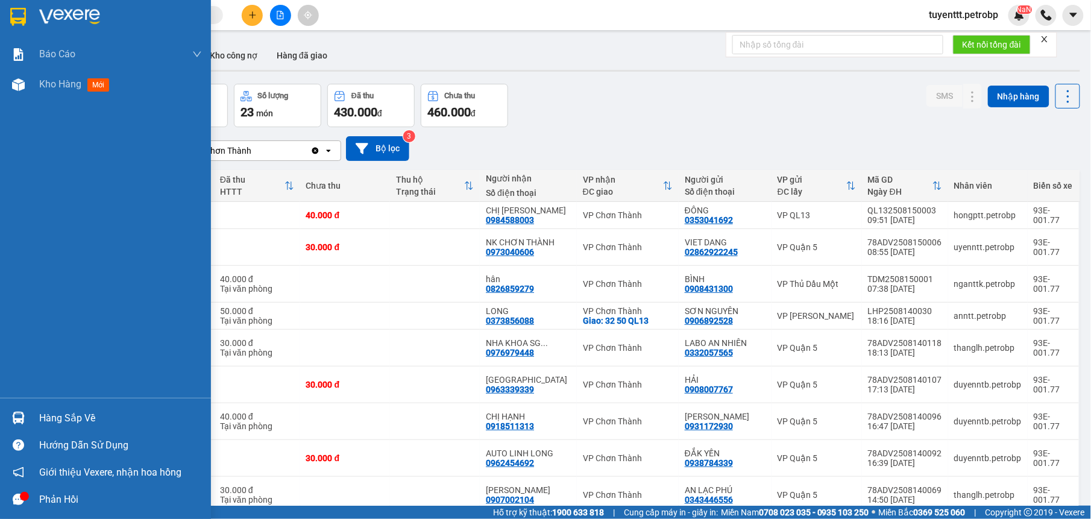
click at [20, 414] on img at bounding box center [18, 418] width 13 height 13
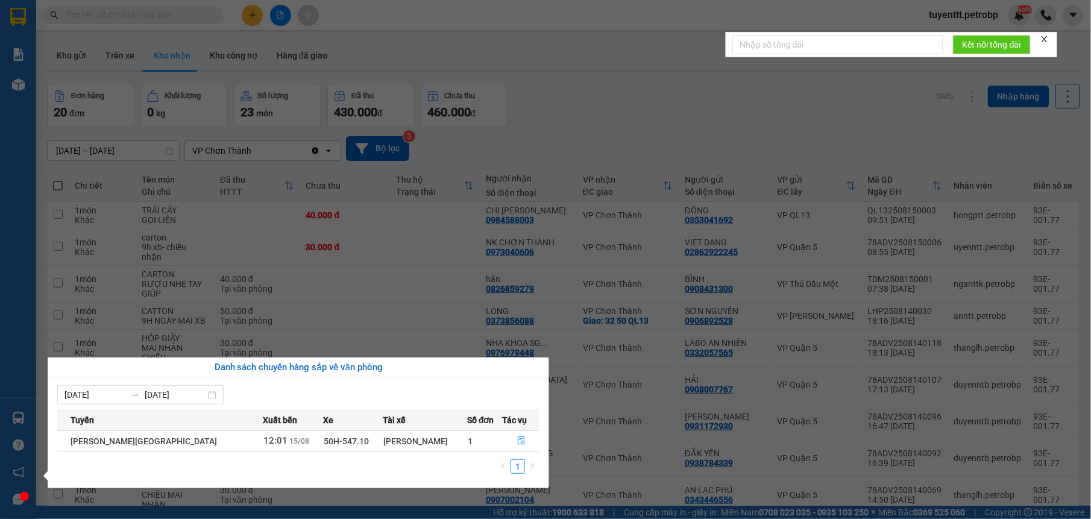
click at [485, 69] on section "Kết quả tìm kiếm ( 1 ) Bộ lọc Mã ĐH Trạng thái Món hàng Tổng cước Chưa cước Ngư…" at bounding box center [545, 259] width 1091 height 519
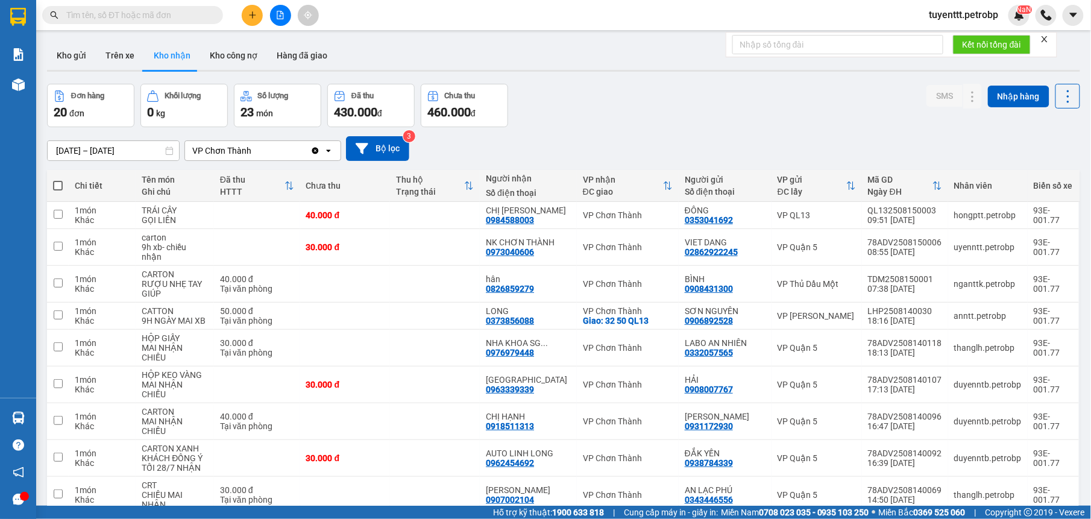
click at [283, 16] on icon "file-add" at bounding box center [280, 15] width 8 height 8
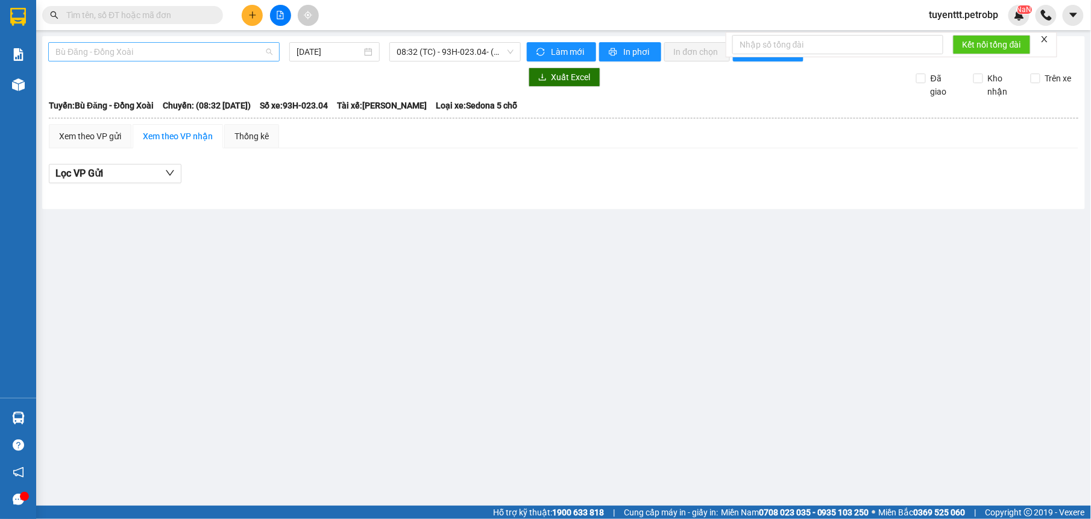
click at [209, 57] on span "Bù Đăng - Đồng Xoài" at bounding box center [163, 52] width 217 height 18
click at [430, 51] on span "08:32 (TC) - 93H-023.04 - (Đã hủy)" at bounding box center [455, 52] width 116 height 18
click at [580, 252] on main "Bù Đăng - Đồng Xoài 15/08/2025 08:32 08:32 (TC) - 93H-023.04 - (Đã hủy) Làm mới…" at bounding box center [545, 253] width 1091 height 506
click at [162, 54] on span "Bù Đăng - Đồng Xoài" at bounding box center [163, 52] width 217 height 18
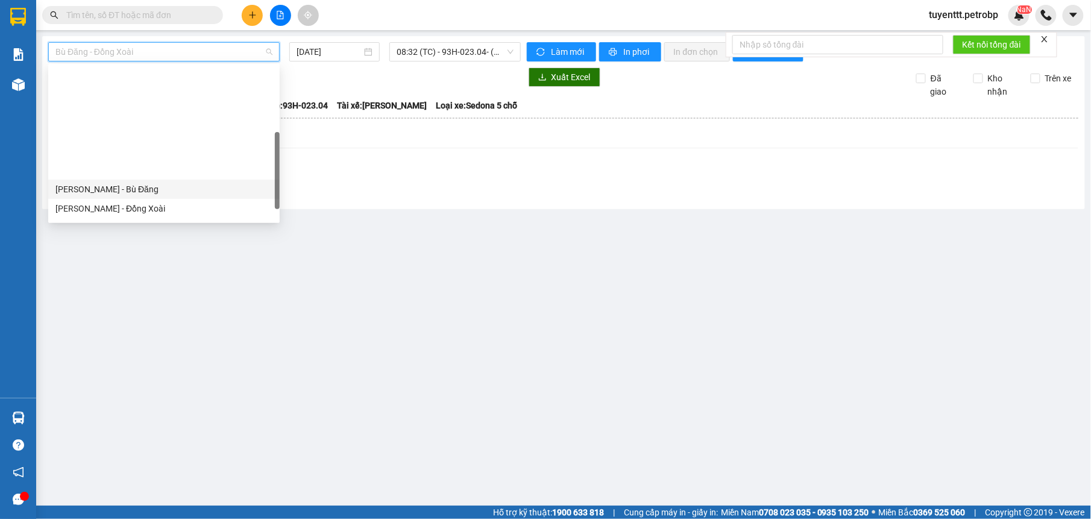
scroll to position [181, 0]
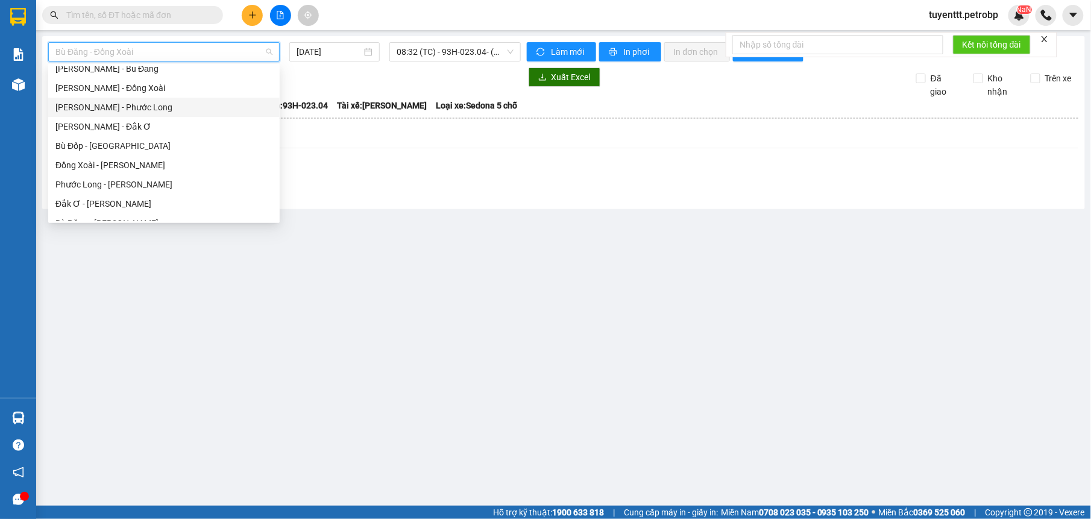
click at [155, 112] on div "[PERSON_NAME] - Phước Long" at bounding box center [163, 107] width 217 height 13
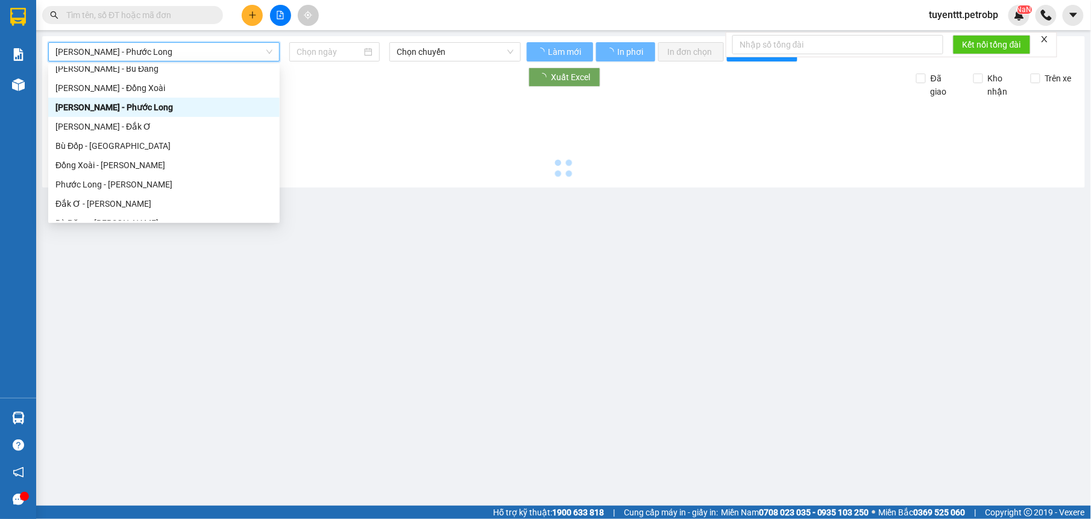
type input "[DATE]"
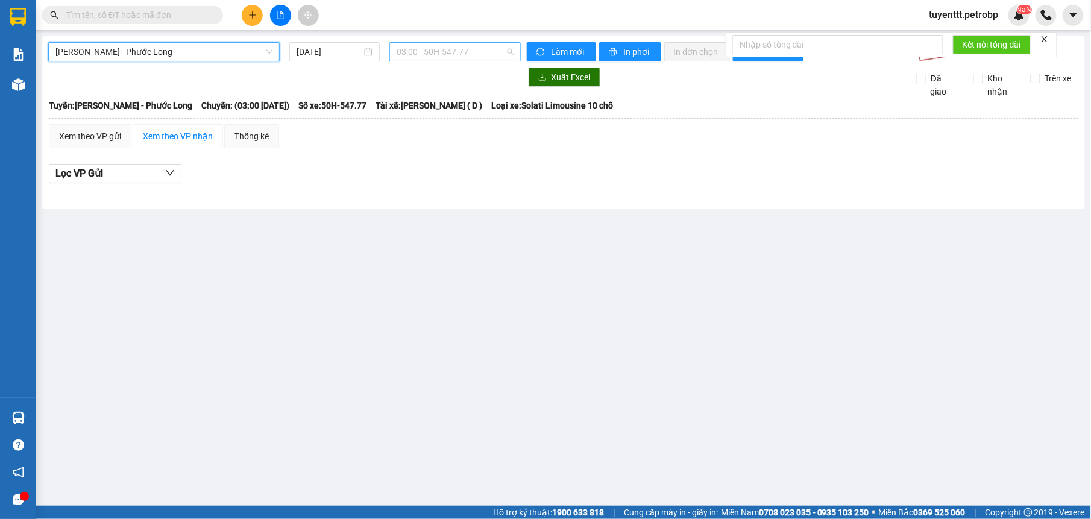
click at [423, 52] on span "03:00 - 50H-547.77" at bounding box center [455, 52] width 116 height 18
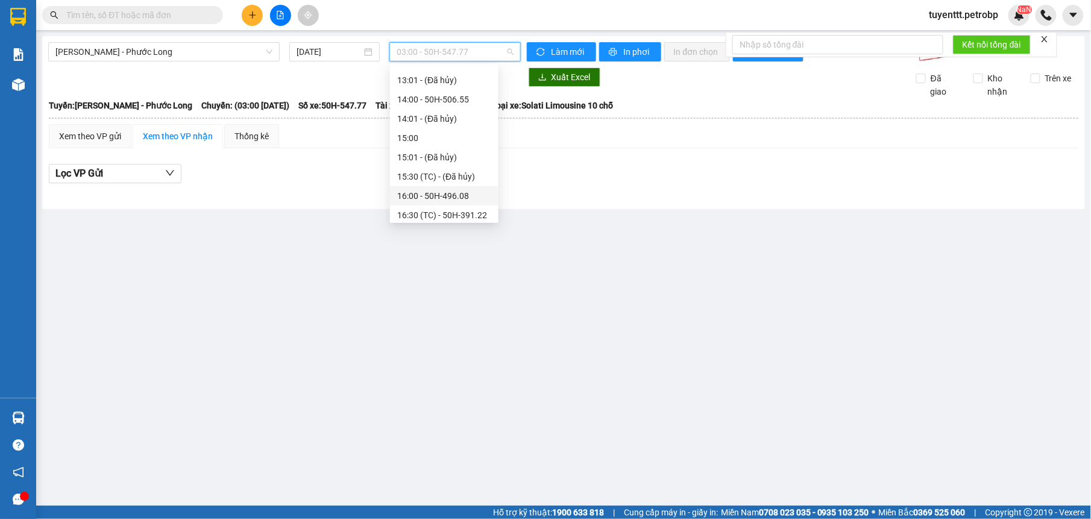
scroll to position [463, 0]
click at [458, 189] on div "16:30 (TC) - 50H-391.22" at bounding box center [444, 191] width 94 height 13
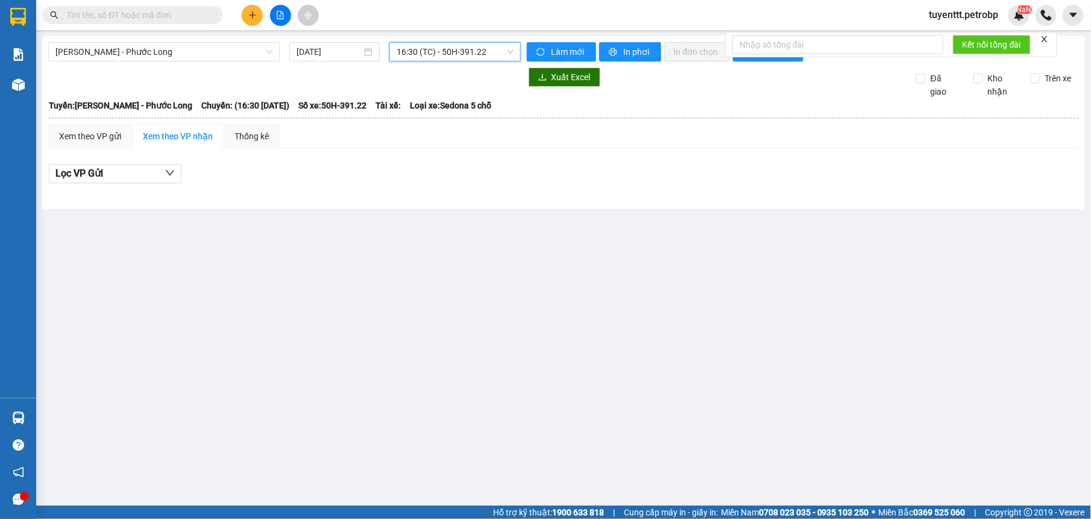
click at [452, 52] on span "16:30 (TC) - 50H-391.22" at bounding box center [455, 52] width 116 height 18
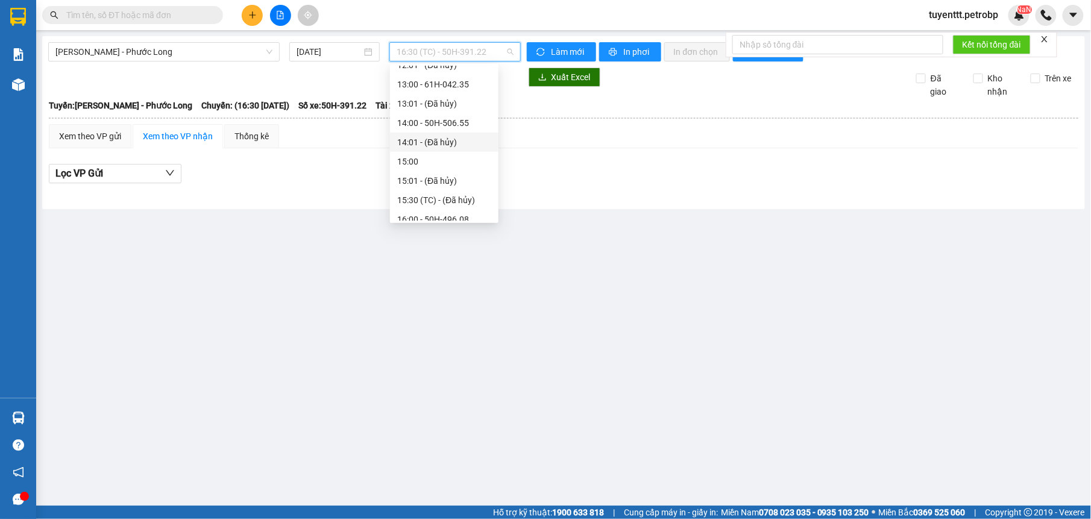
scroll to position [394, 0]
click at [497, 370] on main "Hồ Chí Minh - Phước Long 15/08/2025 16:30 (TC) - 50H-391.22 Làm mới In phơi In…" at bounding box center [545, 253] width 1091 height 506
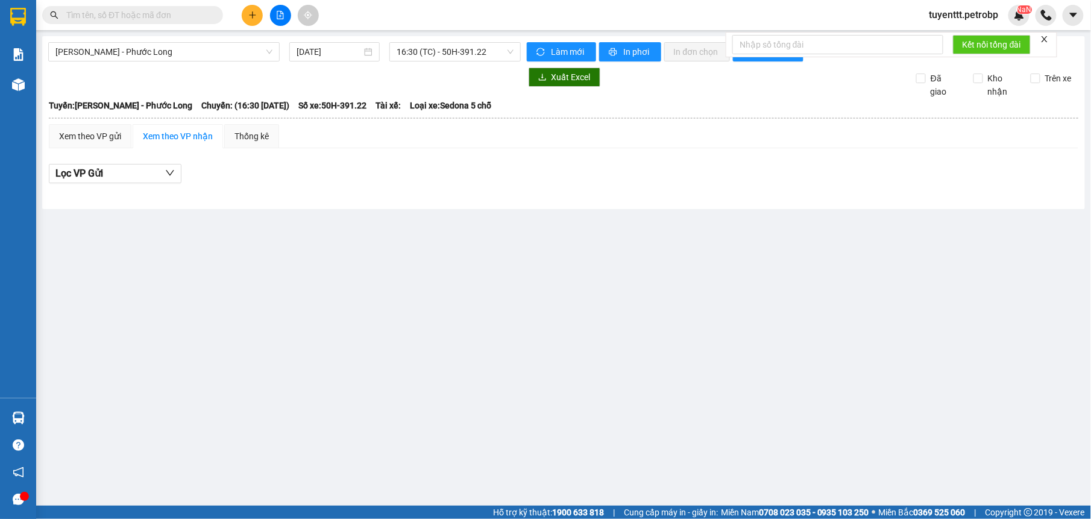
click at [191, 19] on input "text" at bounding box center [137, 14] width 142 height 13
click at [101, 20] on input "text" at bounding box center [137, 14] width 142 height 13
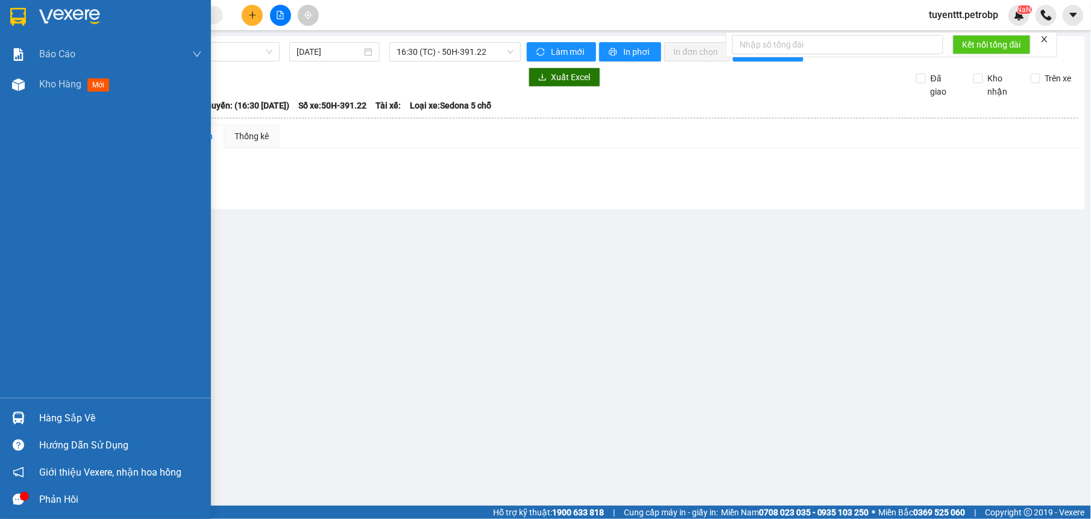
click at [28, 423] on div at bounding box center [18, 418] width 21 height 21
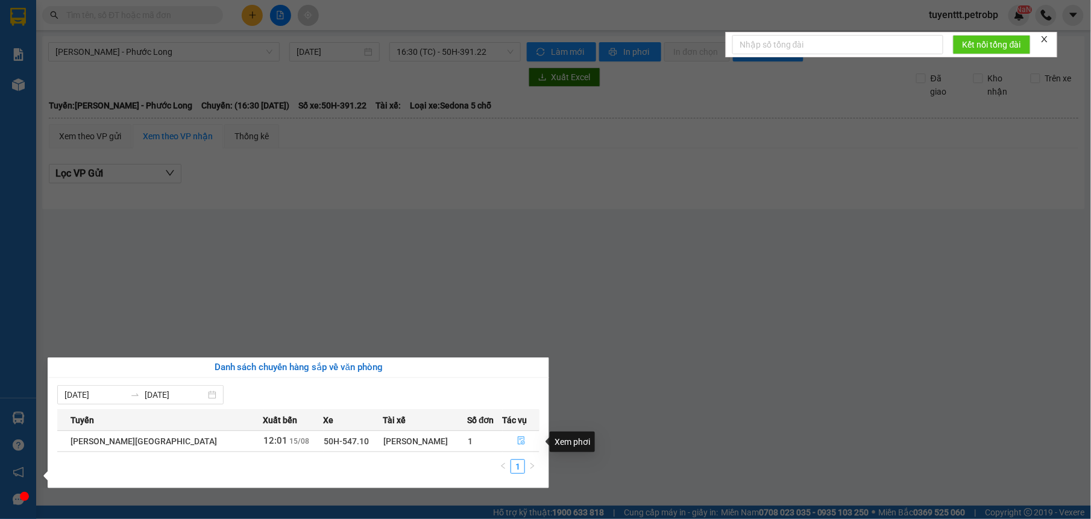
click at [519, 444] on icon "file-done" at bounding box center [521, 440] width 8 height 8
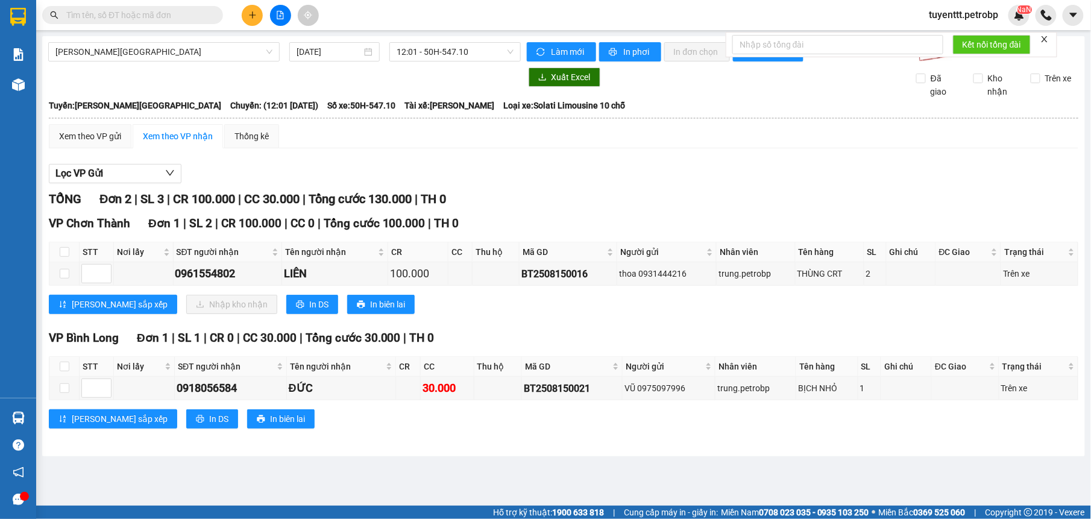
click at [191, 15] on input "text" at bounding box center [137, 14] width 142 height 13
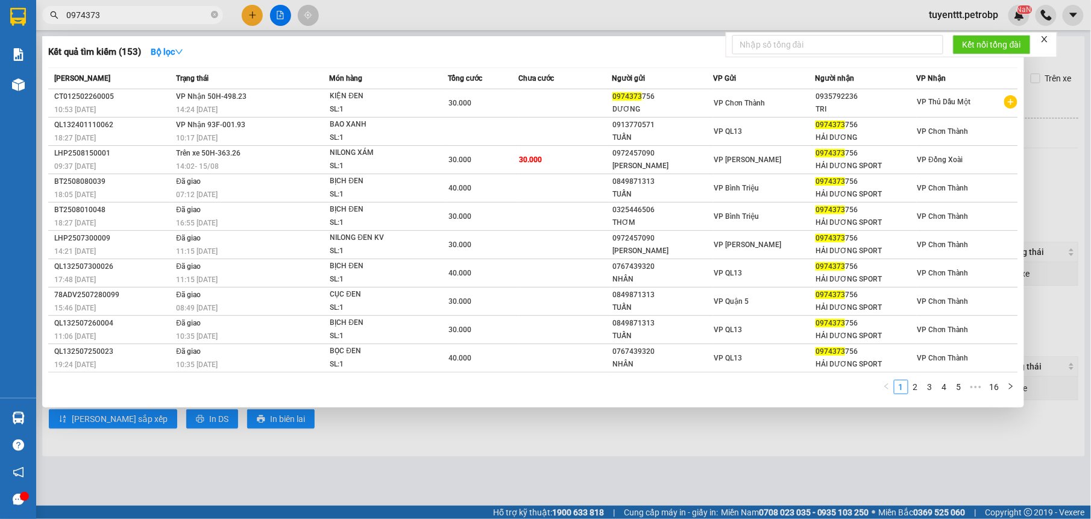
type input "0974373"
click at [213, 14] on icon "close-circle" at bounding box center [214, 14] width 7 height 7
click at [194, 14] on input "text" at bounding box center [137, 14] width 142 height 13
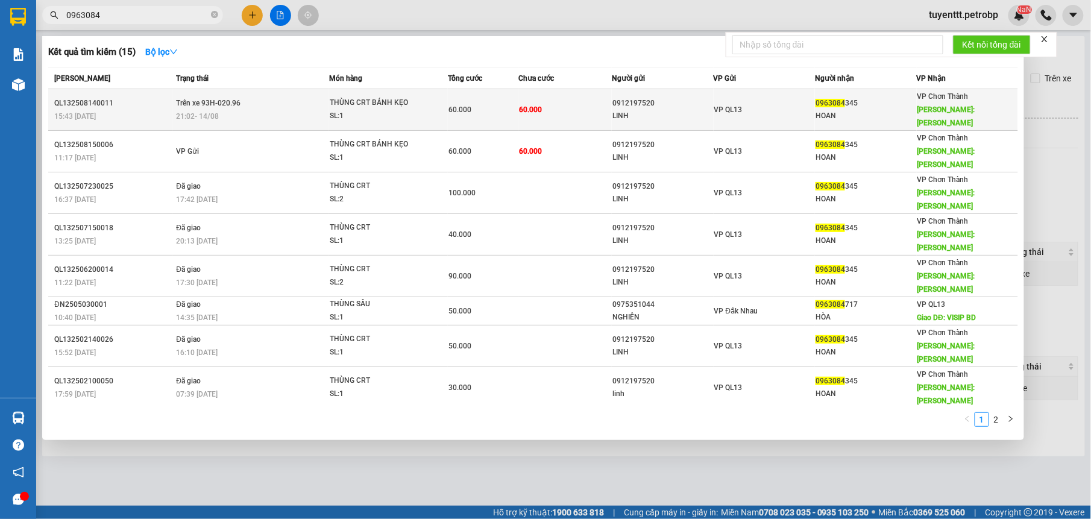
type input "0963084"
click at [242, 98] on td "Trên xe 93H-020.96 21:02 - 14/08" at bounding box center [251, 110] width 156 height 42
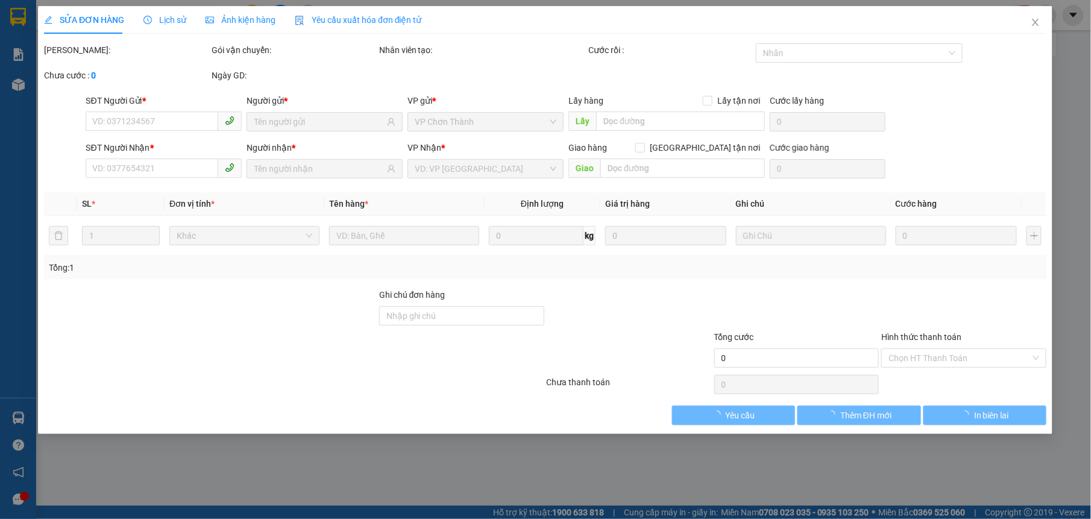
type input "0912197520"
type input "LINH"
type input "0963084345"
type input "HOAN"
type input "MINH HƯNG"
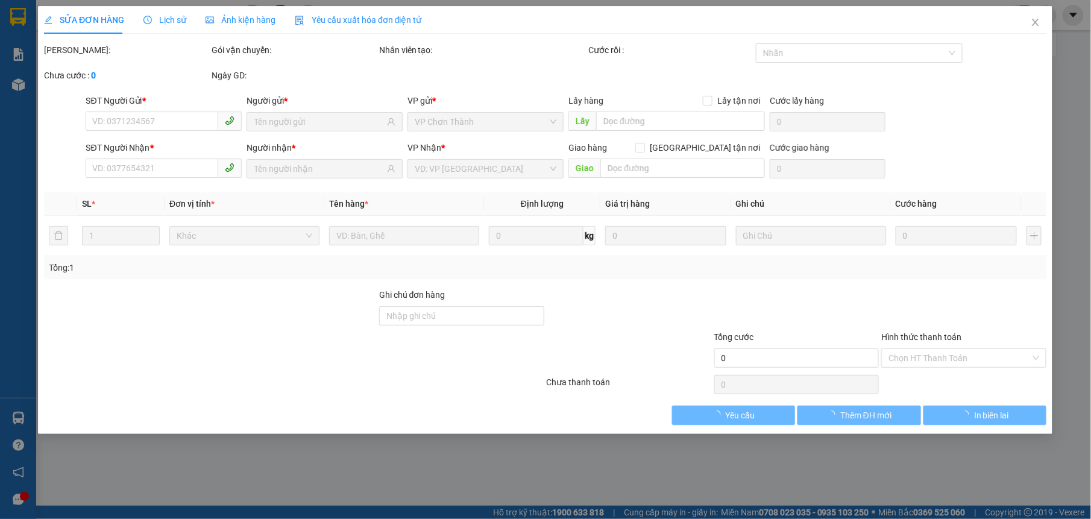
type input "60.000"
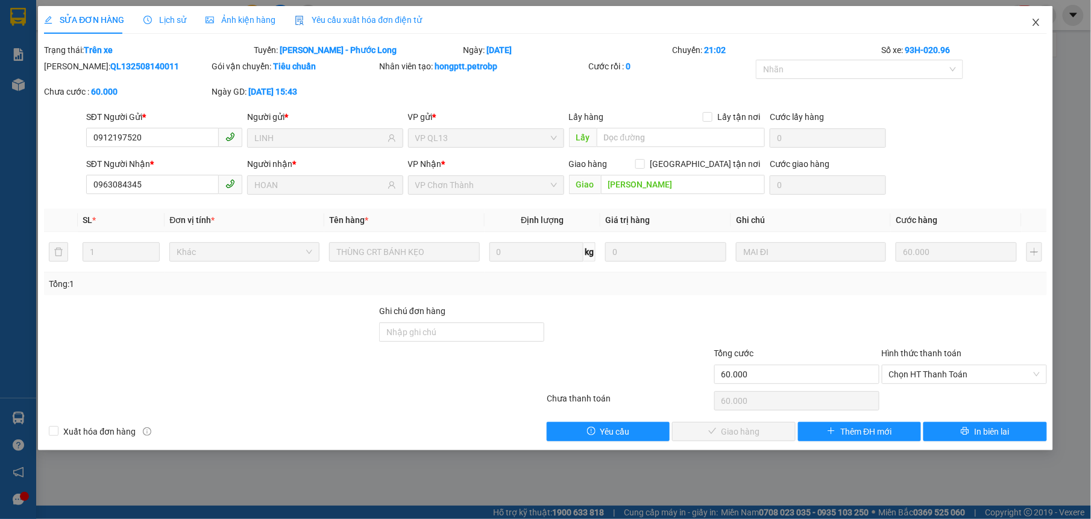
click at [1027, 24] on span "Close" at bounding box center [1036, 23] width 34 height 34
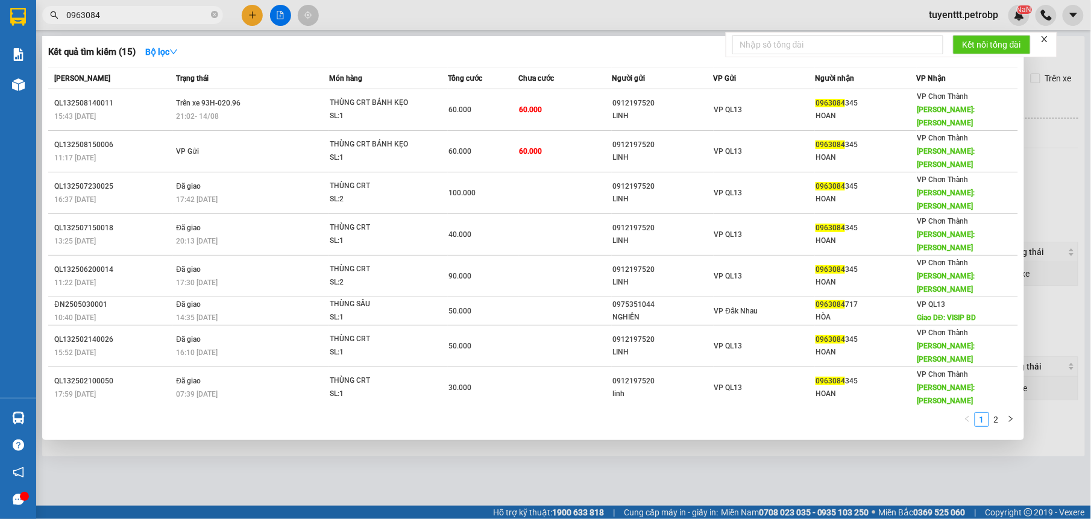
click at [135, 16] on input "0963084" at bounding box center [137, 14] width 142 height 13
click at [213, 13] on icon "close-circle" at bounding box center [214, 14] width 7 height 7
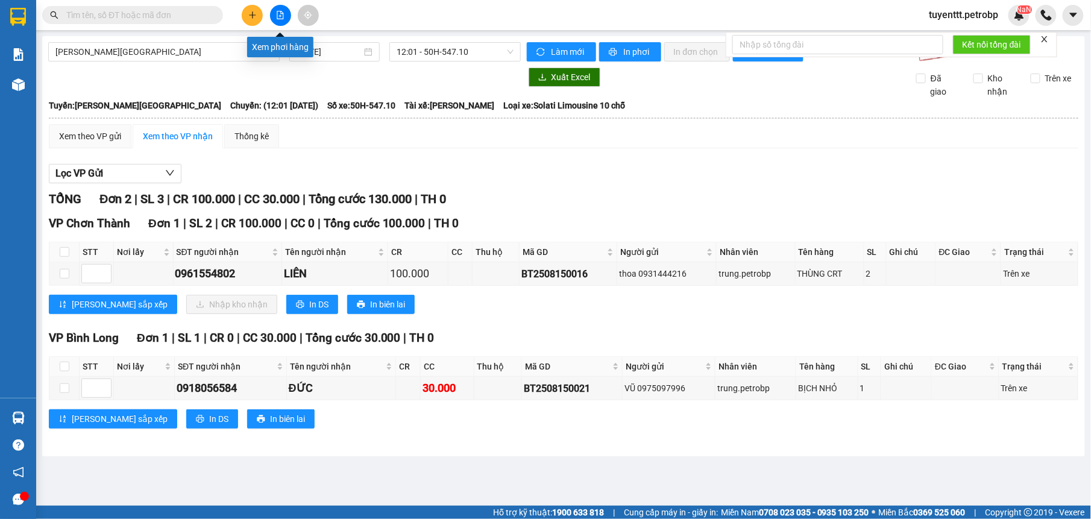
click at [278, 16] on icon "file-add" at bounding box center [280, 15] width 8 height 8
click at [90, 48] on span "[PERSON_NAME][GEOGRAPHIC_DATA]" at bounding box center [163, 52] width 217 height 18
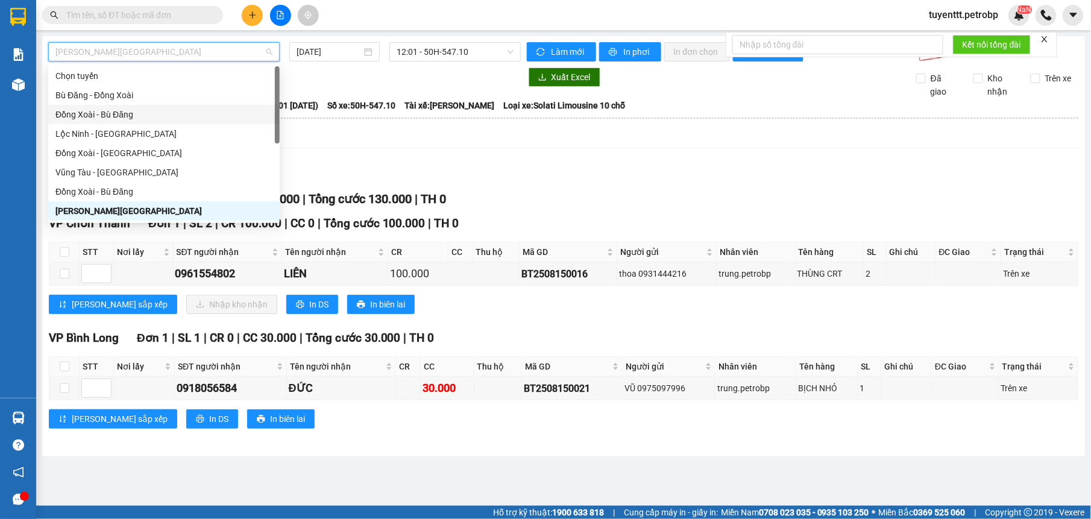
scroll to position [181, 0]
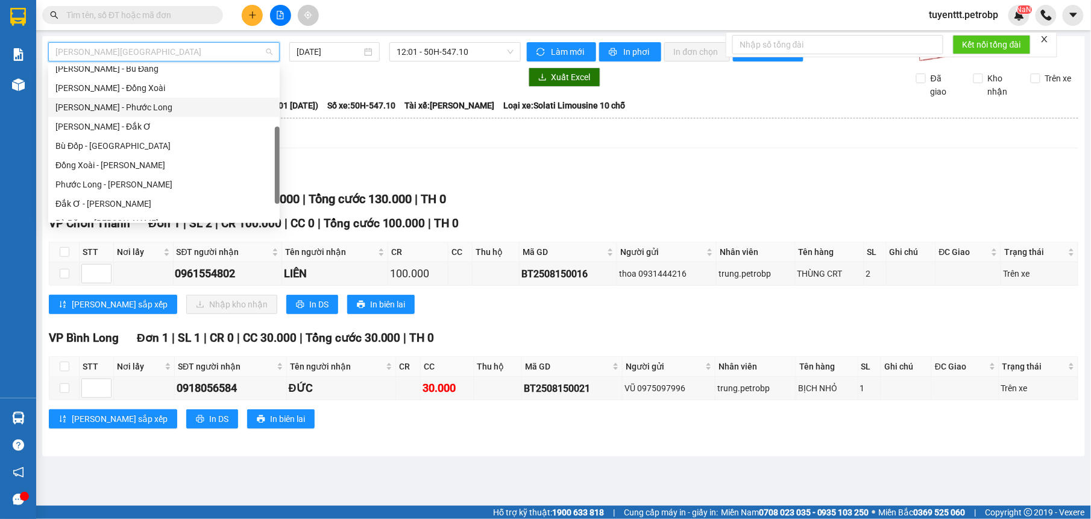
click at [164, 109] on div "[PERSON_NAME] - Phước Long" at bounding box center [163, 107] width 217 height 13
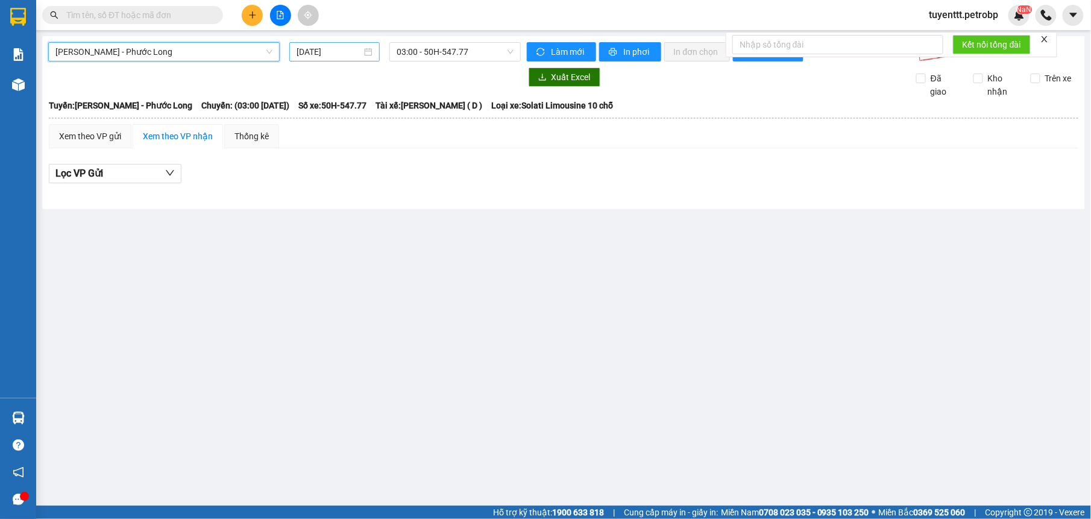
click at [321, 58] on input "[DATE]" at bounding box center [330, 51] width 66 height 13
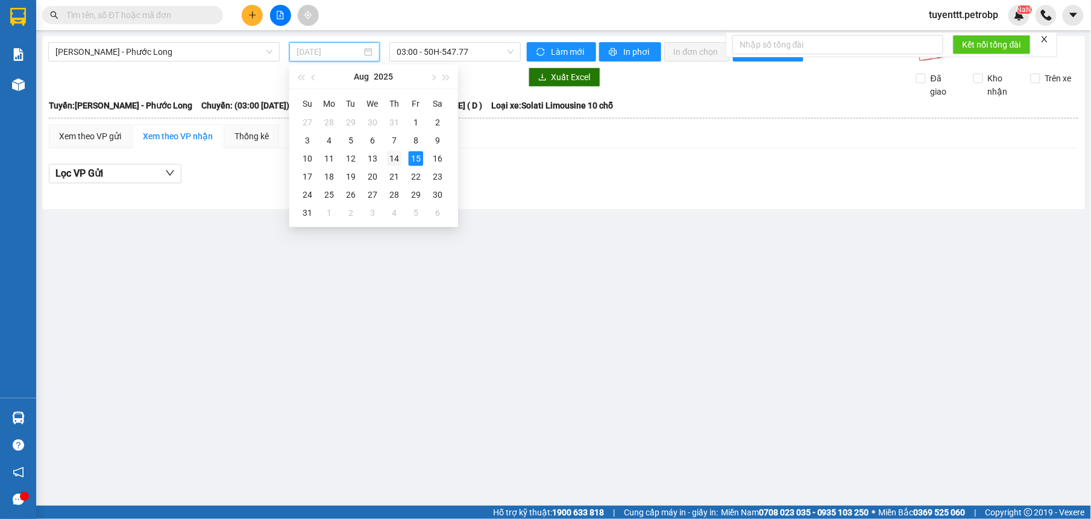
click at [392, 151] on div "14" at bounding box center [394, 158] width 14 height 14
type input "14/08/2025"
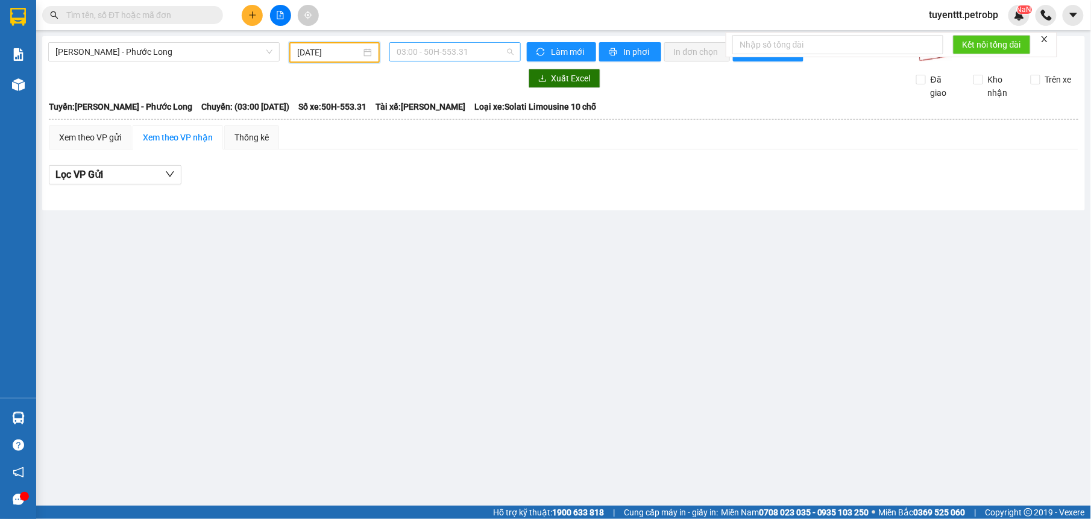
click at [430, 57] on span "03:00 - 50H-553.31" at bounding box center [455, 52] width 116 height 18
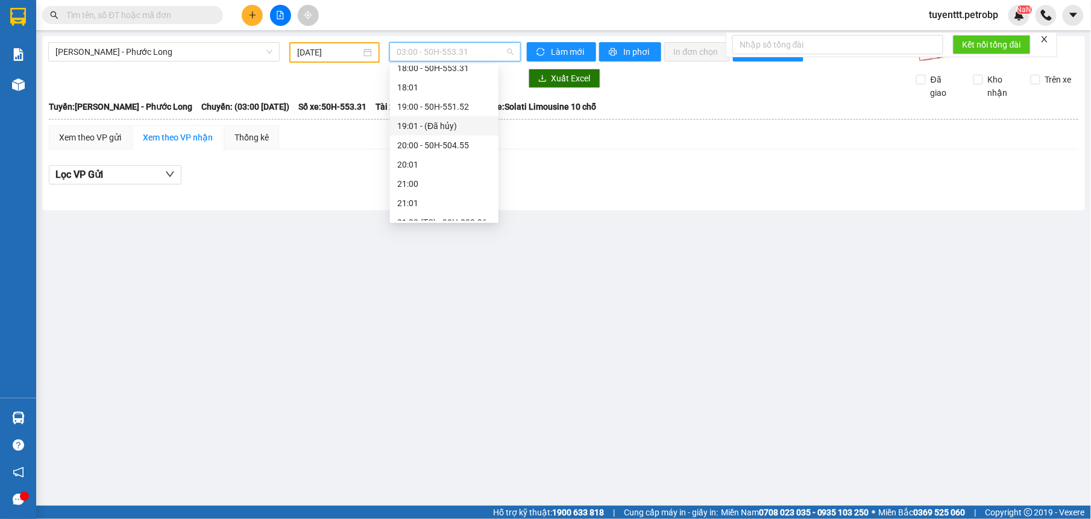
scroll to position [675, 0]
click at [479, 168] on div "21:02 (TC) - 93H-020.96" at bounding box center [444, 172] width 94 height 13
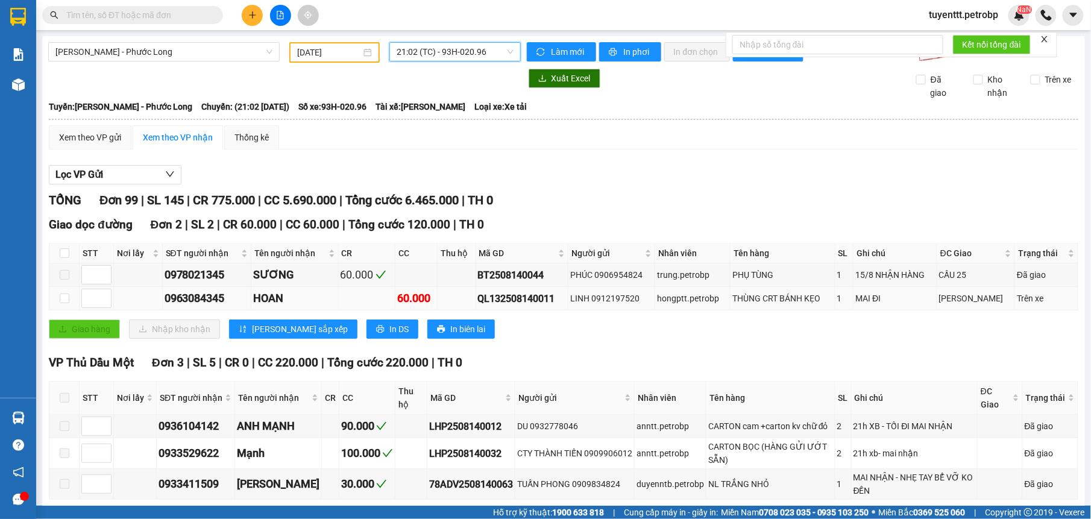
click at [71, 294] on td at bounding box center [64, 299] width 30 height 24
click at [68, 295] on input "checkbox" at bounding box center [65, 299] width 10 height 10
checkbox input "true"
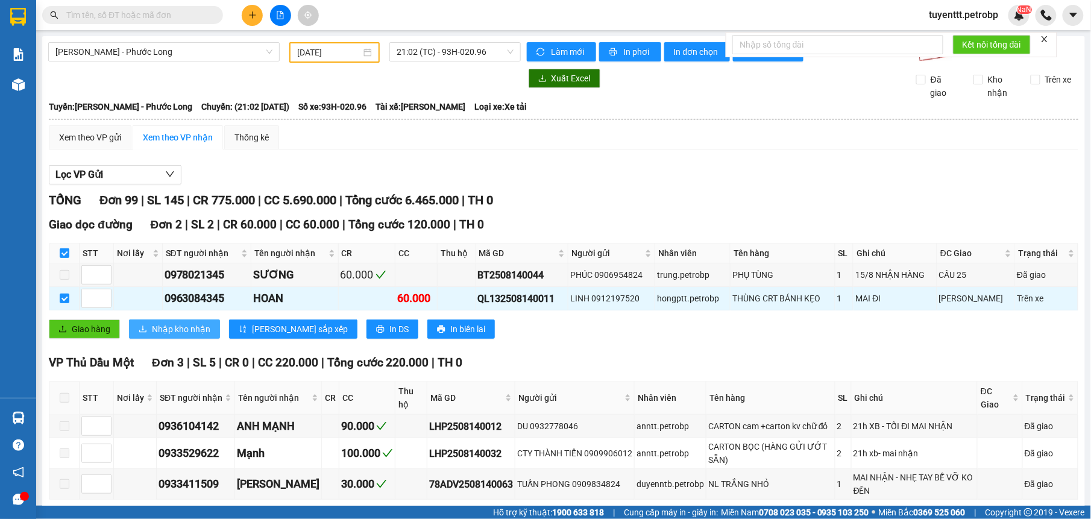
click at [143, 329] on icon "download" at bounding box center [142, 329] width 7 height 7
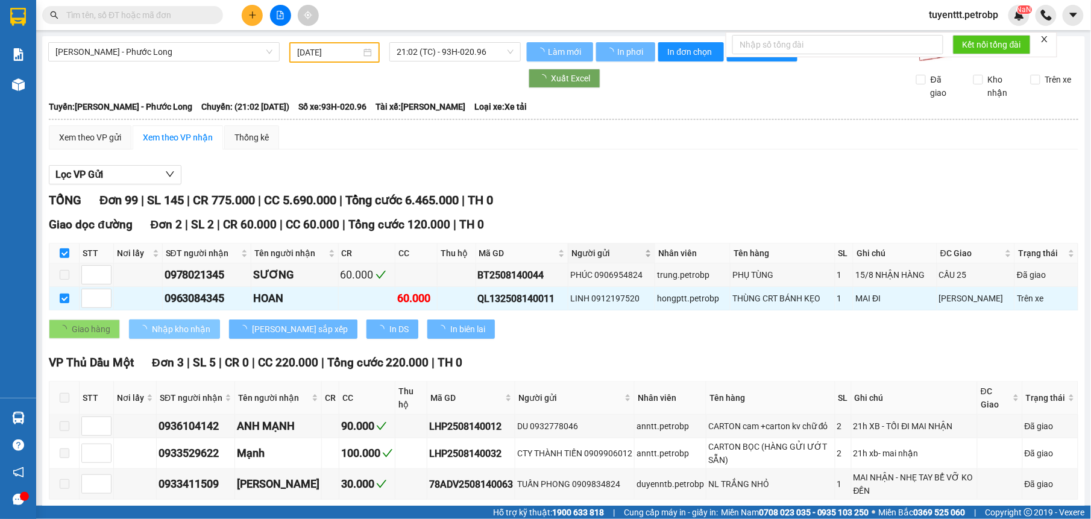
checkbox input "false"
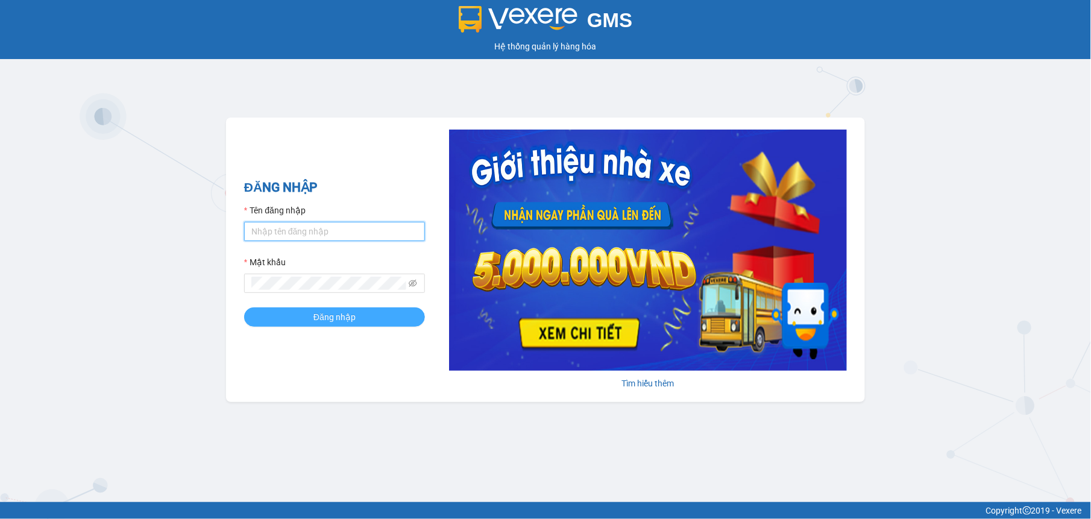
type input "tuyenttt.petrobp"
click at [307, 312] on button "Đăng nhập" at bounding box center [334, 316] width 181 height 19
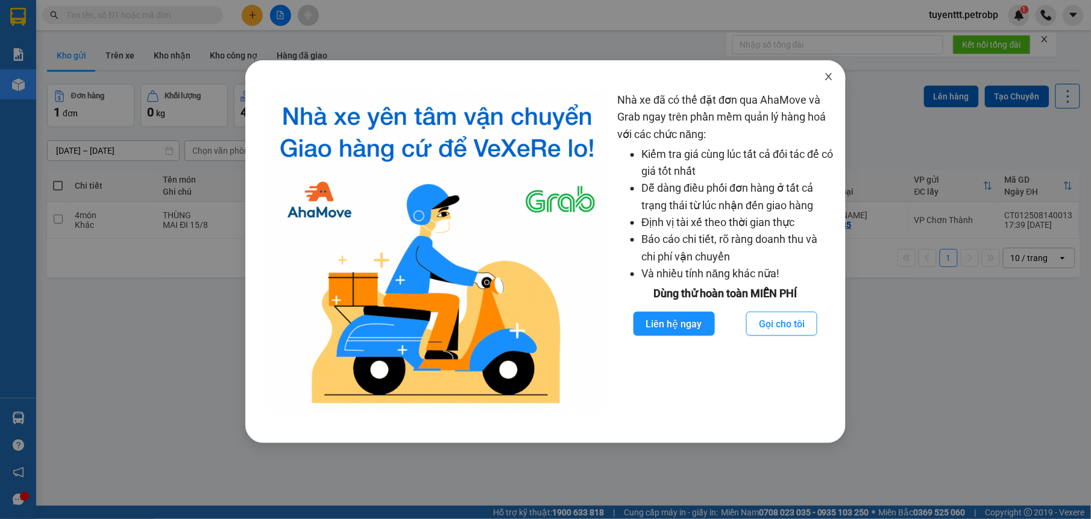
click at [827, 76] on icon "close" at bounding box center [829, 77] width 10 height 10
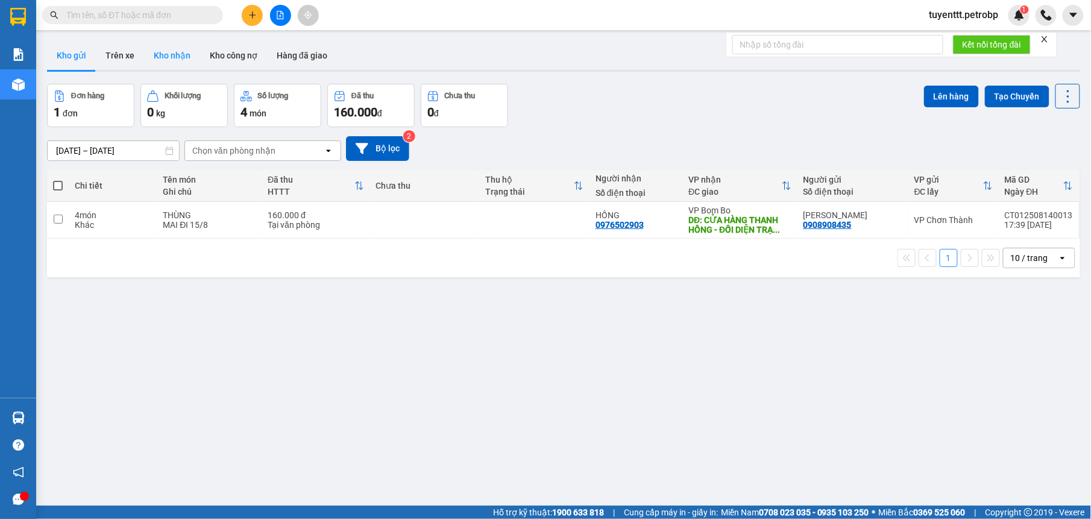
click at [153, 59] on button "Kho nhận" at bounding box center [172, 55] width 56 height 29
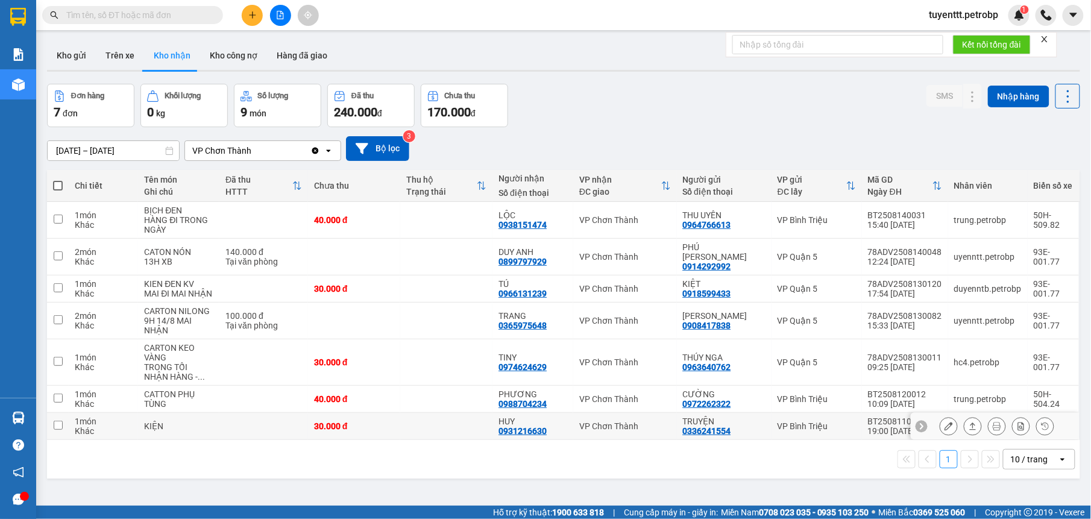
click at [868, 422] on div "BT2508110074" at bounding box center [905, 422] width 74 height 10
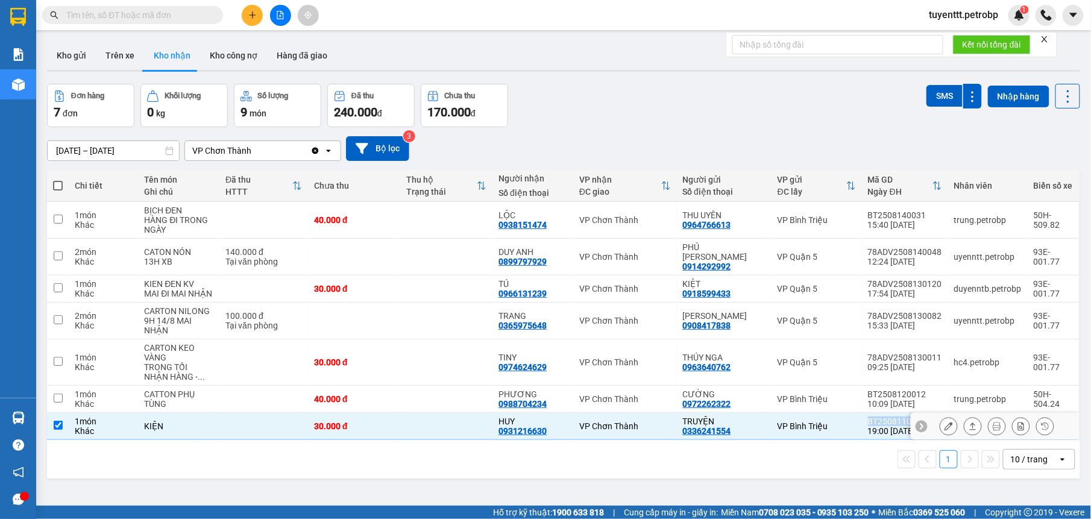
click at [868, 422] on div "BT2508110074" at bounding box center [905, 422] width 74 height 10
checkbox input "false"
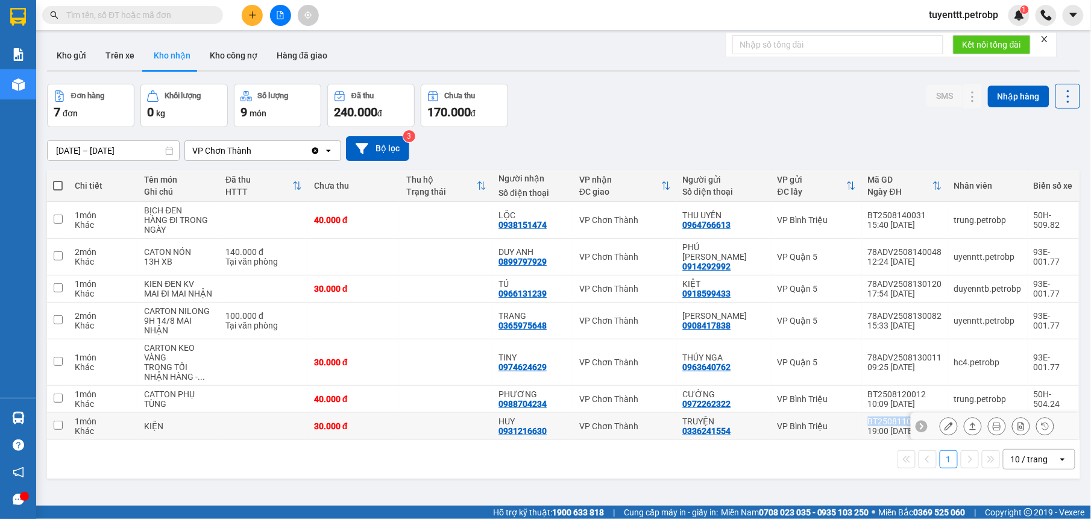
copy div "BT2508110074"
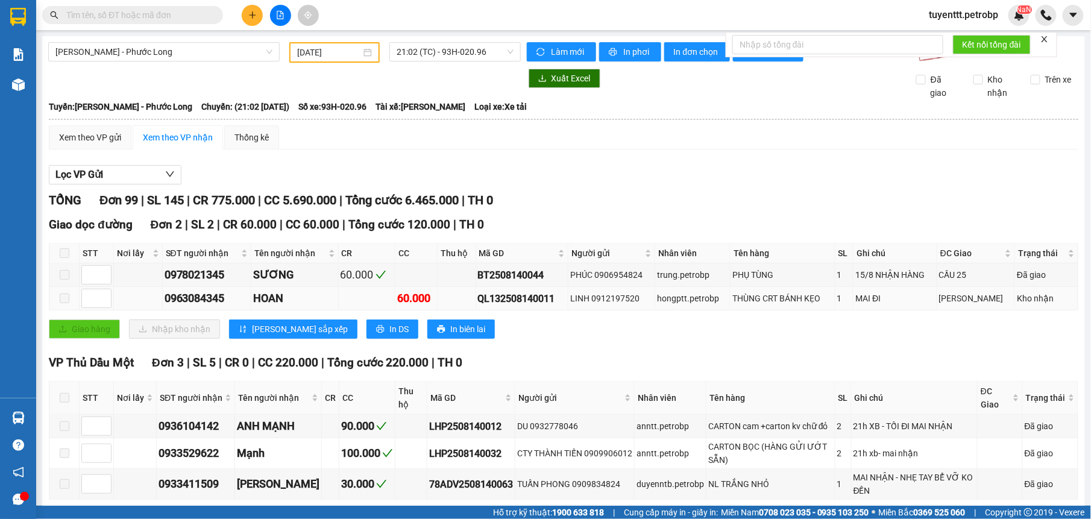
click at [66, 298] on span at bounding box center [65, 299] width 10 height 10
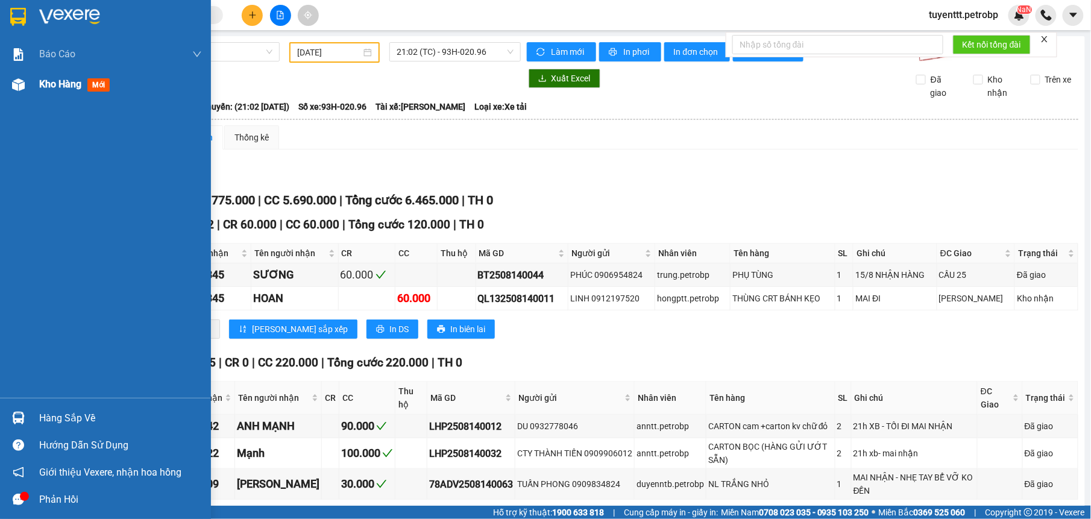
click at [30, 77] on div "Kho hàng mới" at bounding box center [105, 84] width 211 height 30
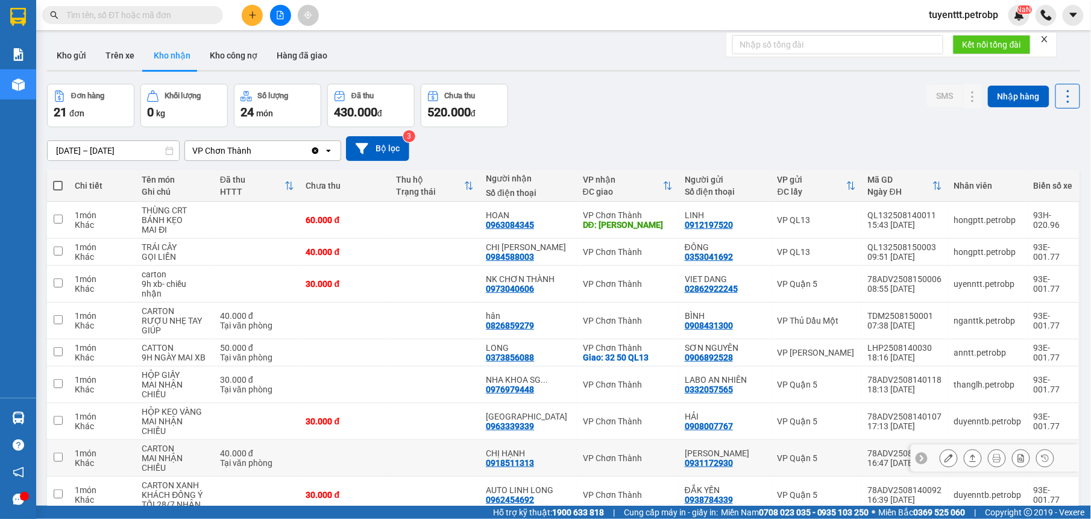
click at [406, 440] on td at bounding box center [435, 458] width 90 height 37
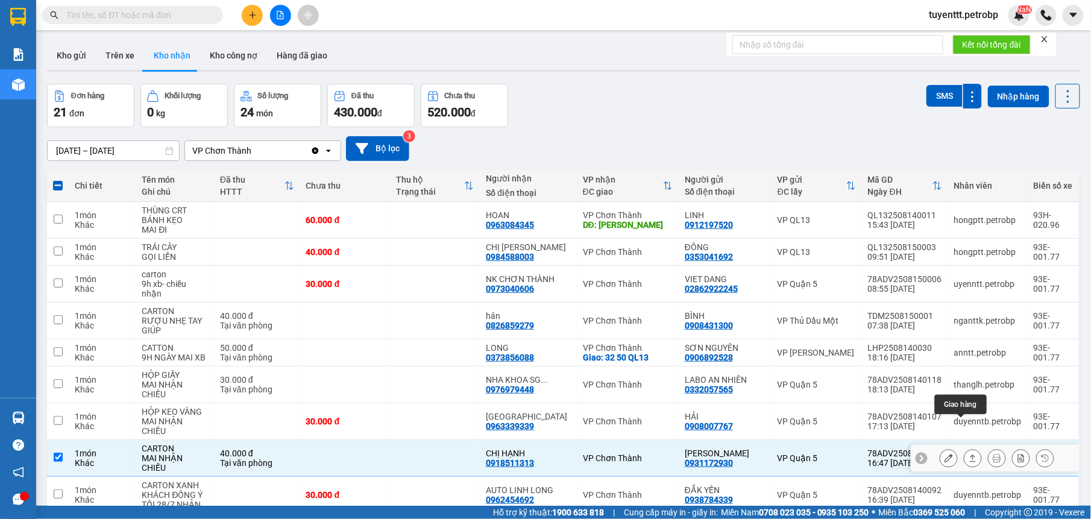
click at [969, 454] on icon at bounding box center [973, 458] width 8 height 8
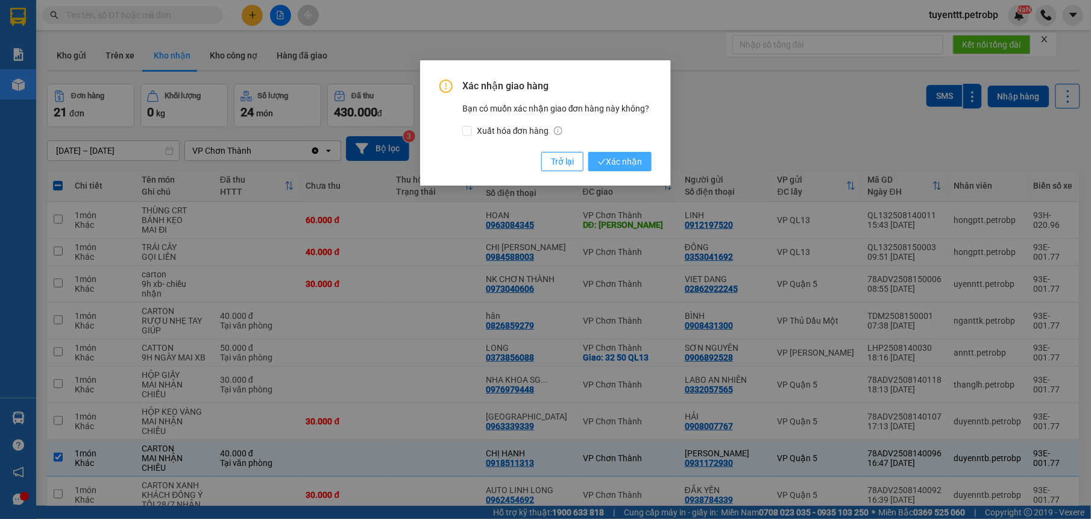
click at [611, 155] on span "Xác nhận" at bounding box center [620, 161] width 44 height 13
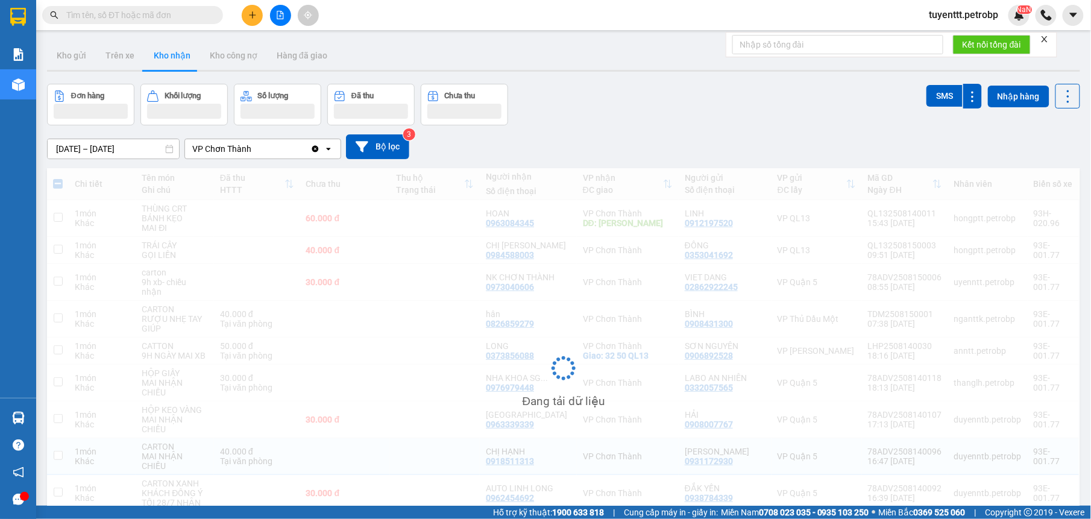
checkbox input "false"
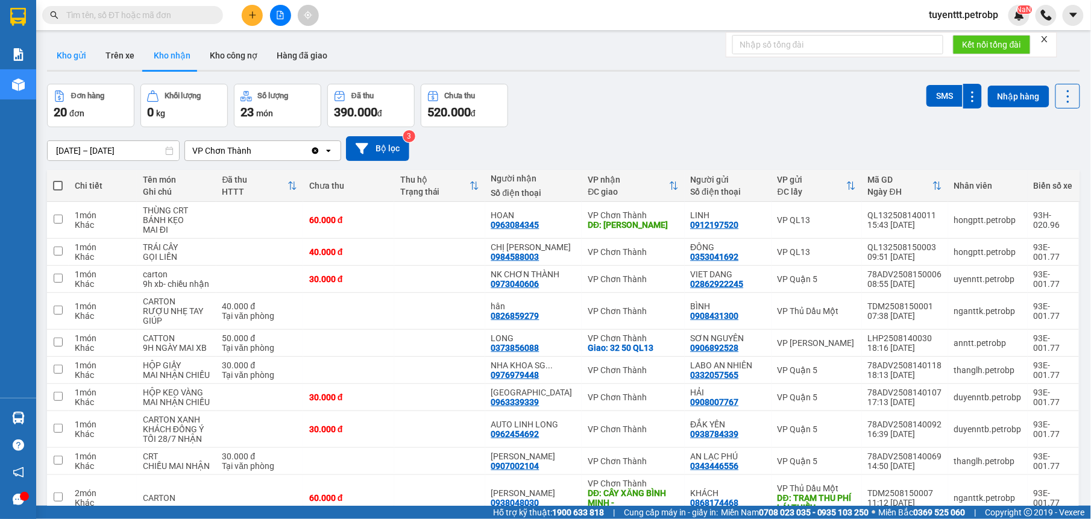
click at [71, 49] on button "Kho gửi" at bounding box center [71, 55] width 49 height 29
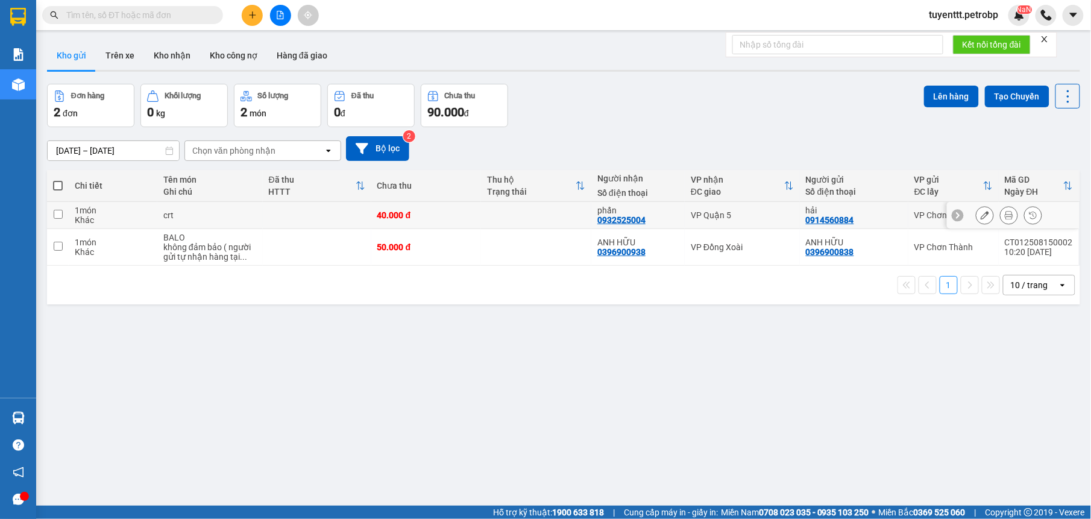
click at [523, 222] on td at bounding box center [536, 215] width 110 height 27
checkbox input "true"
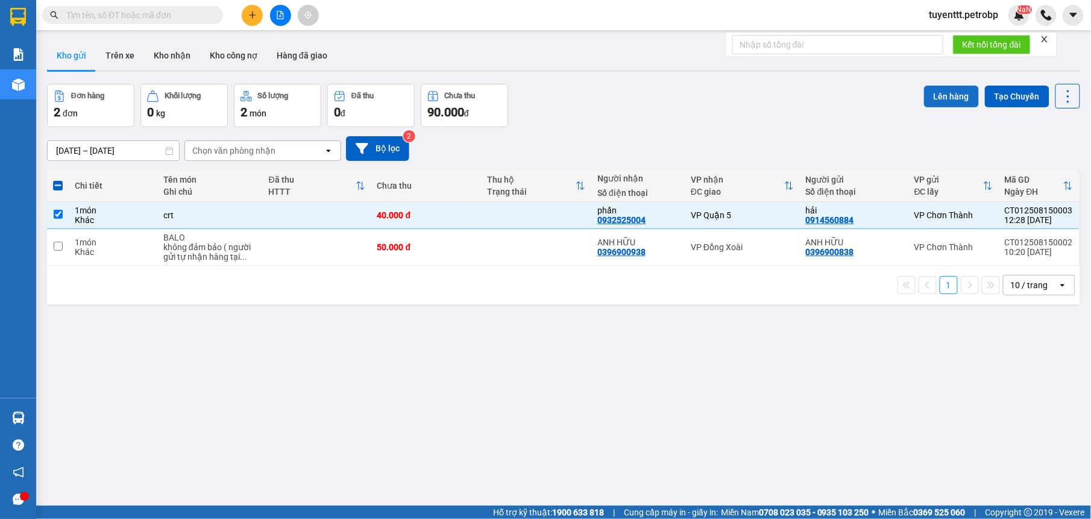
click at [934, 95] on button "Lên hàng" at bounding box center [951, 97] width 55 height 22
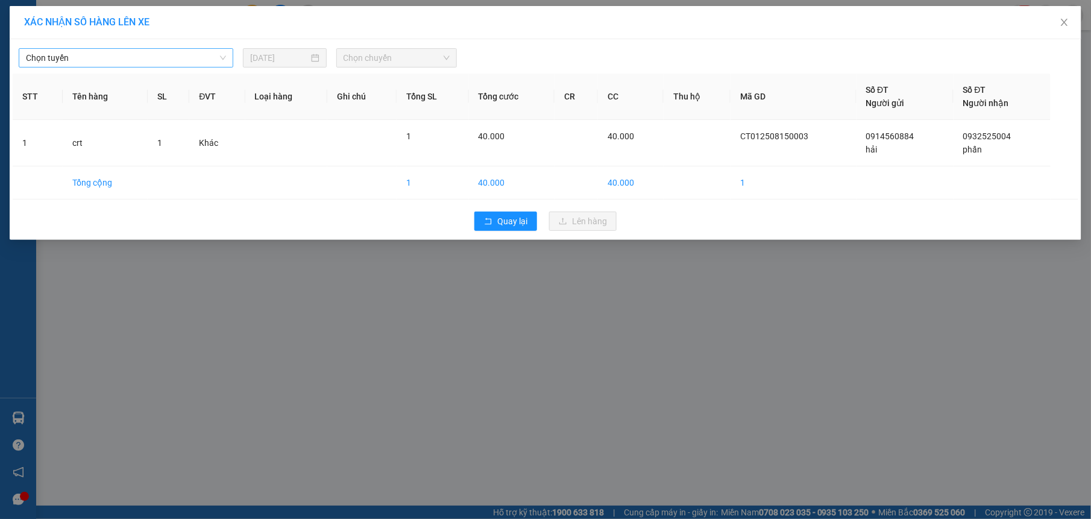
click at [134, 54] on span "Chọn tuyến" at bounding box center [126, 58] width 200 height 18
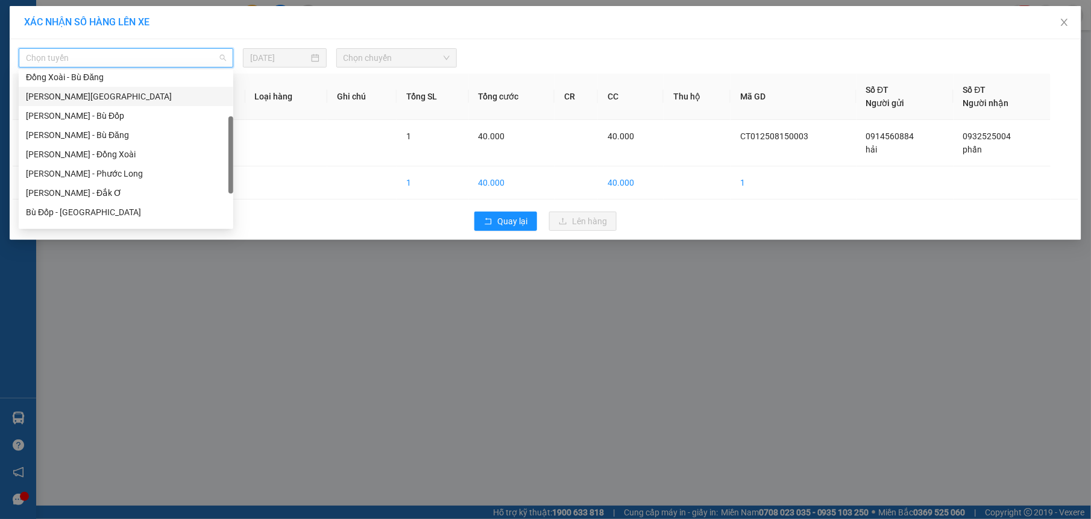
scroll to position [232, 0]
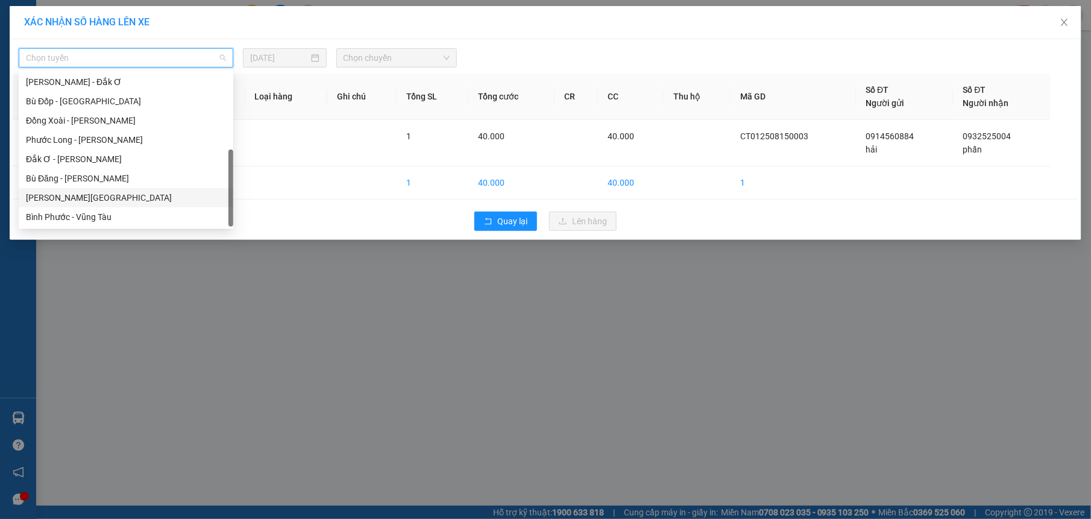
click at [52, 194] on div "[PERSON_NAME][GEOGRAPHIC_DATA]" at bounding box center [126, 197] width 200 height 13
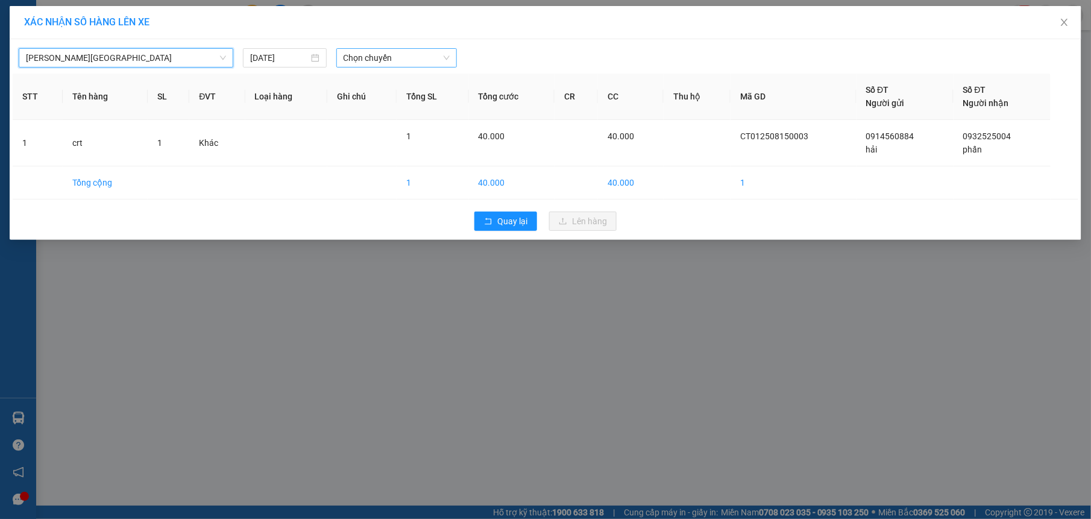
click at [404, 63] on span "Chọn chuyến" at bounding box center [397, 58] width 107 height 18
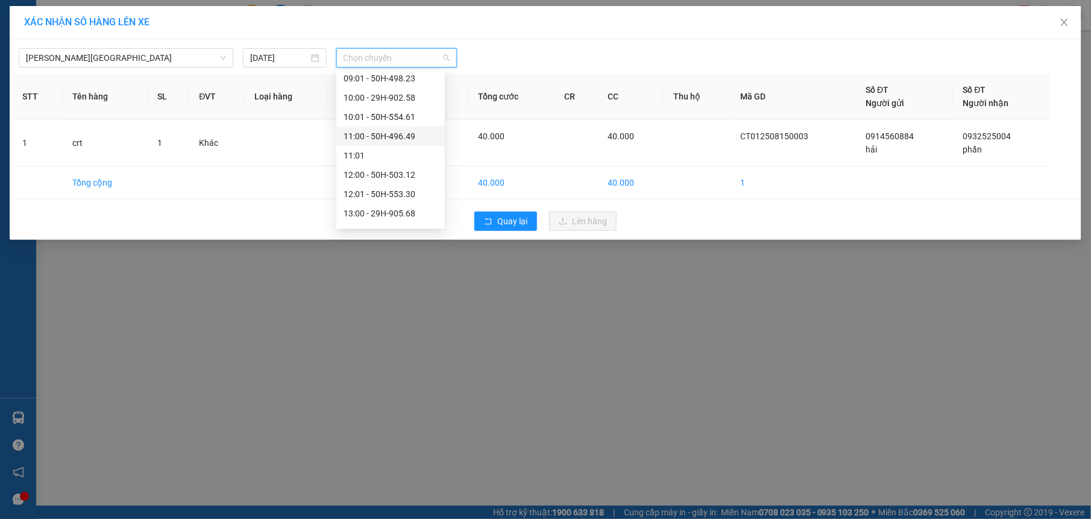
scroll to position [509, 0]
click at [376, 92] on div "13:01 - 50H-504.24" at bounding box center [391, 93] width 94 height 13
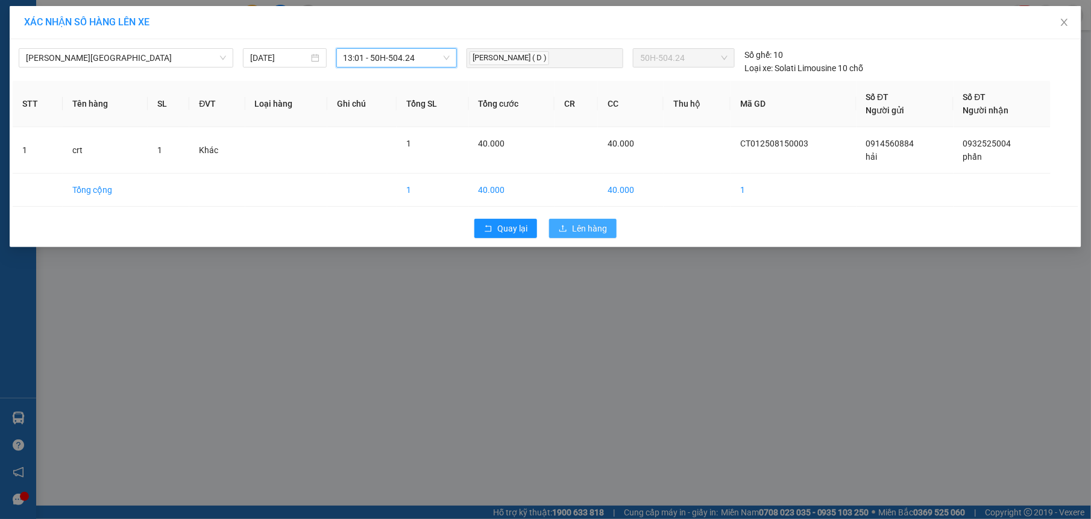
click at [582, 227] on span "Lên hàng" at bounding box center [589, 228] width 35 height 13
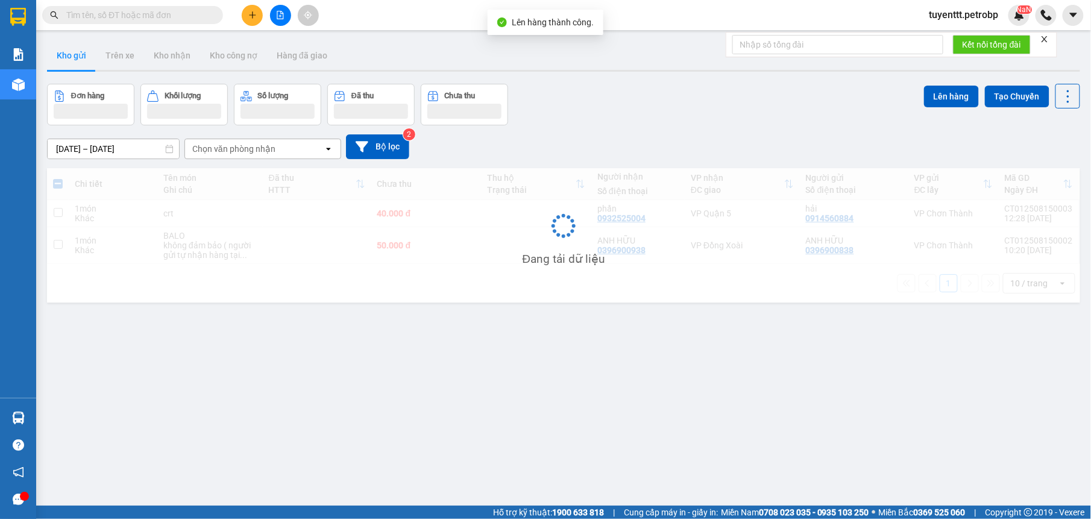
click at [567, 313] on div "ver 1.8.138 Kho gửi Trên xe Kho nhận Kho công nợ Hàng đã giao Đơn hàng Khối lượ…" at bounding box center [563, 295] width 1043 height 519
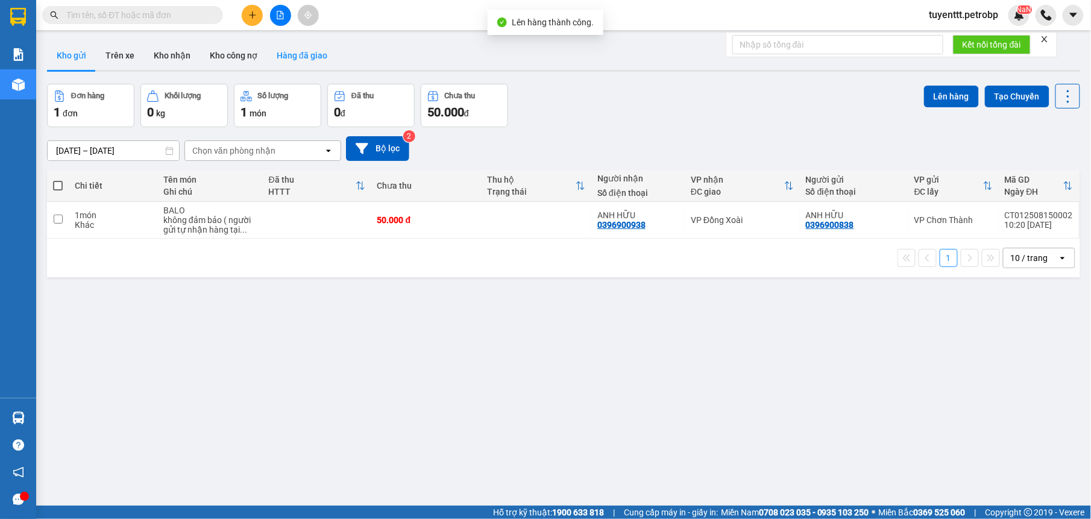
click at [294, 58] on button "Hàng đã giao" at bounding box center [302, 55] width 70 height 29
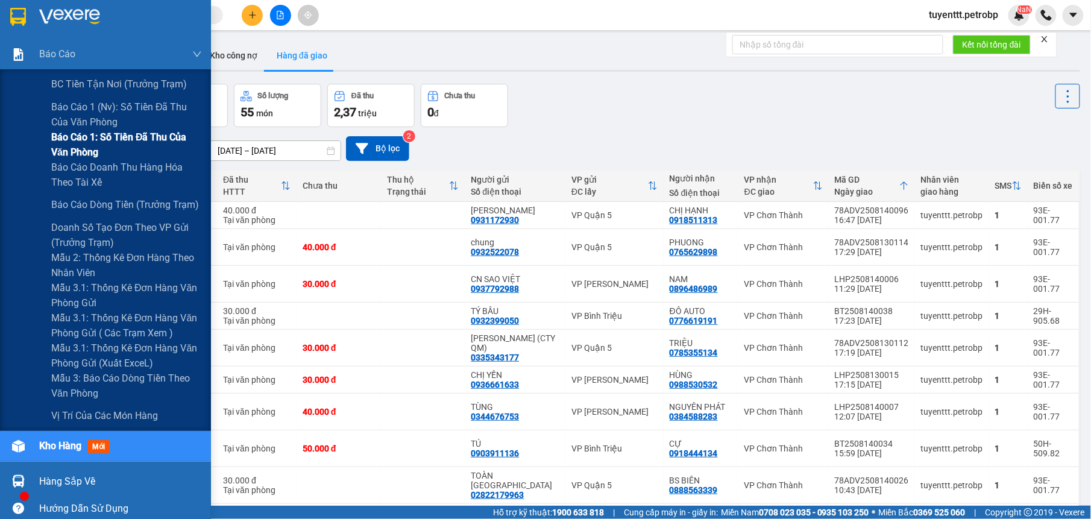
click at [99, 135] on span "Báo cáo 1: Số tiền đã thu của văn phòng" at bounding box center [126, 145] width 151 height 30
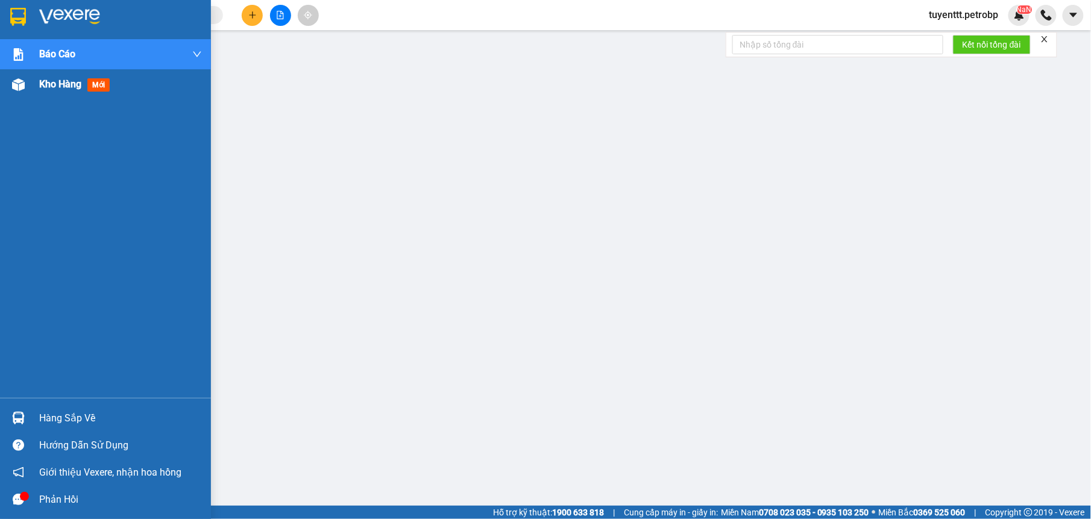
click at [28, 85] on div at bounding box center [18, 84] width 21 height 21
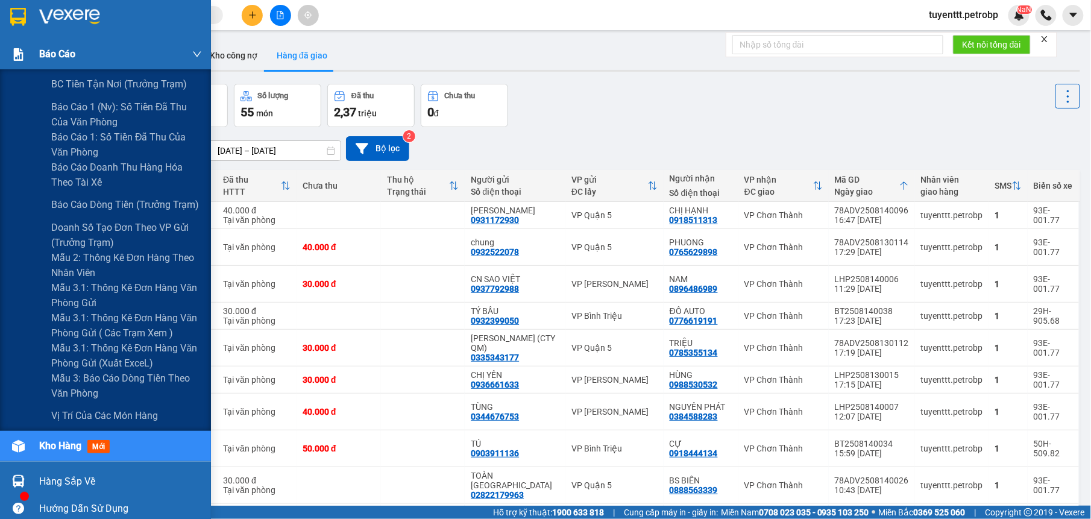
click at [20, 54] on img at bounding box center [18, 54] width 13 height 13
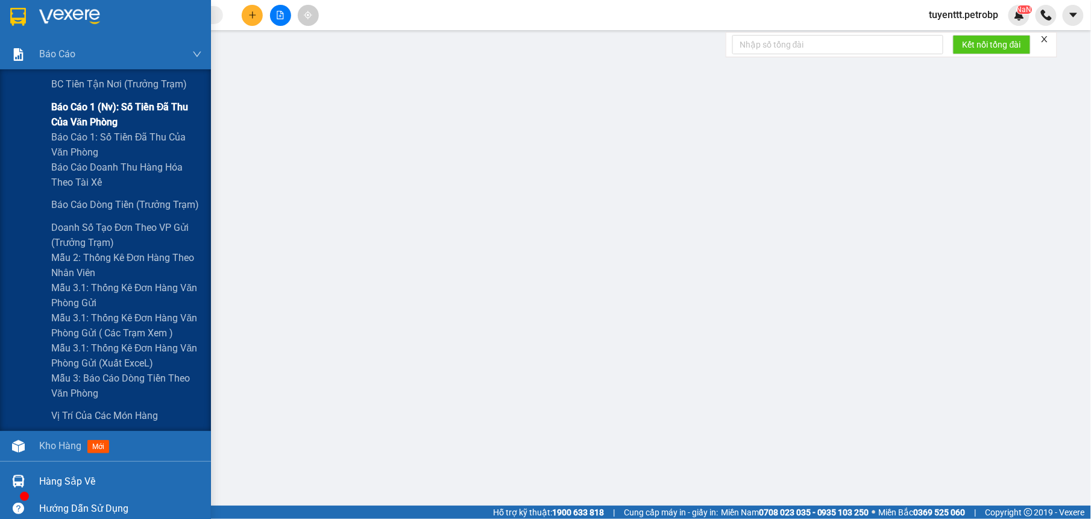
click at [59, 113] on span "Báo cáo 1 (nv): Số tiền đã thu của văn phòng" at bounding box center [126, 114] width 151 height 30
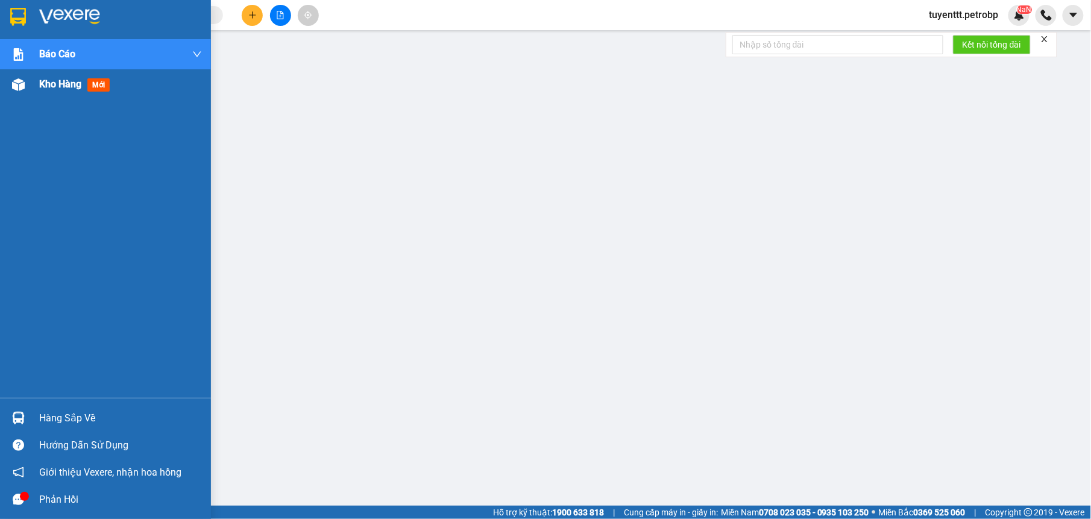
click at [53, 93] on div "Kho hàng mới" at bounding box center [120, 84] width 163 height 30
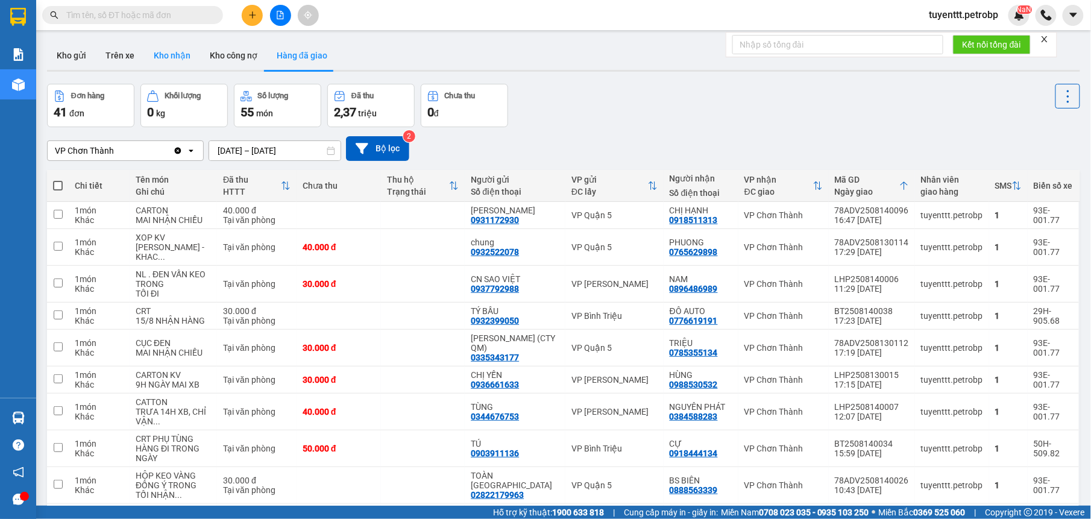
click at [162, 60] on button "Kho nhận" at bounding box center [172, 55] width 56 height 29
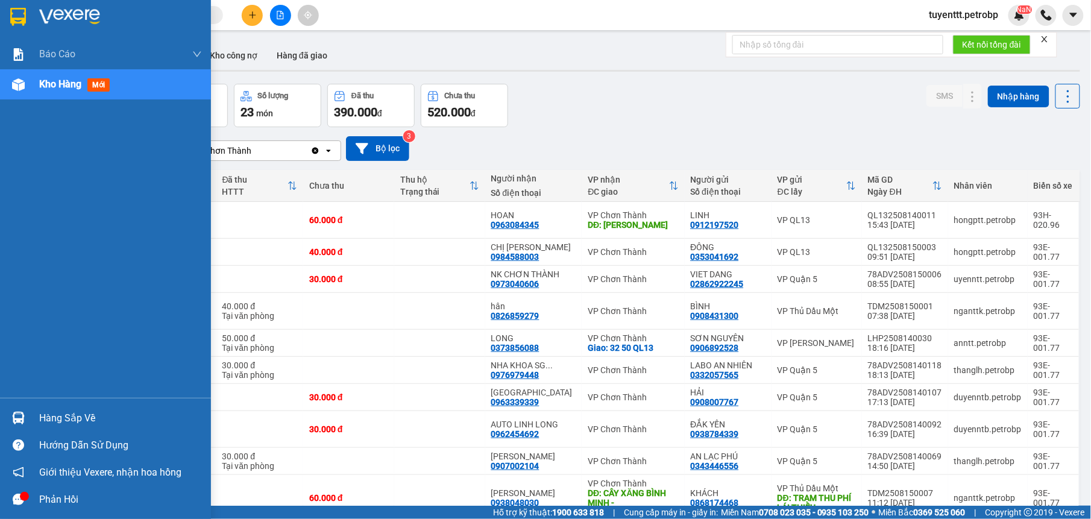
drag, startPoint x: 14, startPoint y: 410, endPoint x: 25, endPoint y: 394, distance: 19.2
click at [16, 410] on div at bounding box center [18, 418] width 21 height 21
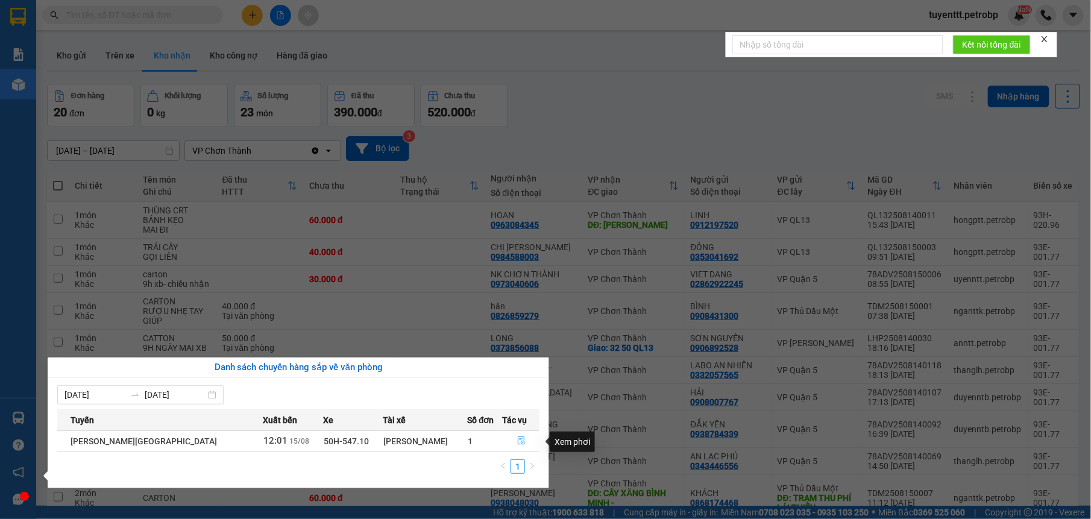
click at [514, 435] on button "button" at bounding box center [521, 441] width 36 height 19
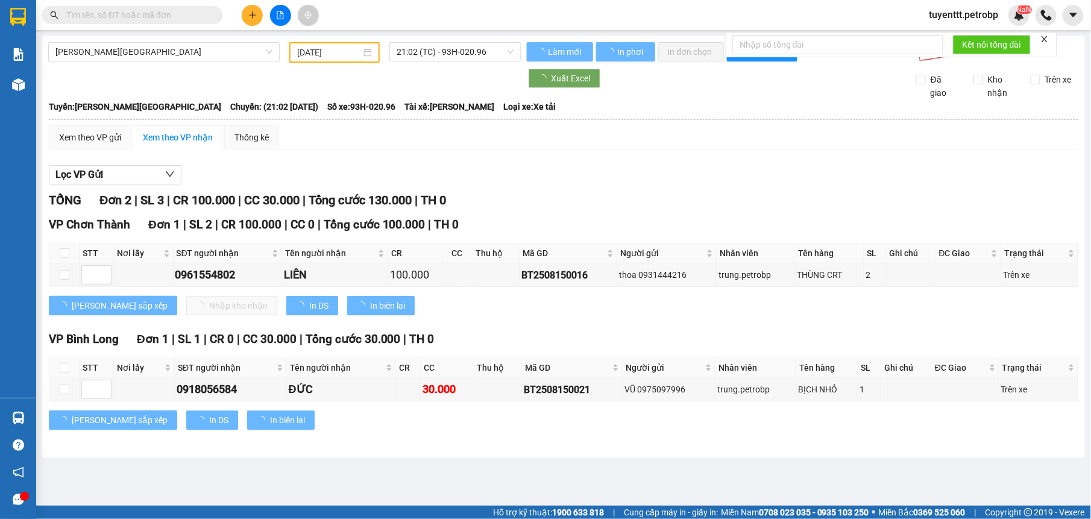
type input "[DATE]"
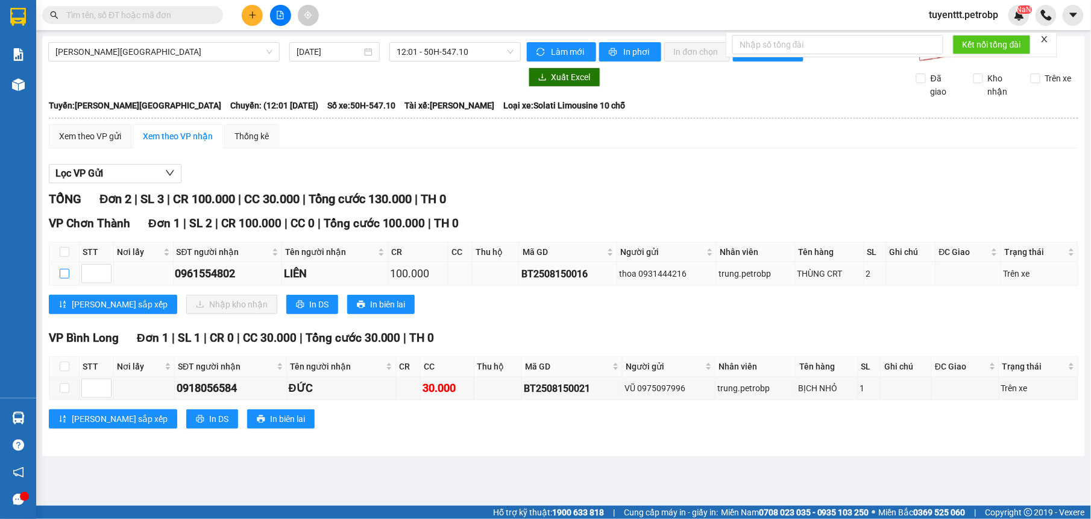
click at [66, 274] on input "checkbox" at bounding box center [65, 274] width 10 height 10
checkbox input "true"
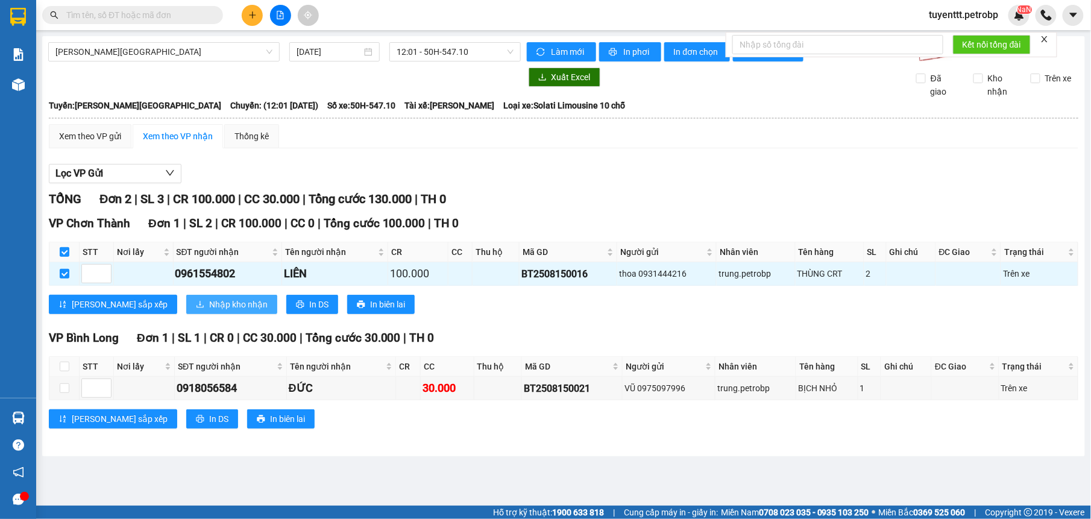
click at [209, 304] on span "Nhập kho nhận" at bounding box center [238, 304] width 58 height 13
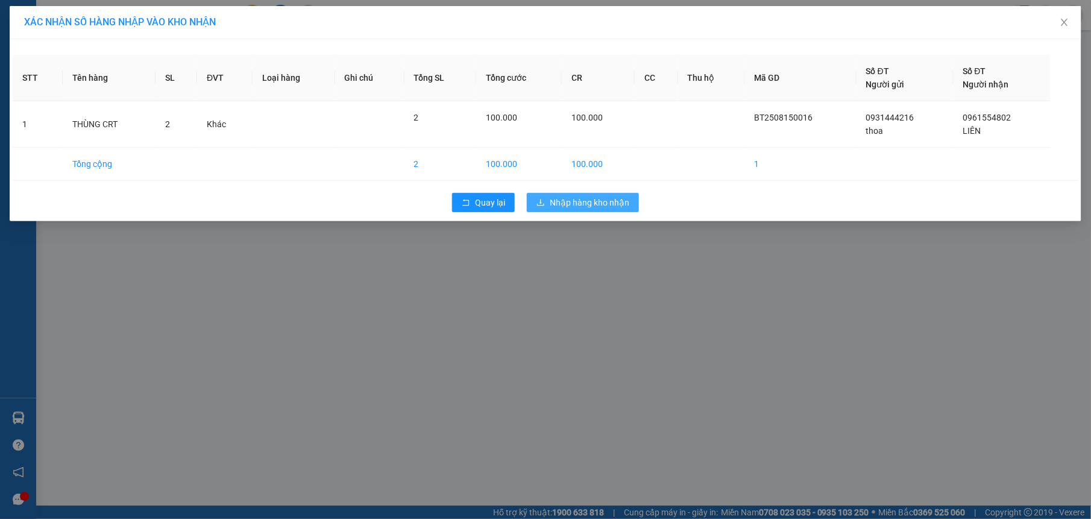
click at [607, 208] on span "Nhập hàng kho nhận" at bounding box center [590, 202] width 80 height 13
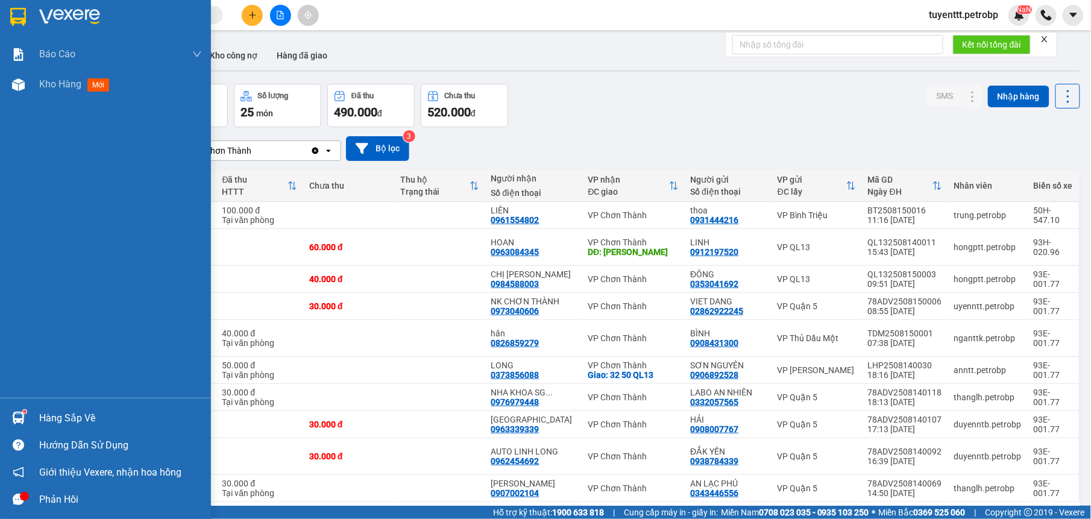
click at [20, 418] on img at bounding box center [18, 418] width 13 height 13
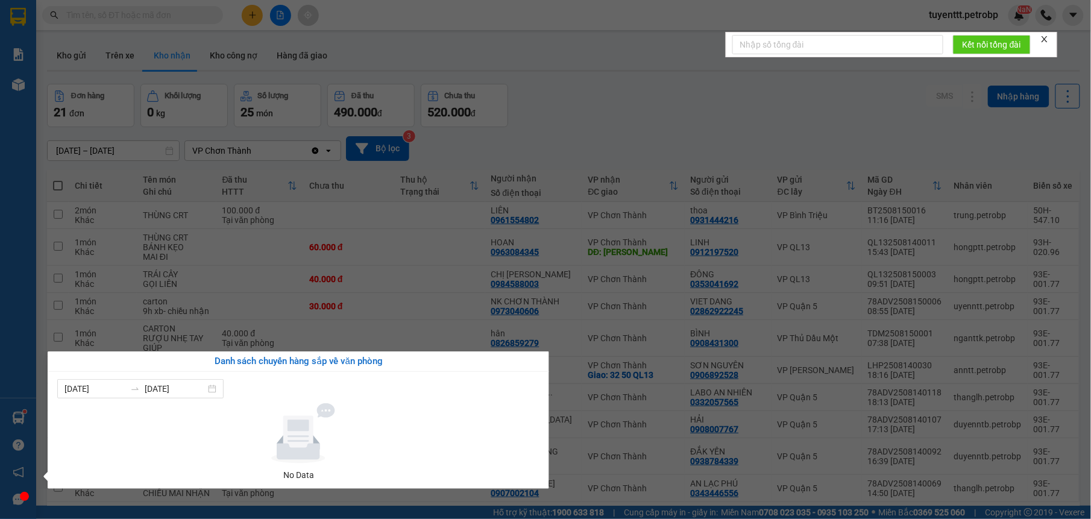
click at [516, 124] on section "Kết quả tìm kiếm ( 15 ) Bộ lọc Mã ĐH Trạng thái Món hàng Tổng cước Chưa cước Ng…" at bounding box center [545, 259] width 1091 height 519
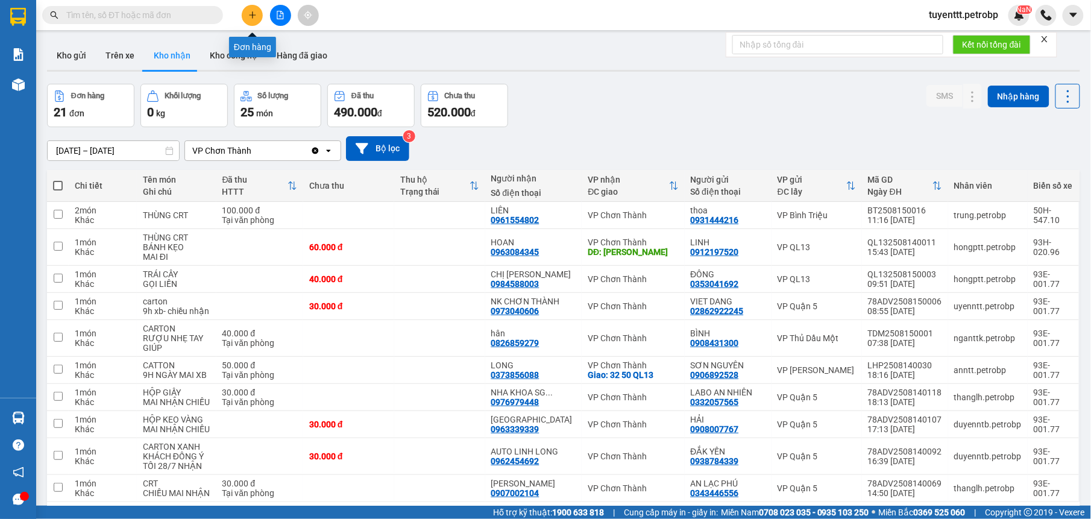
click at [253, 13] on icon "plus" at bounding box center [252, 15] width 8 height 8
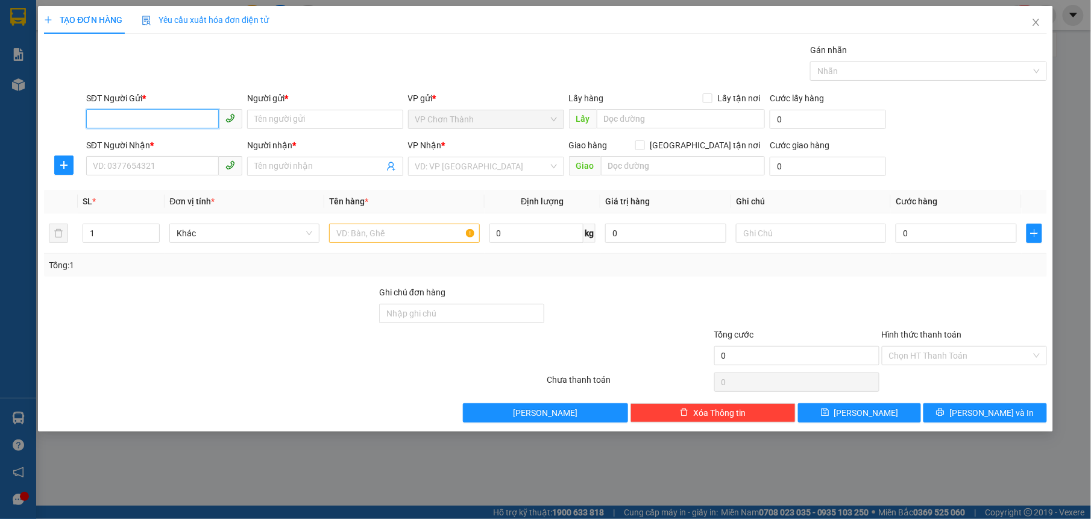
paste input "0975689739"
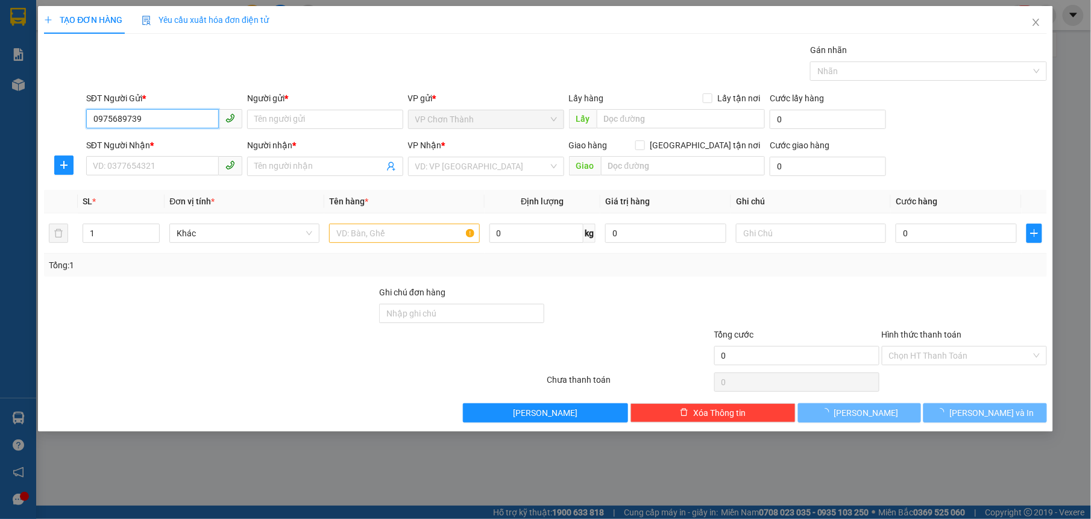
type input "0975689739"
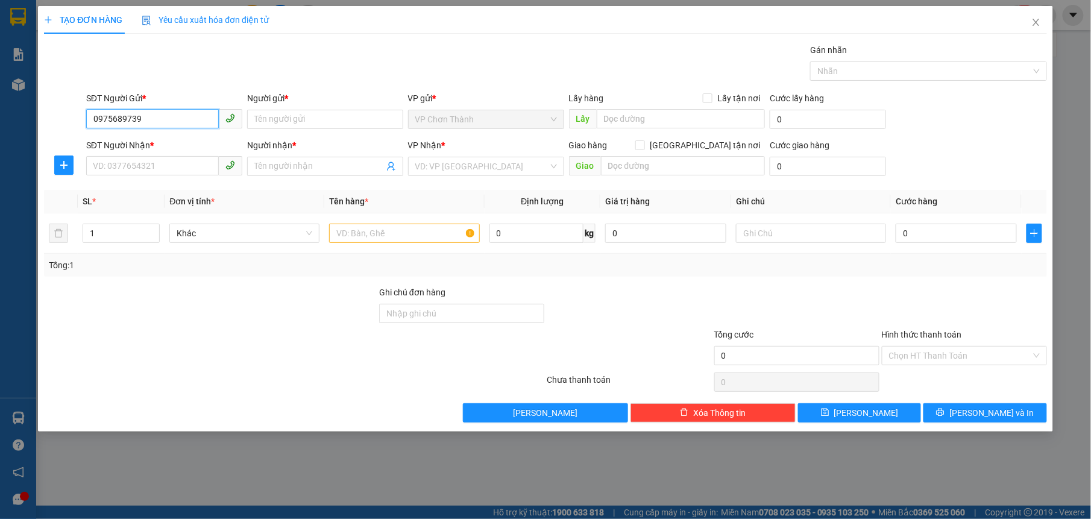
click at [198, 124] on input "0975689739" at bounding box center [152, 118] width 133 height 19
click at [174, 145] on div "0975689739 - huy hoàng" at bounding box center [164, 143] width 142 height 13
type input "huy hoàng"
type input "0399933328"
type input "nhật hoàng"
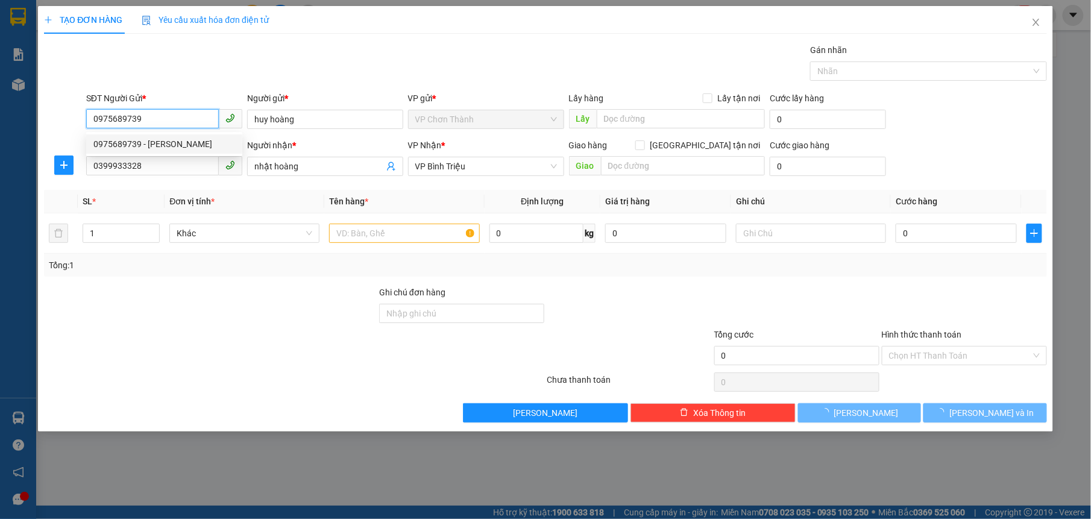
type input "30.000"
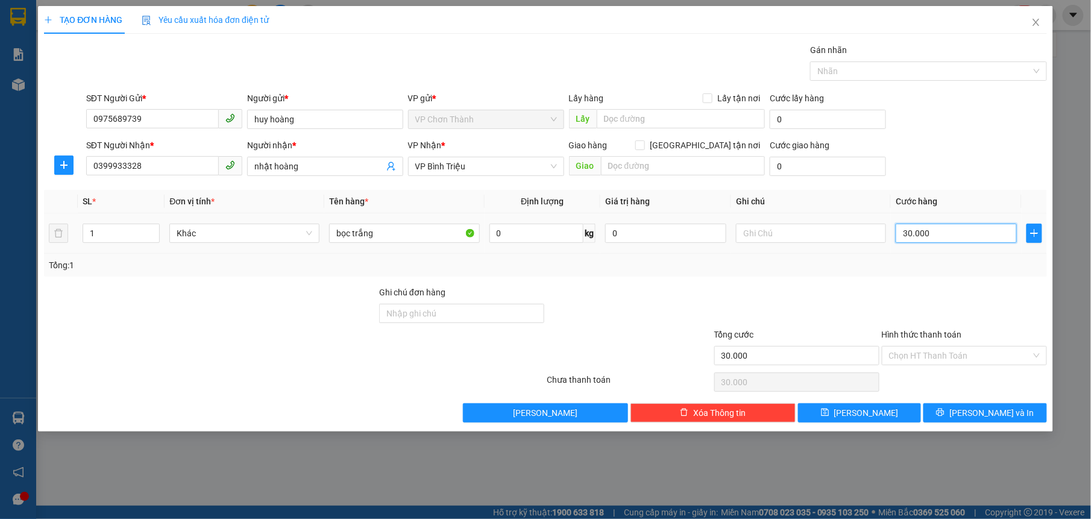
click at [956, 241] on input "30.000" at bounding box center [956, 233] width 121 height 19
type input "0"
type input "4"
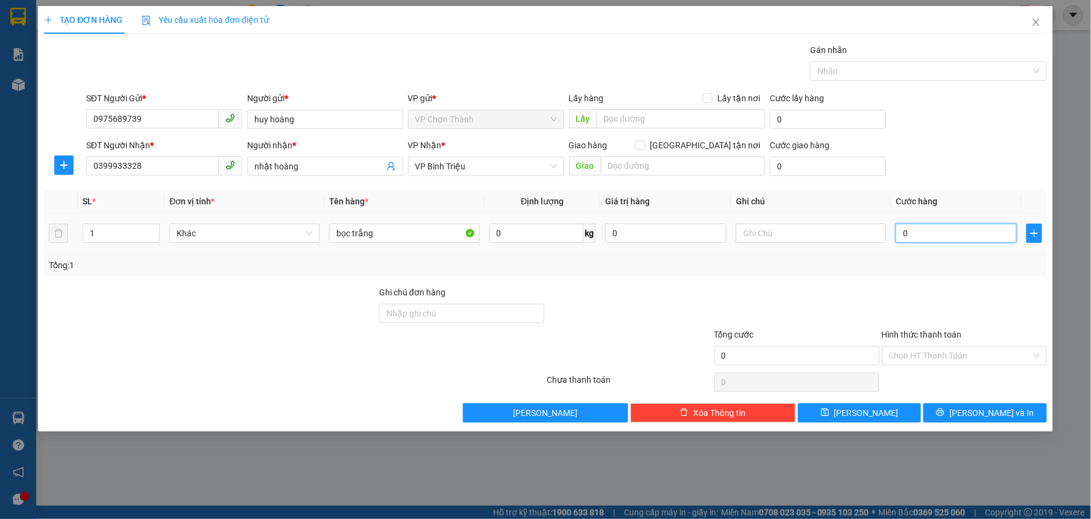
type input "4"
type input "041"
type input "41"
type input "04"
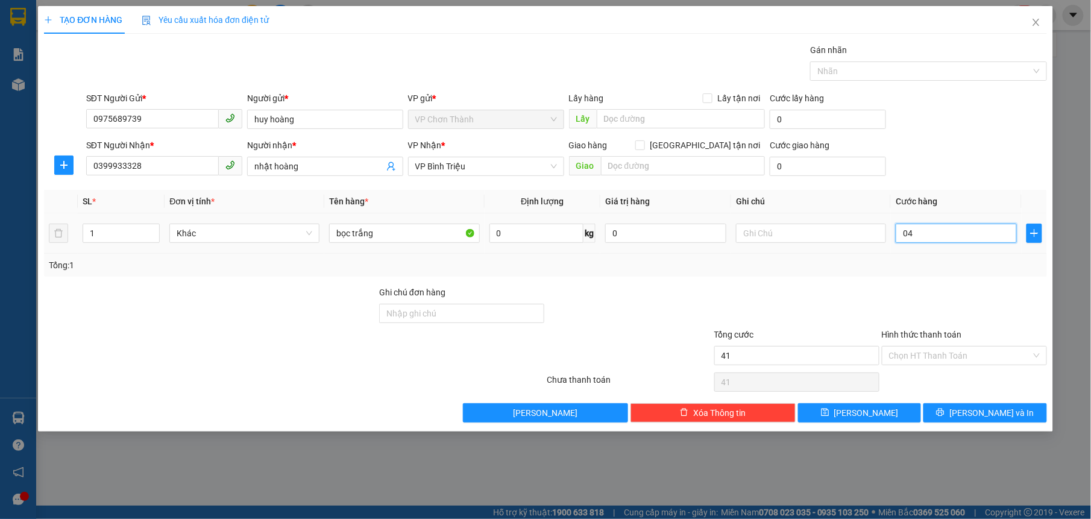
type input "4"
type input "0"
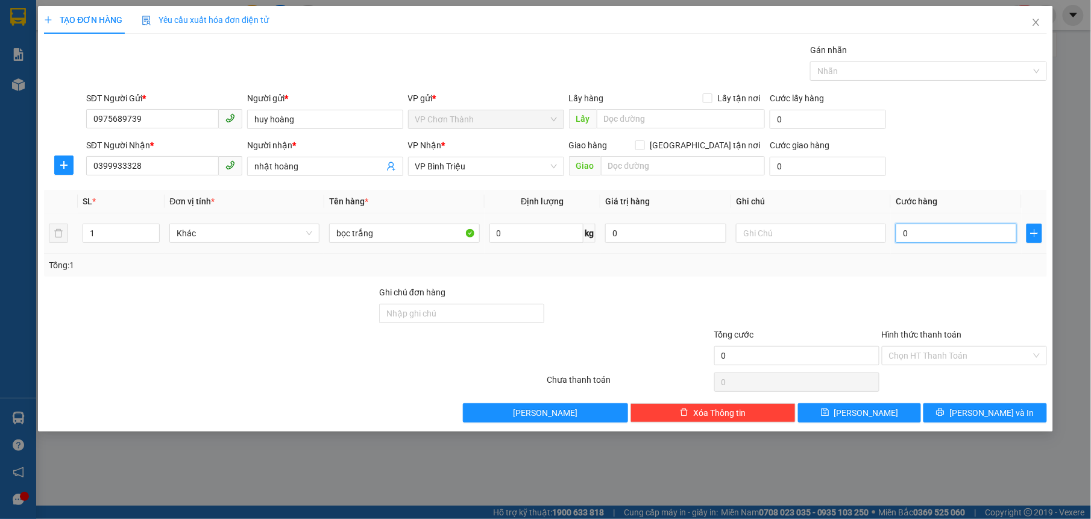
type input "0"
type input "4"
type input "04"
type input "40"
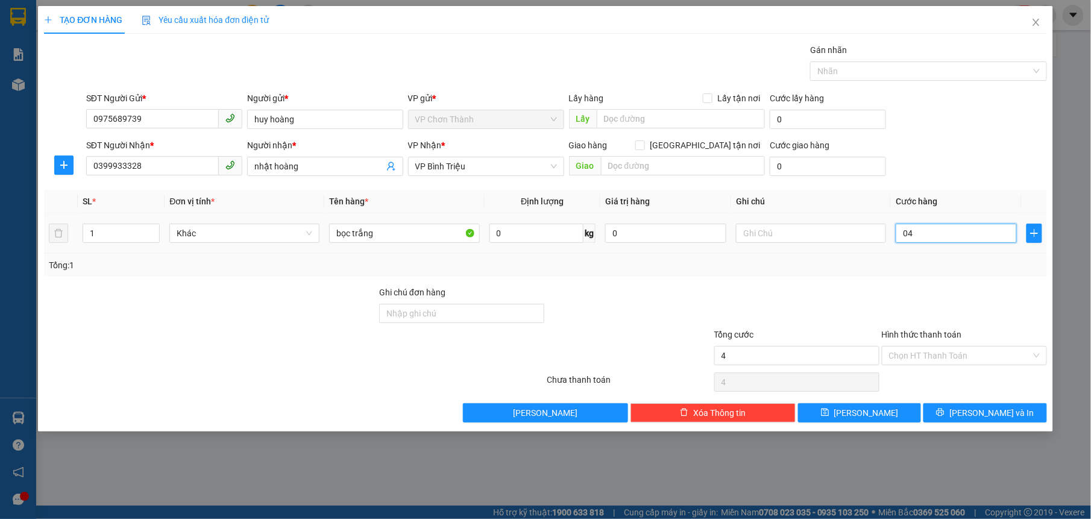
type input "40"
type input "040"
type input "400"
type input "04.000"
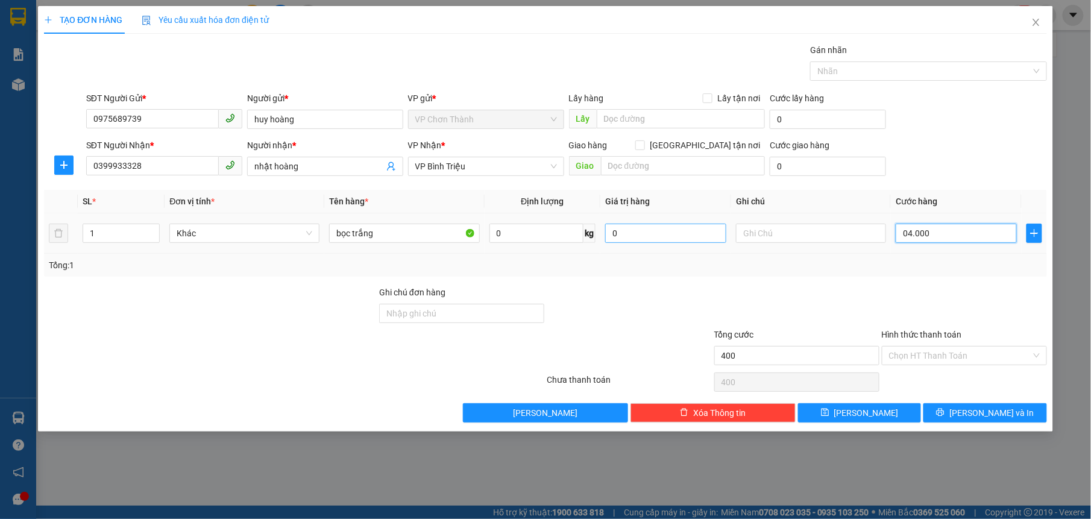
type input "4.000"
type input "40.000"
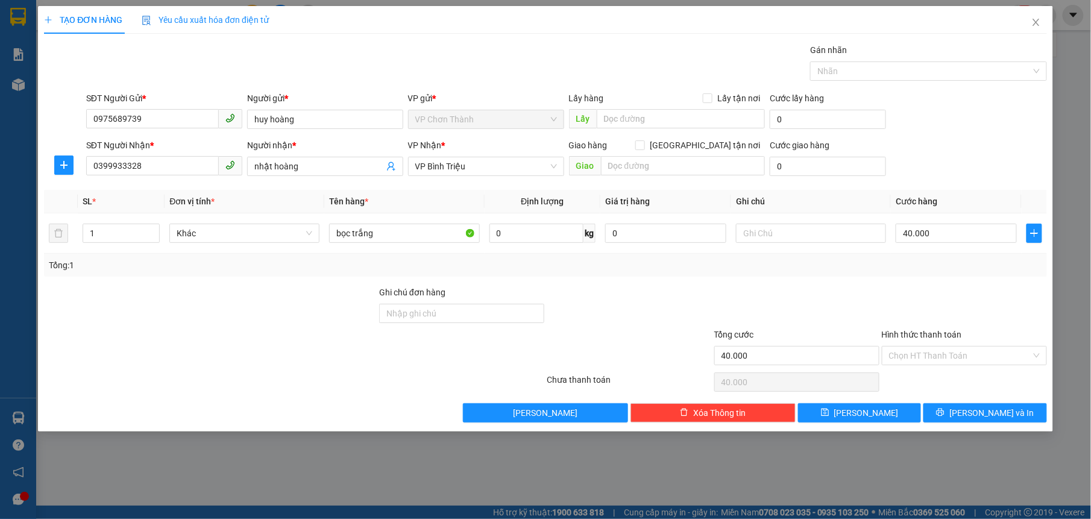
click at [926, 147] on div "SĐT Người Nhận * 0399933328 Người nhận * nhật hoàng VP Nhận * VP Bình Triệu Gia…" at bounding box center [567, 160] width 966 height 42
click at [409, 235] on input "bọc trắng" at bounding box center [404, 233] width 150 height 19
type input "b"
type input "nl đen keo đỏ"
click at [295, 292] on div at bounding box center [210, 307] width 335 height 42
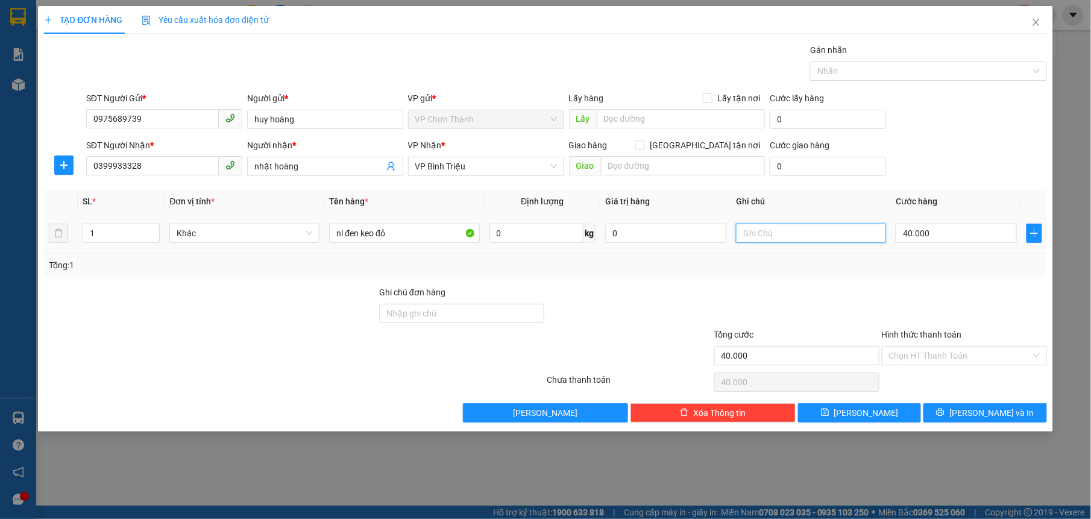
click at [787, 240] on input "text" at bounding box center [811, 233] width 150 height 19
click at [831, 298] on div at bounding box center [797, 307] width 168 height 42
click at [956, 363] on input "Hình thức thanh toán" at bounding box center [960, 356] width 142 height 18
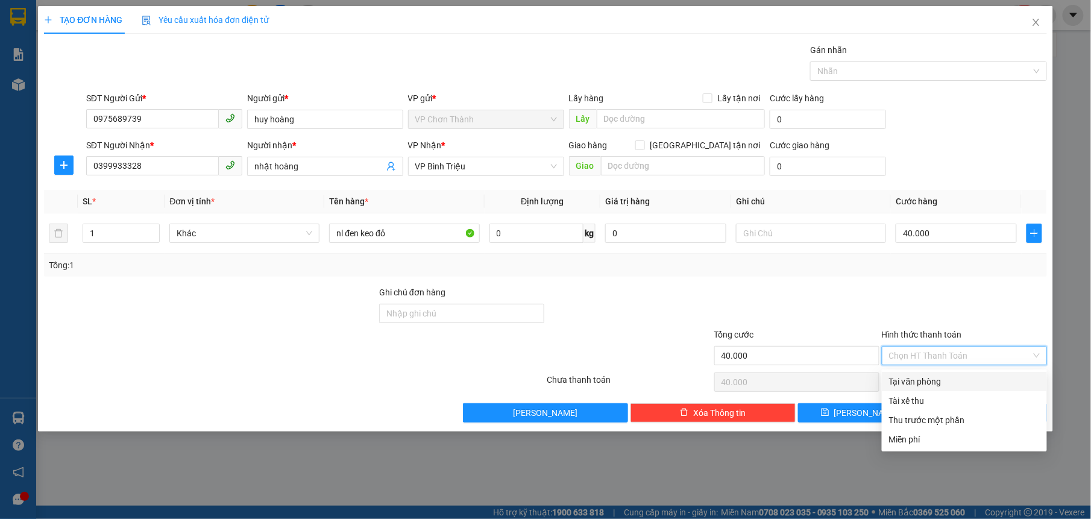
click at [909, 381] on div "Tại văn phòng" at bounding box center [964, 381] width 151 height 13
type input "0"
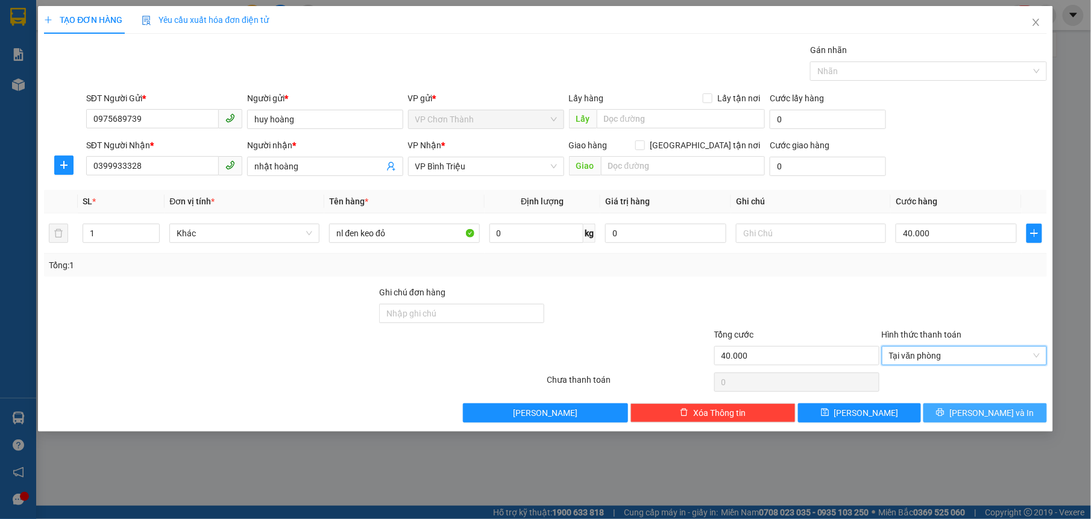
click at [951, 416] on button "[PERSON_NAME] và In" at bounding box center [985, 412] width 123 height 19
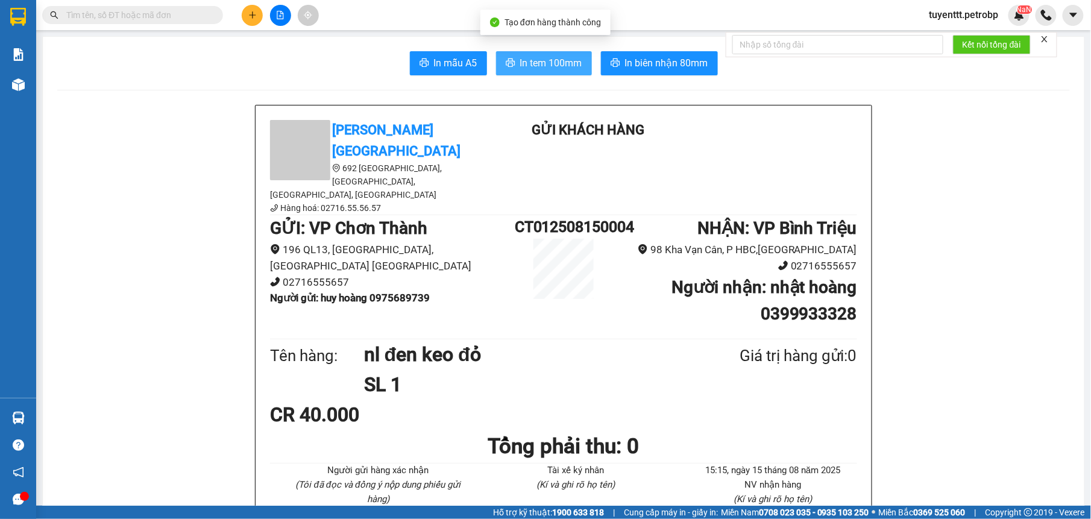
click at [532, 53] on button "In tem 100mm" at bounding box center [544, 63] width 96 height 24
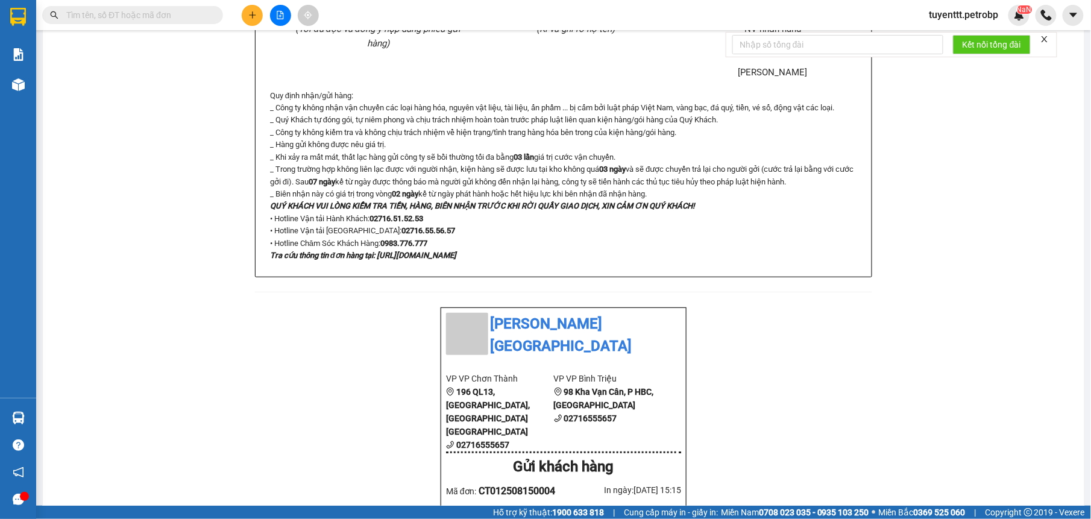
scroll to position [684, 0]
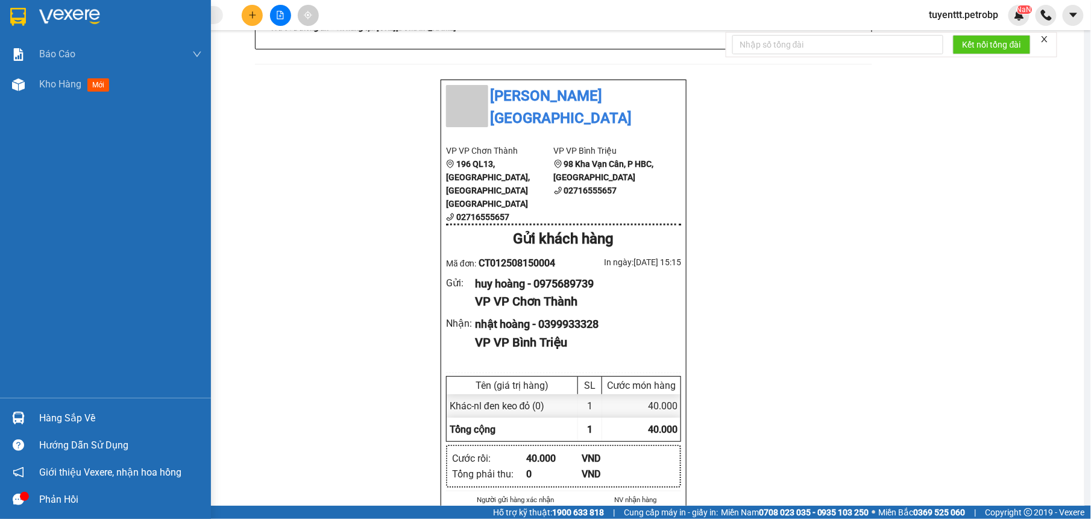
click at [34, 410] on div "Hàng sắp về" at bounding box center [105, 418] width 211 height 27
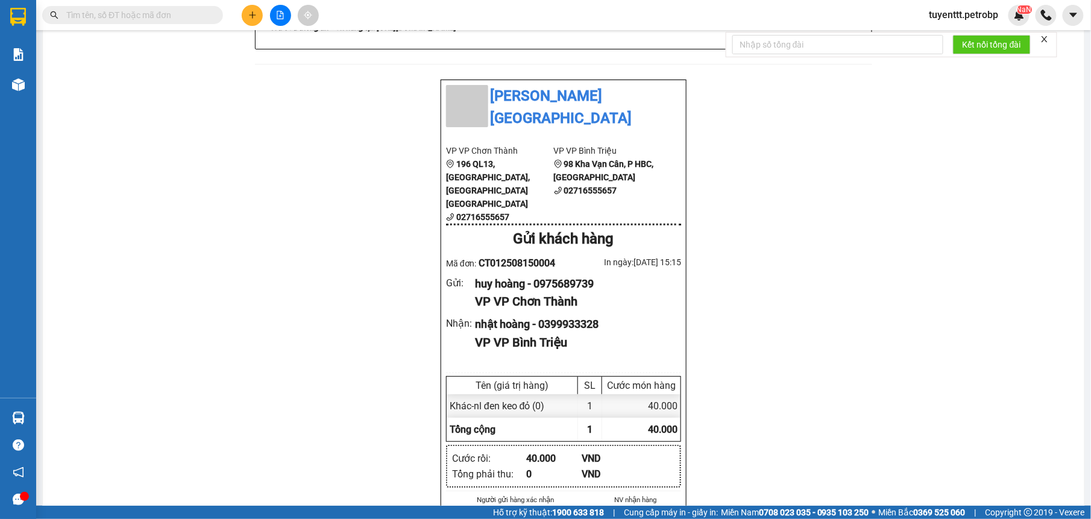
click at [288, 248] on section "Kết quả tìm kiếm ( 15 ) Bộ lọc Mã ĐH Trạng thái Món hàng Tổng cước Chưa cước Ng…" at bounding box center [545, 259] width 1091 height 519
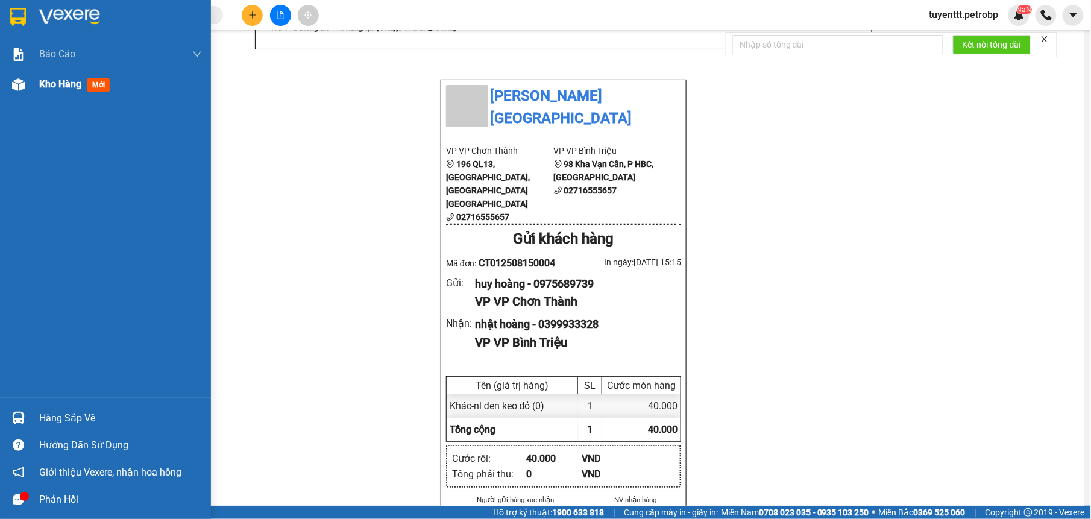
click at [22, 77] on div at bounding box center [18, 84] width 21 height 21
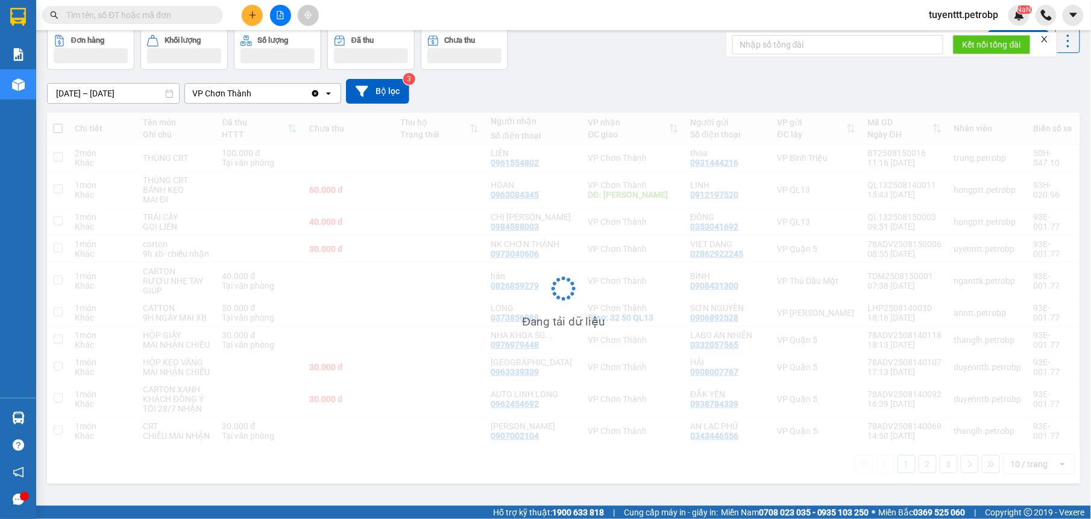
scroll to position [55, 0]
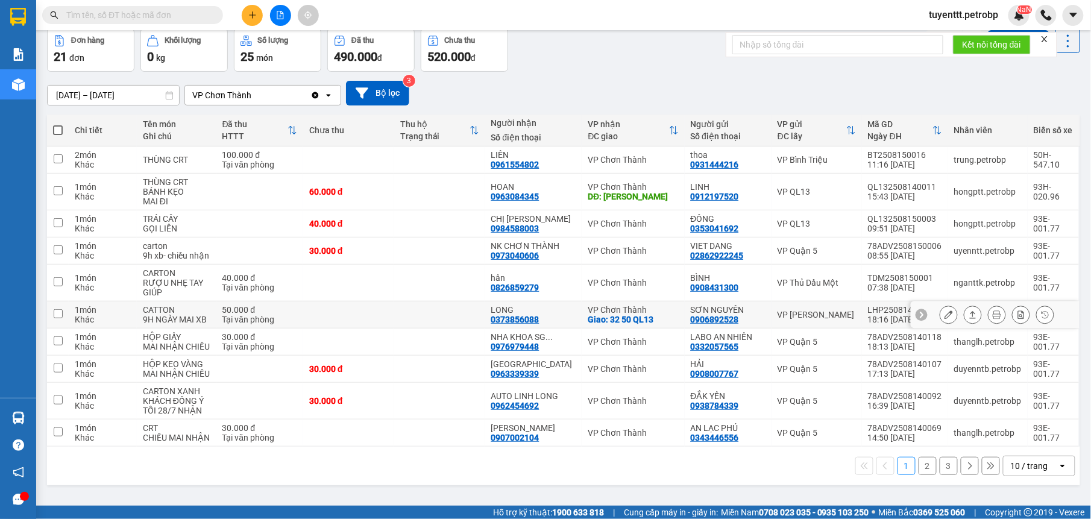
click at [463, 320] on td at bounding box center [439, 314] width 91 height 27
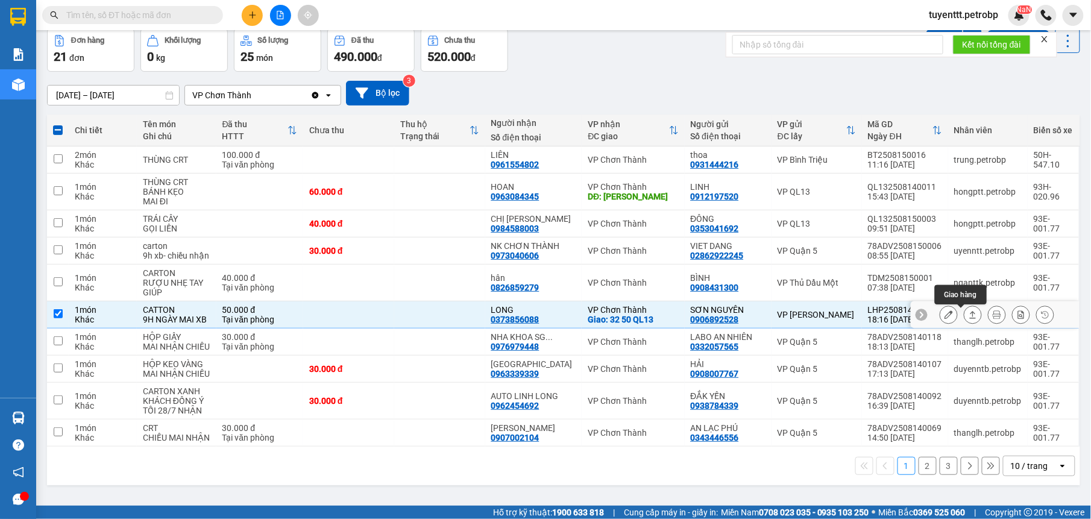
click at [969, 312] on icon at bounding box center [973, 314] width 8 height 8
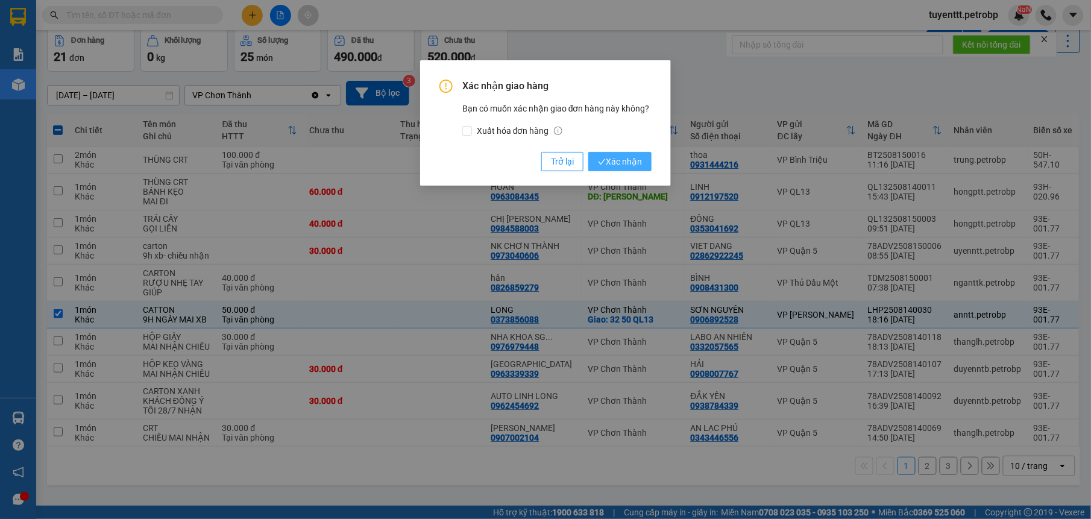
click at [607, 163] on span "Xác nhận" at bounding box center [620, 161] width 44 height 13
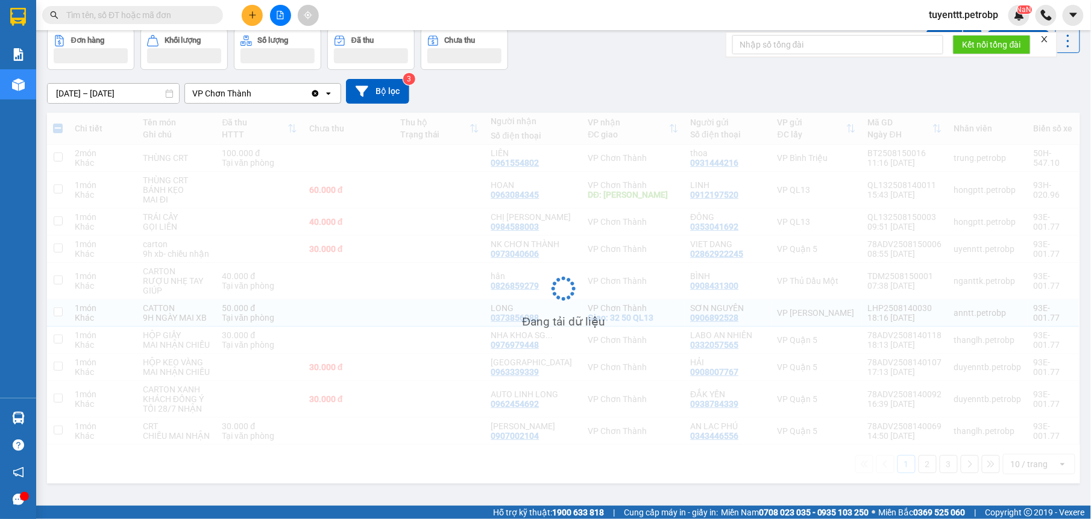
checkbox input "false"
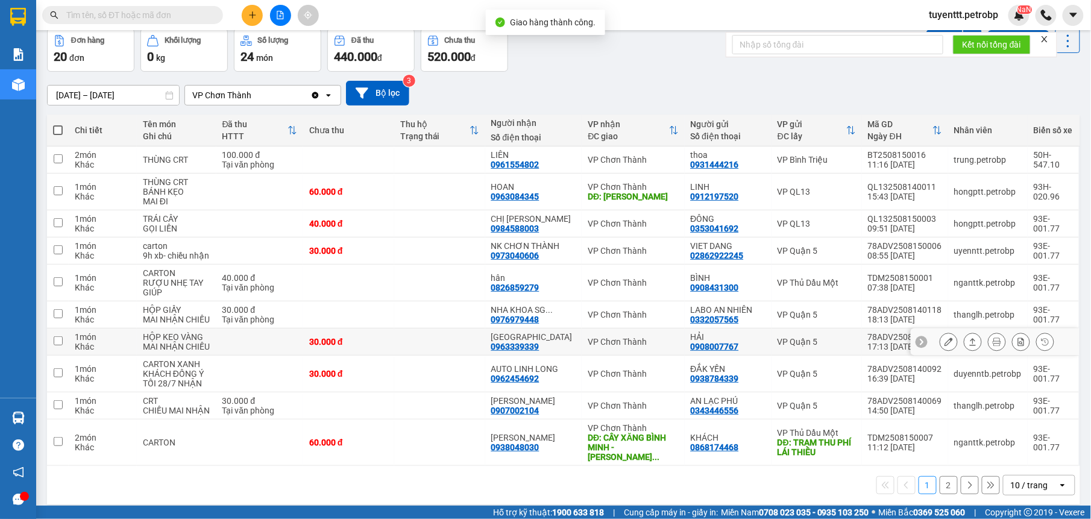
click at [458, 343] on td at bounding box center [439, 342] width 91 height 27
checkbox input "true"
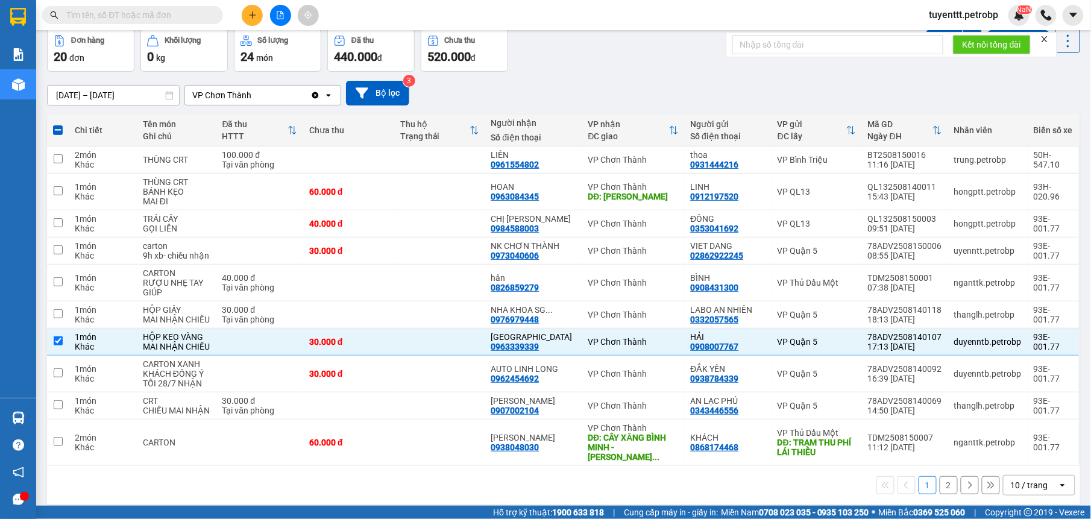
click at [348, 483] on div "1 2 10 / trang open" at bounding box center [564, 485] width 1024 height 20
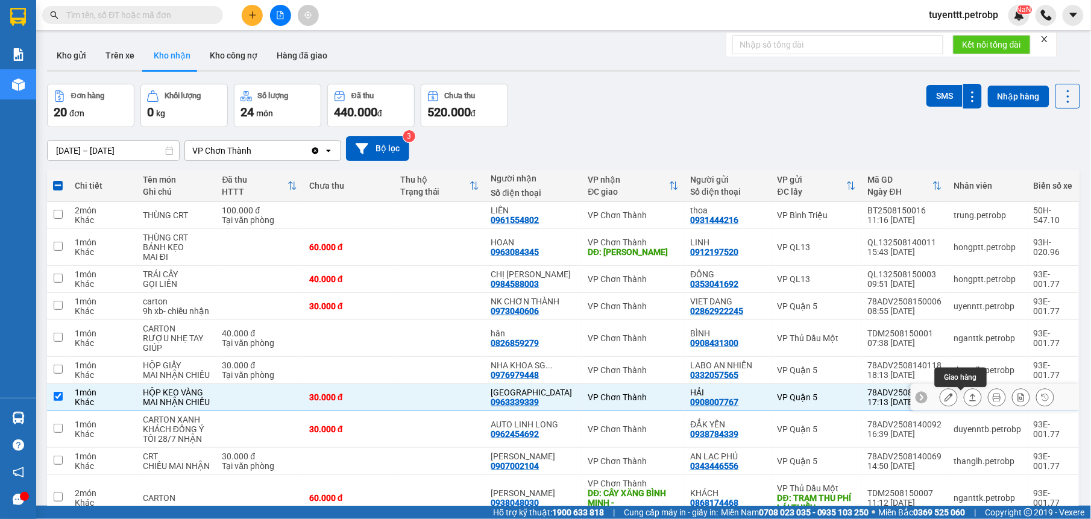
click at [969, 398] on icon at bounding box center [973, 397] width 8 height 8
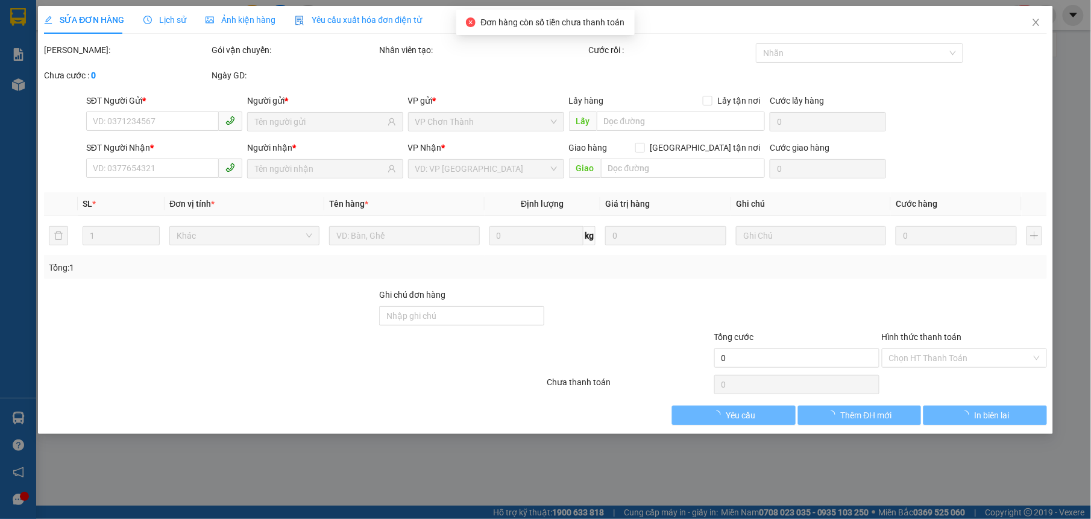
type input "0908007767"
type input "HẢI"
type input "0963339339"
type input "[GEOGRAPHIC_DATA]"
type input "30.000"
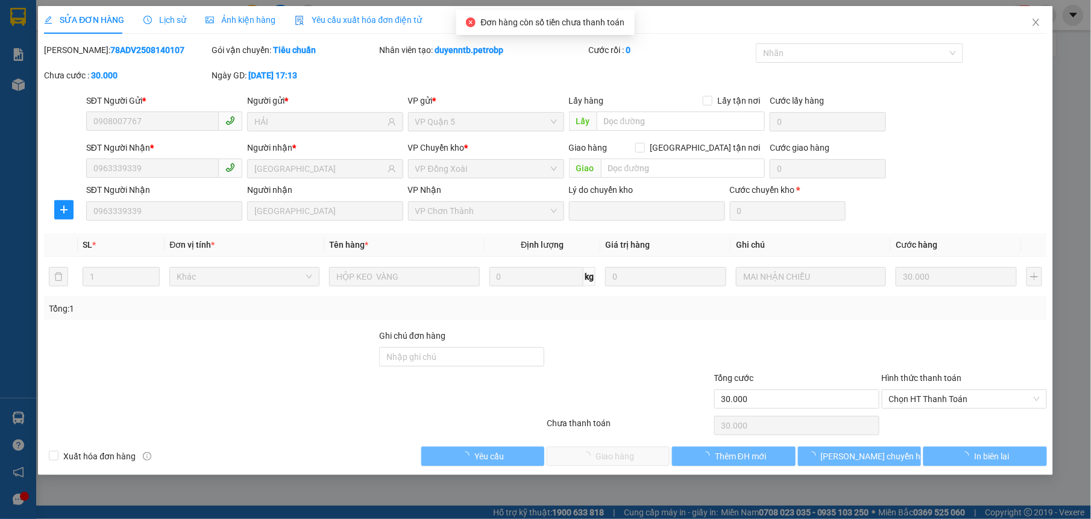
click at [944, 358] on div at bounding box center [965, 350] width 168 height 42
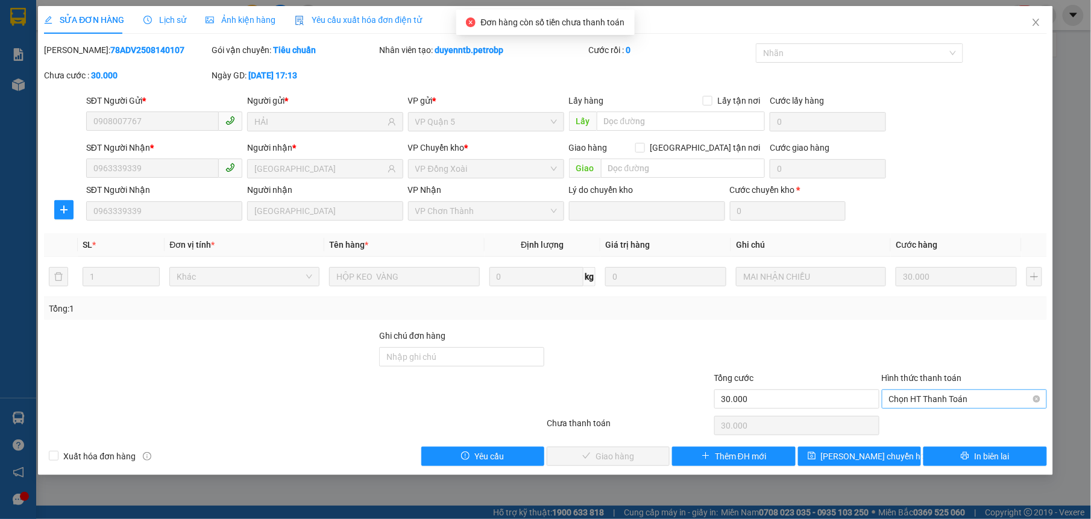
click at [916, 401] on span "Chọn HT Thanh Toán" at bounding box center [964, 399] width 151 height 18
click at [909, 426] on div "Tại văn phòng" at bounding box center [964, 424] width 151 height 13
type input "0"
click at [623, 455] on span "Giao hàng" at bounding box center [615, 456] width 39 height 13
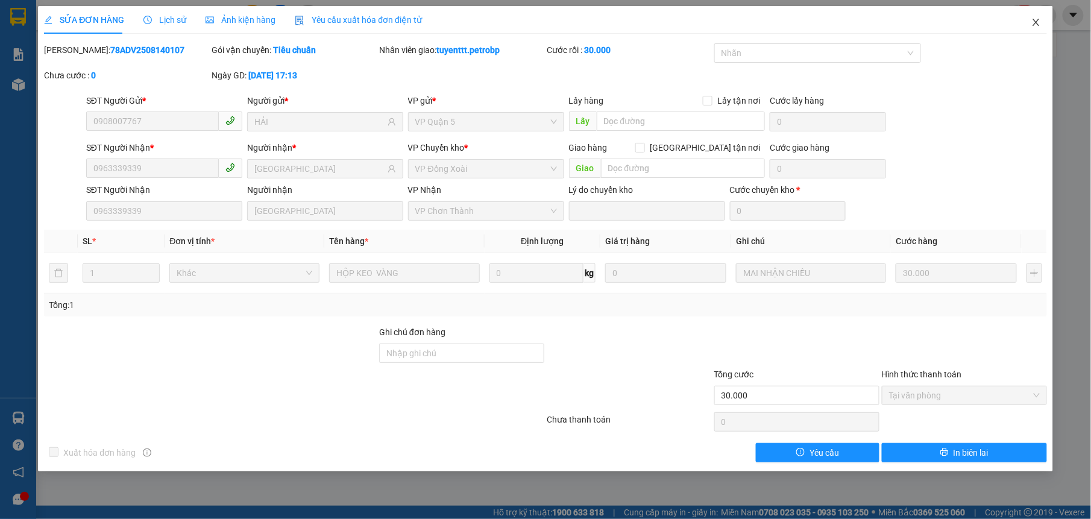
click at [1036, 17] on span "Close" at bounding box center [1036, 23] width 34 height 34
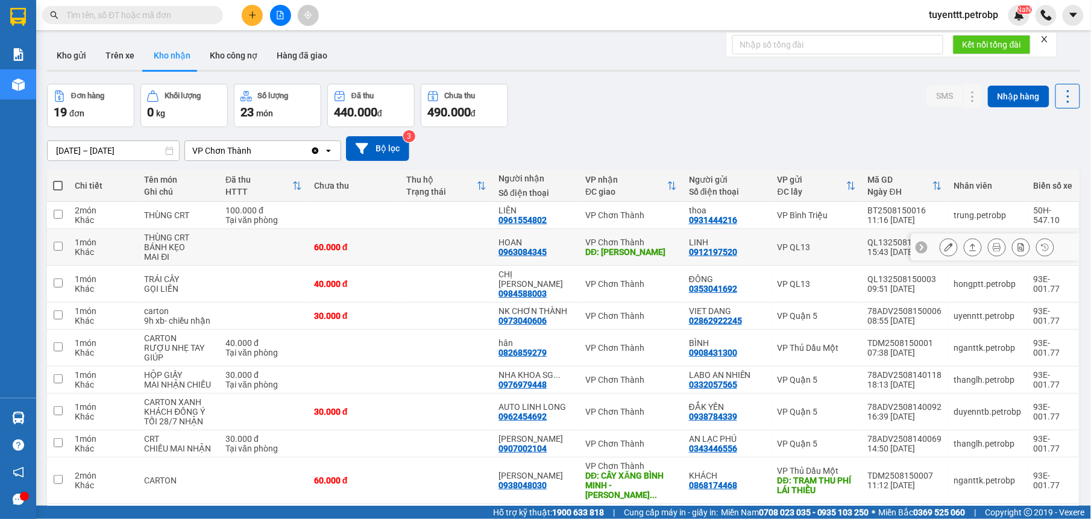
click at [476, 253] on td at bounding box center [446, 247] width 92 height 37
checkbox input "true"
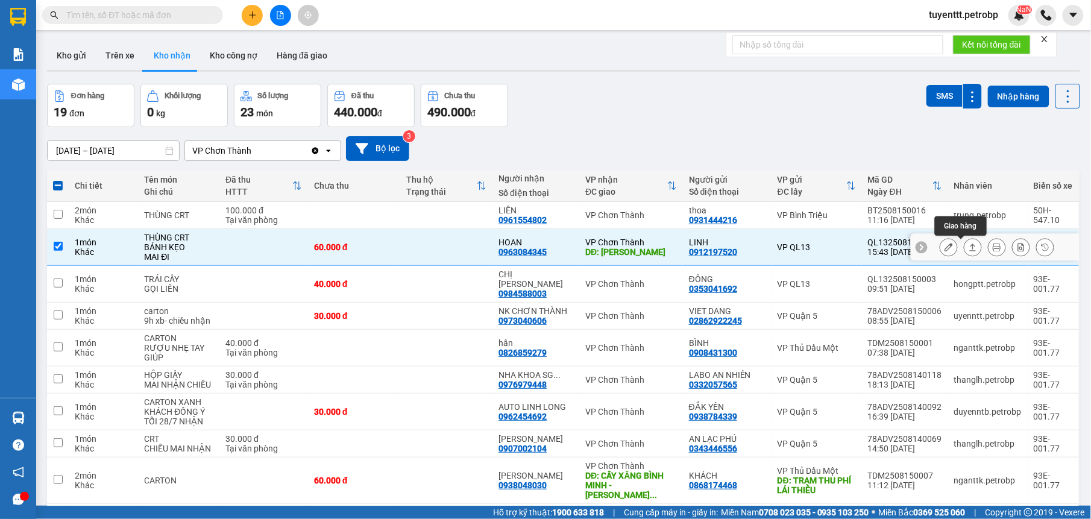
click at [969, 244] on icon at bounding box center [973, 247] width 8 height 8
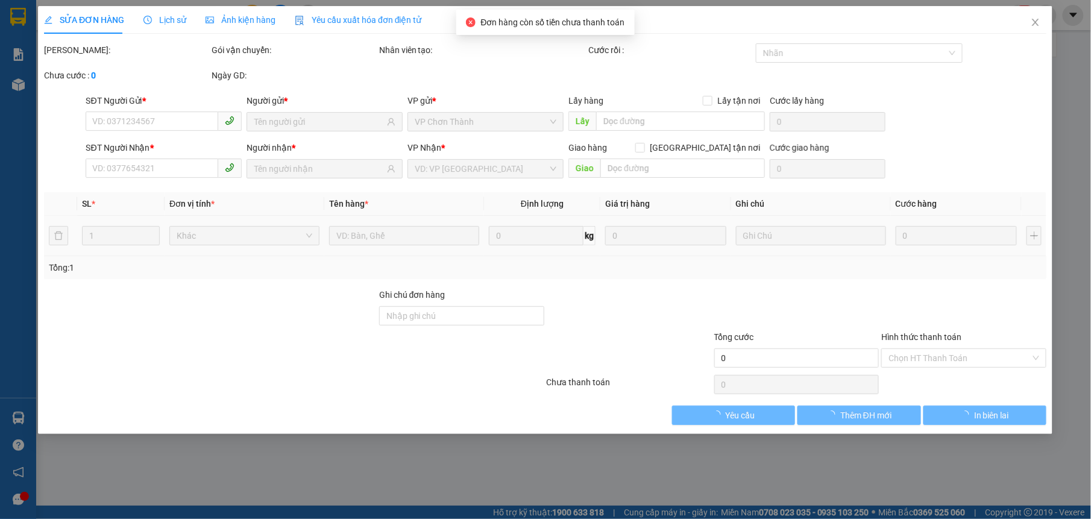
type input "0912197520"
type input "LINH"
type input "0963084345"
type input "HOAN"
type input "MINH HƯNG"
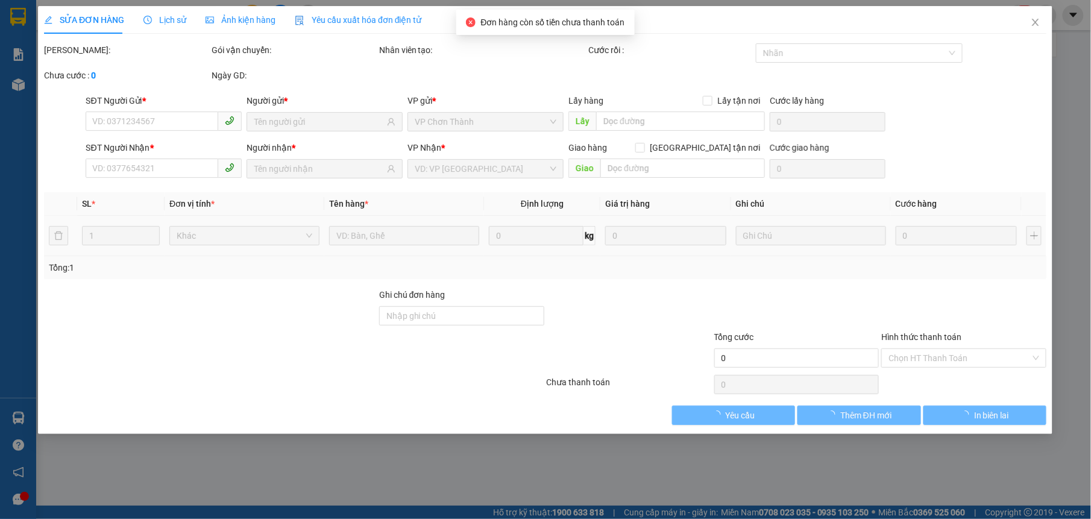
type input "60.000"
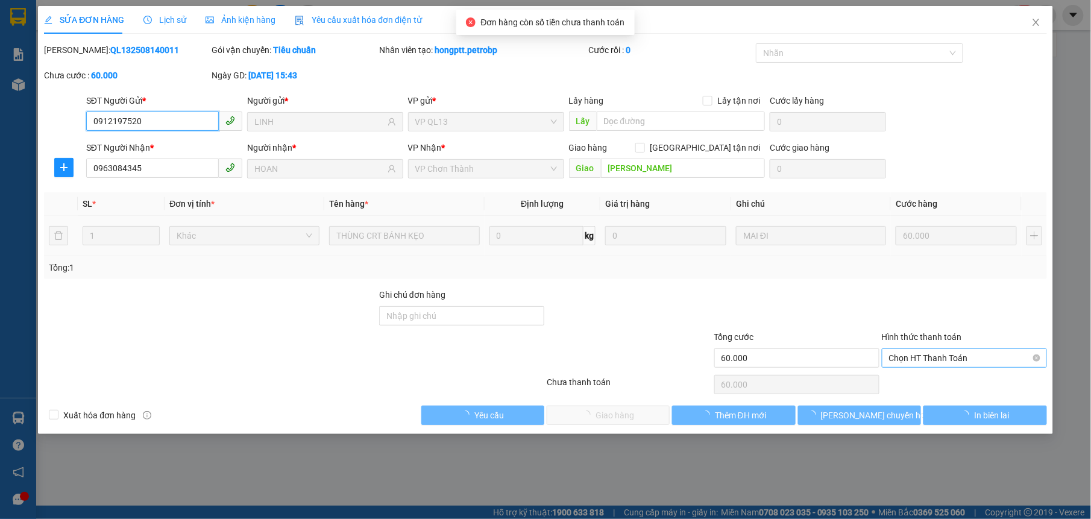
click at [934, 358] on span "Chọn HT Thanh Toán" at bounding box center [964, 358] width 151 height 18
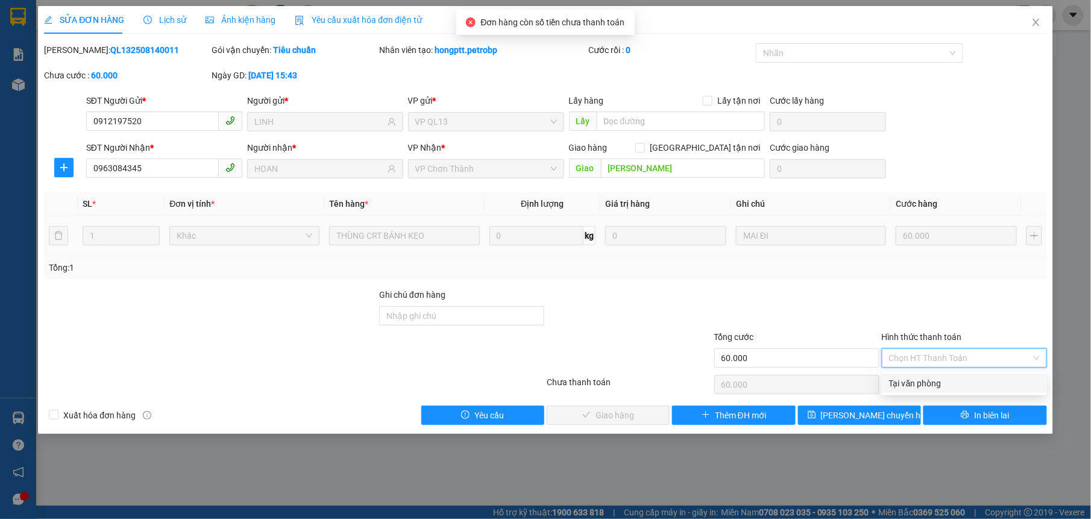
click at [907, 381] on div "Tại văn phòng" at bounding box center [964, 383] width 151 height 13
type input "0"
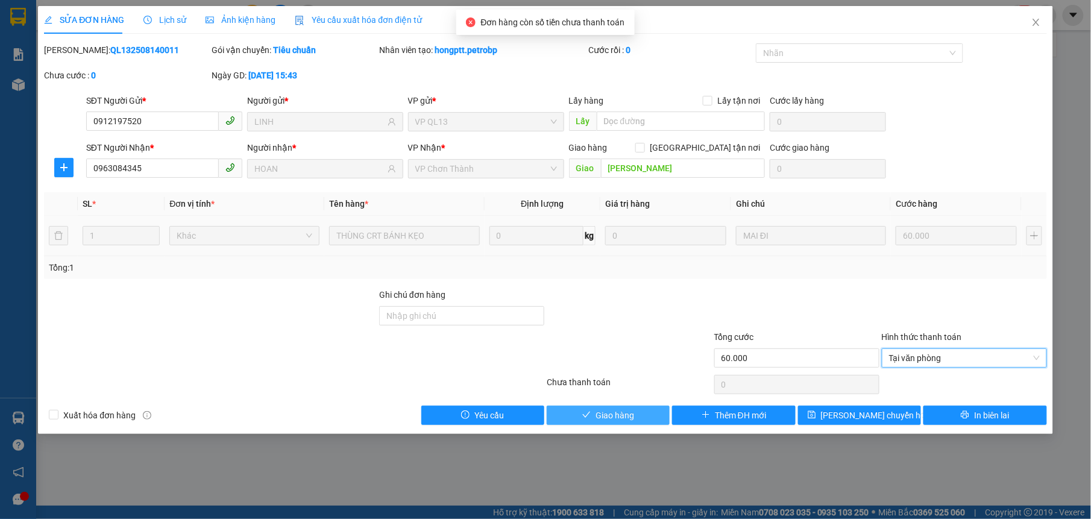
click at [646, 415] on button "Giao hàng" at bounding box center [608, 415] width 123 height 19
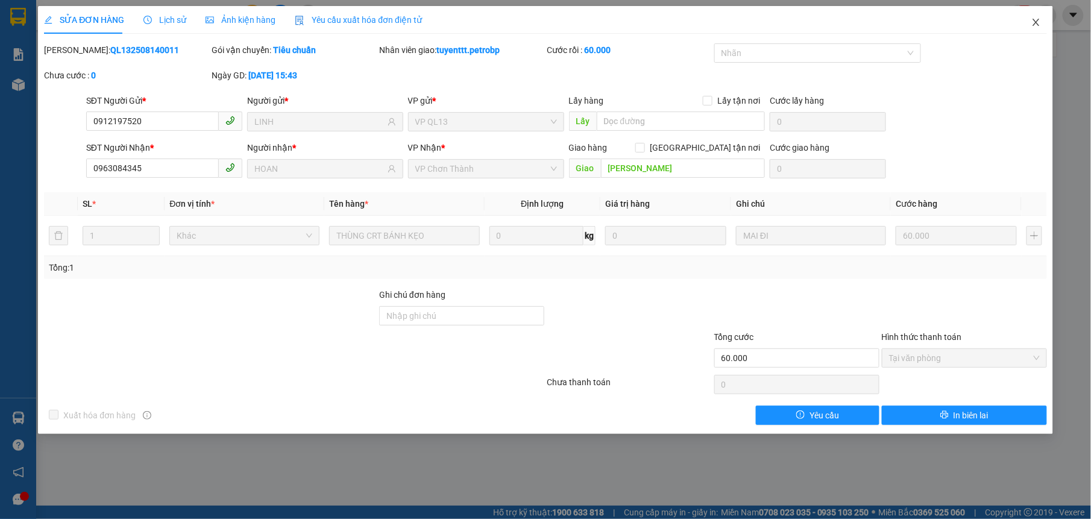
click at [1039, 19] on icon "close" at bounding box center [1037, 22] width 10 height 10
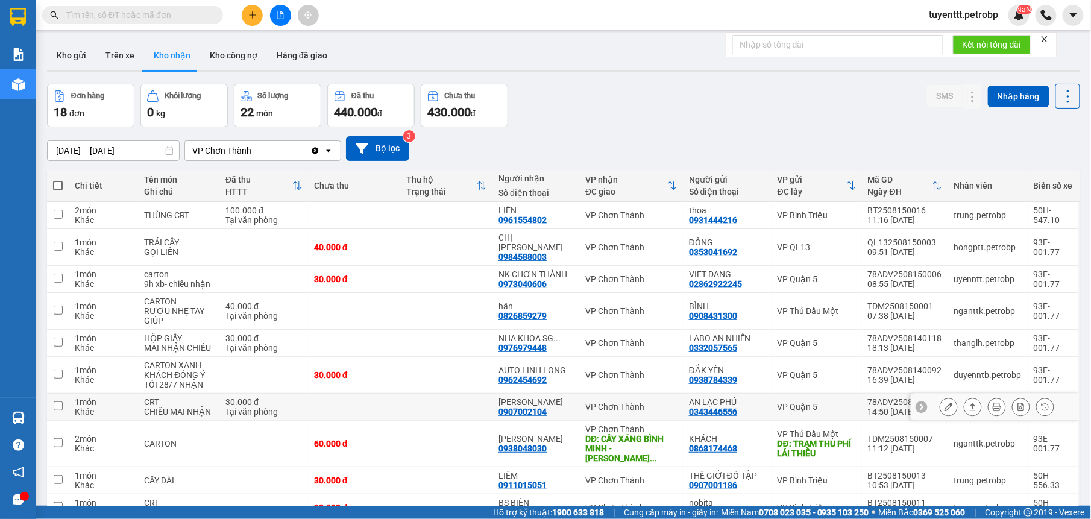
scroll to position [55, 0]
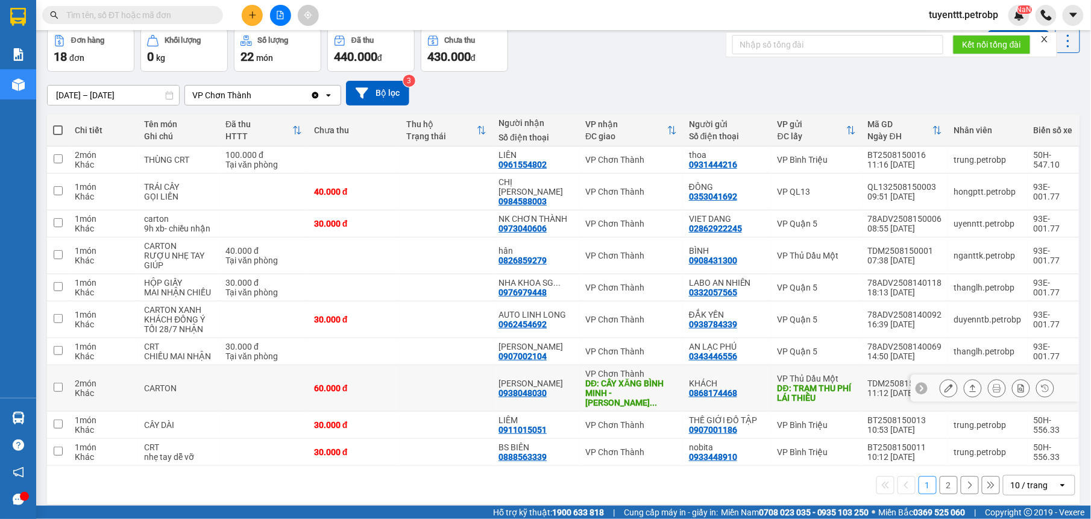
click at [468, 379] on td at bounding box center [446, 388] width 92 height 46
checkbox input "true"
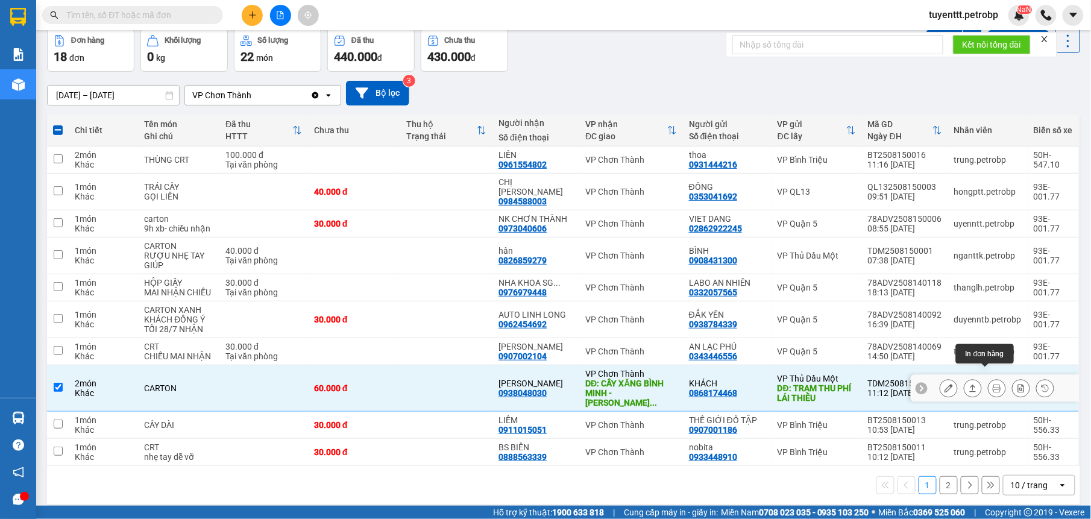
click at [969, 384] on icon at bounding box center [973, 388] width 8 height 8
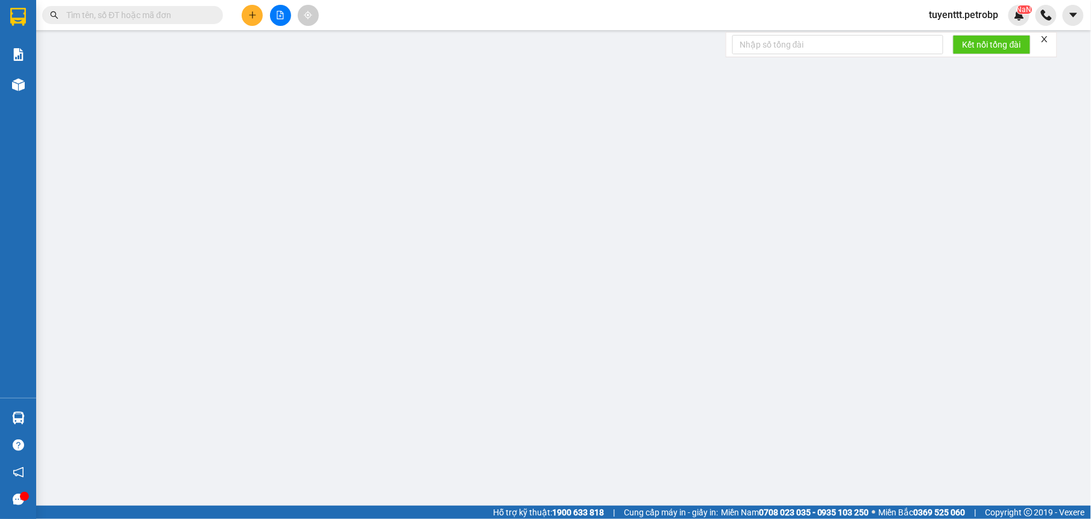
type input "0868174468"
type input "KHÁCH"
type input "TRẠM THU PHÍ LÁI THIÊU"
type input "0938048030"
type input "KIM"
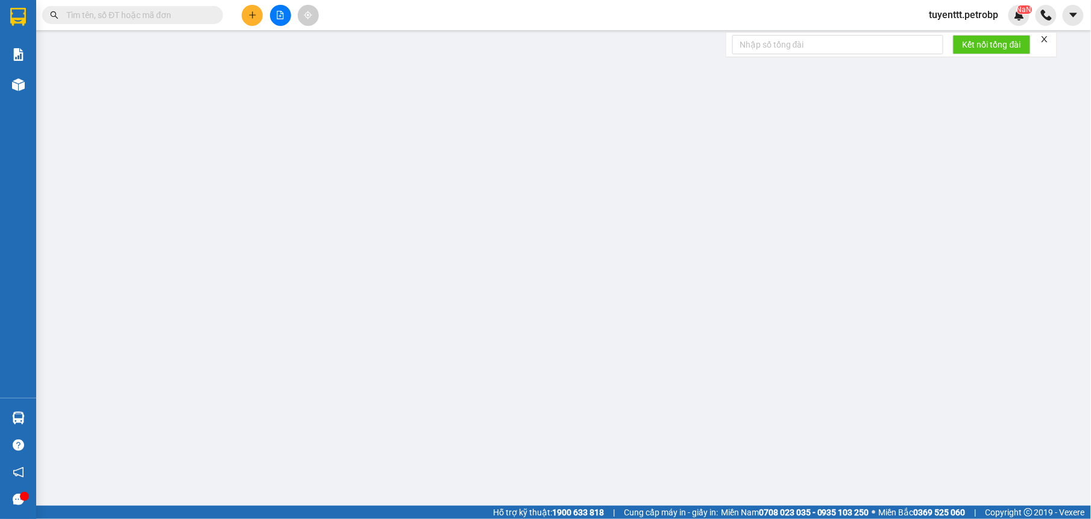
type input "CÂY XĂNG BÌNH MINH - MINH HƯNG - CHƠN THÀNH"
type input "60.000"
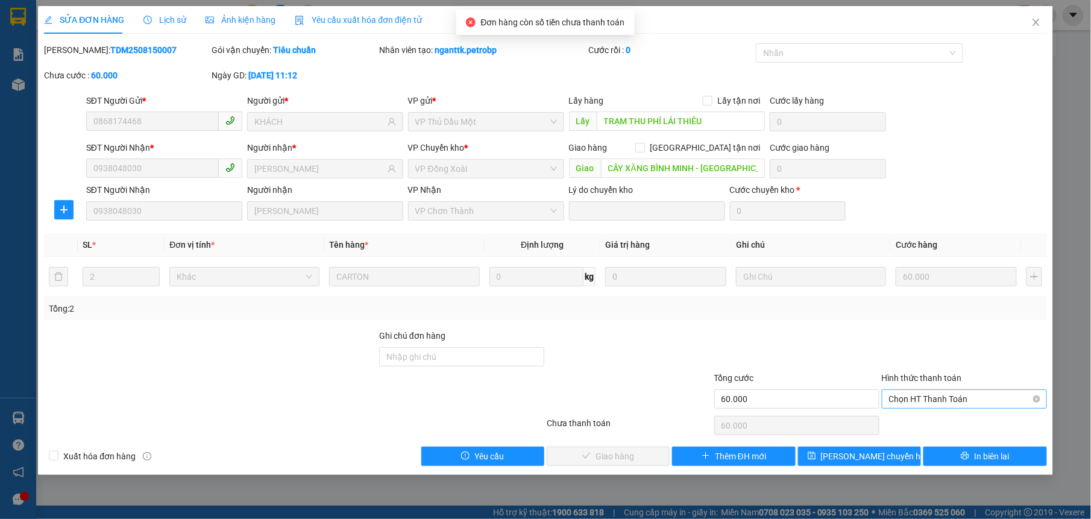
click at [908, 397] on span "Chọn HT Thanh Toán" at bounding box center [964, 399] width 151 height 18
click at [903, 420] on div "Tại văn phòng" at bounding box center [964, 424] width 151 height 13
type input "0"
click at [594, 456] on button "Giao hàng" at bounding box center [608, 456] width 123 height 19
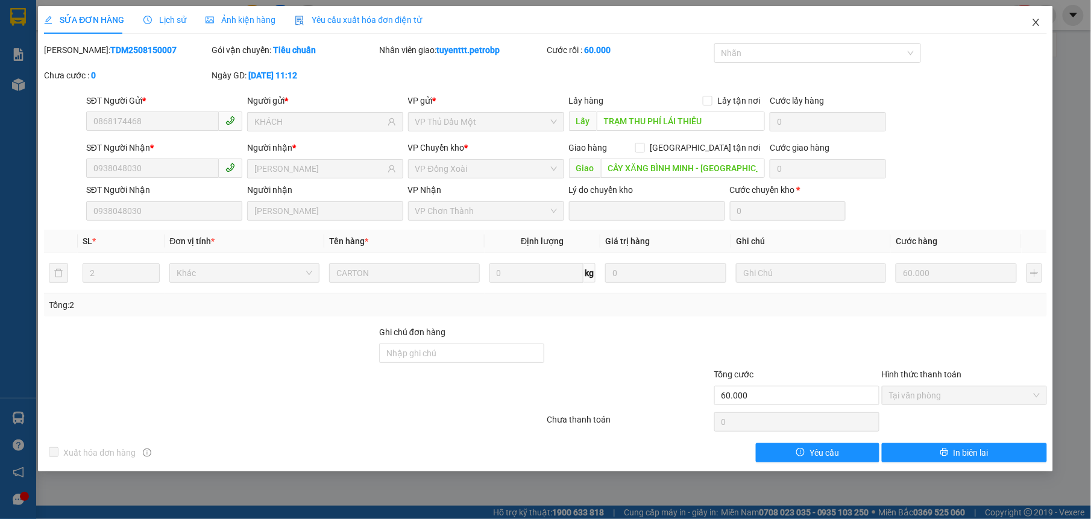
click at [1037, 20] on icon "close" at bounding box center [1037, 22] width 10 height 10
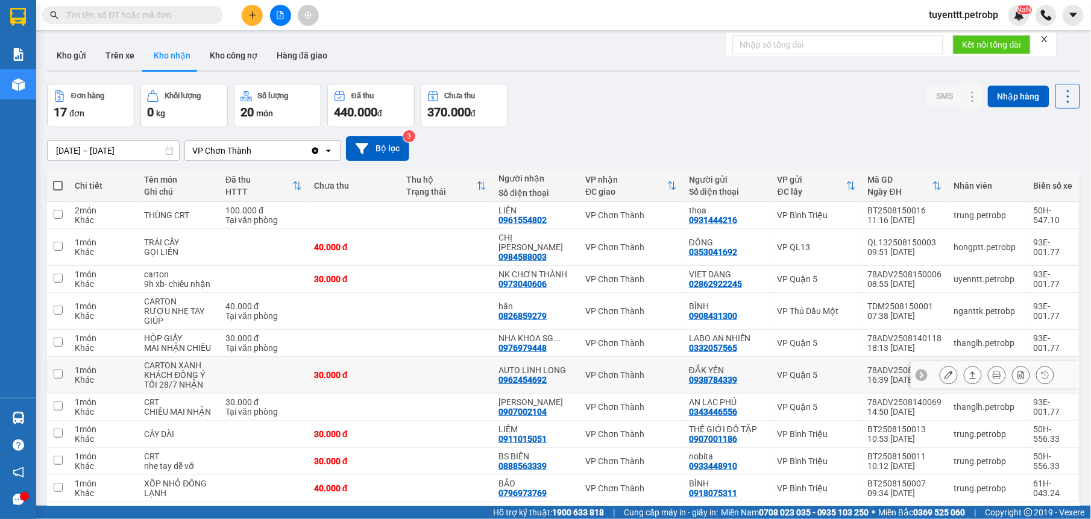
scroll to position [55, 0]
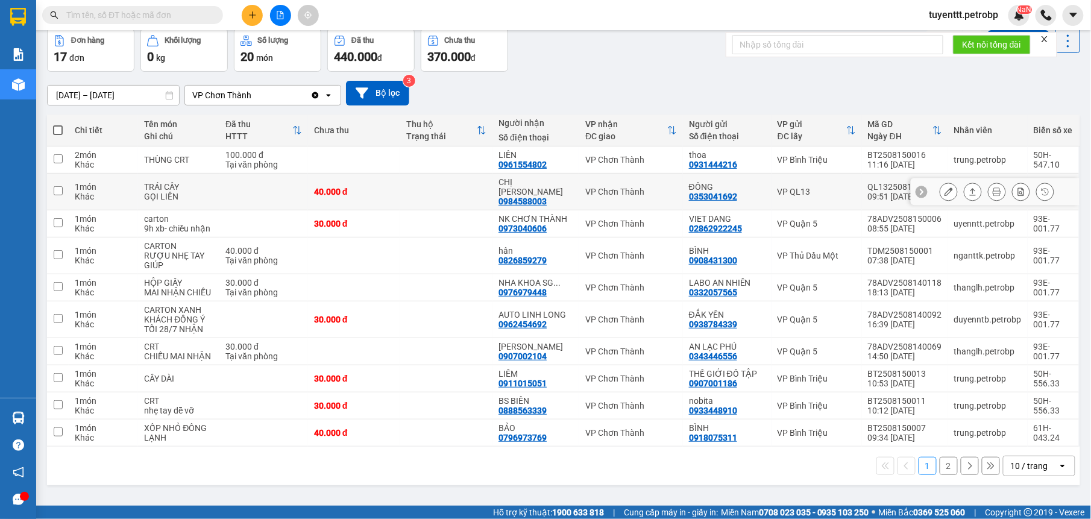
click at [464, 192] on td at bounding box center [446, 192] width 92 height 37
checkbox input "true"
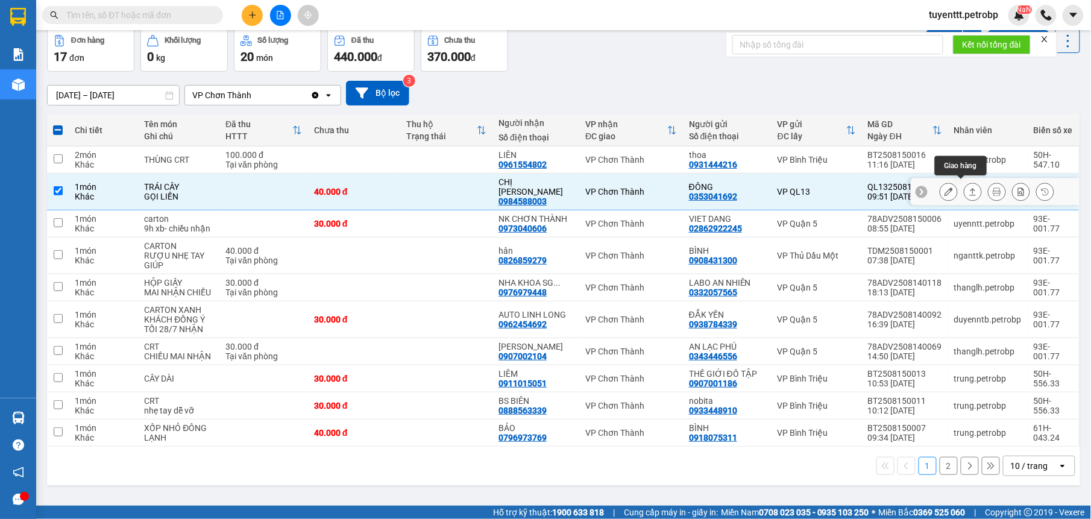
click at [970, 188] on icon at bounding box center [973, 191] width 7 height 7
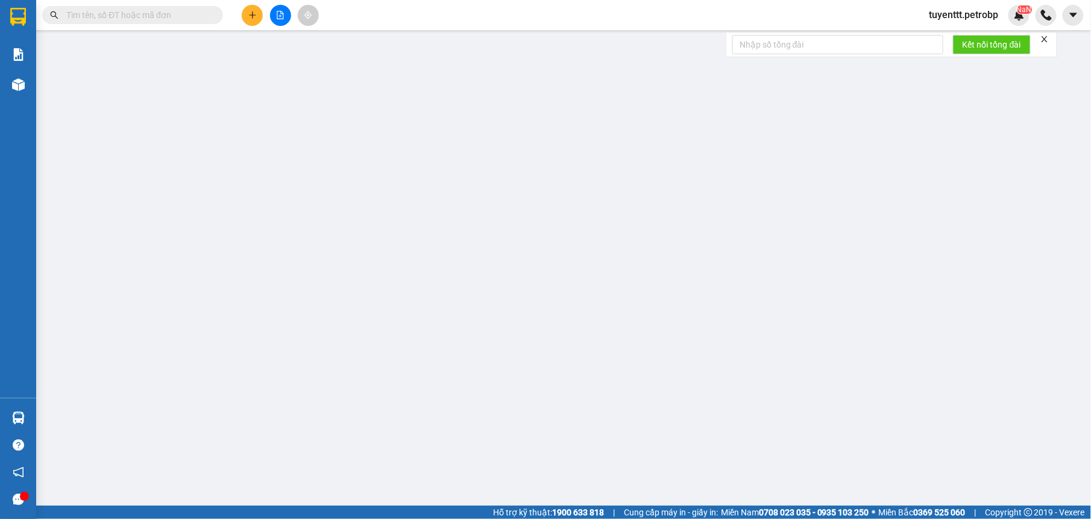
type input "0353041692"
type input "ĐÔNG"
type input "0984588003"
type input "CHỊ NHUNG"
type input "40.000"
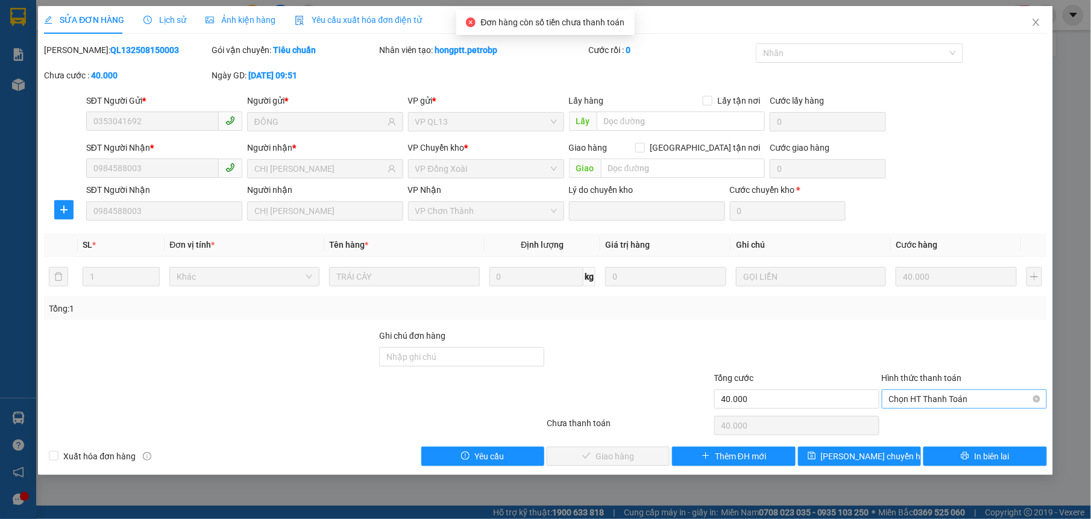
click at [934, 399] on span "Chọn HT Thanh Toán" at bounding box center [964, 399] width 151 height 18
click at [927, 422] on div "Tại văn phòng" at bounding box center [964, 424] width 151 height 13
type input "0"
click at [614, 459] on span "Giao hàng" at bounding box center [615, 456] width 39 height 13
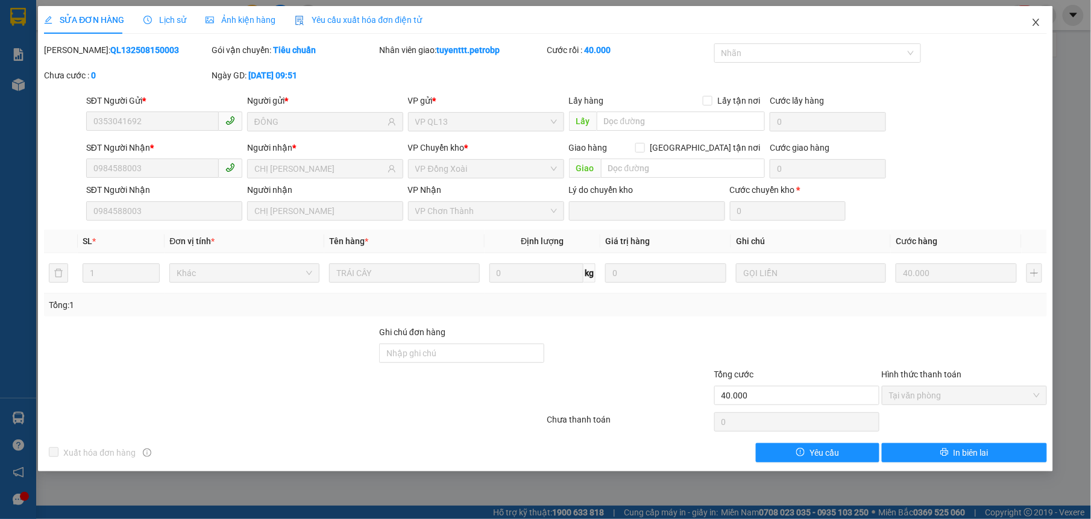
click at [1038, 22] on icon "close" at bounding box center [1036, 22] width 7 height 7
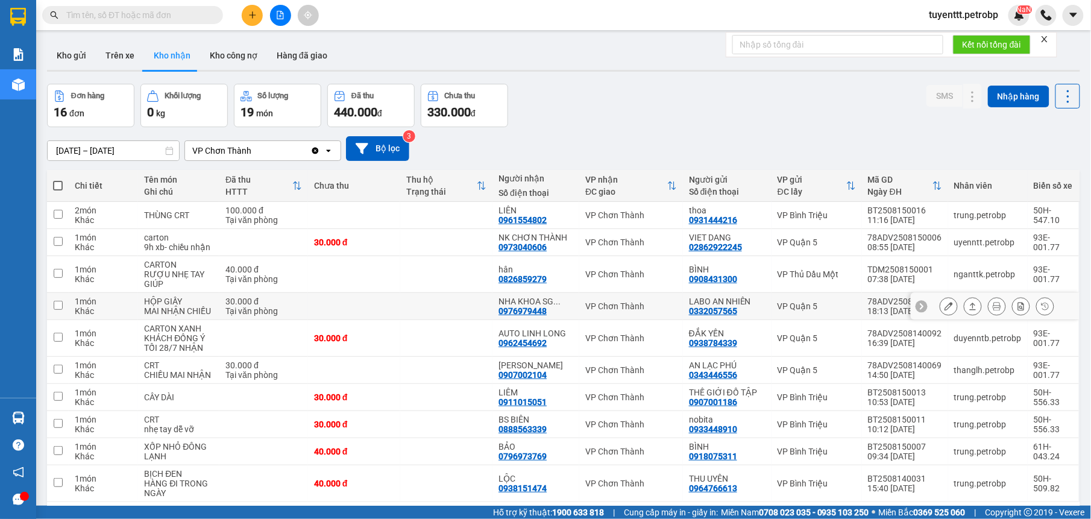
scroll to position [55, 0]
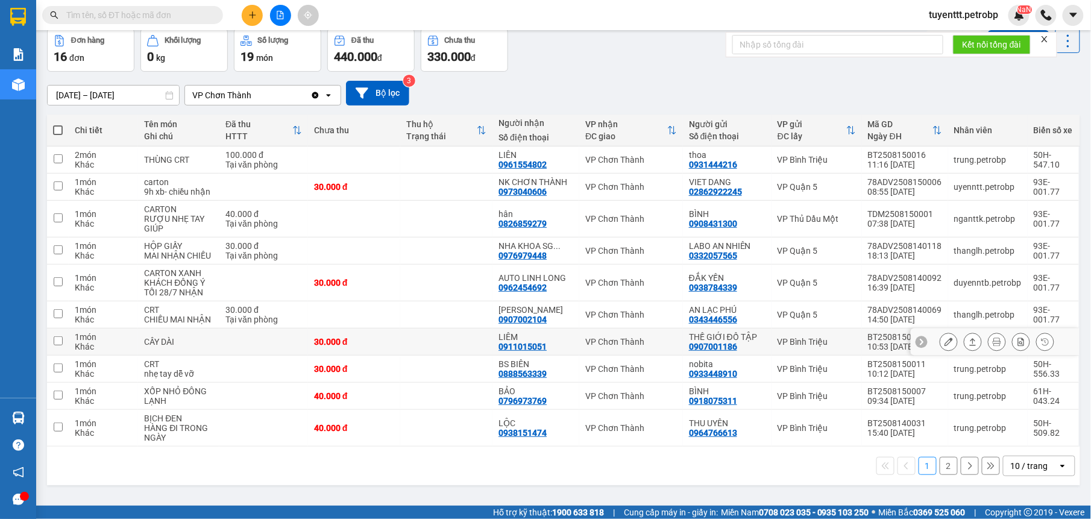
click at [458, 350] on td at bounding box center [446, 342] width 92 height 27
checkbox input "true"
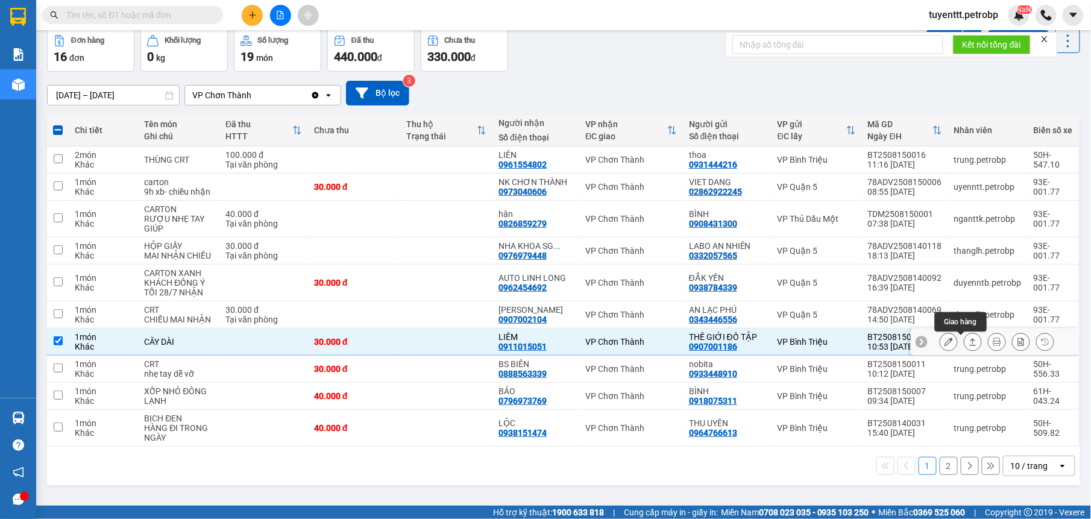
click at [969, 345] on icon at bounding box center [973, 342] width 8 height 8
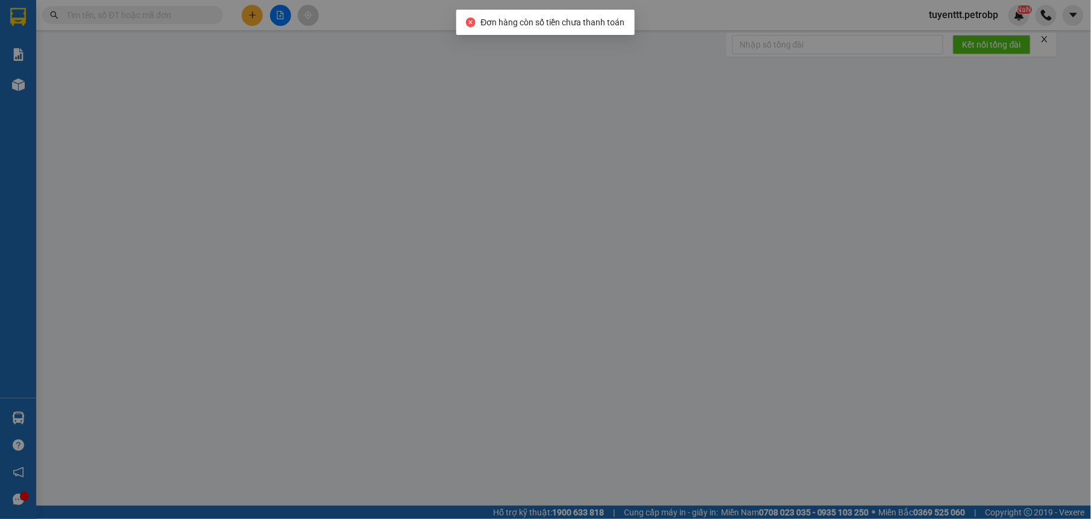
type input "0907001186"
type input "THẾ GIỚI ĐỒ TẬP"
type input "0911015051"
type input "LIÊM"
type input "30.000"
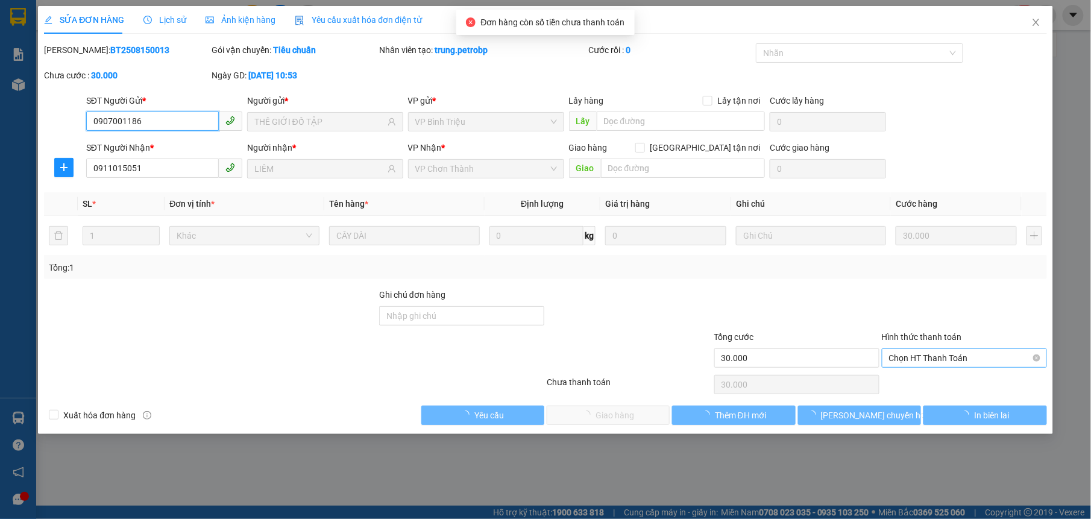
click at [932, 367] on span "Chọn HT Thanh Toán" at bounding box center [964, 358] width 151 height 18
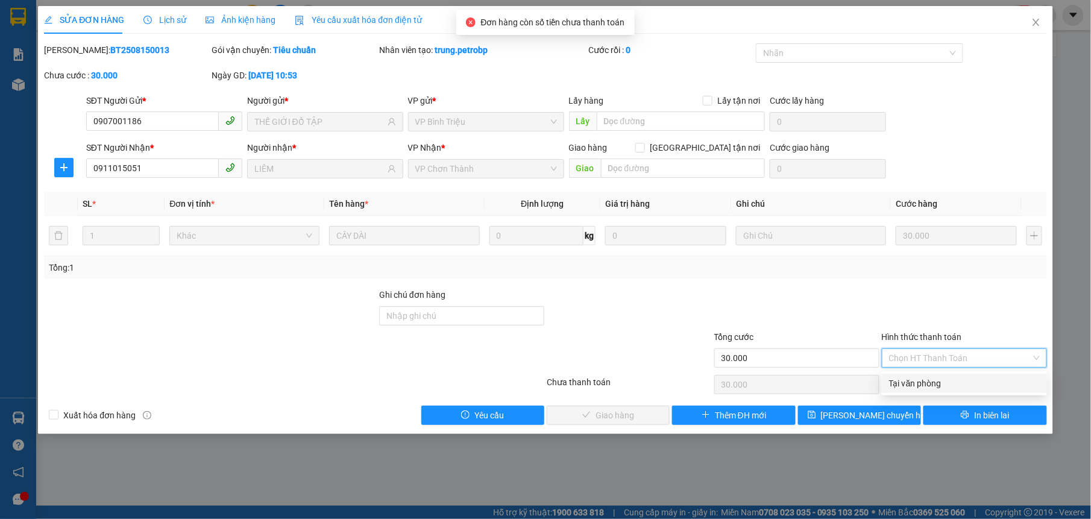
click at [893, 383] on div "Tại văn phòng" at bounding box center [964, 383] width 151 height 13
type input "0"
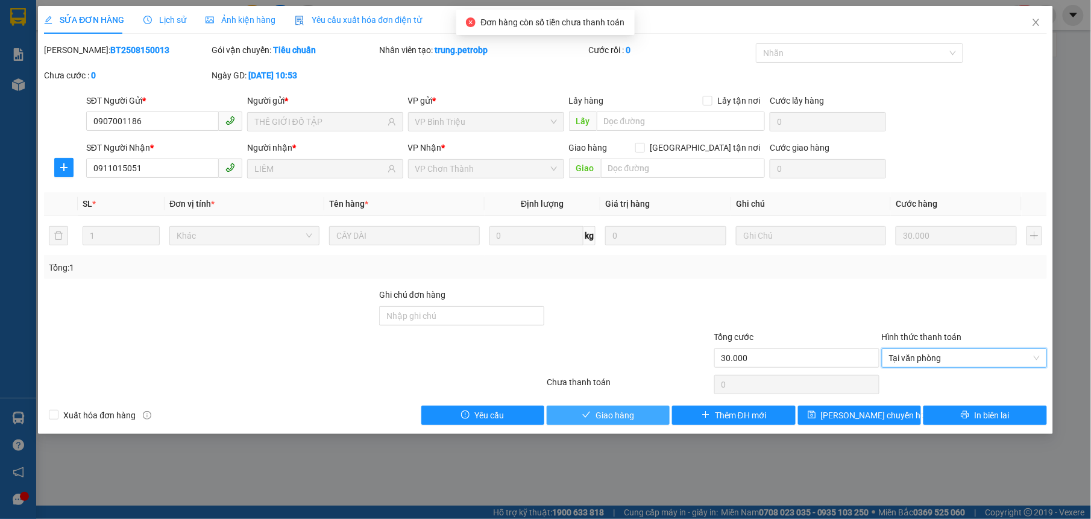
click at [592, 417] on button "Giao hàng" at bounding box center [608, 415] width 123 height 19
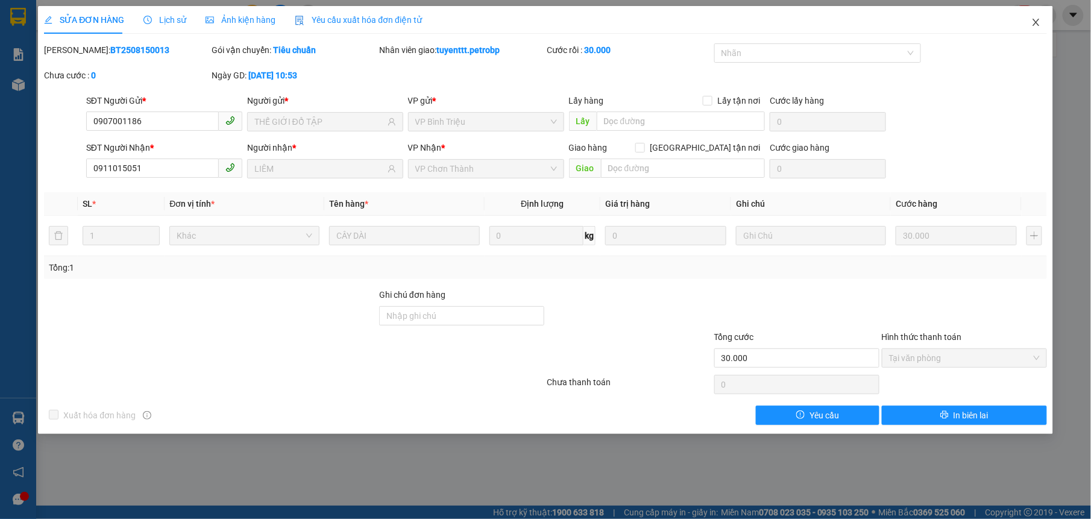
click at [1042, 22] on span "Close" at bounding box center [1036, 23] width 34 height 34
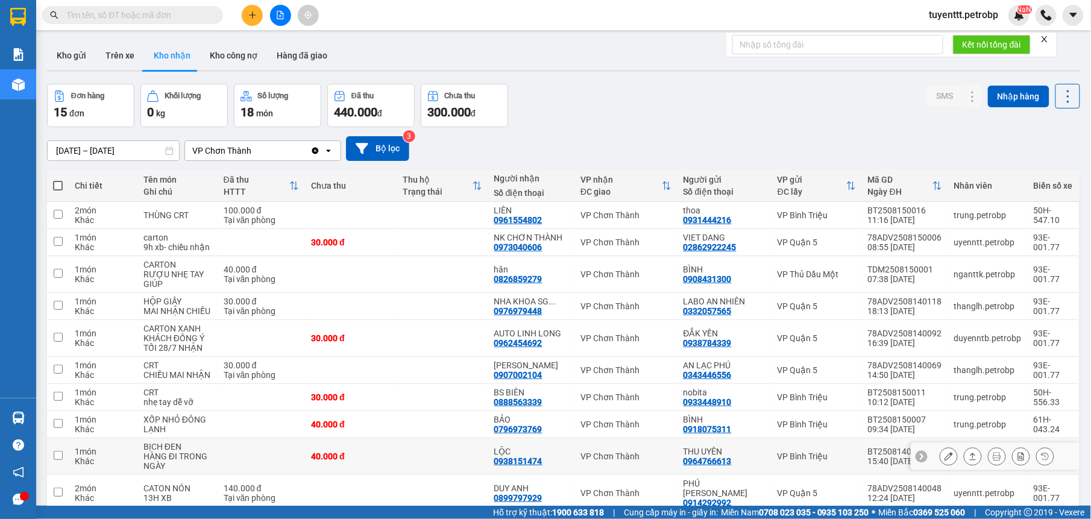
scroll to position [55, 0]
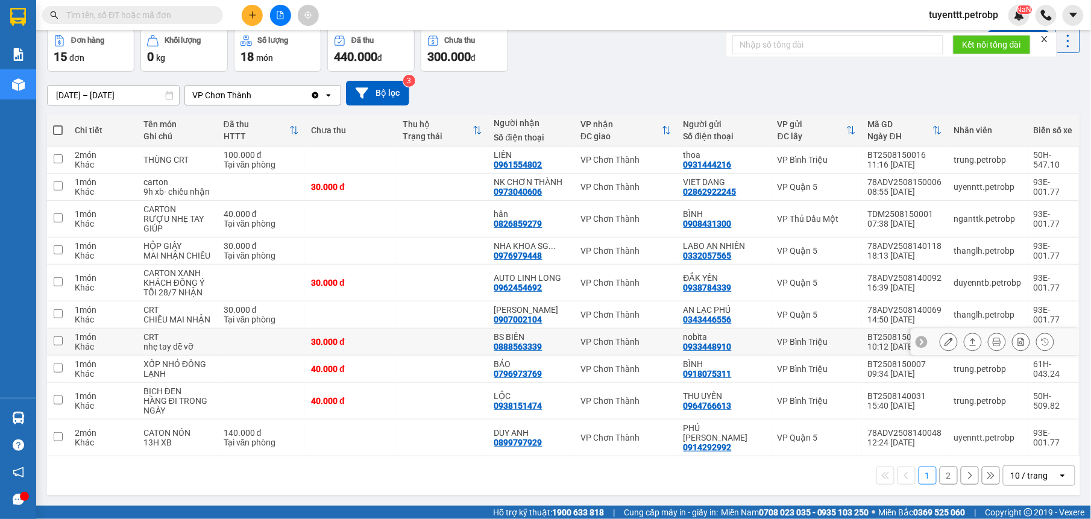
click at [408, 353] on td at bounding box center [443, 342] width 92 height 27
checkbox input "true"
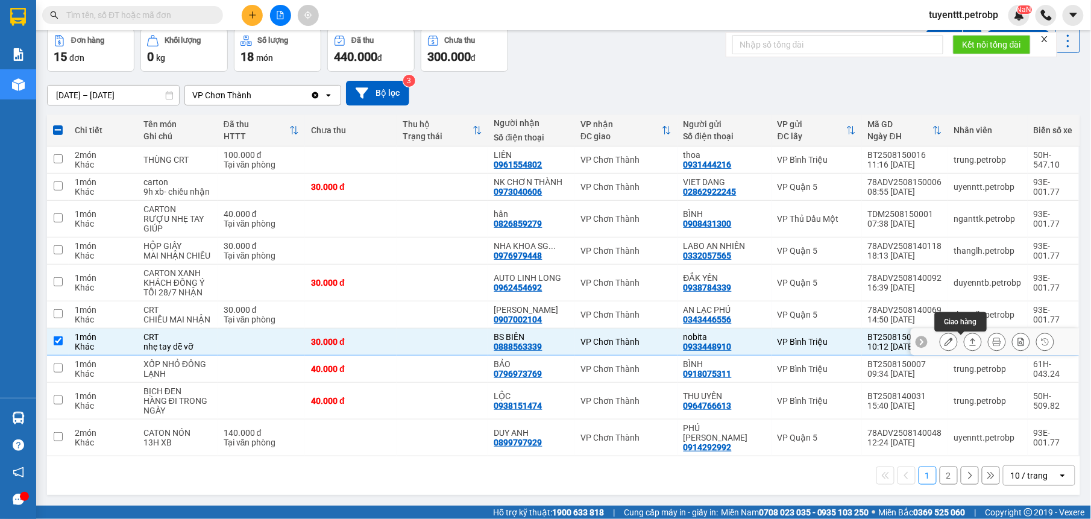
click at [970, 345] on icon at bounding box center [973, 341] width 7 height 7
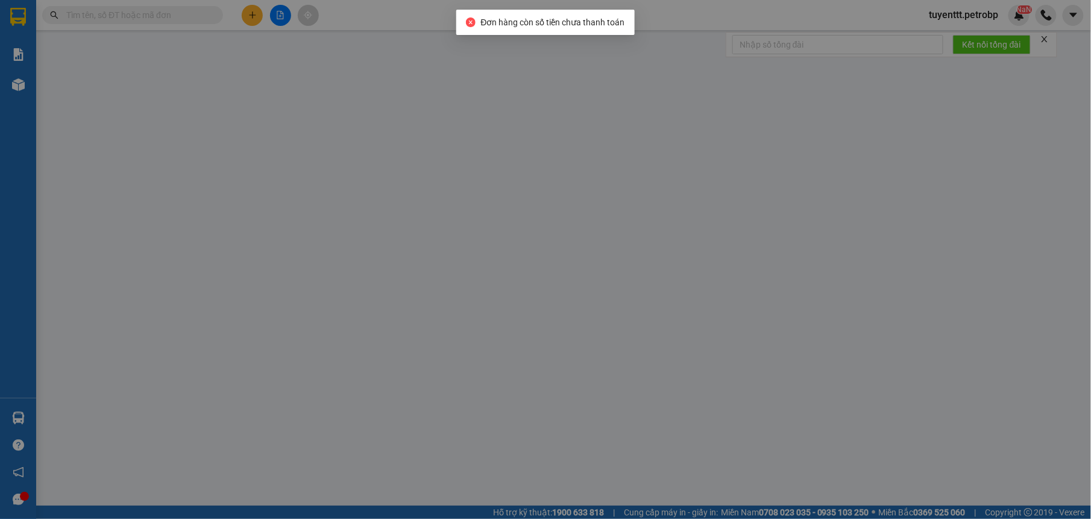
type input "0933448910"
type input "nobita"
type input "0888563339"
type input "BS BIÊN"
type input "30.000"
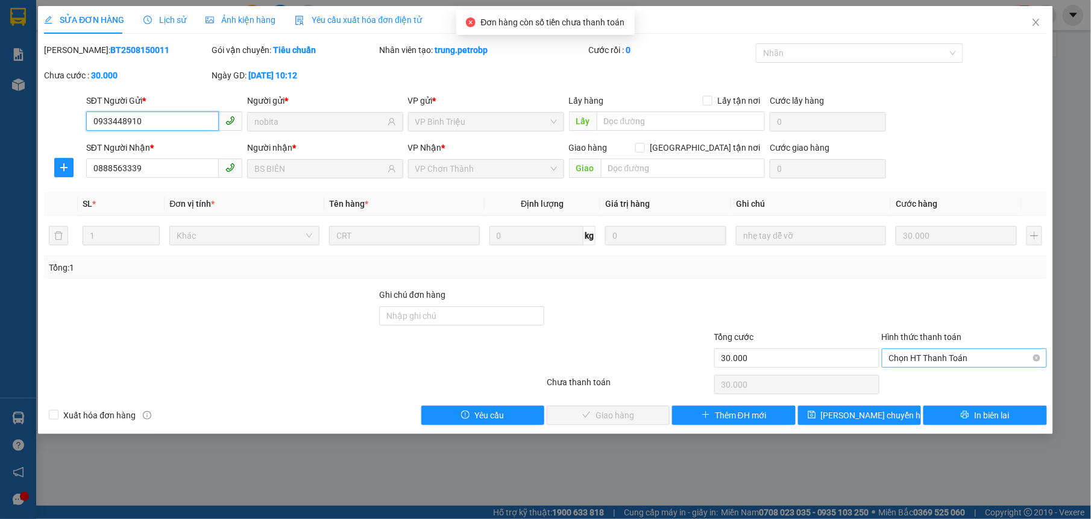
click at [910, 362] on span "Chọn HT Thanh Toán" at bounding box center [964, 358] width 151 height 18
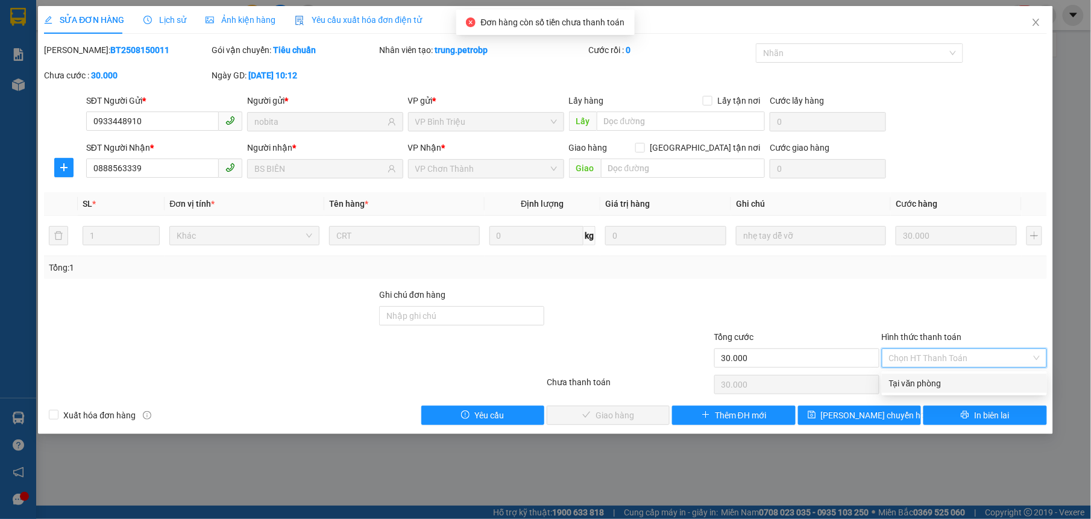
click at [910, 386] on div "Tại văn phòng" at bounding box center [964, 383] width 151 height 13
type input "0"
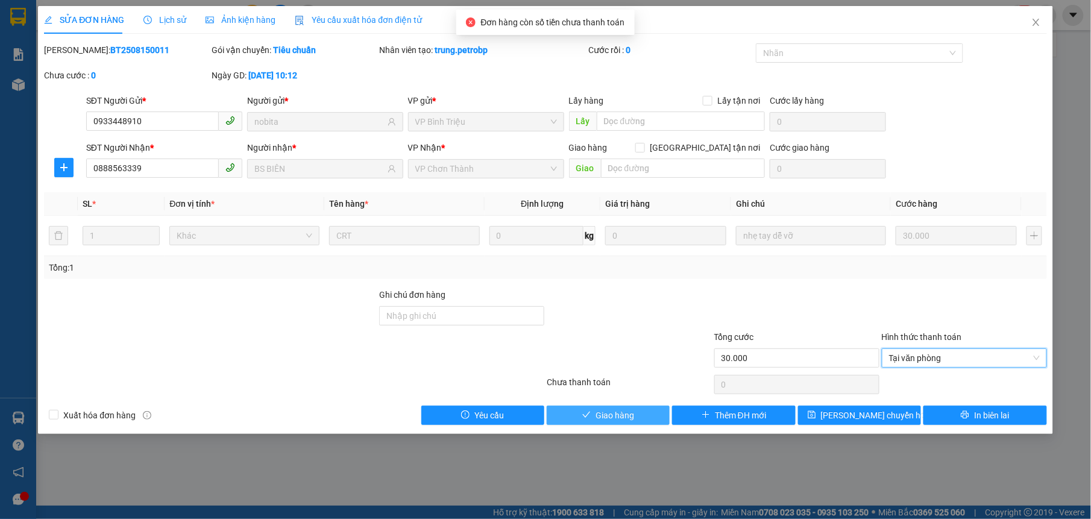
click at [610, 418] on span "Giao hàng" at bounding box center [615, 415] width 39 height 13
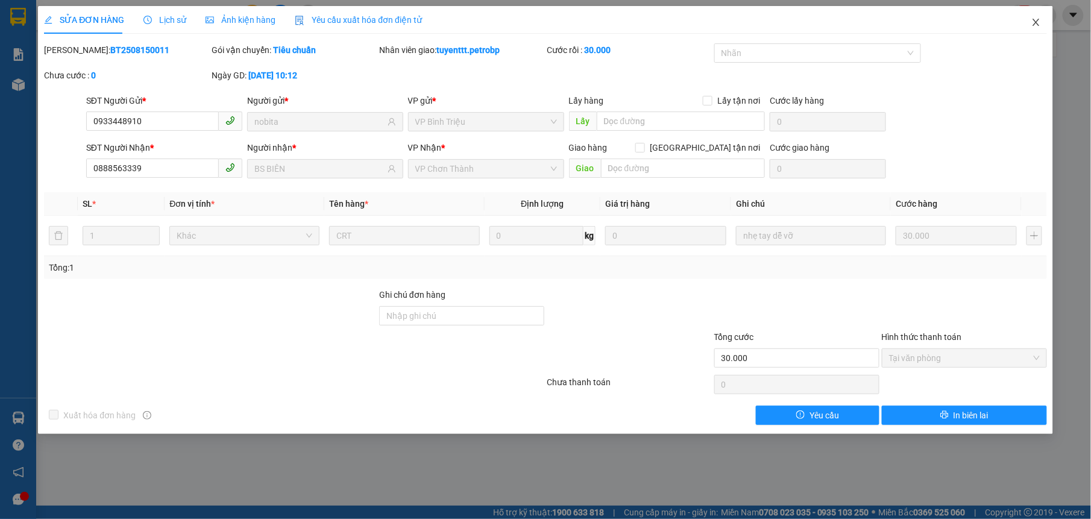
click at [1037, 22] on icon "close" at bounding box center [1037, 22] width 10 height 10
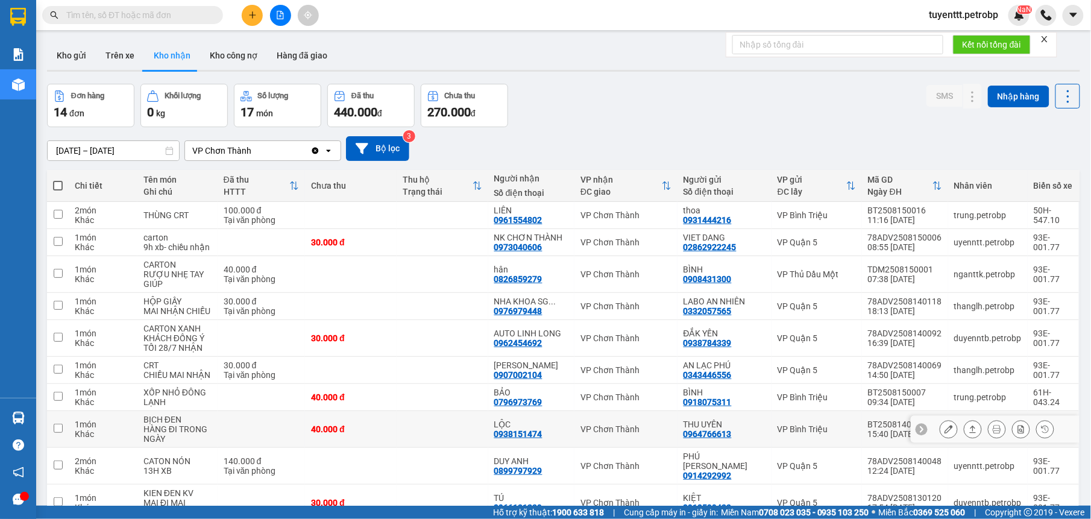
scroll to position [58, 0]
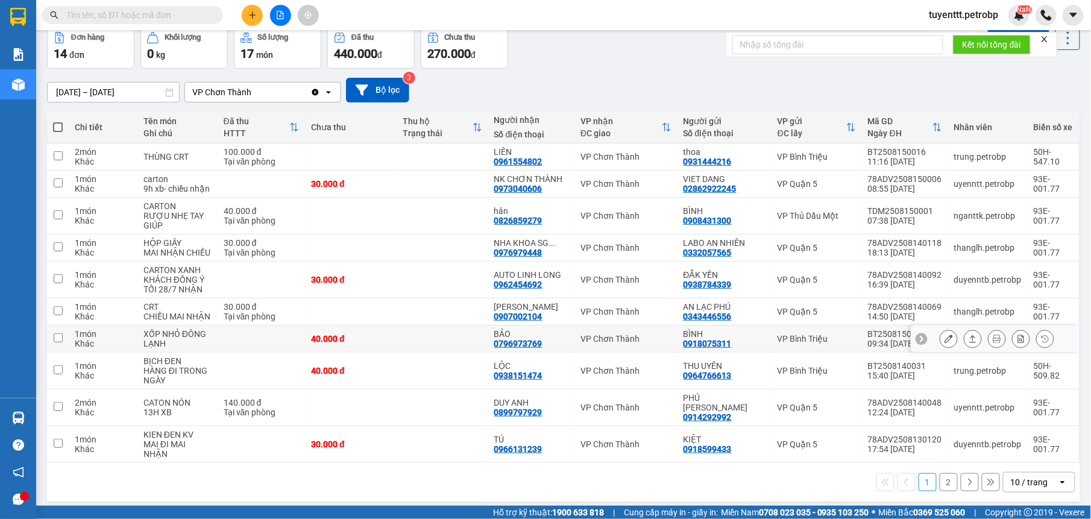
click at [464, 352] on td at bounding box center [443, 339] width 92 height 27
checkbox input "true"
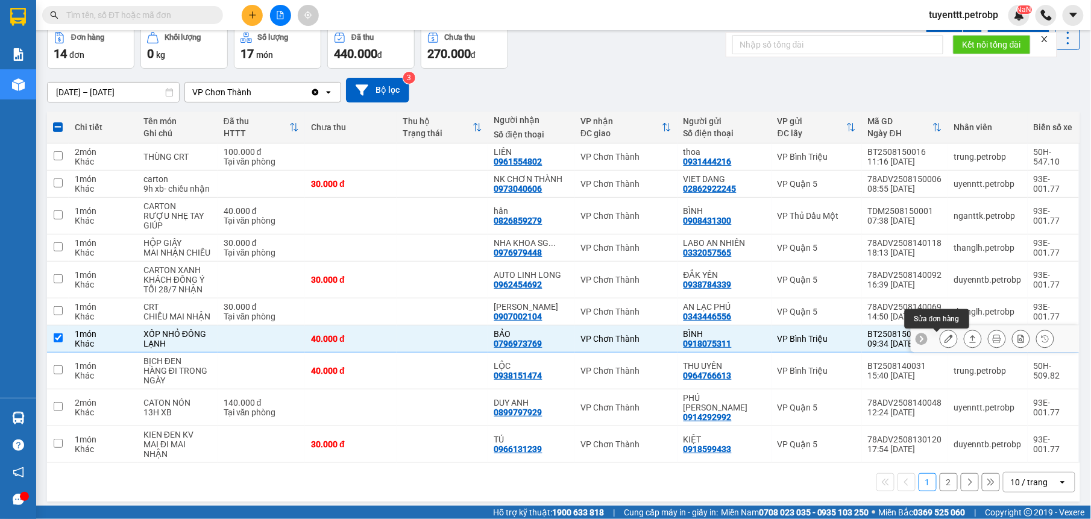
click at [965, 336] on button at bounding box center [973, 339] width 17 height 21
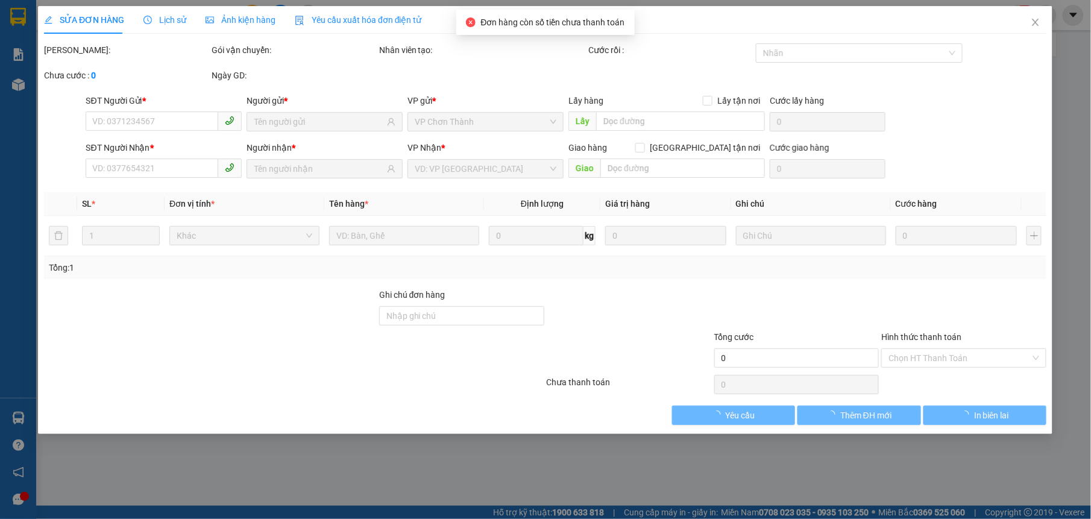
type input "0918075311"
type input "BÌNH"
type input "0796973769"
type input "BẢO"
type input "40.000"
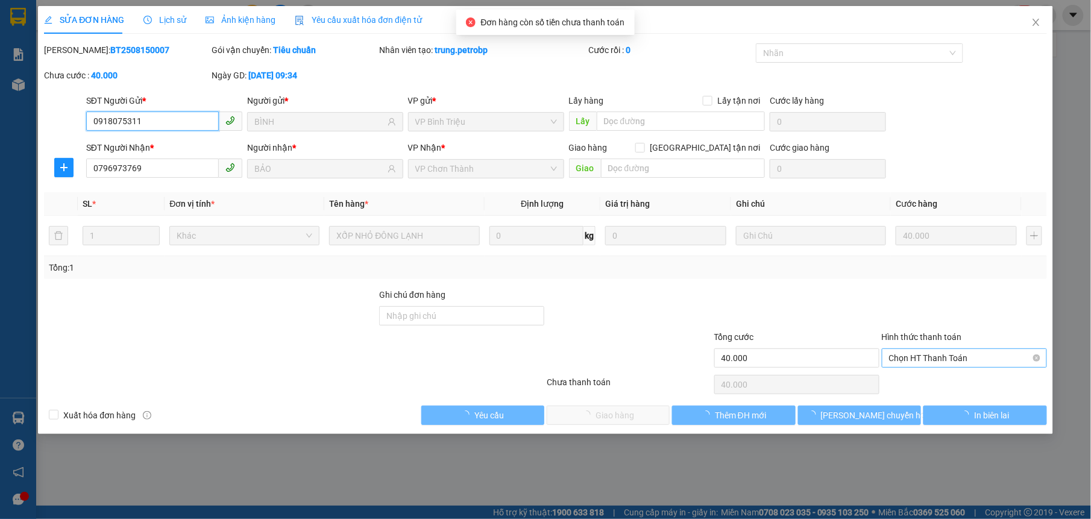
click at [934, 364] on span "Chọn HT Thanh Toán" at bounding box center [964, 358] width 151 height 18
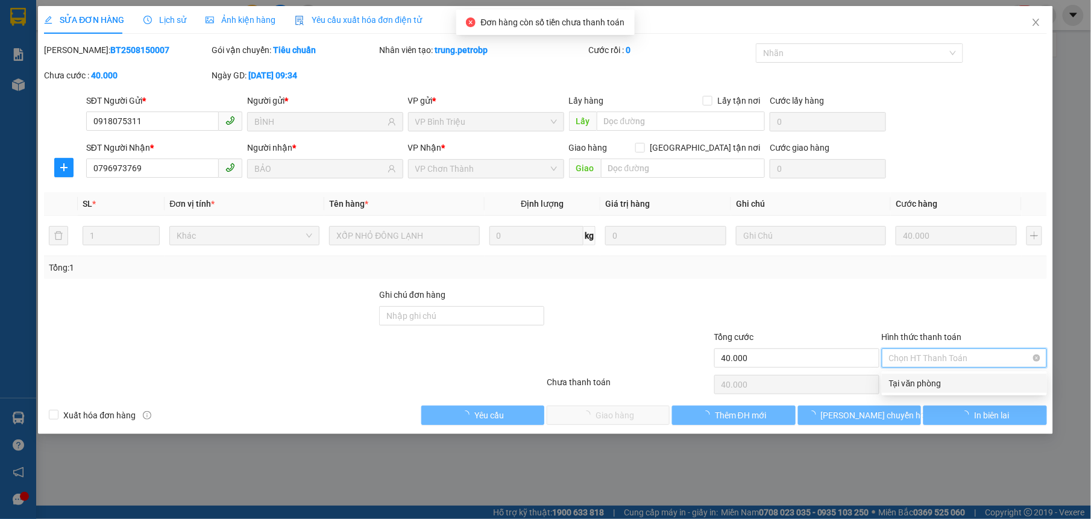
click at [925, 379] on div "Tại văn phòng" at bounding box center [964, 383] width 151 height 13
type input "0"
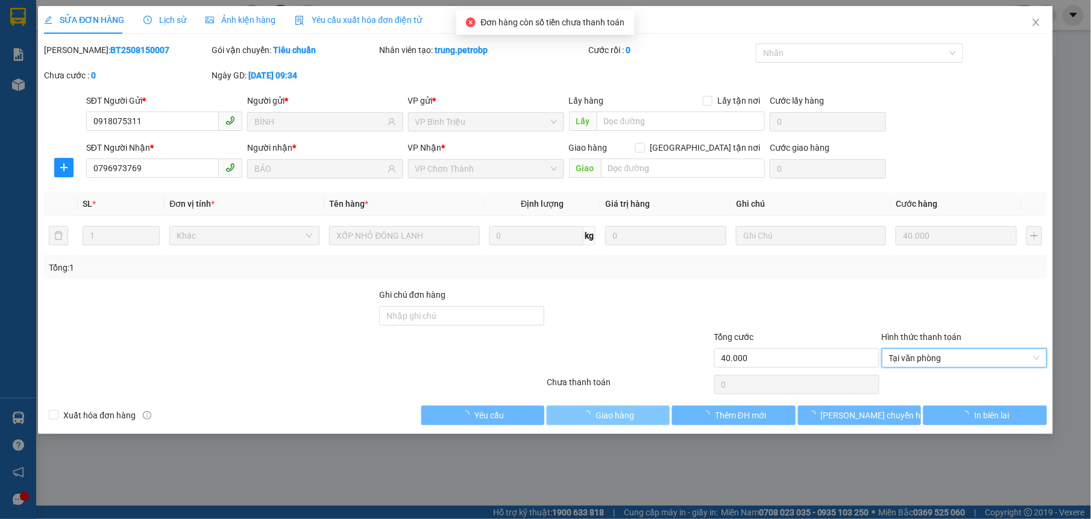
click at [613, 418] on span "Giao hàng" at bounding box center [615, 415] width 39 height 13
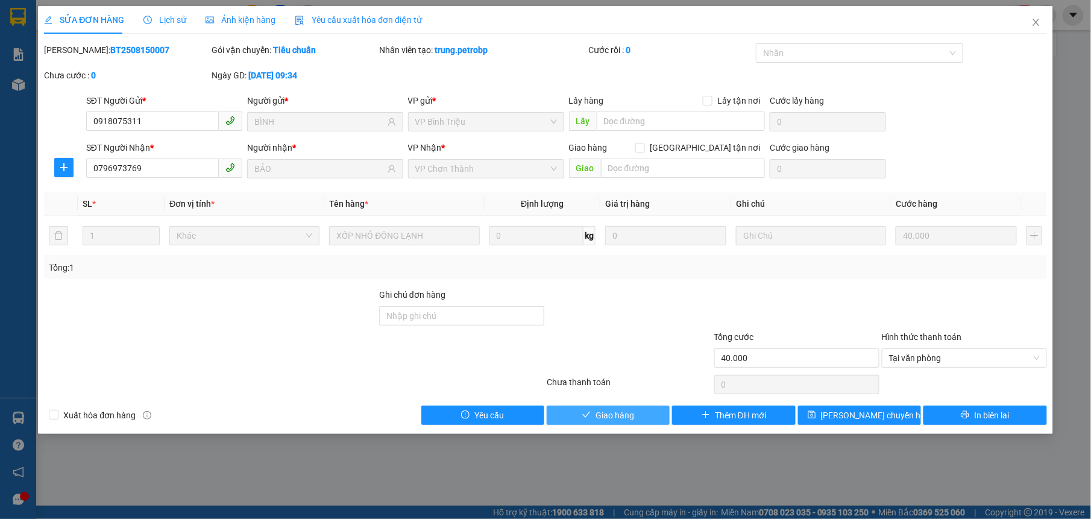
click at [632, 416] on span "Giao hàng" at bounding box center [615, 415] width 39 height 13
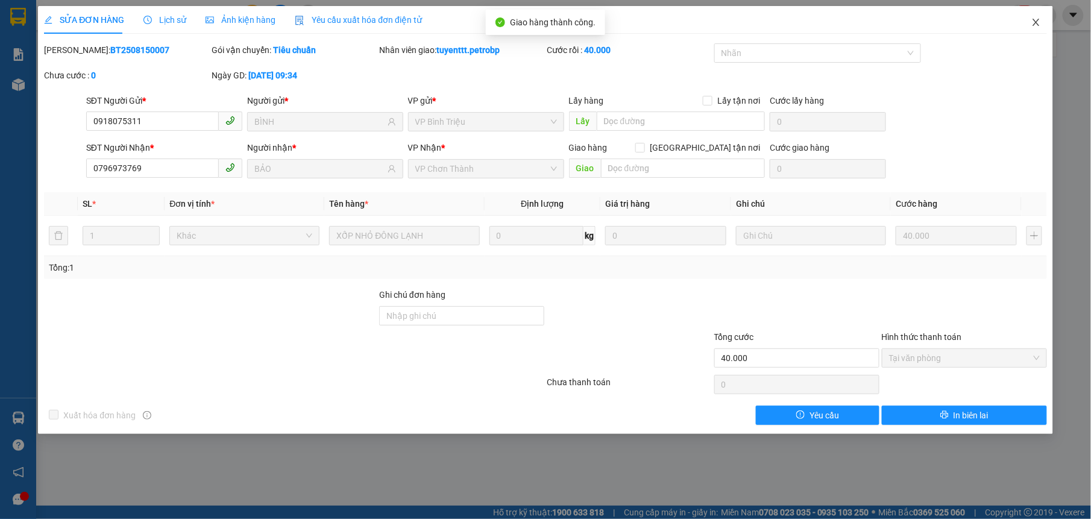
click at [1029, 22] on span "Close" at bounding box center [1036, 23] width 34 height 34
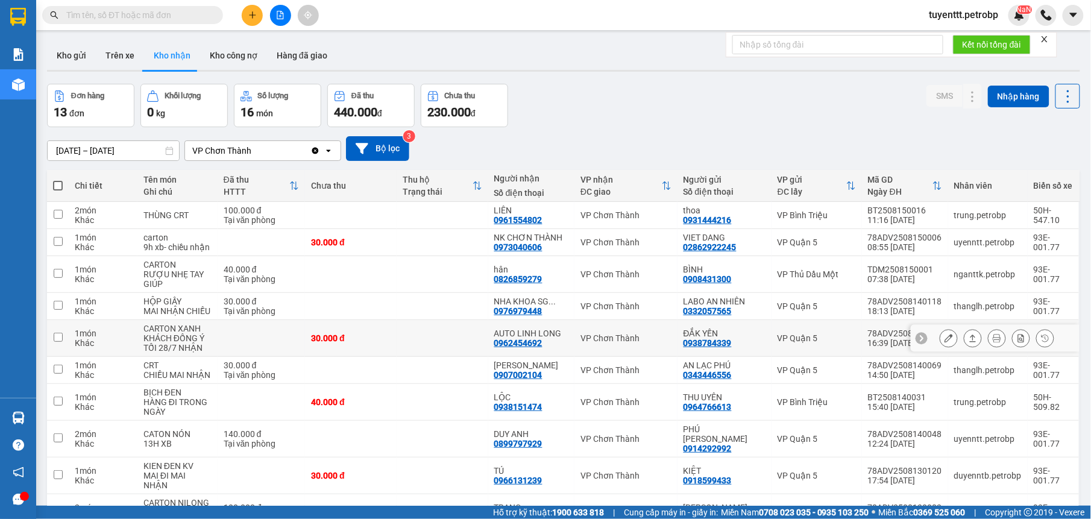
scroll to position [68, 0]
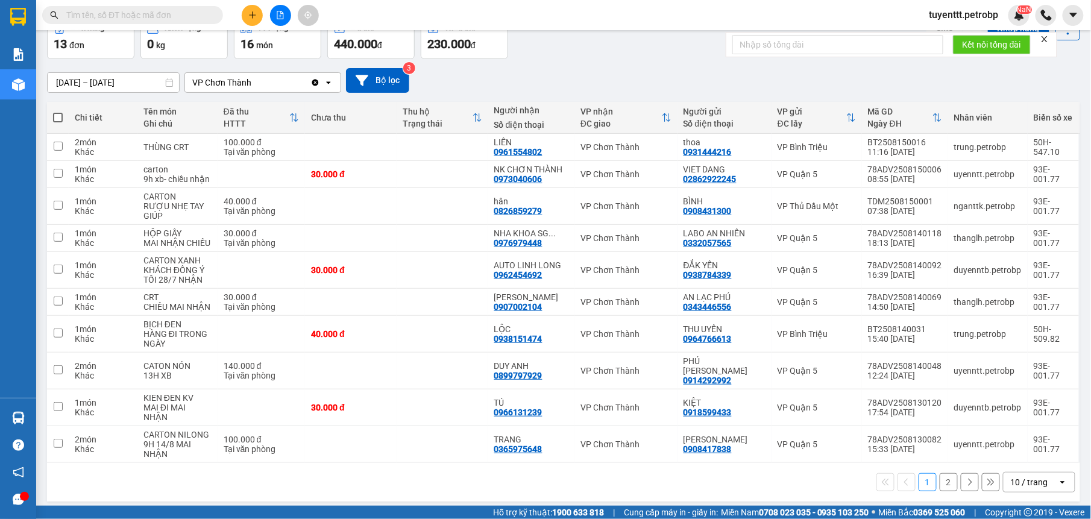
click at [940, 476] on button "2" at bounding box center [949, 482] width 18 height 18
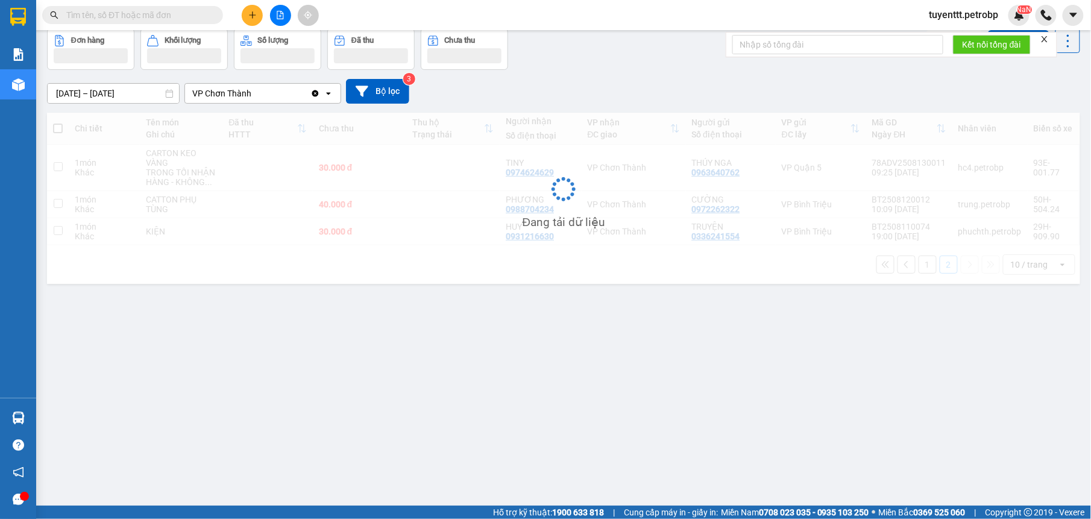
scroll to position [55, 0]
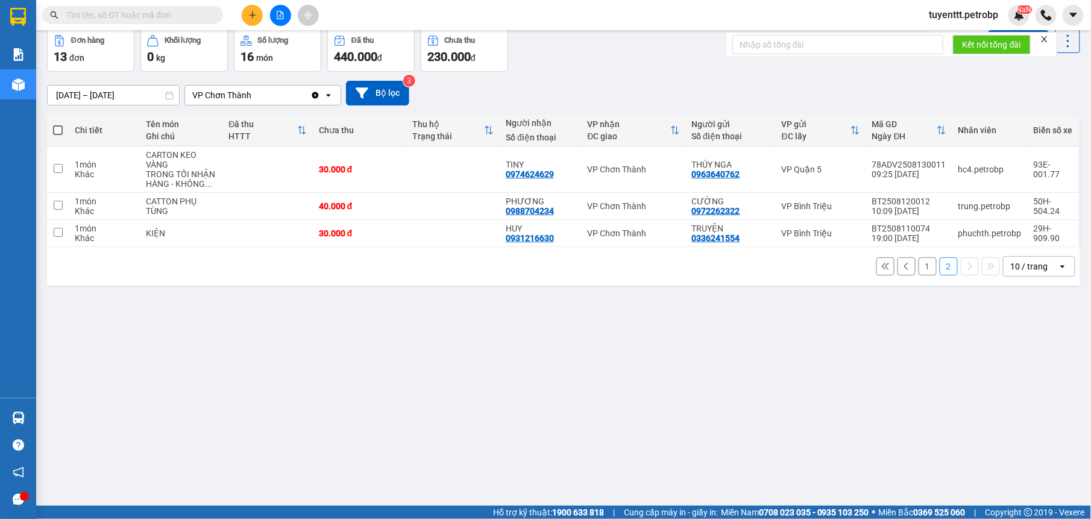
click at [919, 266] on button "1" at bounding box center [928, 266] width 18 height 18
